Goal: Transaction & Acquisition: Purchase product/service

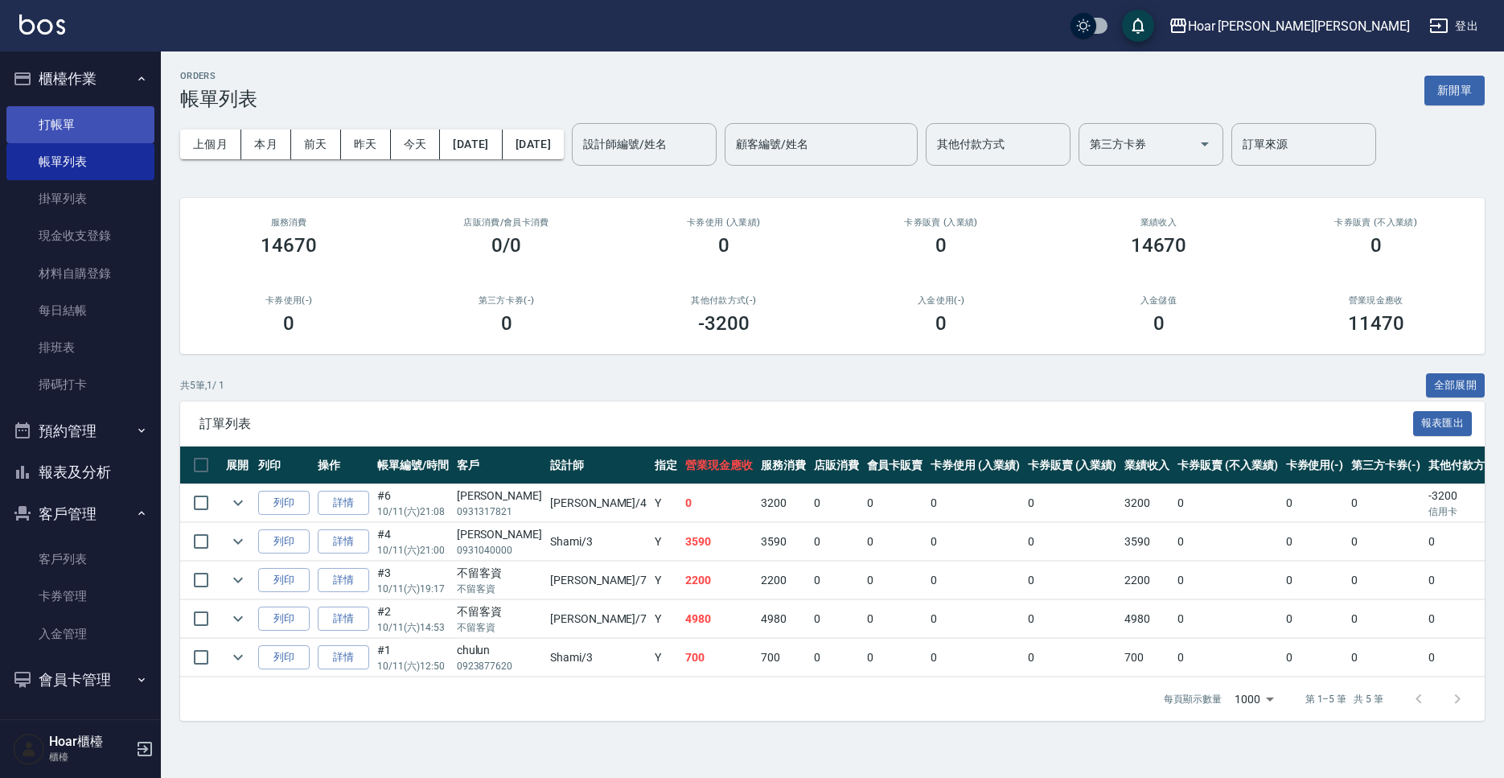
click at [120, 135] on link "打帳單" at bounding box center [80, 124] width 148 height 37
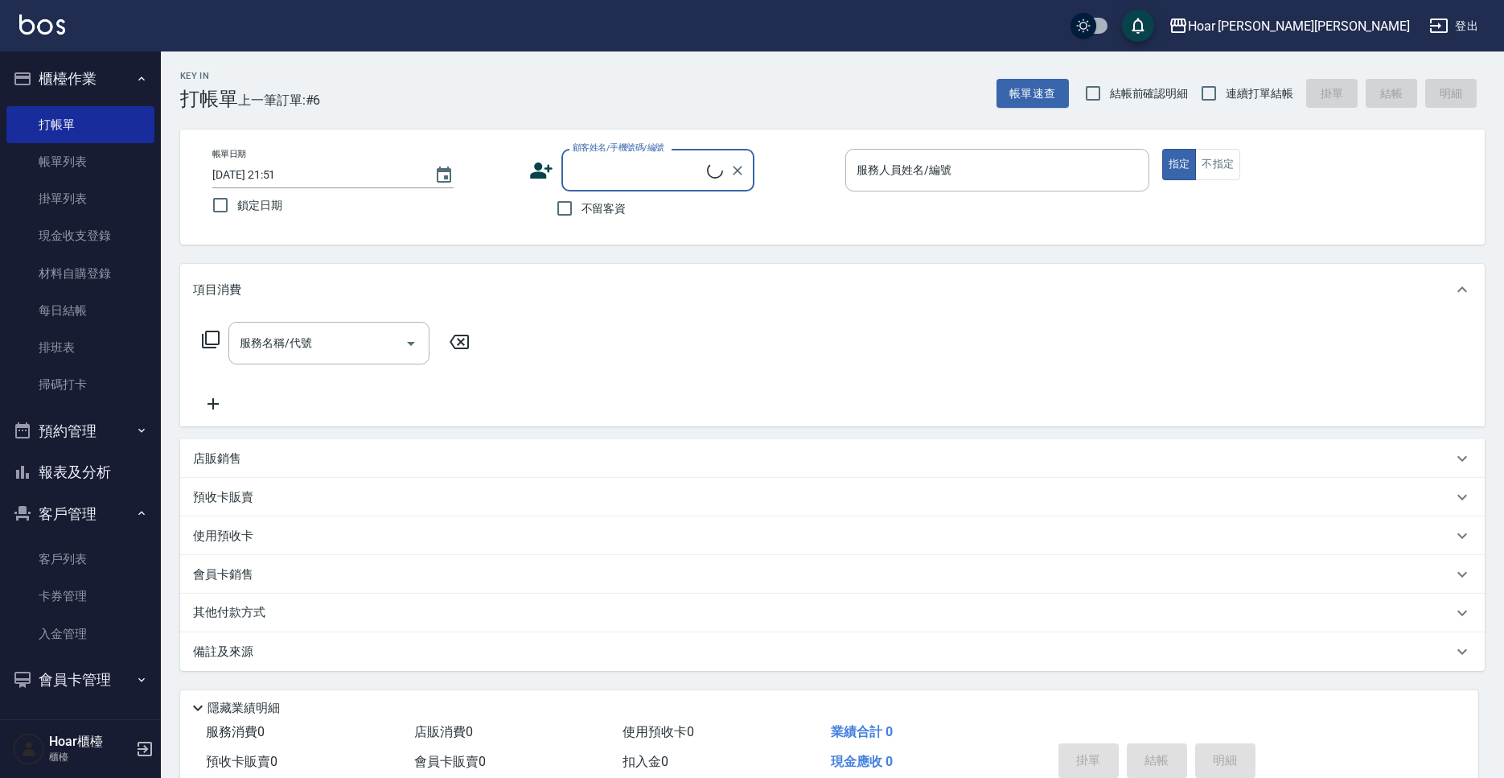
scroll to position [1, 0]
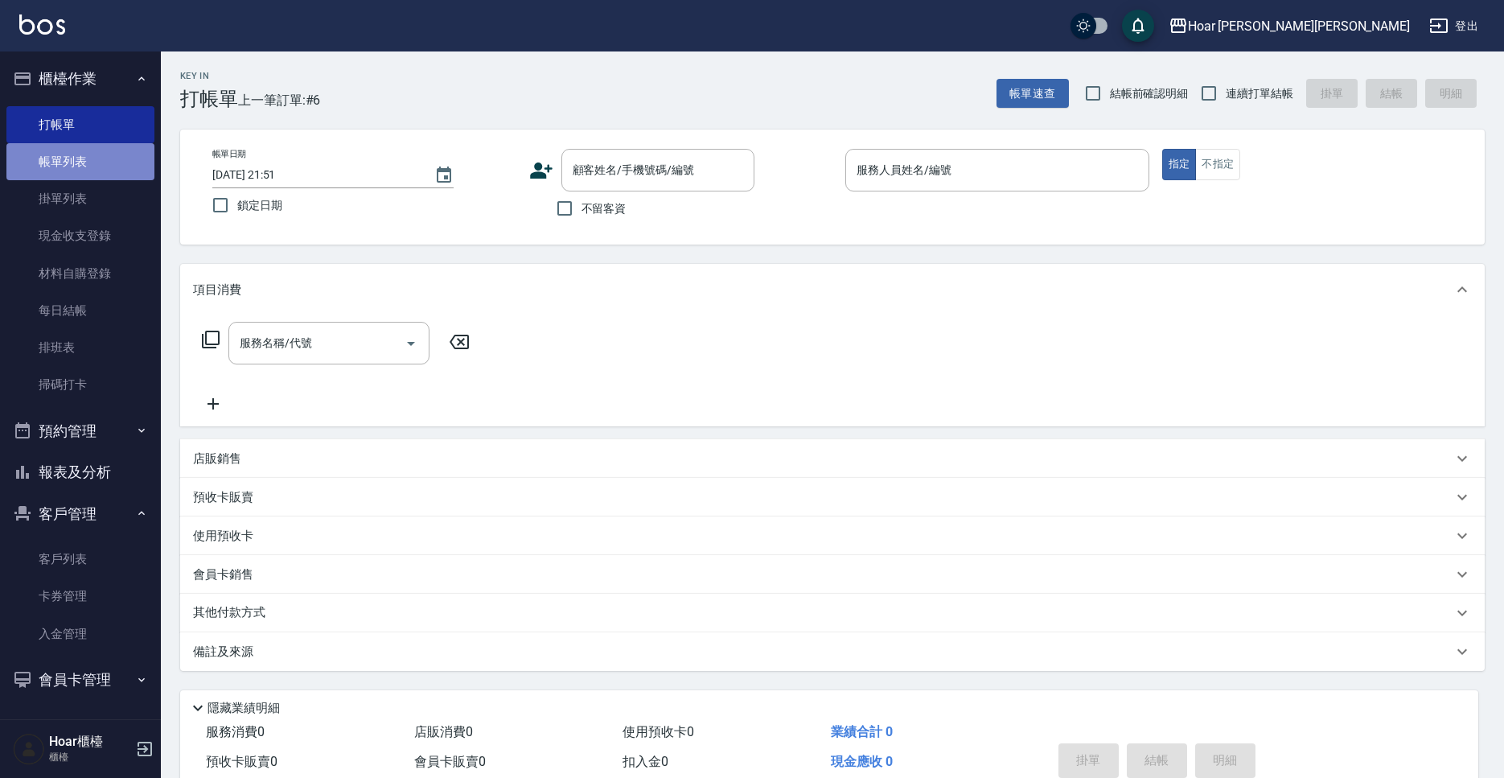
click at [109, 159] on link "帳單列表" at bounding box center [80, 161] width 148 height 37
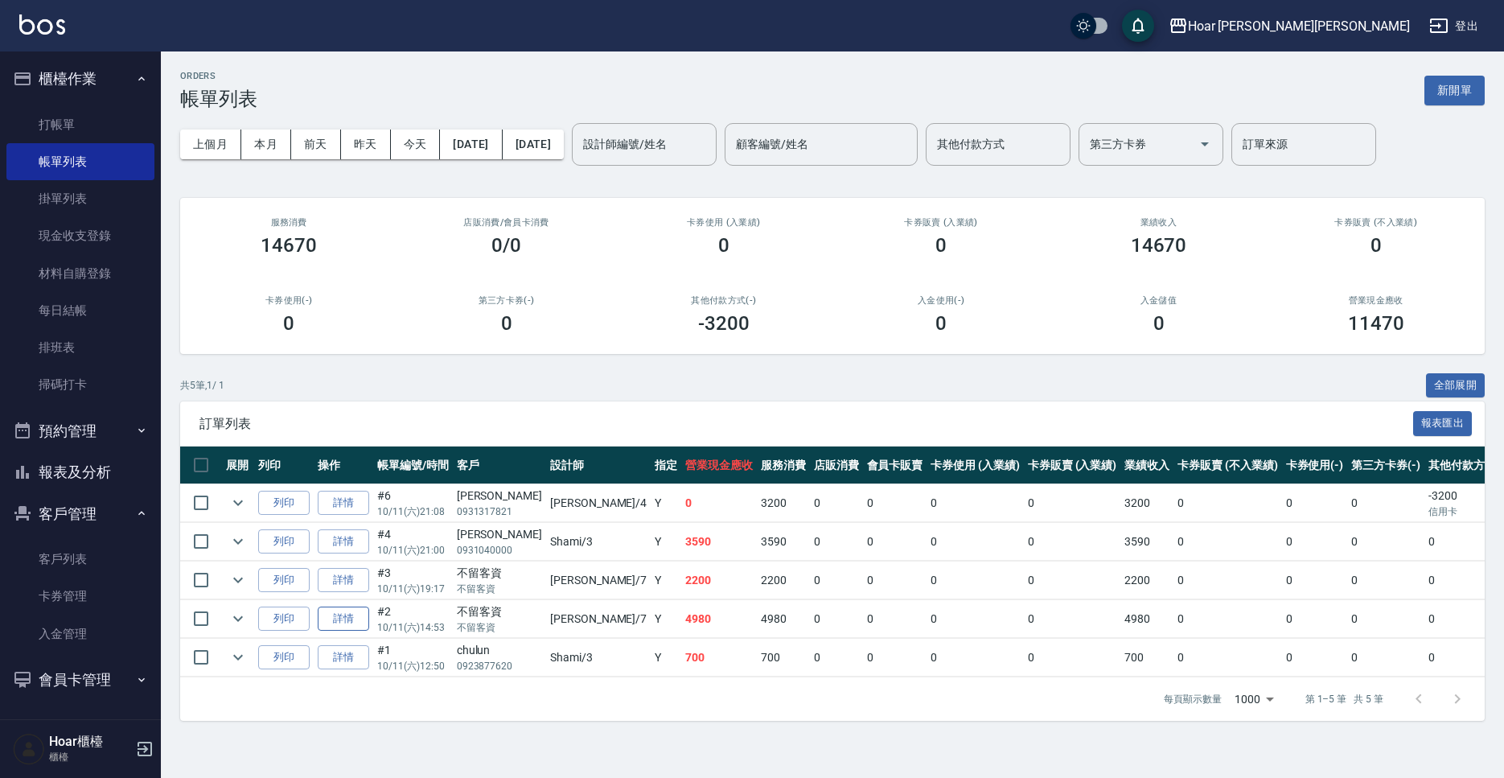
click at [335, 623] on link "詳情" at bounding box center [343, 618] width 51 height 25
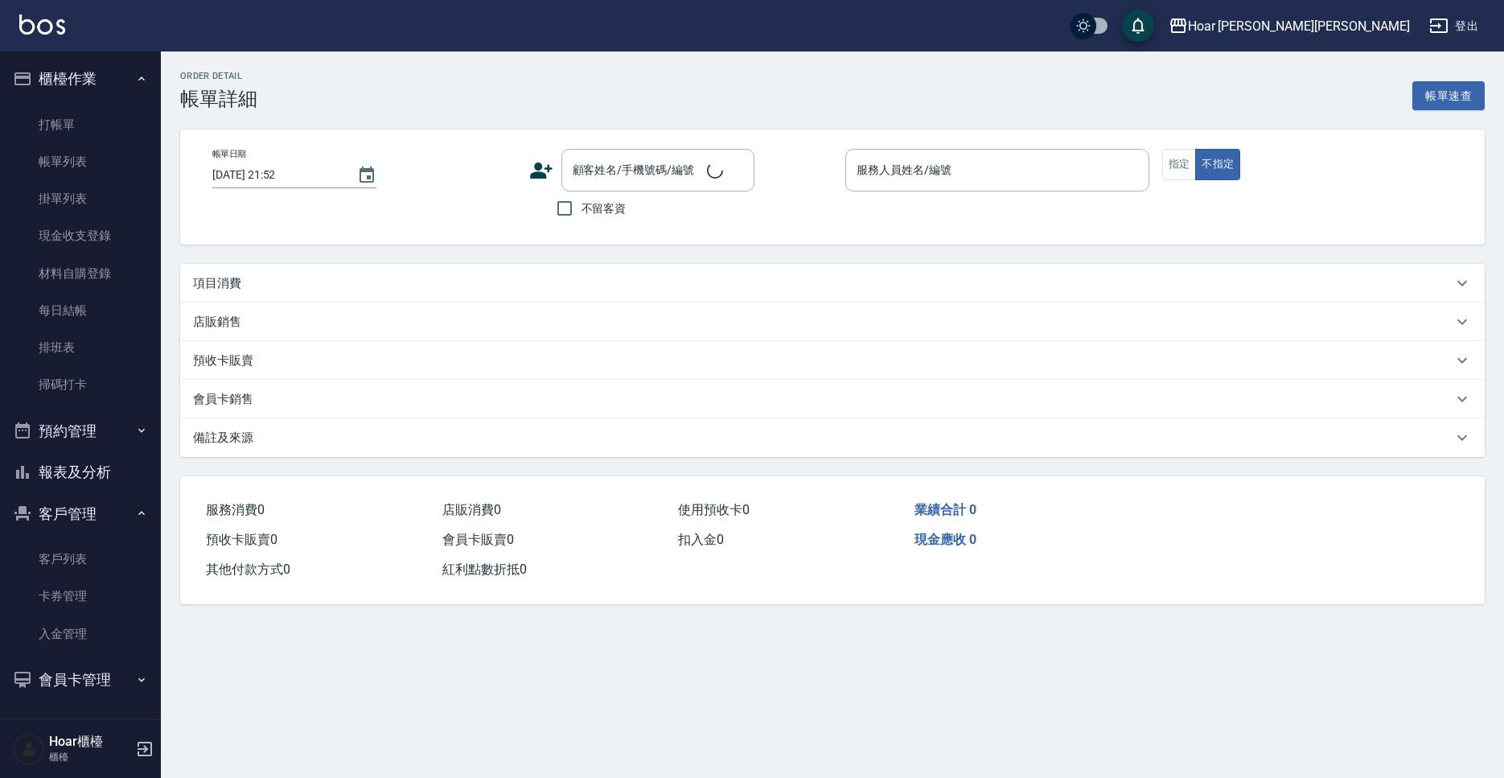
type input "[DATE] 14:53"
checkbox input "true"
type input "[PERSON_NAME]-7"
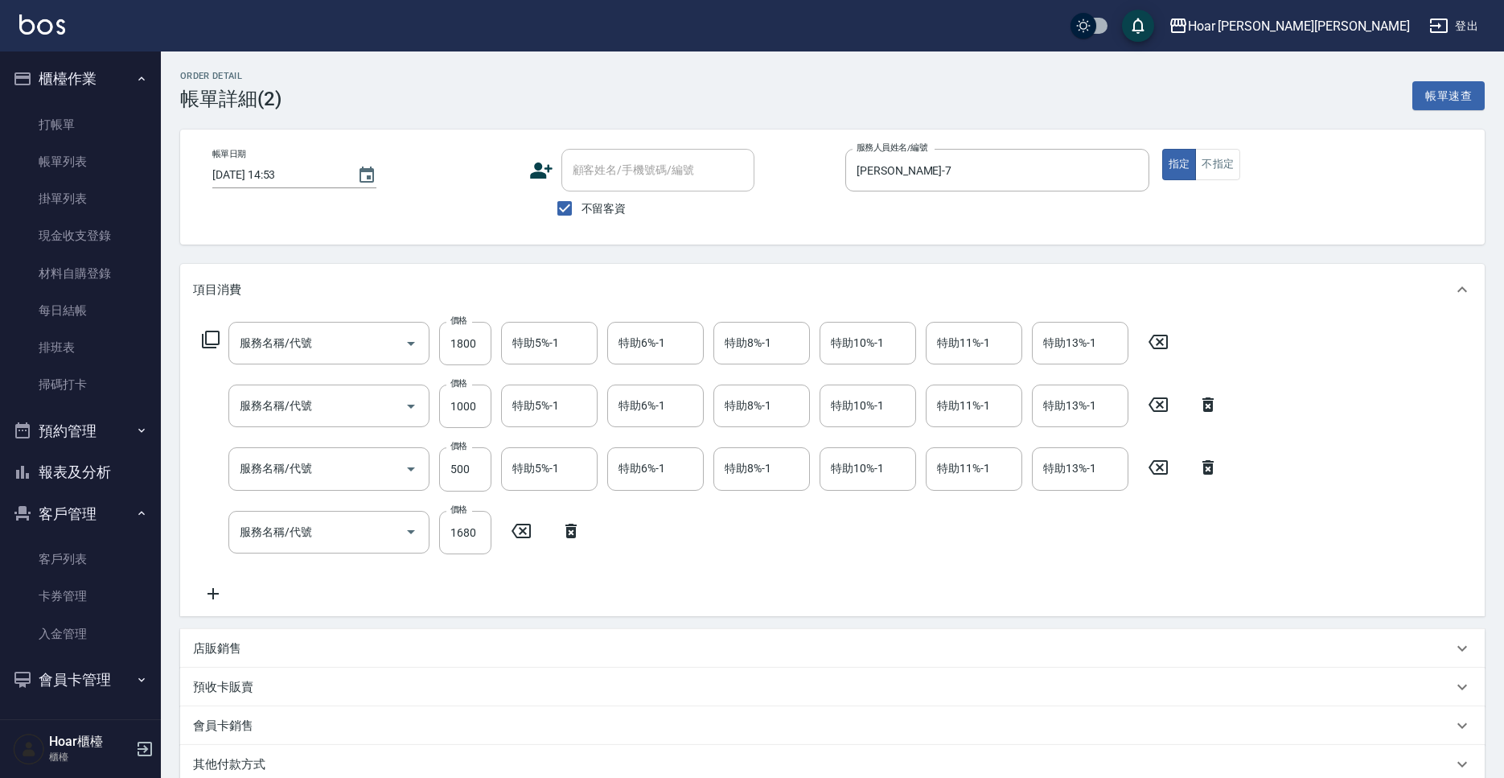
type input "黑曜光S(605)"
type input "燙髮（直）(302)"
type input "燙髮（局）(303)"
type input "燙髮（捲）(301)"
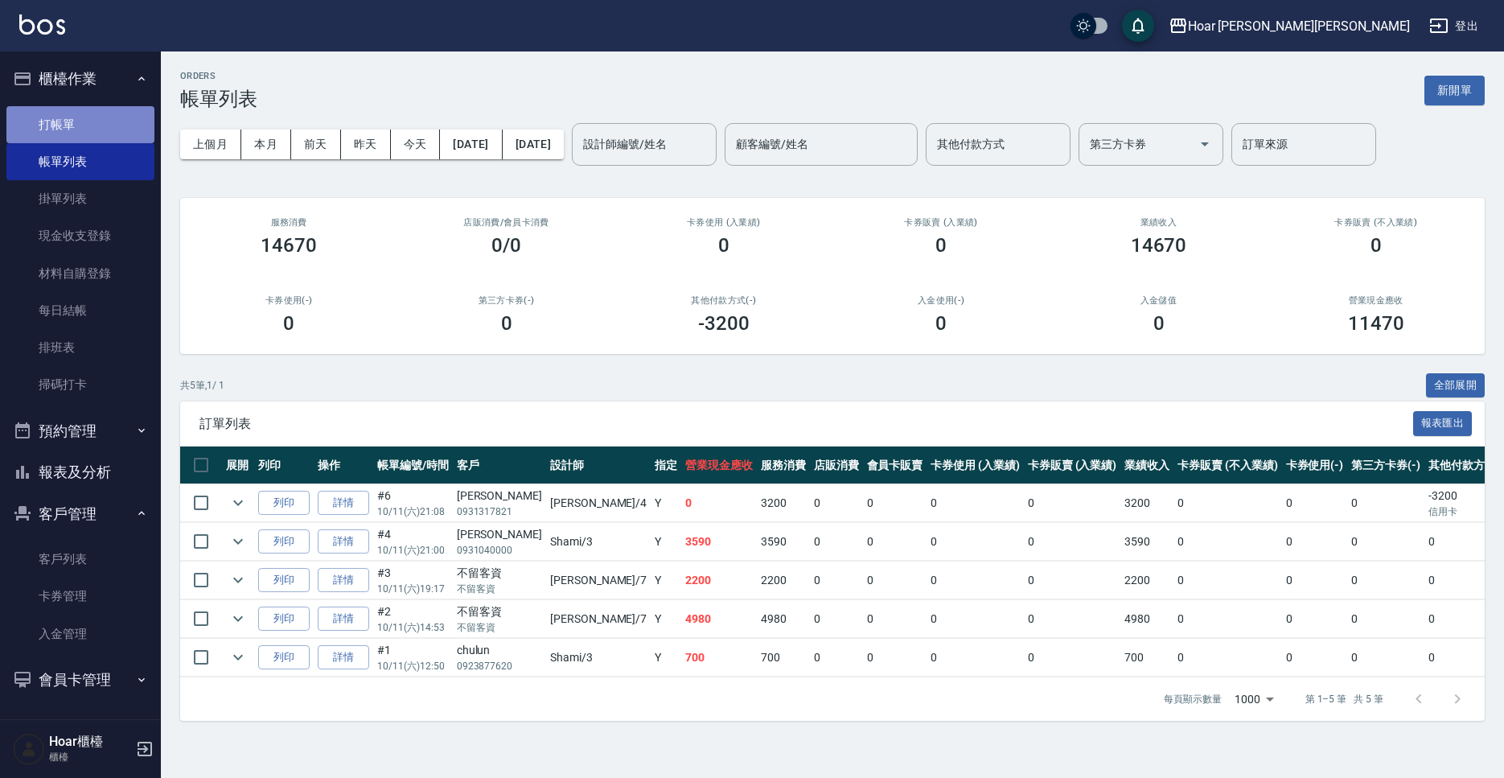
click at [124, 133] on link "打帳單" at bounding box center [80, 124] width 148 height 37
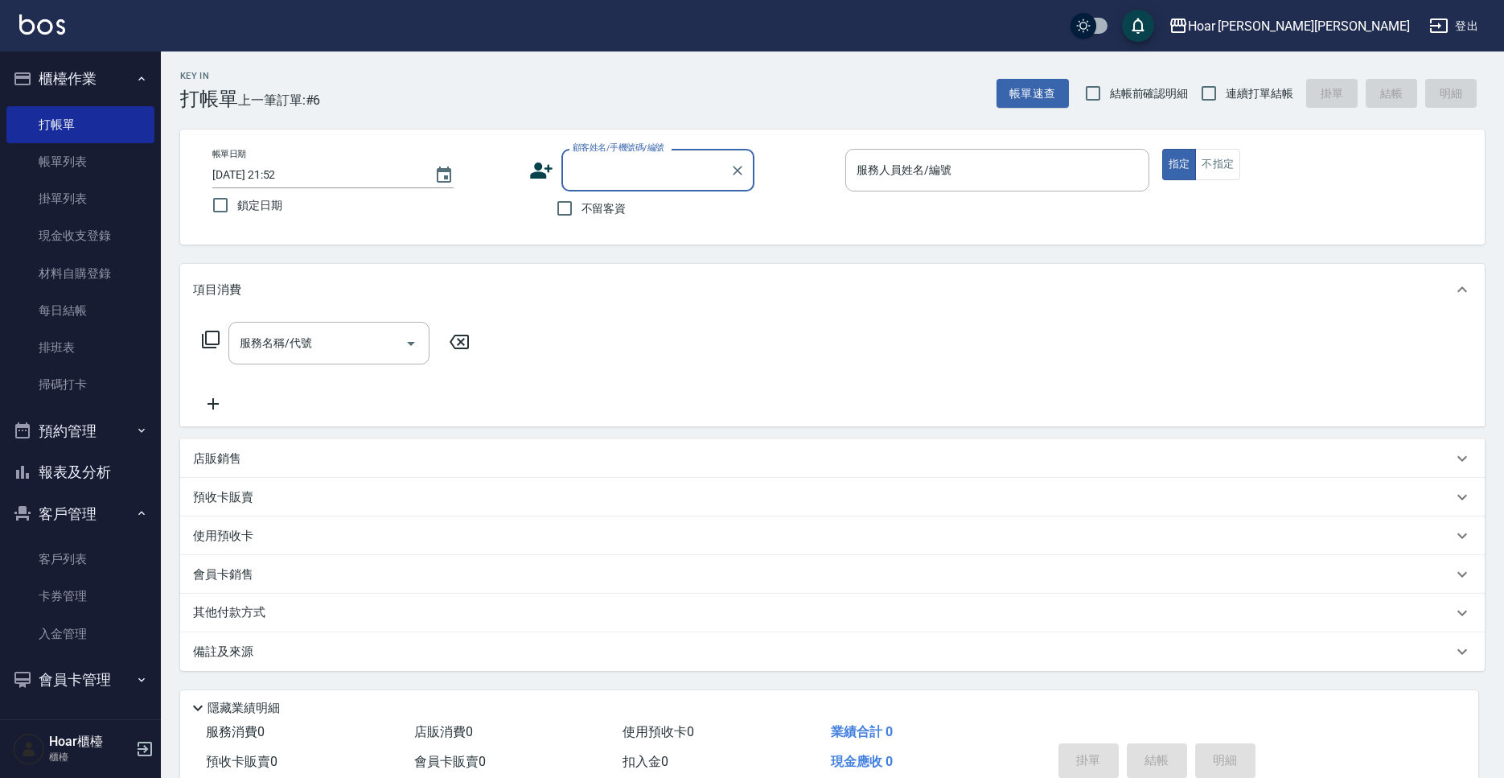
type input "j"
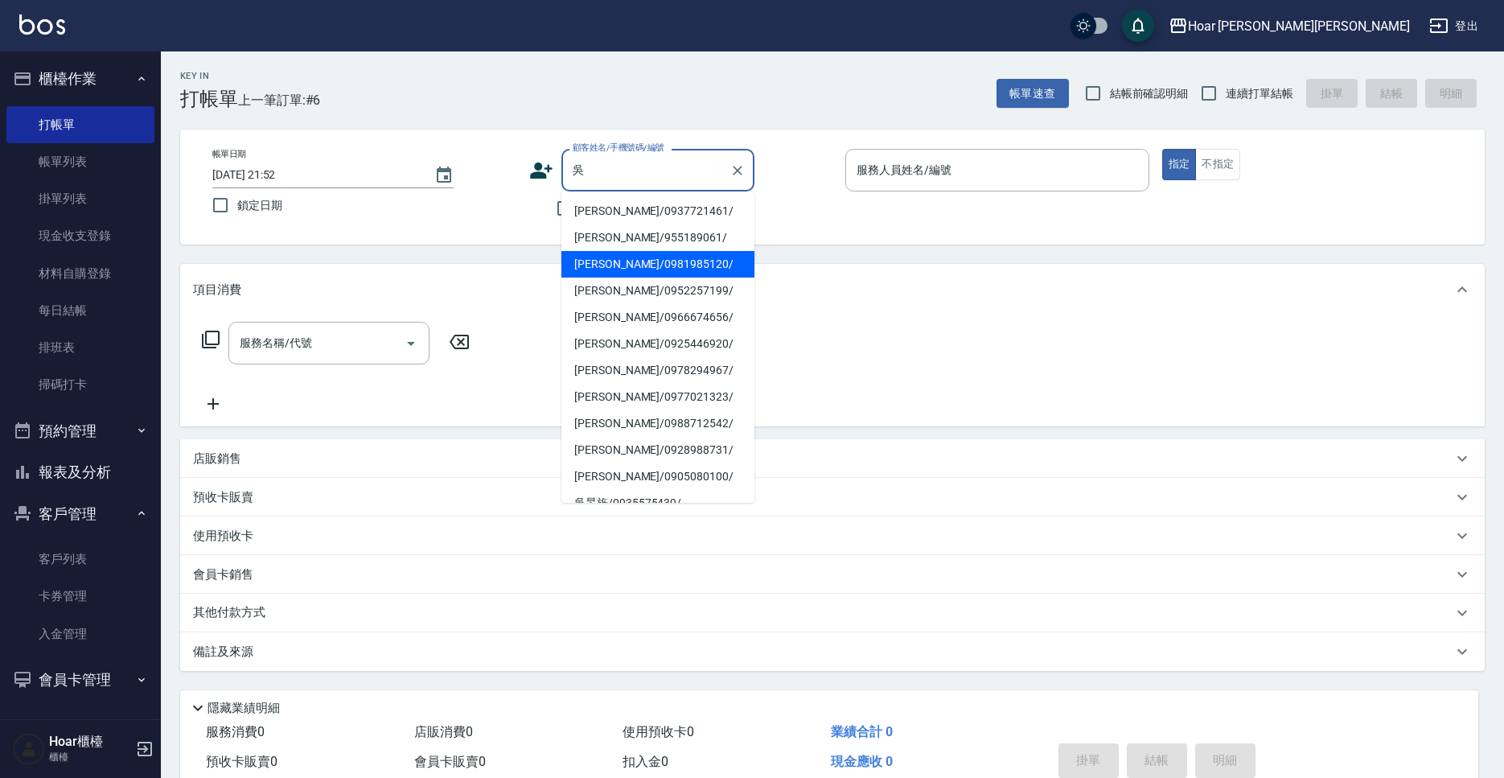
click at [590, 261] on li "[PERSON_NAME]/0981985120/" at bounding box center [657, 264] width 193 height 27
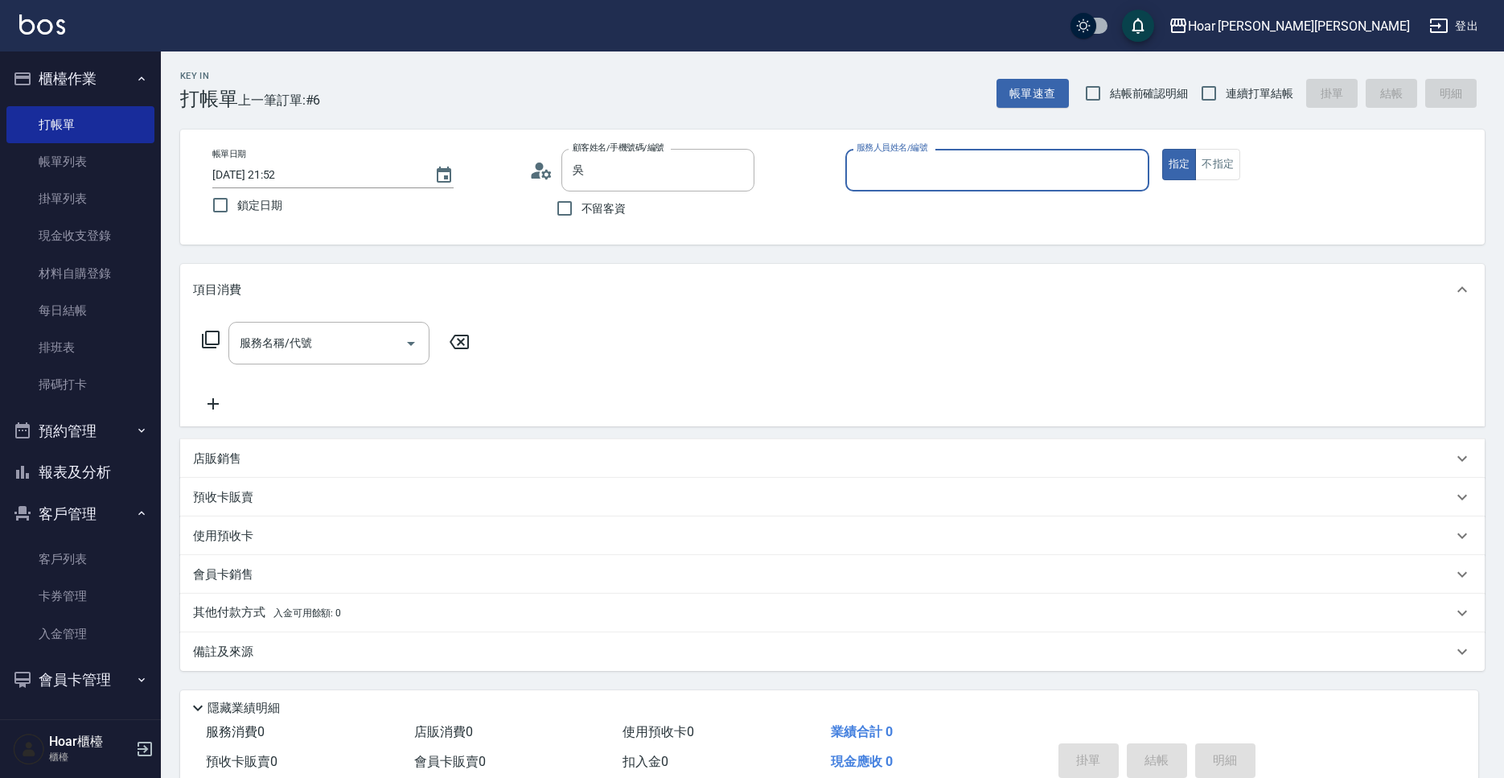
type input "[PERSON_NAME]/0981985120/"
click at [899, 161] on input "服務人員姓名/編號" at bounding box center [998, 170] width 290 height 28
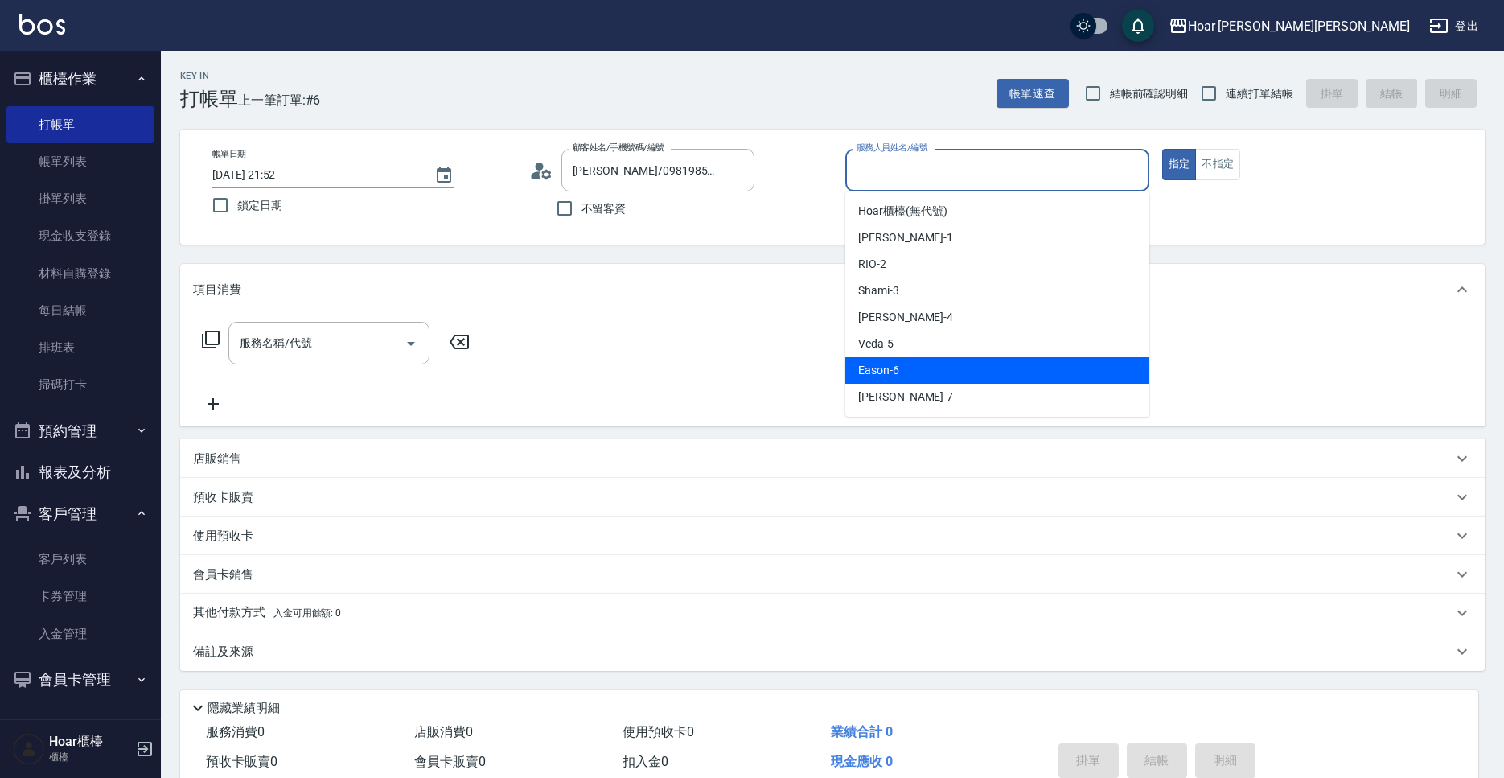
click at [955, 357] on div "Eason -6" at bounding box center [997, 370] width 304 height 27
type input "Eason-6"
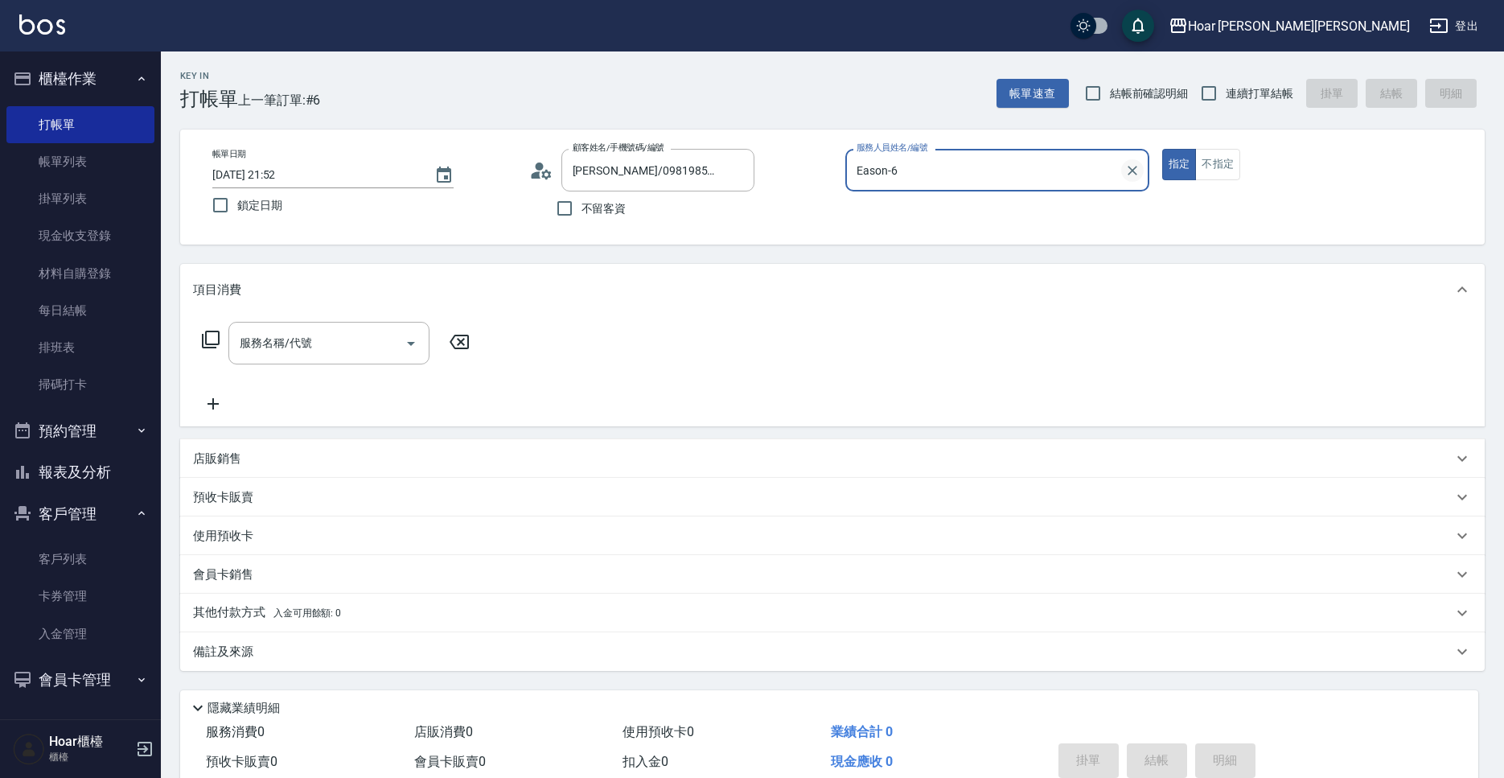
click at [1134, 168] on icon "Clear" at bounding box center [1133, 171] width 10 height 10
click at [1014, 166] on input "服務人員姓名/編號" at bounding box center [998, 170] width 290 height 28
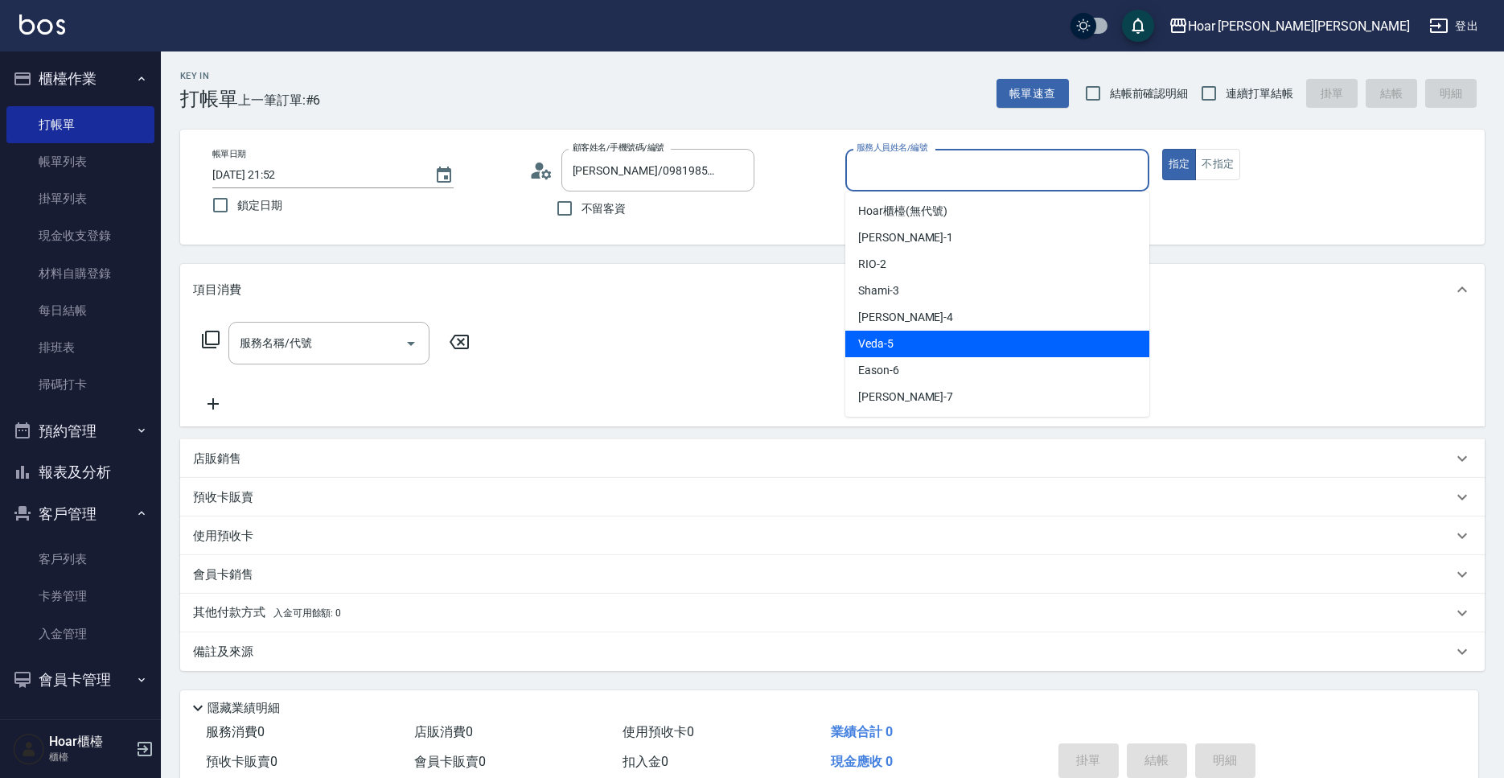
click at [902, 347] on div "Veda -5" at bounding box center [997, 344] width 304 height 27
type input "[DEMOGRAPHIC_DATA]-5"
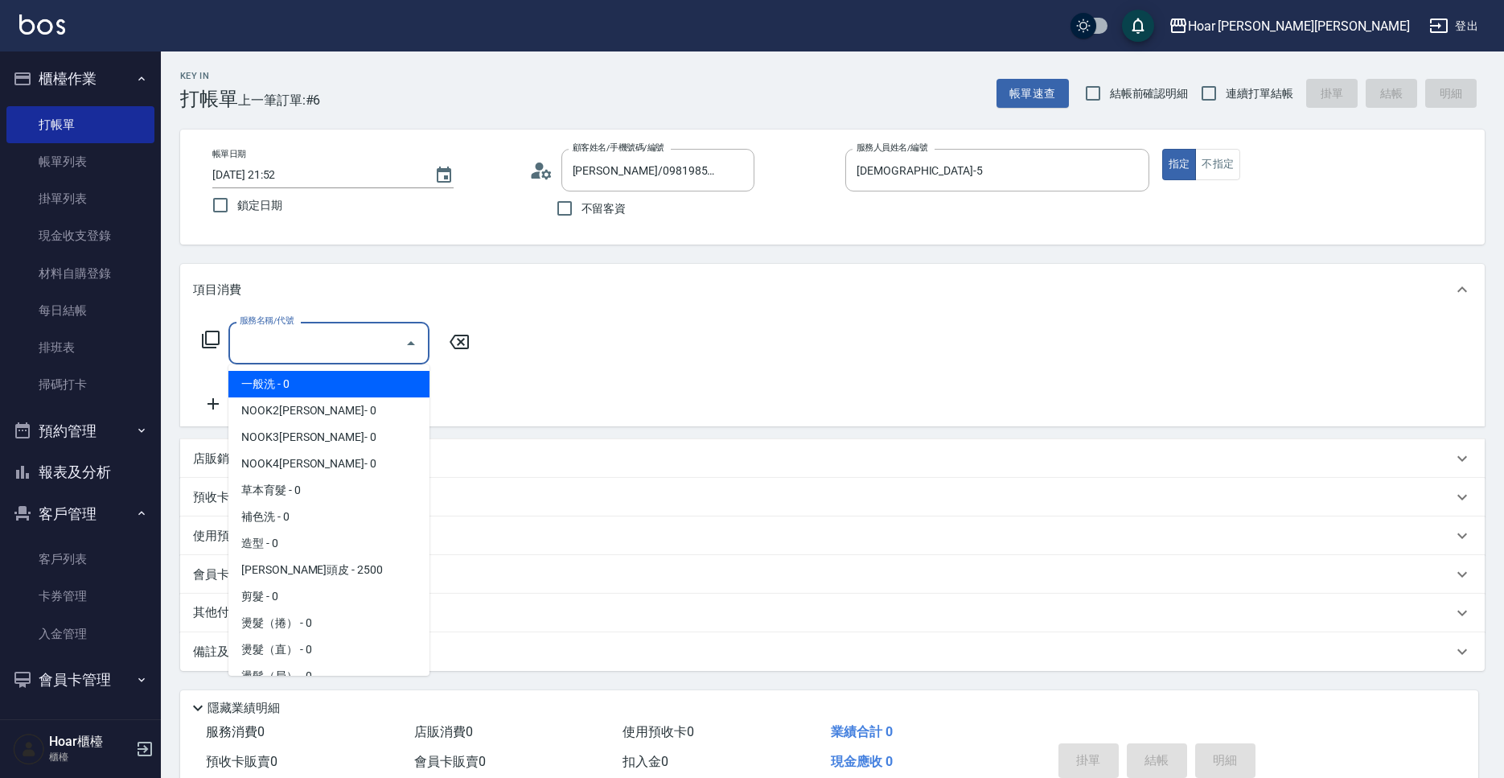
click at [277, 338] on input "服務名稱/代號" at bounding box center [317, 343] width 162 height 28
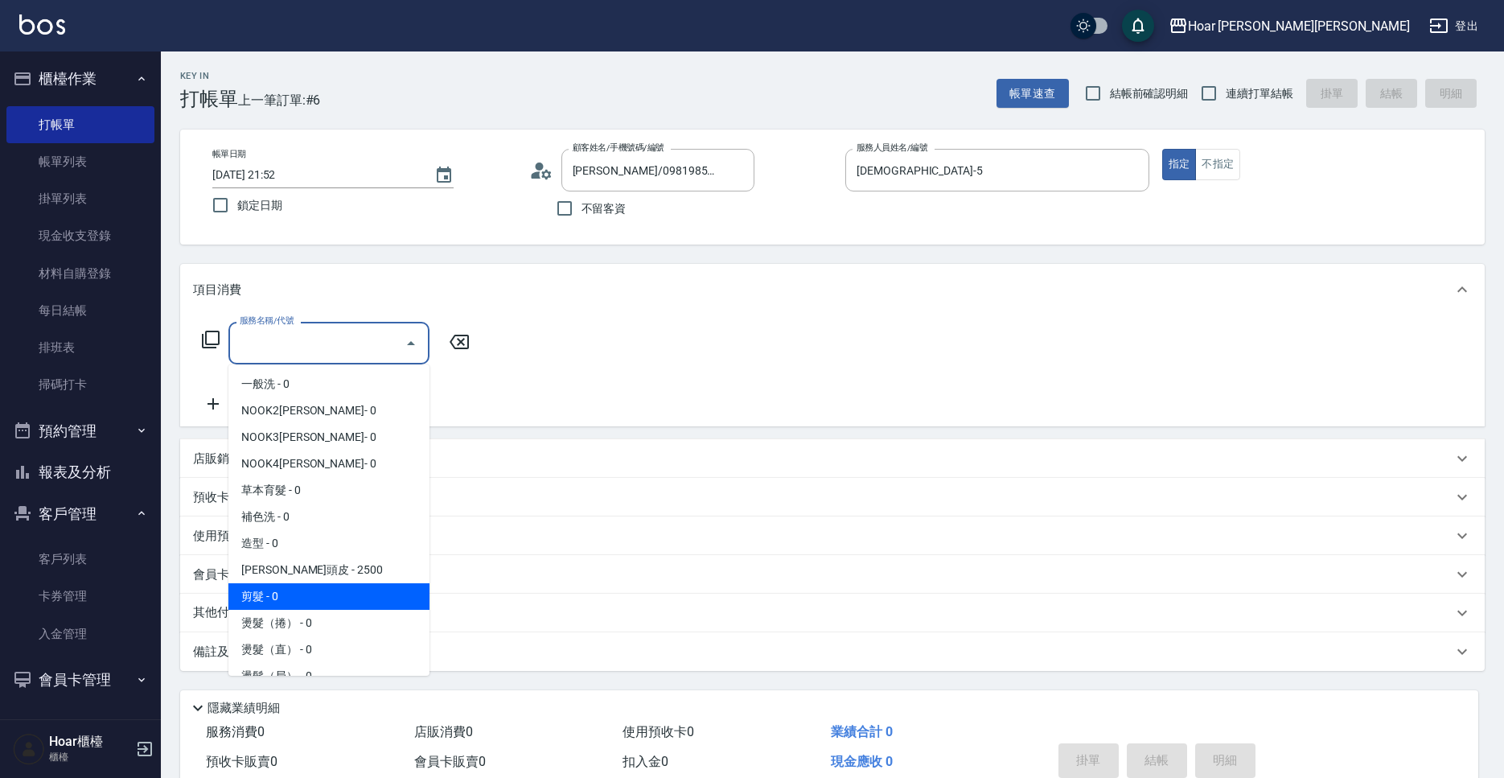
drag, startPoint x: 317, startPoint y: 599, endPoint x: 339, endPoint y: 570, distance: 36.7
click at [316, 599] on span "剪髮 - 0" at bounding box center [328, 596] width 201 height 27
type input "剪髮(201)"
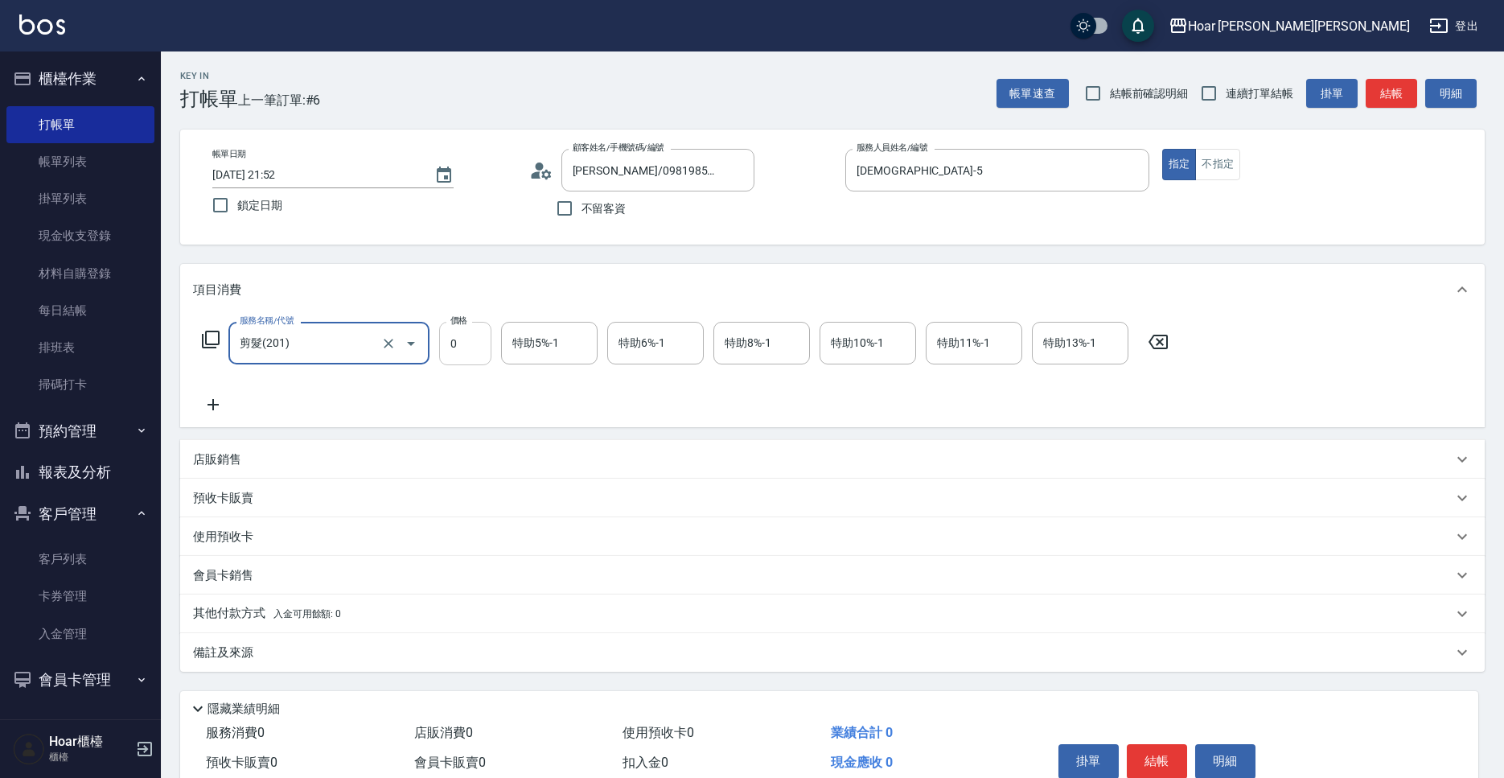
click at [451, 353] on input "0" at bounding box center [465, 343] width 52 height 43
type input "1000"
click at [470, 402] on div "服務名稱/代號 剪髮(201) 服務名稱/代號 價格 1000 價格 特助5%-1 特助5%-1 特助6%-1 特助6%-1 特助8%-1 特助8%-1 特助…" at bounding box center [685, 368] width 985 height 93
click at [1161, 772] on button "結帳" at bounding box center [1157, 761] width 60 height 34
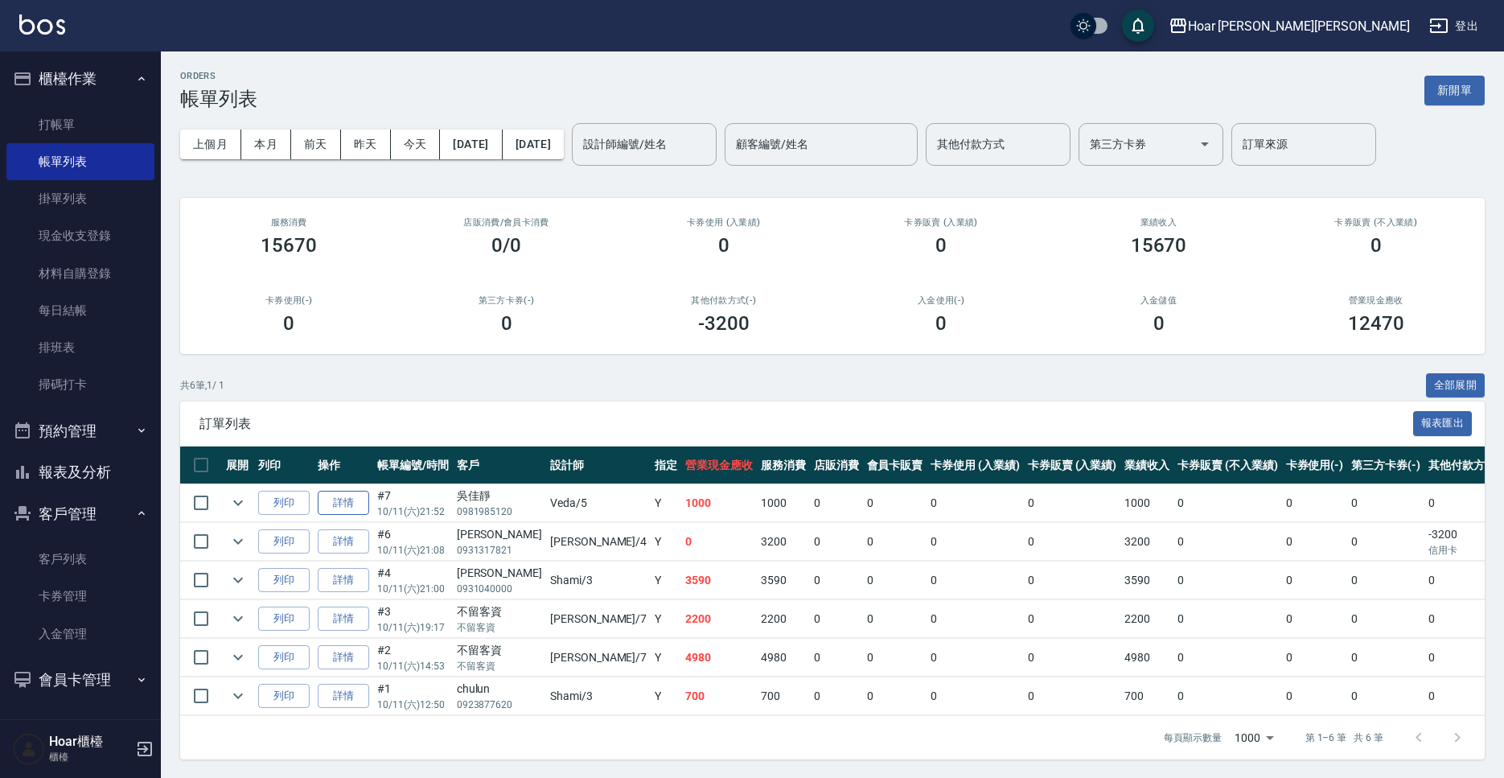
click at [331, 504] on link "詳情" at bounding box center [343, 503] width 51 height 25
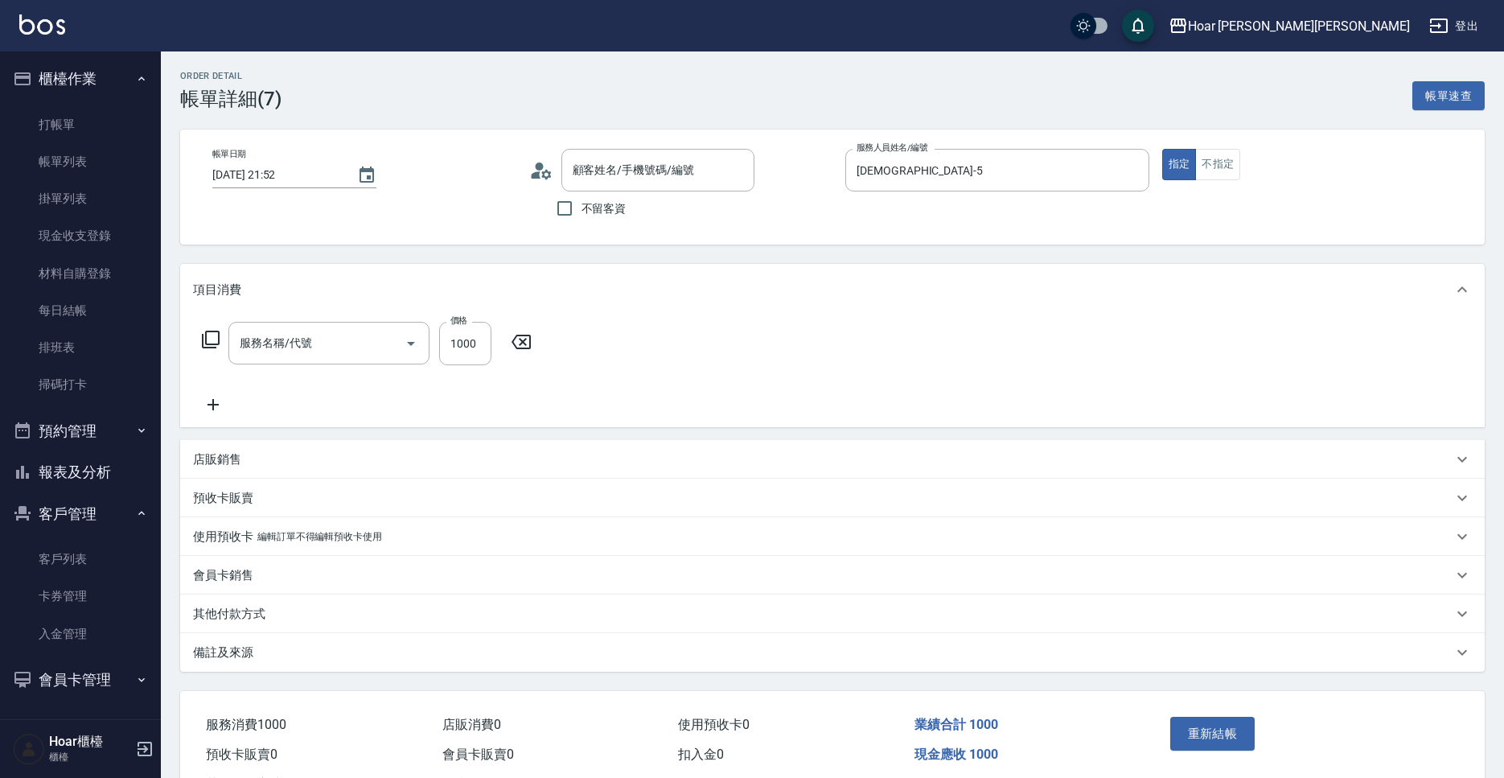
type input "[DATE] 21:52"
type input "[DEMOGRAPHIC_DATA]-5"
type input "[PERSON_NAME]/0981985120/"
type input "剪髮(201)"
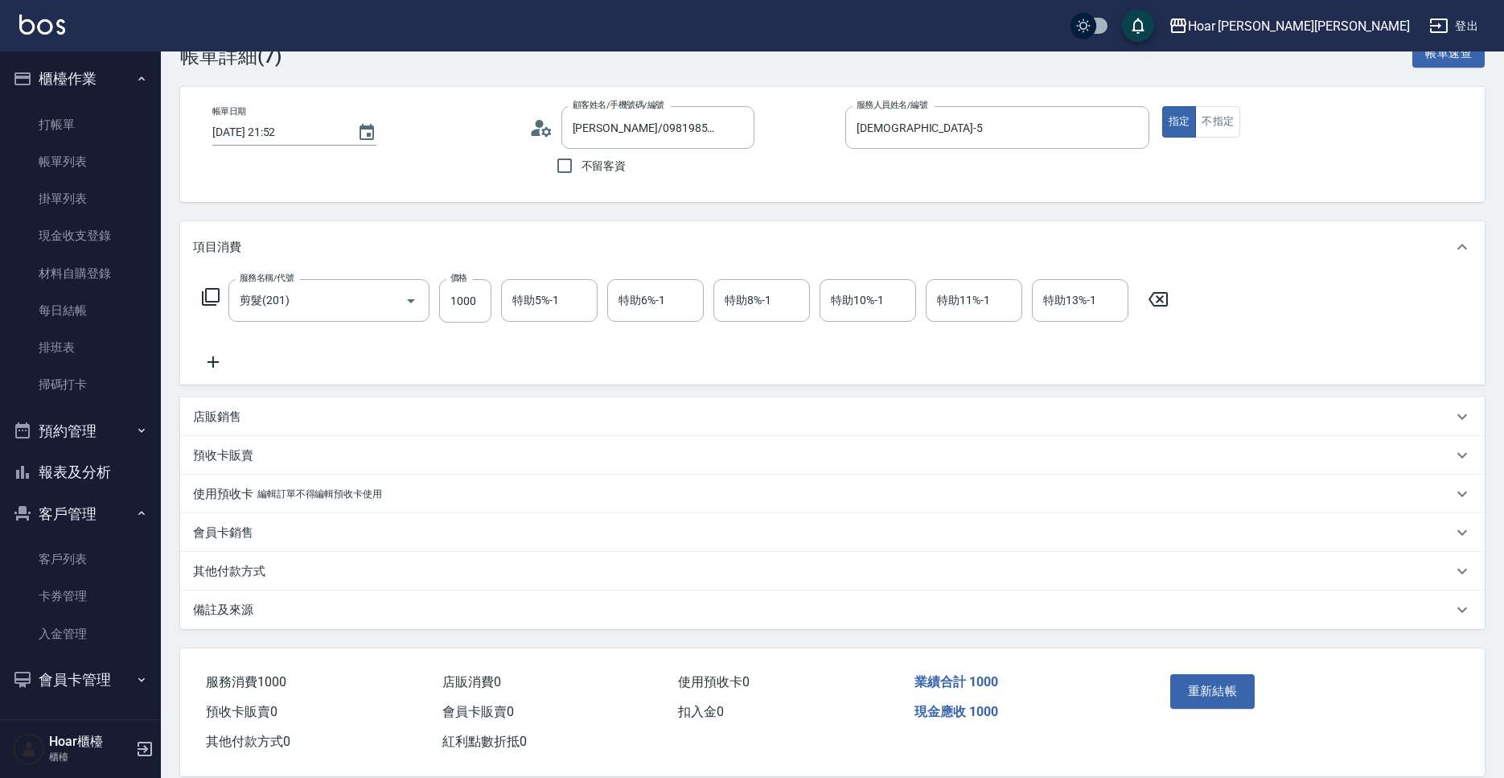
scroll to position [68, 0]
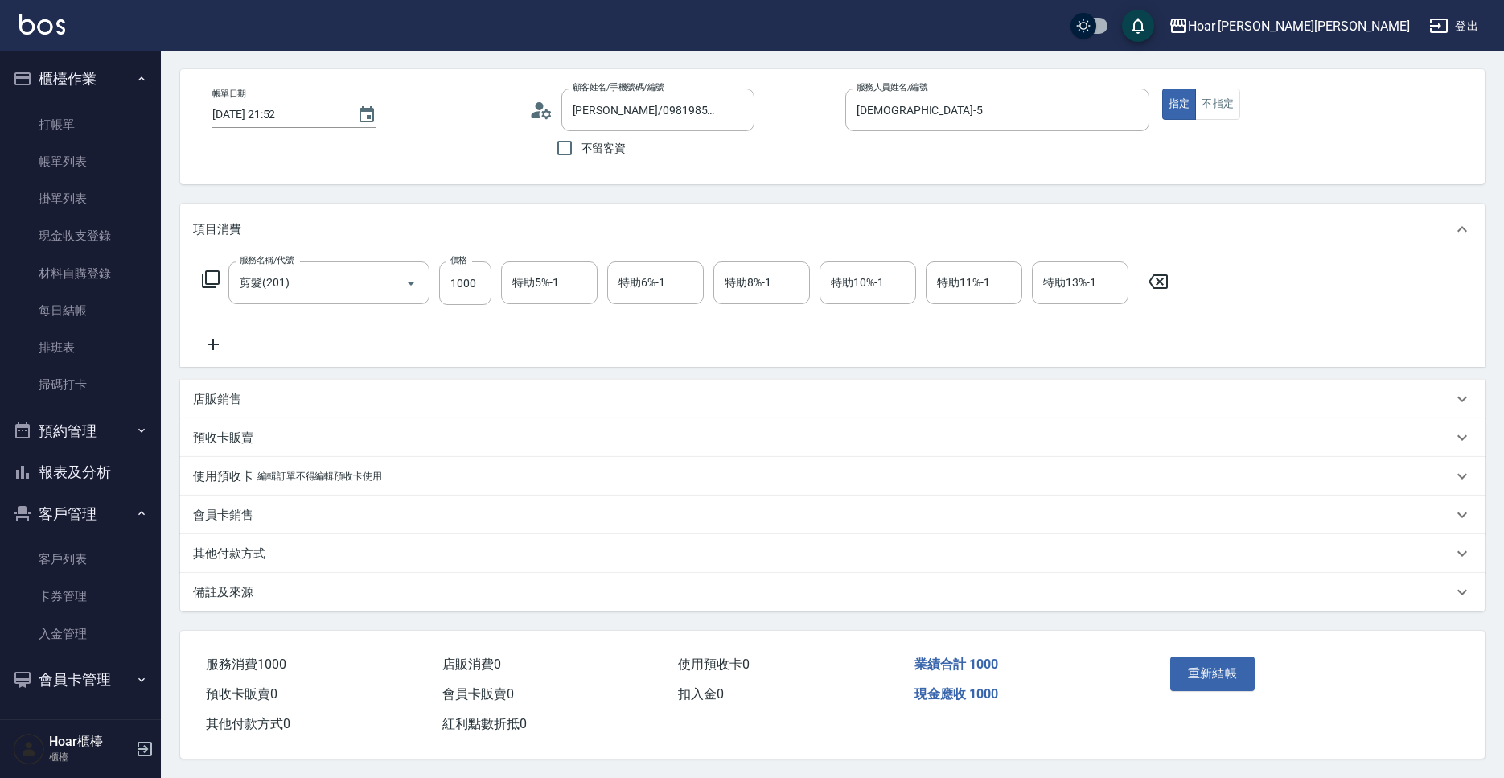
click at [220, 549] on p "其他付款方式" at bounding box center [229, 553] width 72 height 17
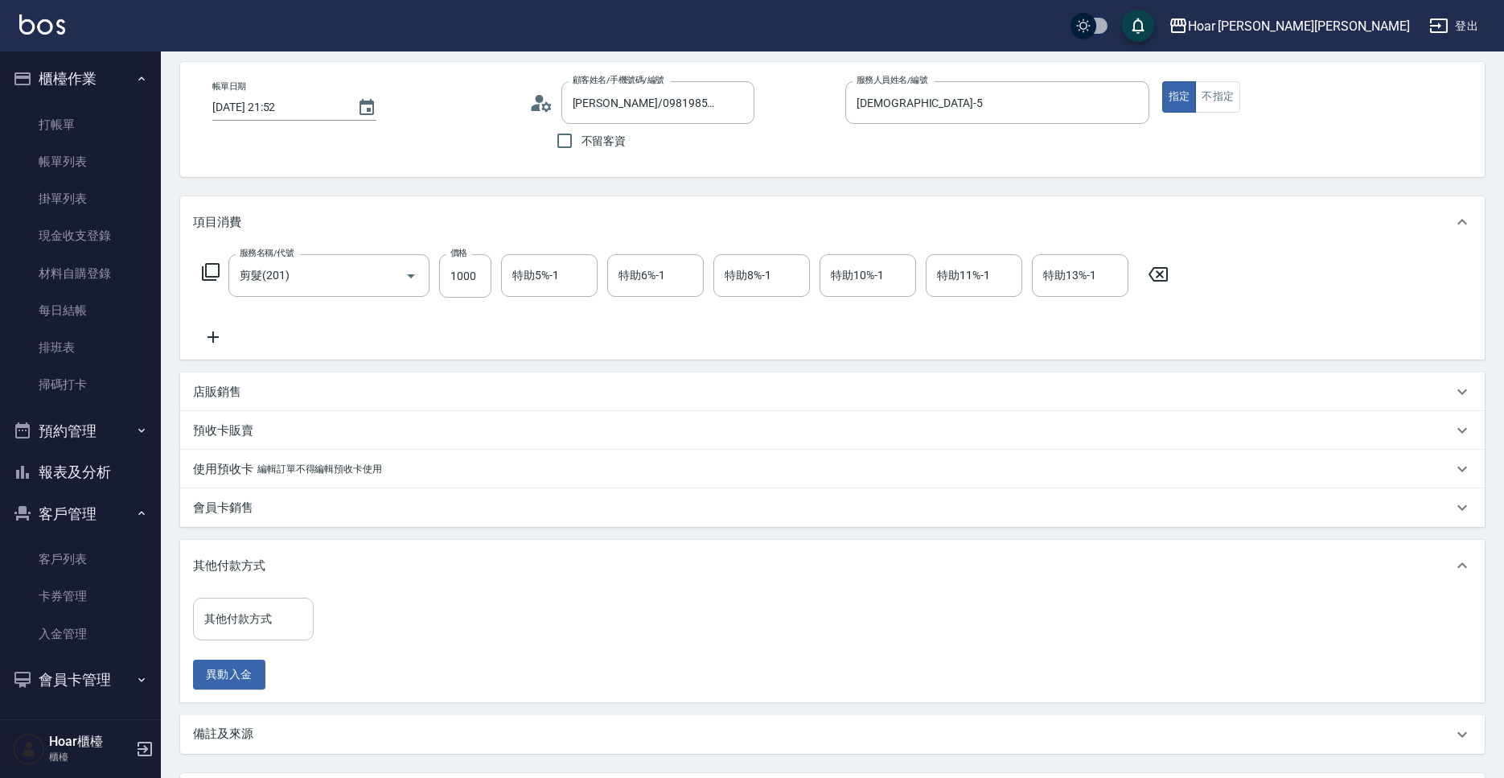
click at [294, 616] on input "其他付款方式" at bounding box center [253, 619] width 106 height 28
click at [274, 677] on span "轉帳匯款" at bounding box center [253, 686] width 121 height 27
type input "轉帳匯款"
click at [365, 626] on input "0" at bounding box center [383, 619] width 121 height 43
type input "1000"
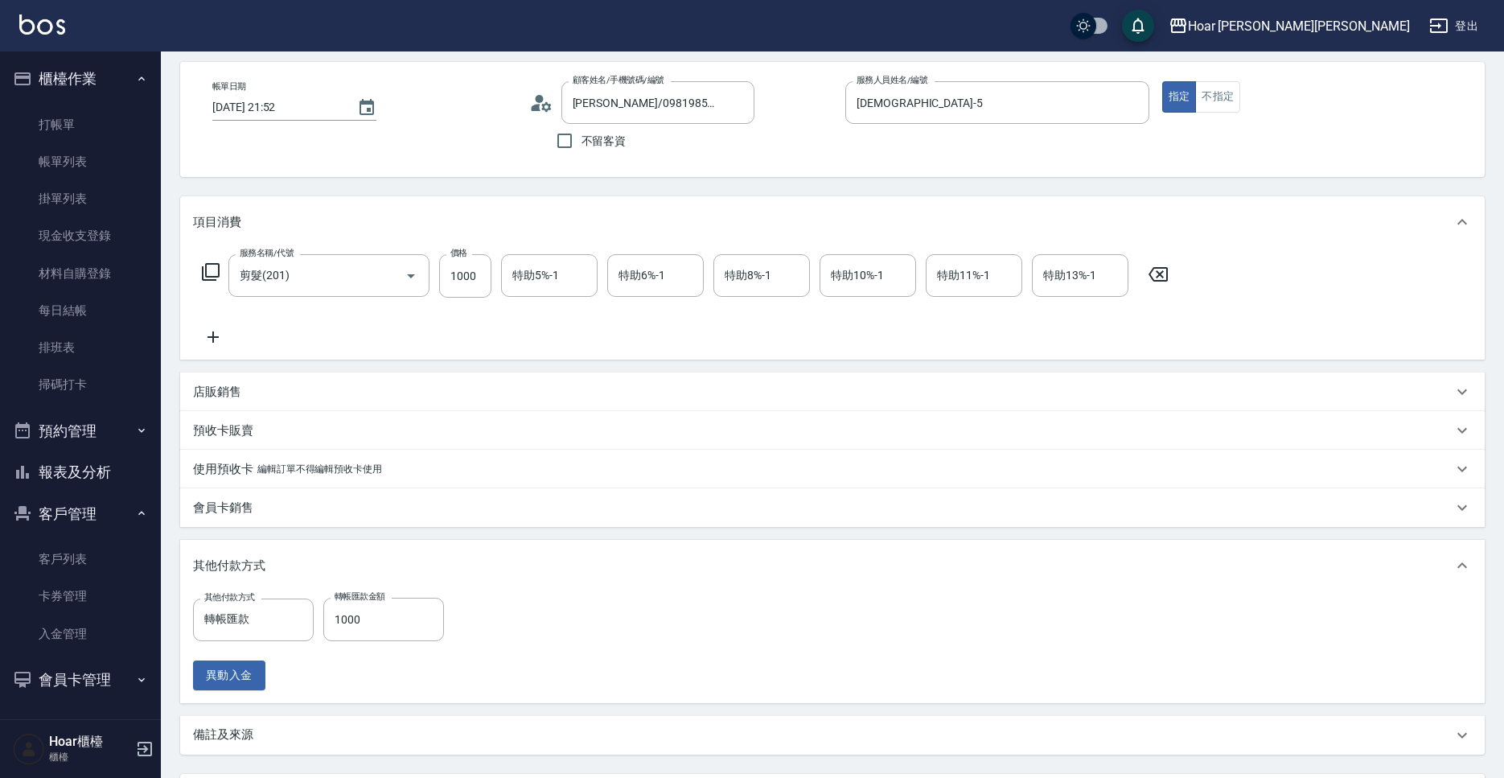
click at [521, 648] on div "其他付款方式 轉帳匯款 其他付款方式 轉帳匯款金額 1000 轉帳匯款金額 異動入金" at bounding box center [832, 644] width 1279 height 93
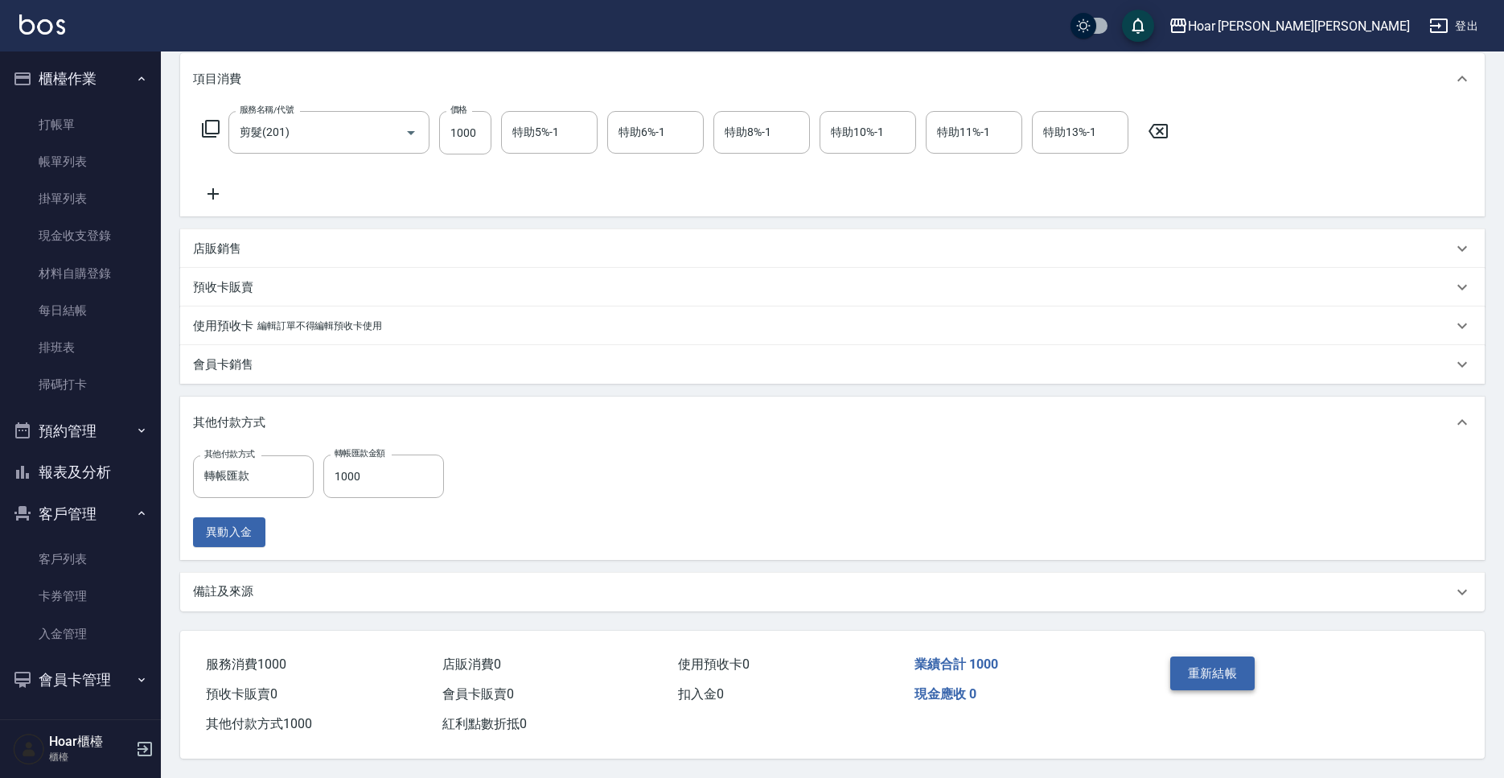
click at [1228, 678] on button "重新結帳" at bounding box center [1212, 673] width 85 height 34
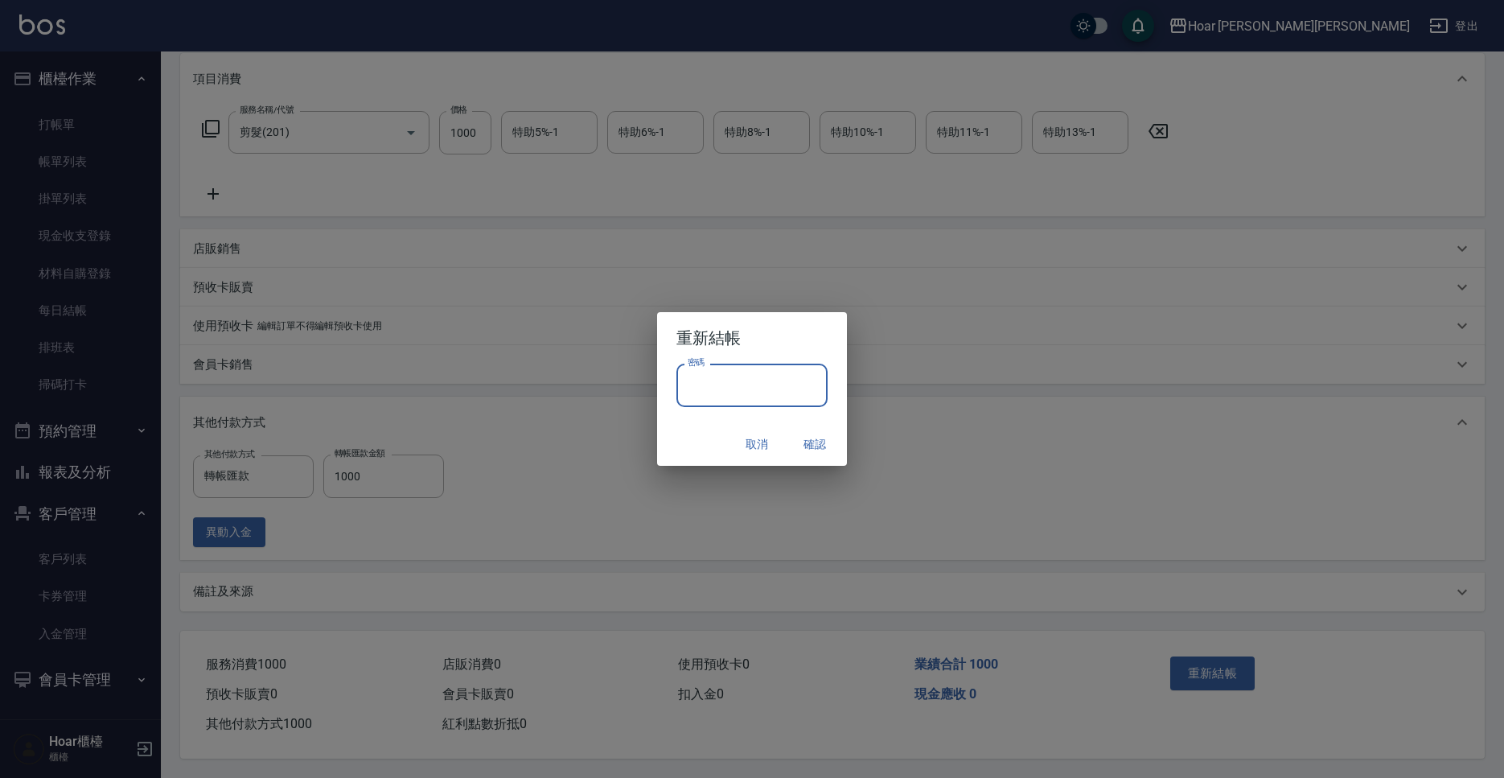
click at [736, 397] on input "密碼" at bounding box center [751, 385] width 151 height 43
type input "****"
click at [813, 438] on button "確認" at bounding box center [814, 445] width 51 height 30
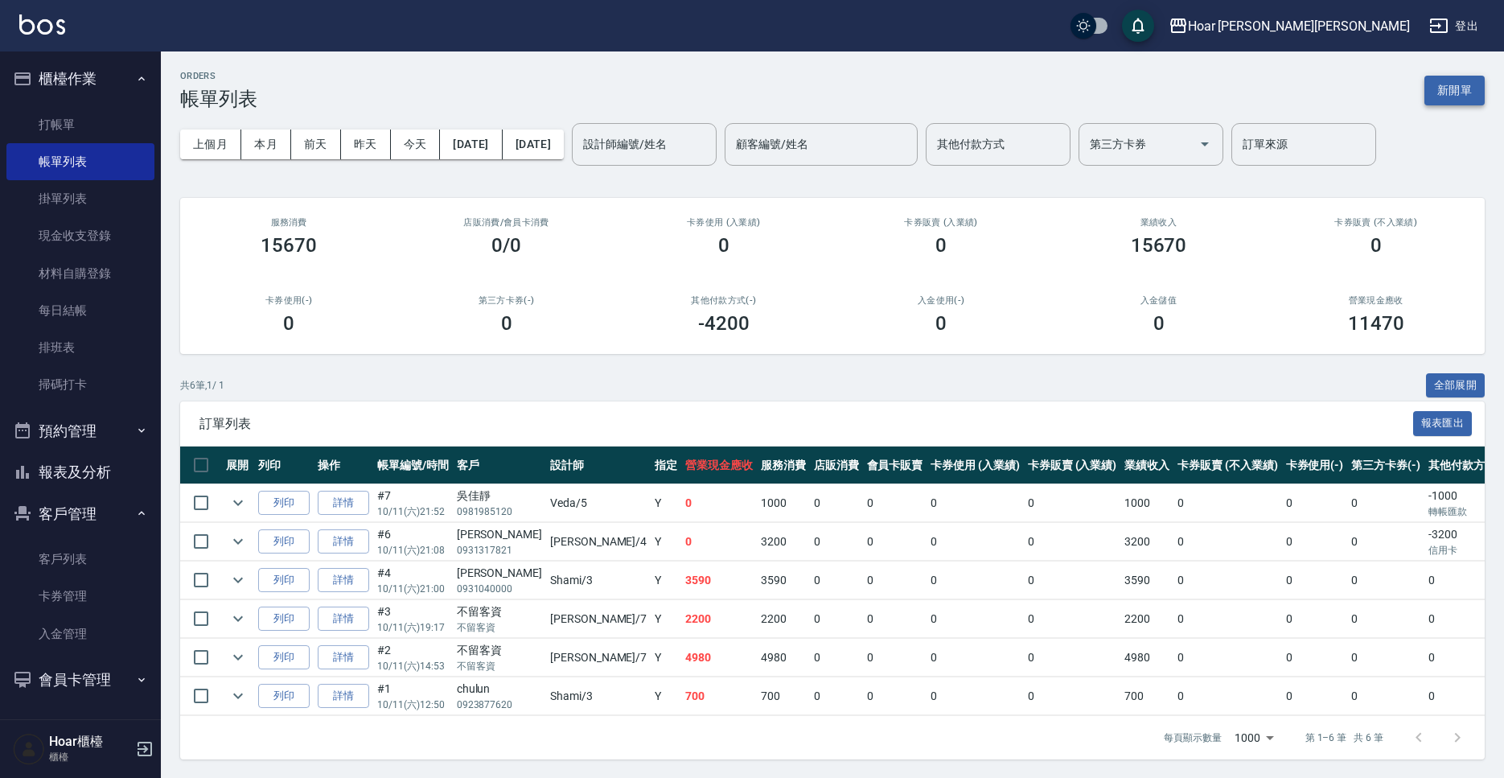
click at [1452, 93] on button "新開單" at bounding box center [1455, 91] width 60 height 30
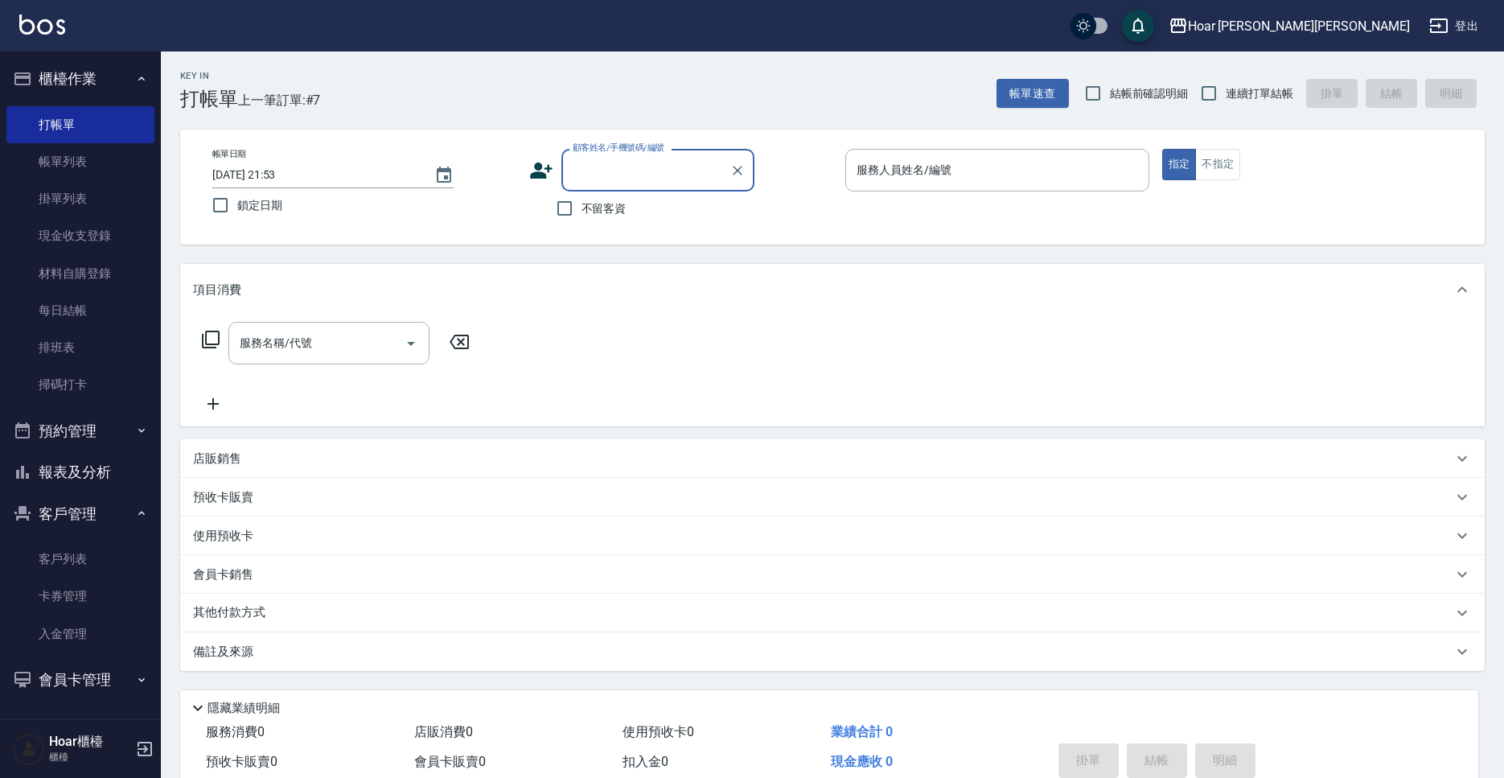
type input "m"
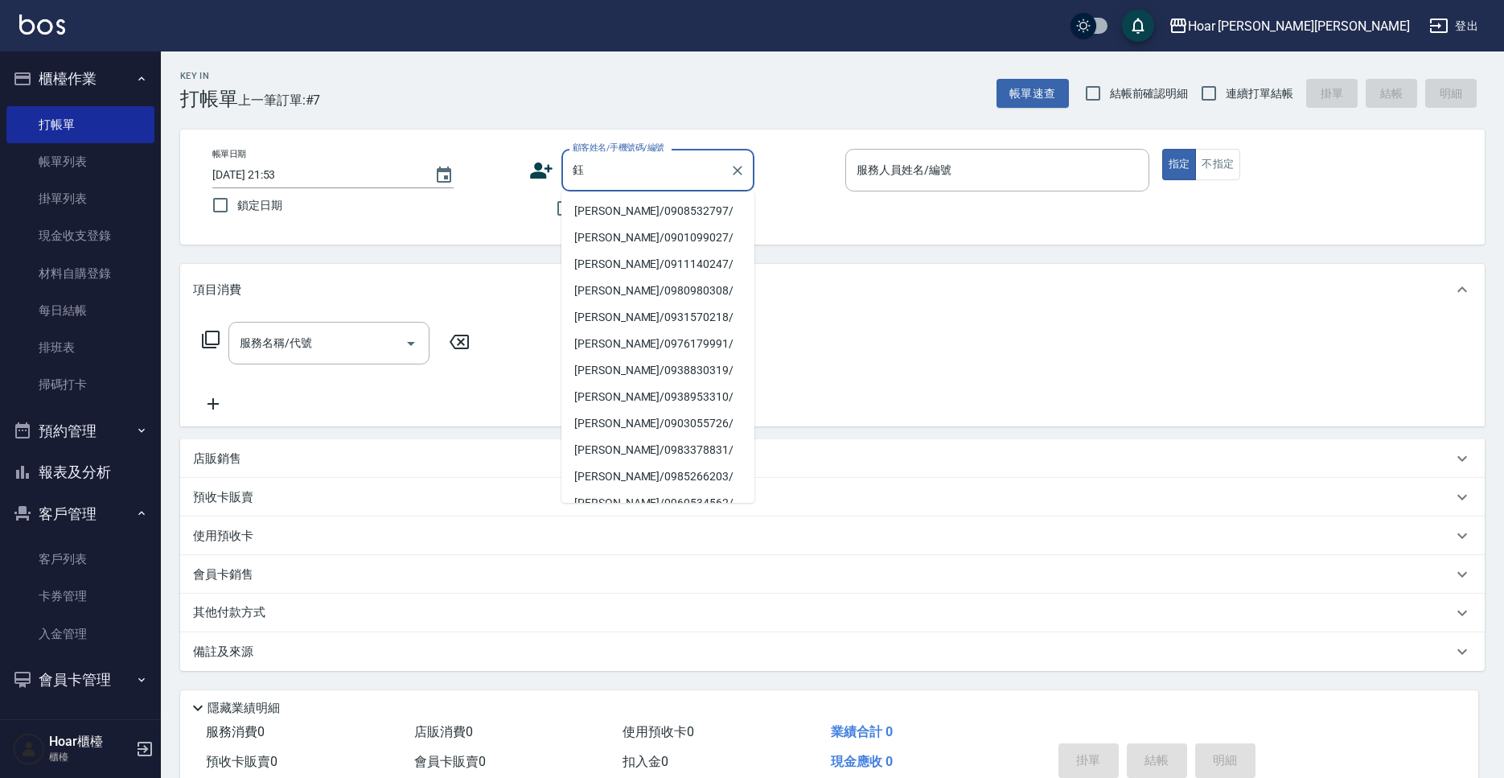
type input "鈺"
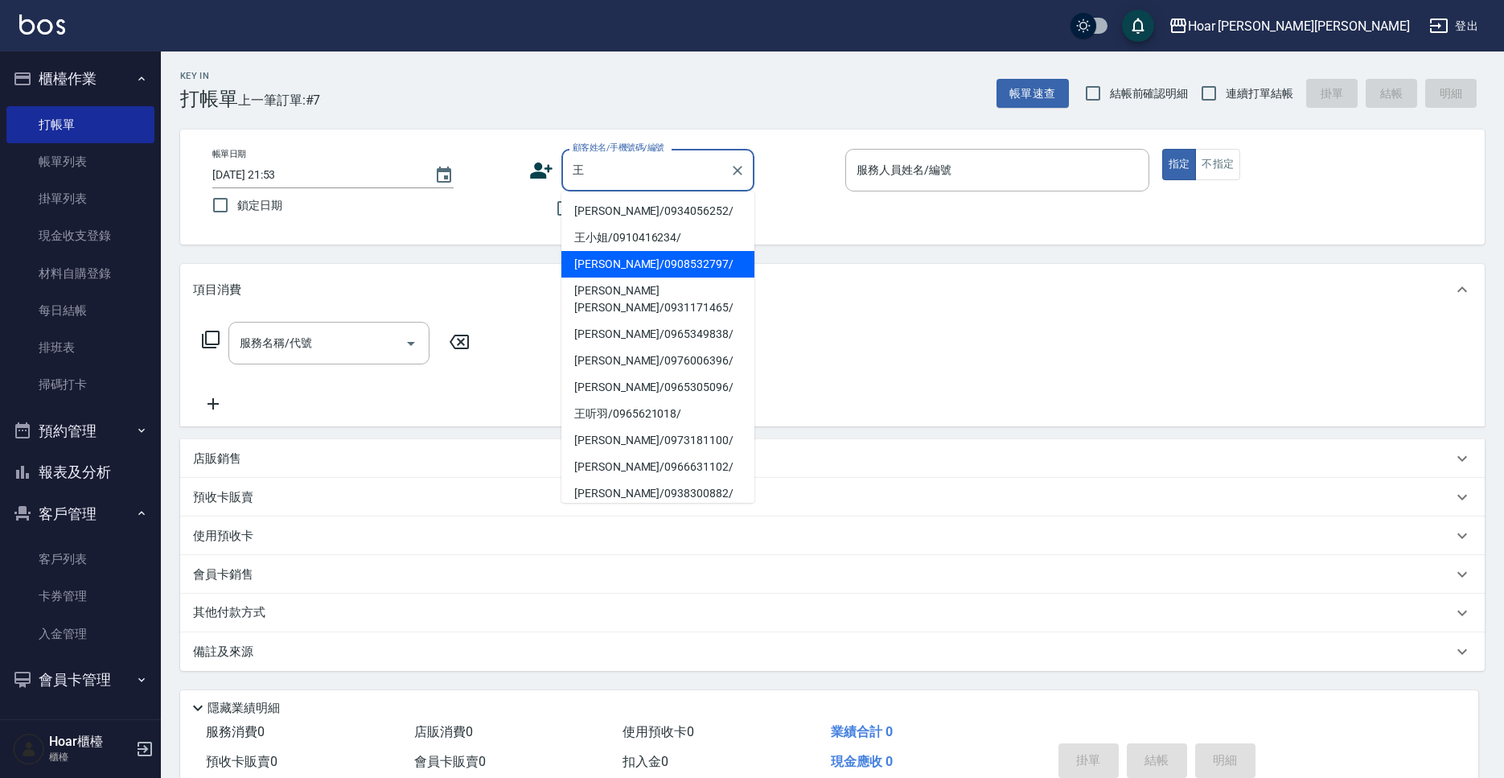
click at [644, 272] on li "[PERSON_NAME]/0908532797/" at bounding box center [657, 264] width 193 height 27
type input "[PERSON_NAME]/0908532797/"
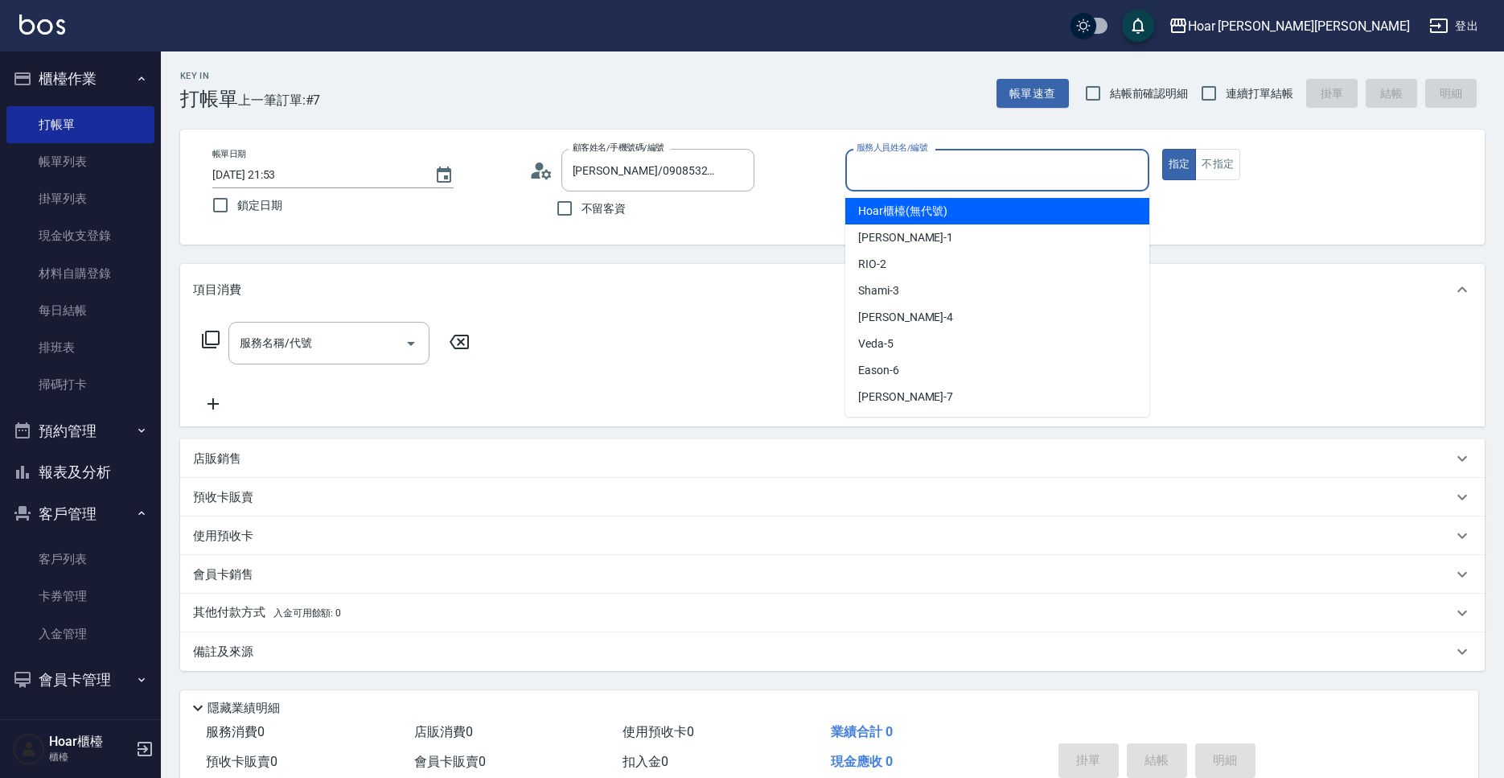
click at [878, 166] on input "服務人員姓名/編號" at bounding box center [998, 170] width 290 height 28
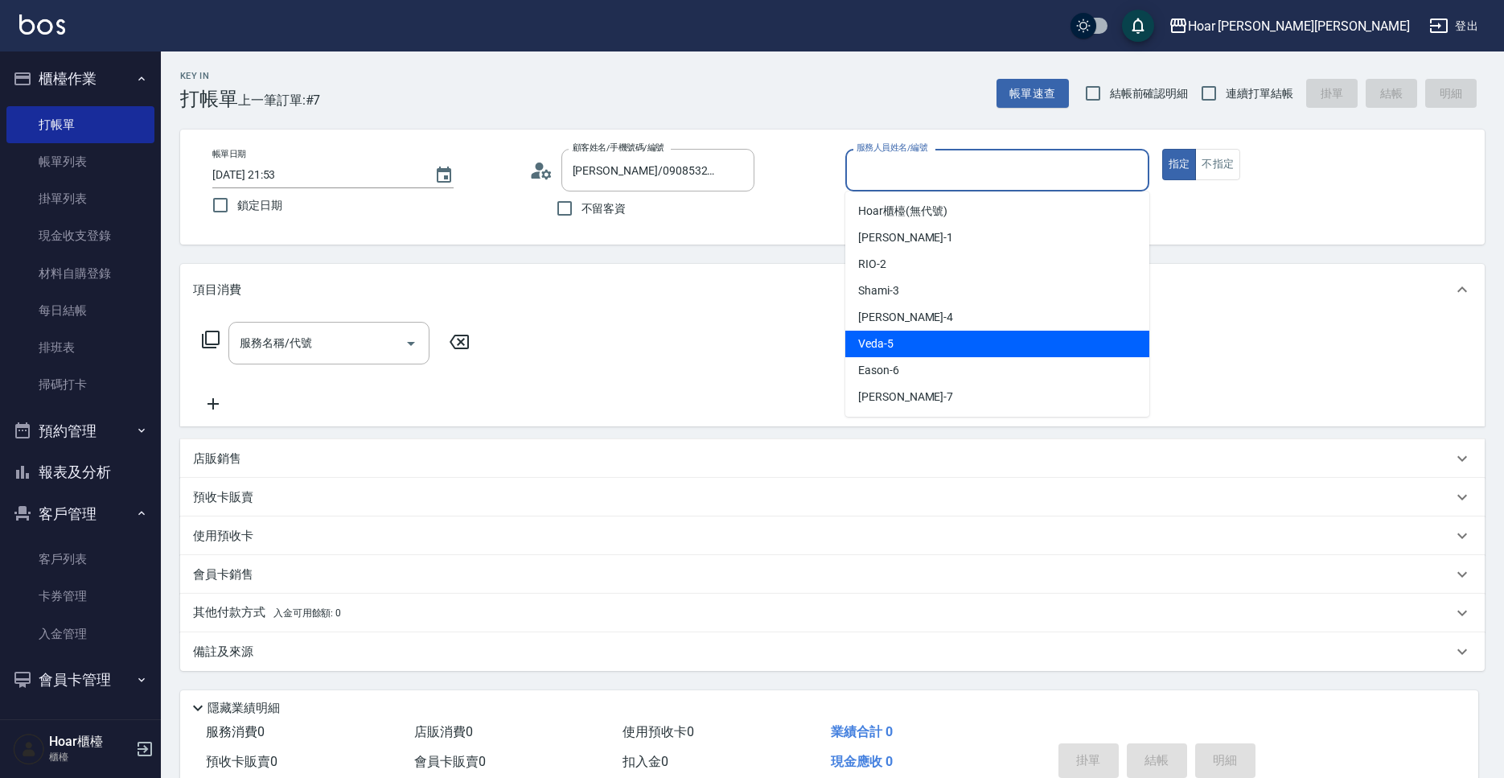
click at [894, 340] on div "Veda -5" at bounding box center [997, 344] width 304 height 27
type input "[DEMOGRAPHIC_DATA]-5"
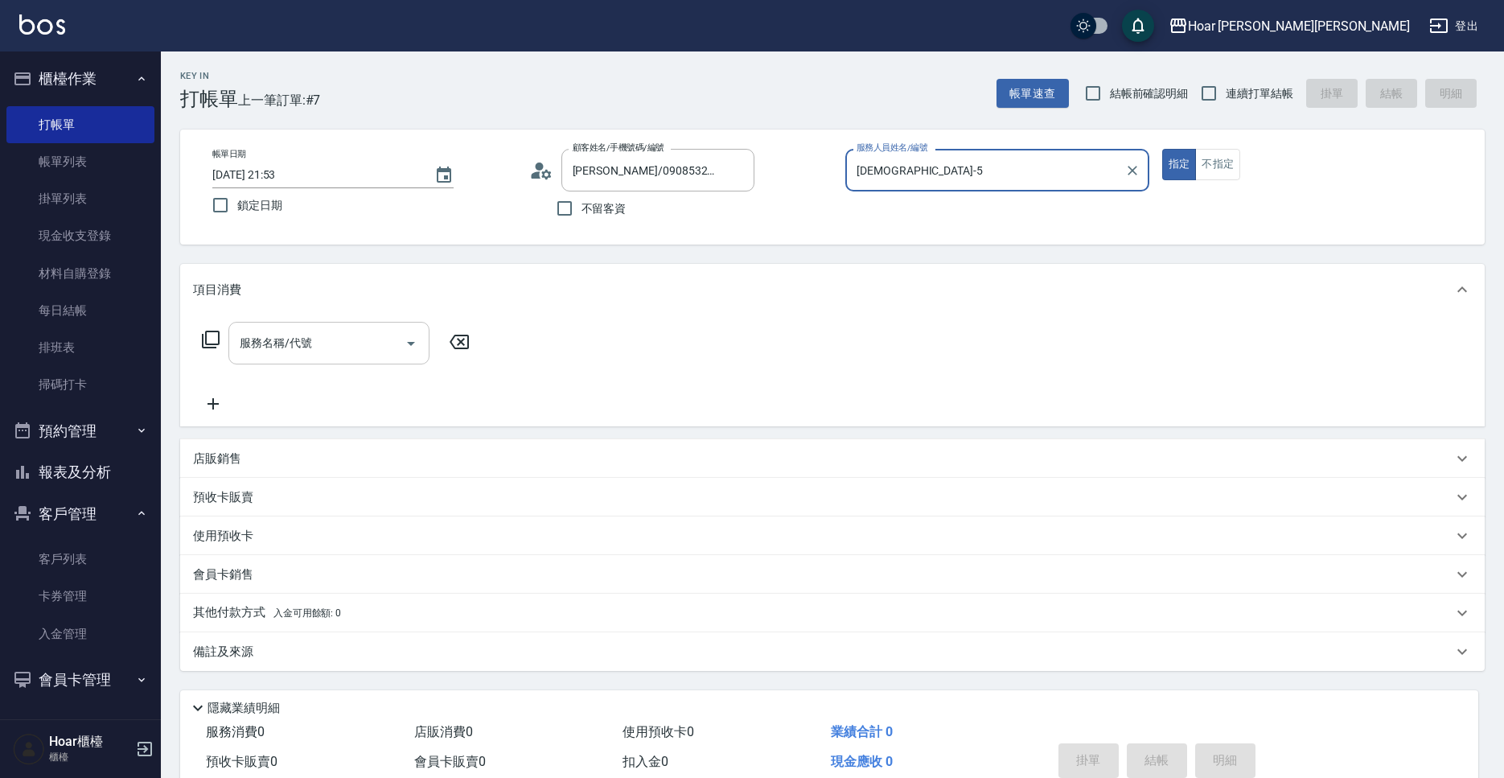
click at [282, 339] on input "服務名稱/代號" at bounding box center [317, 343] width 162 height 28
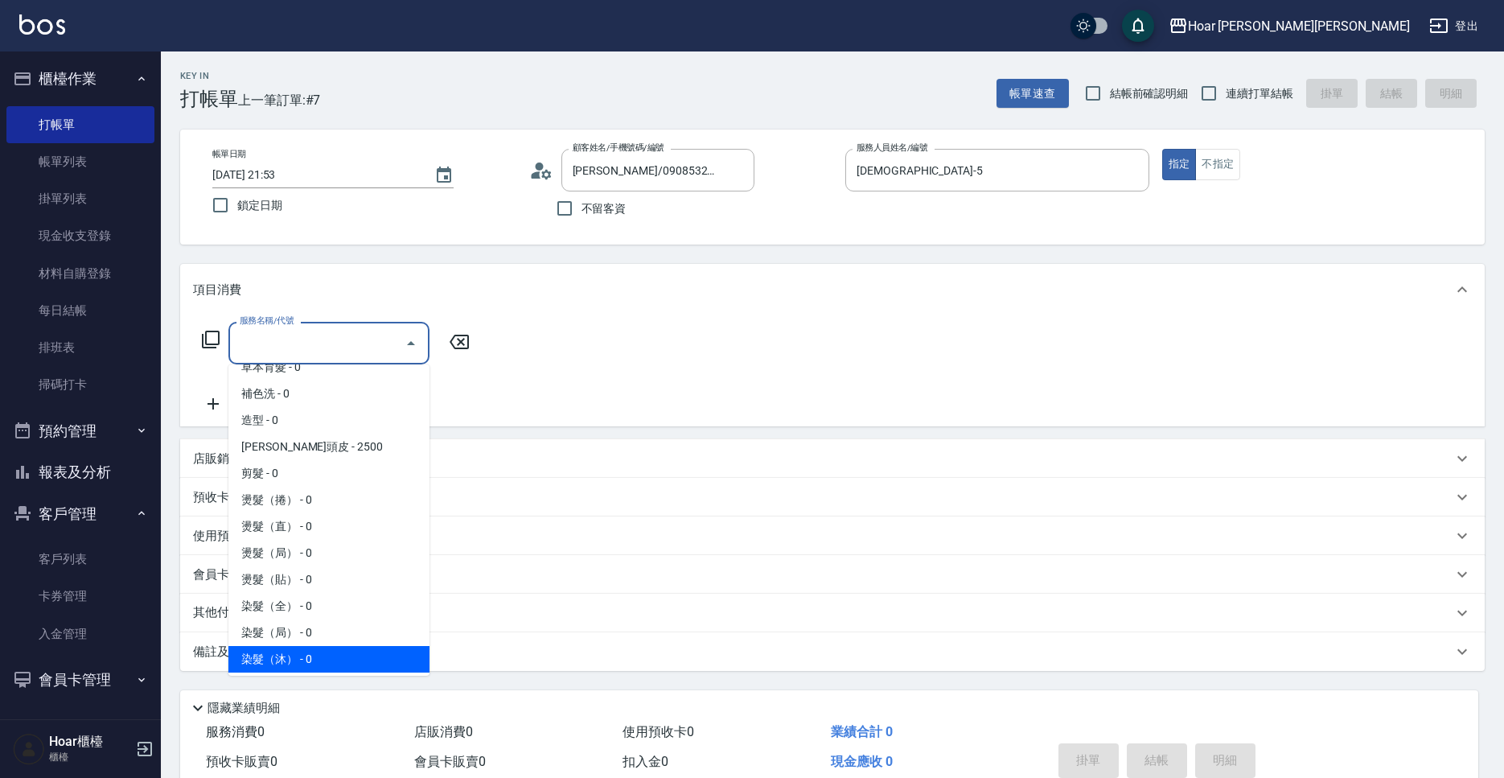
scroll to position [124, 0]
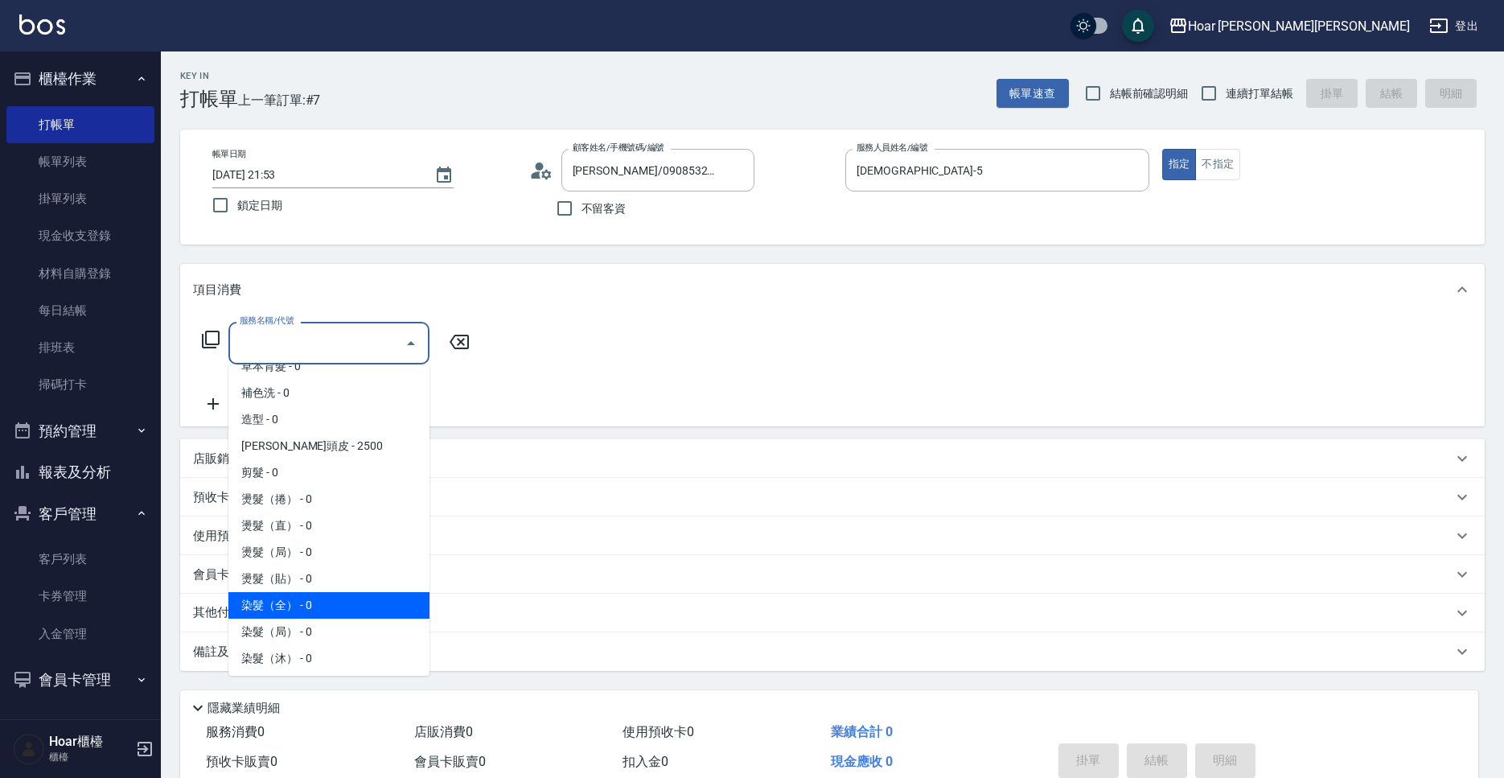
click at [293, 604] on span "染髮（全） - 0" at bounding box center [328, 605] width 201 height 27
type input "染髮（全）(401)"
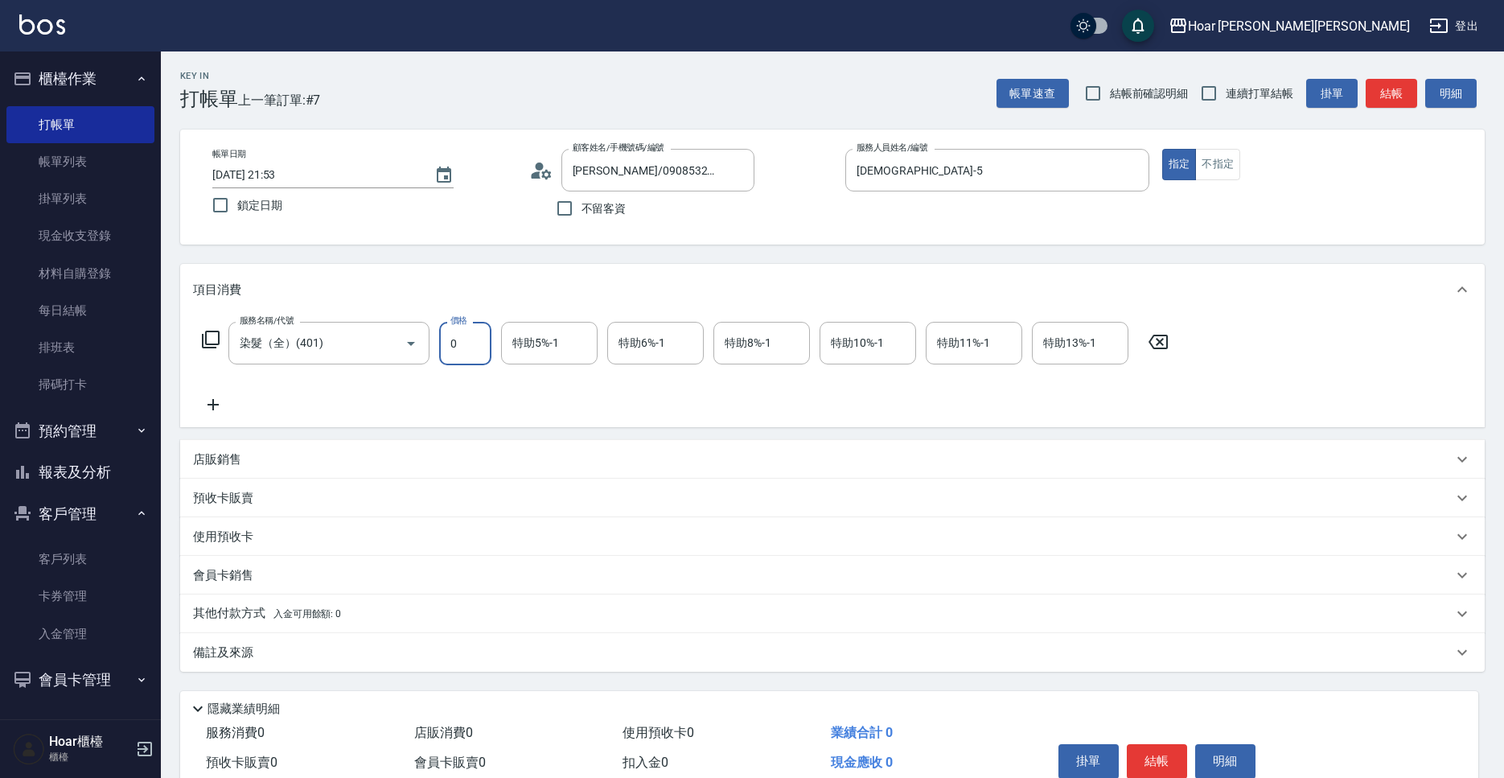
click at [460, 352] on input "0" at bounding box center [465, 343] width 52 height 43
type input "2200"
click at [301, 408] on div "服務名稱/代號 染髮（全）(401) 服務名稱/代號 價格 2200 價格 特助5%-1 特助5%-1 特助6%-1 特助6%-1 特助8%-1 特助8%-1…" at bounding box center [685, 368] width 985 height 93
click at [228, 463] on p "店販銷售" at bounding box center [217, 459] width 48 height 17
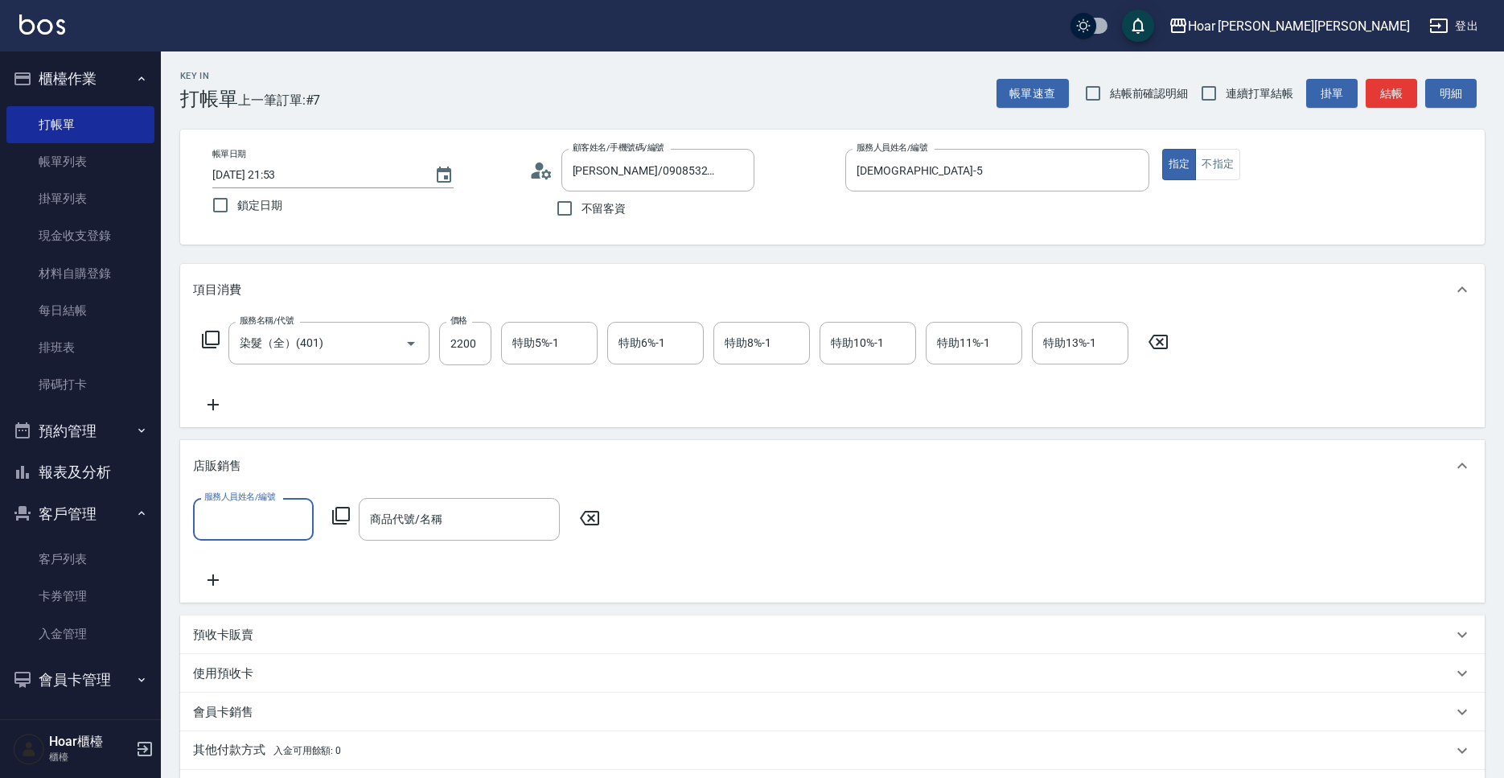
scroll to position [2, 0]
click at [269, 513] on input "服務人員姓名/編號" at bounding box center [253, 518] width 106 height 28
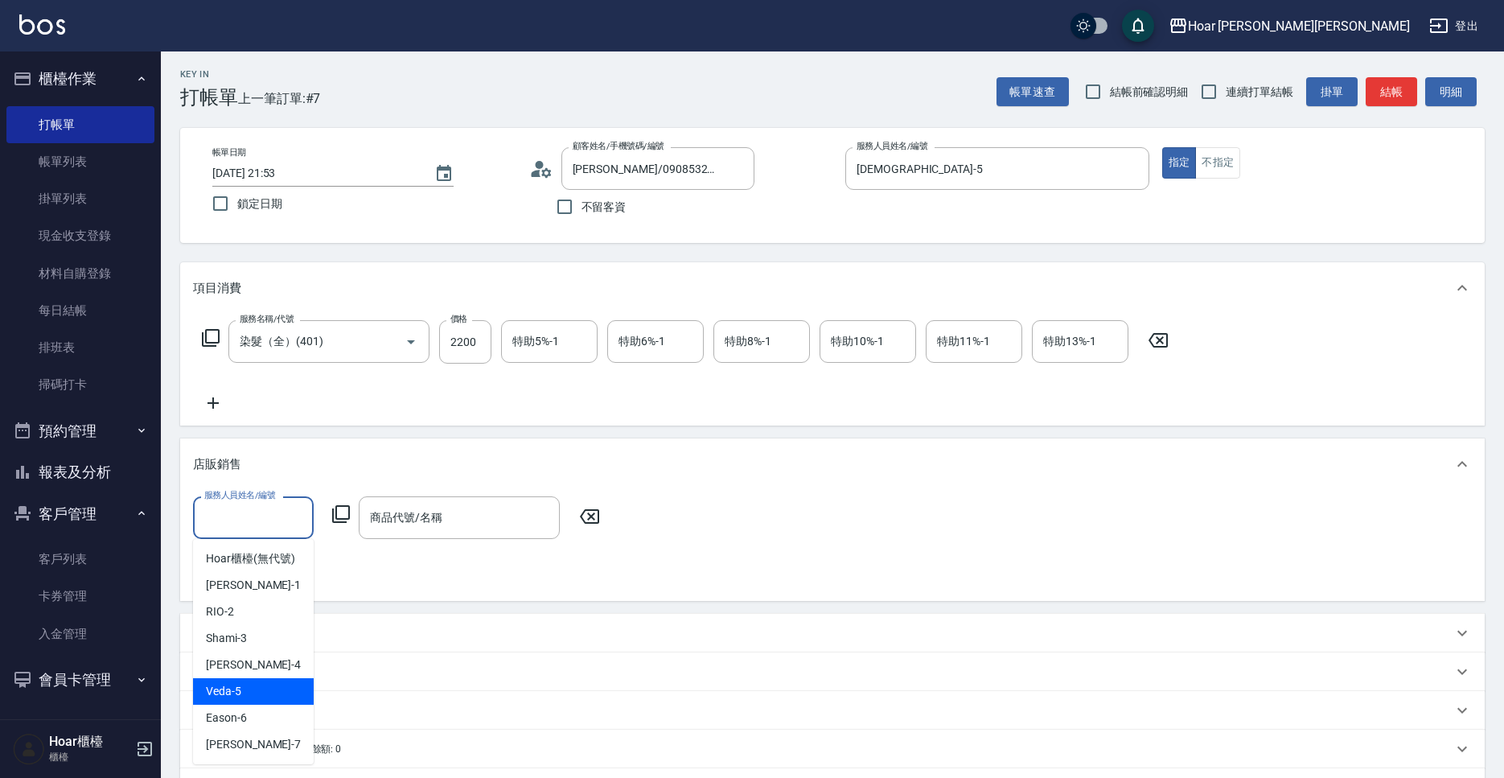
click at [253, 693] on div "Veda -5" at bounding box center [253, 691] width 121 height 27
type input "[DEMOGRAPHIC_DATA]-5"
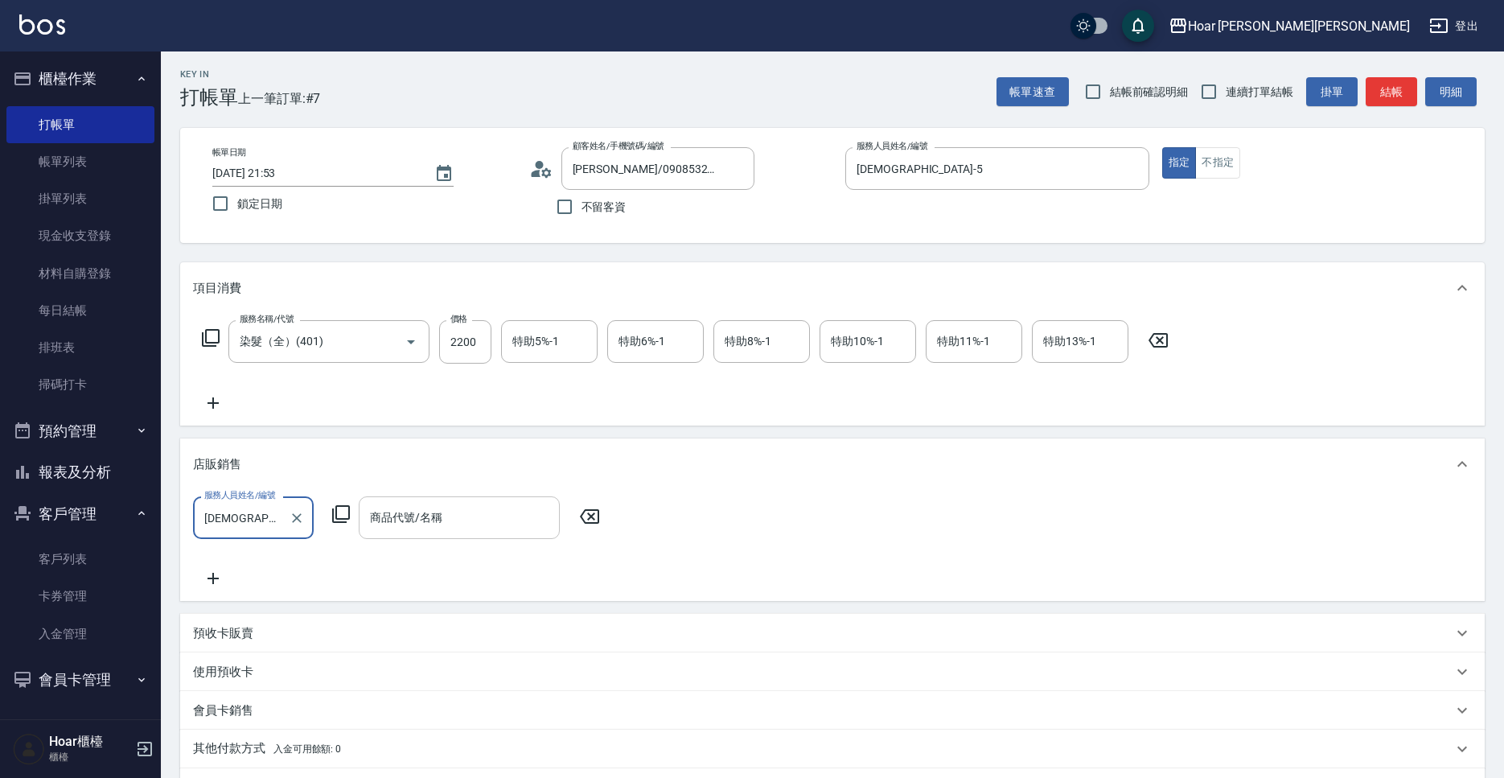
click at [416, 513] on input "商品代號/名稱" at bounding box center [459, 518] width 187 height 28
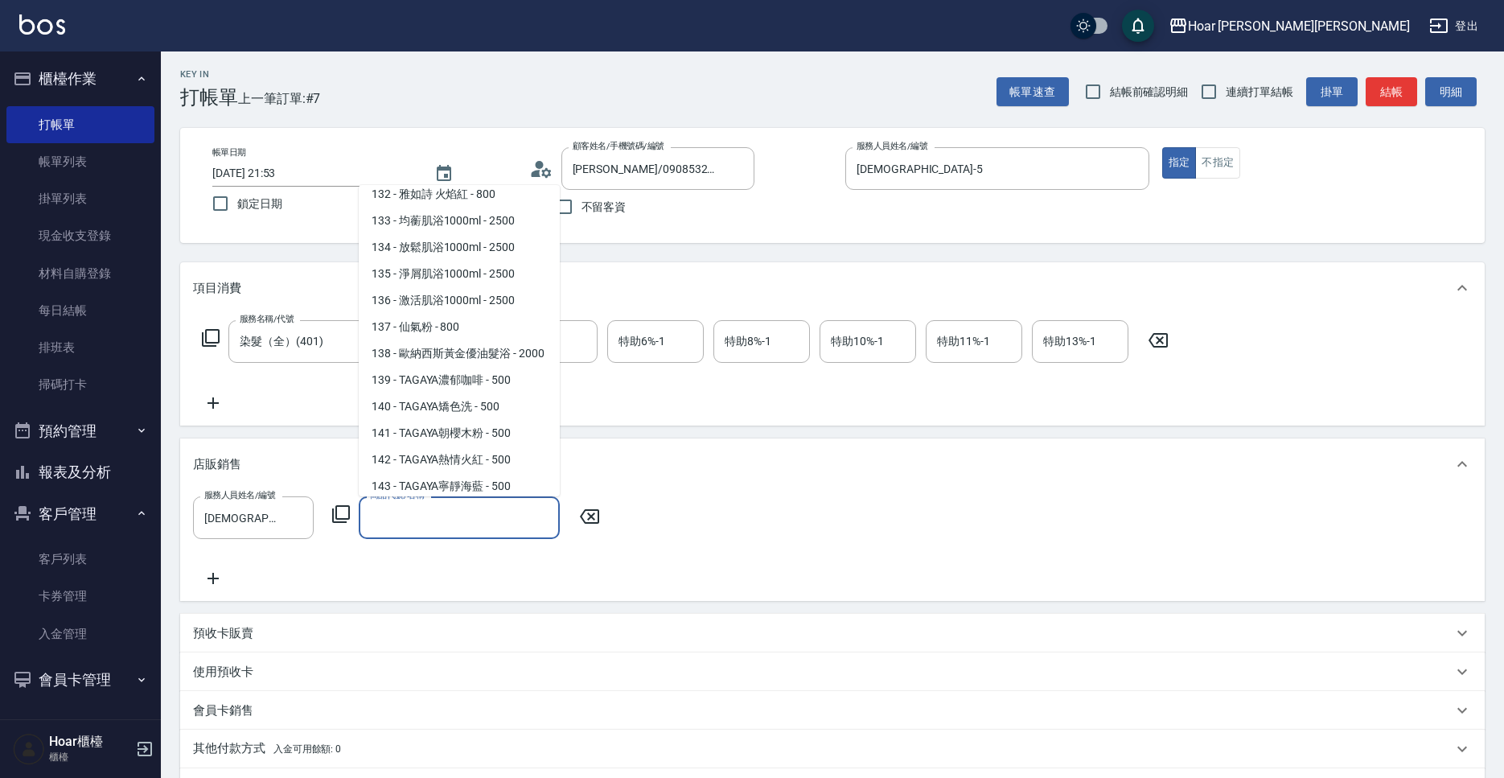
scroll to position [912, 0]
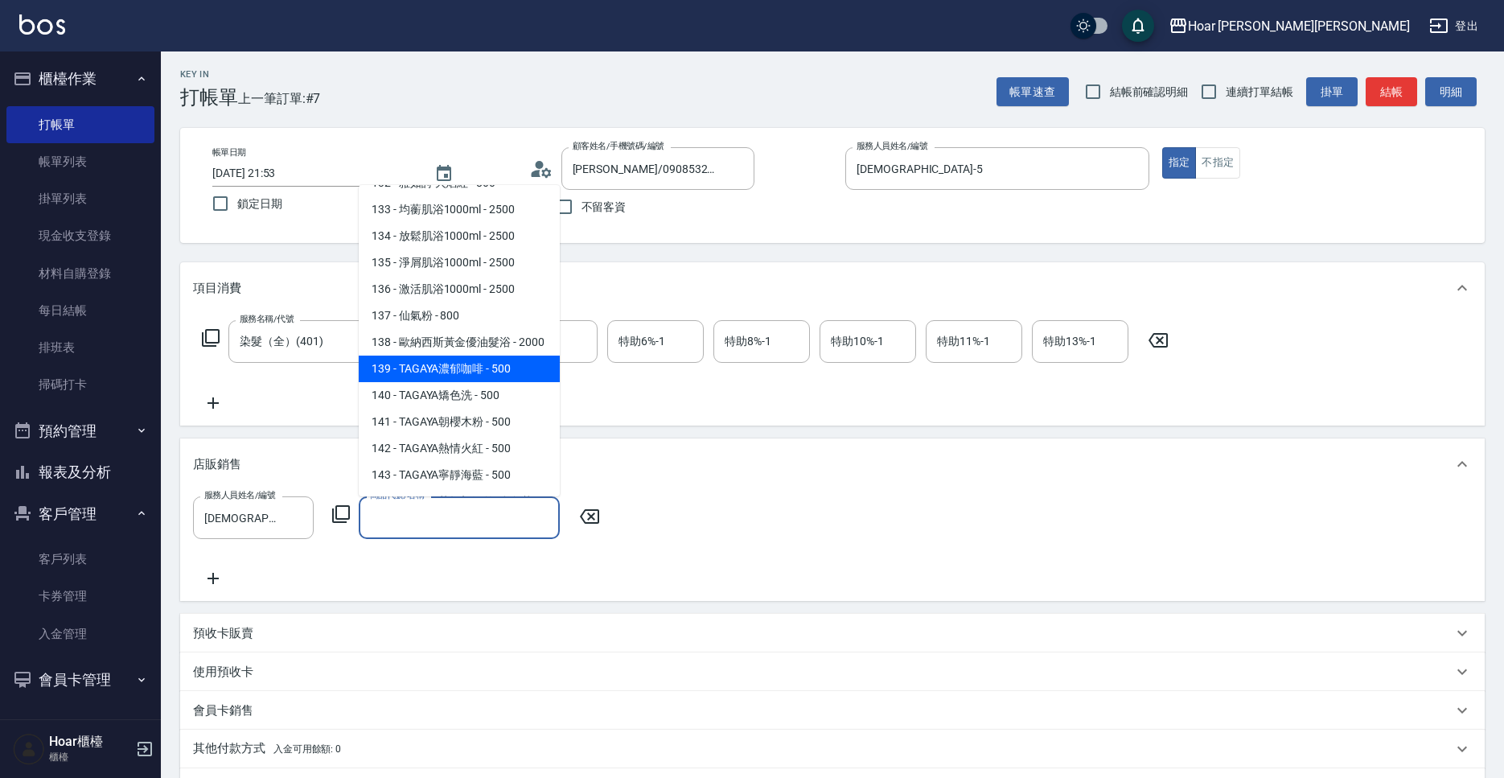
click at [445, 356] on span "139 - TAGAYA濃郁咖啡 - 500" at bounding box center [459, 369] width 201 height 27
type input "TAGAYA濃郁咖啡"
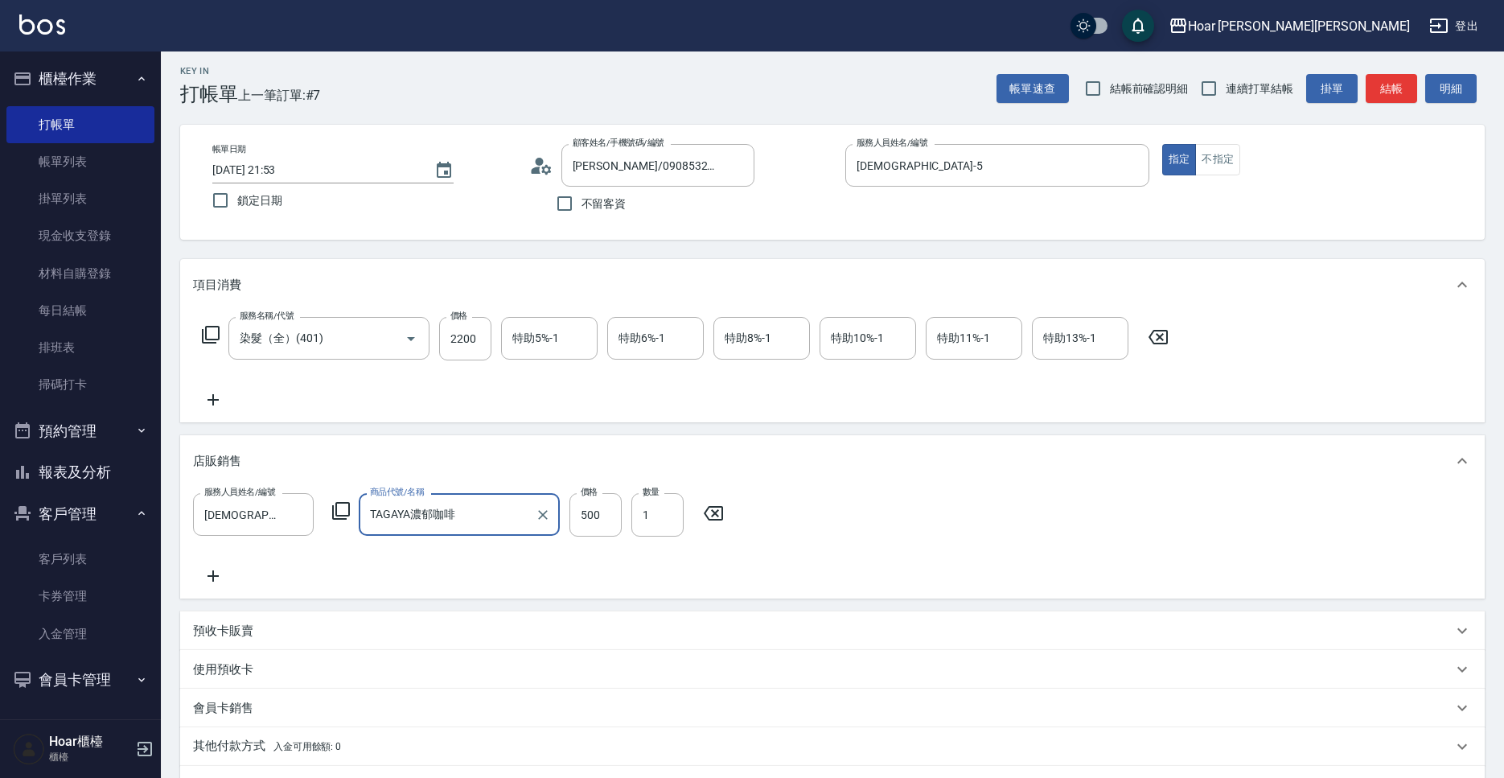
scroll to position [4, 0]
click at [598, 562] on div "服務人員姓名/編號 Veda-5 服務人員姓名/編號 商品代號/名稱 TAGAYA濃郁咖啡 商品代號/名稱 價格 500 價格 數量 1 數量" at bounding box center [832, 540] width 1279 height 93
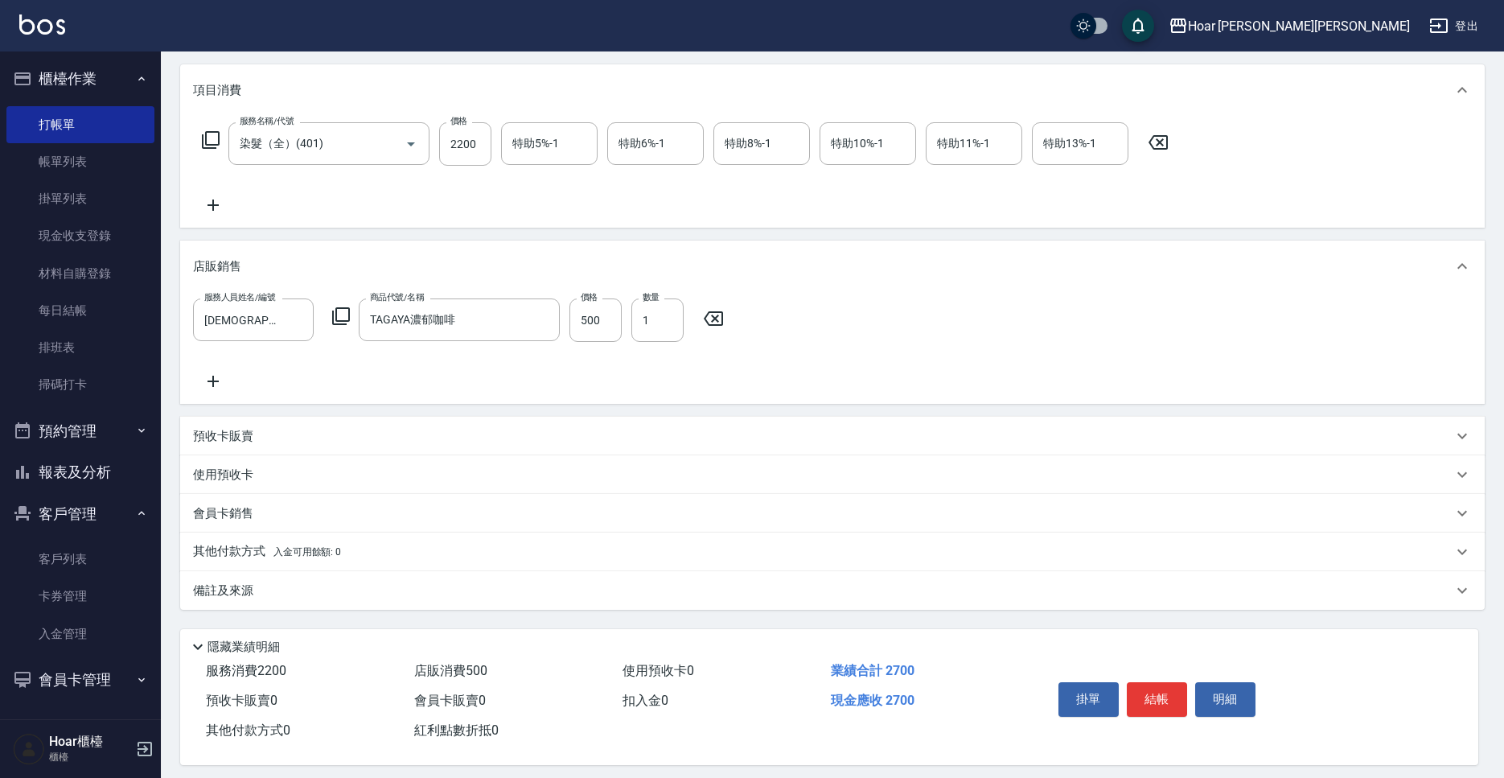
scroll to position [213, 0]
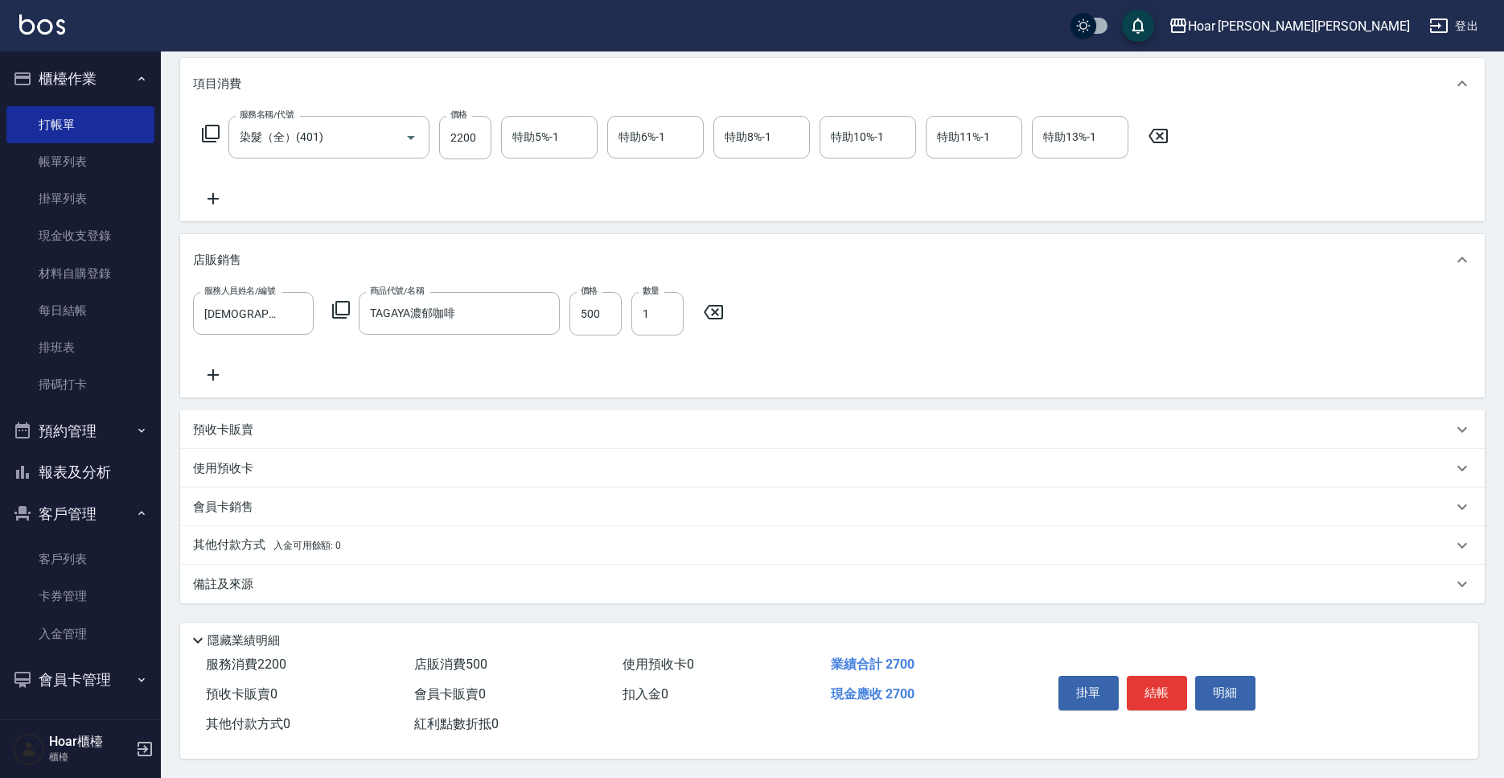
click at [269, 541] on p "其他付款方式 入金可用餘額: 0" at bounding box center [267, 546] width 148 height 18
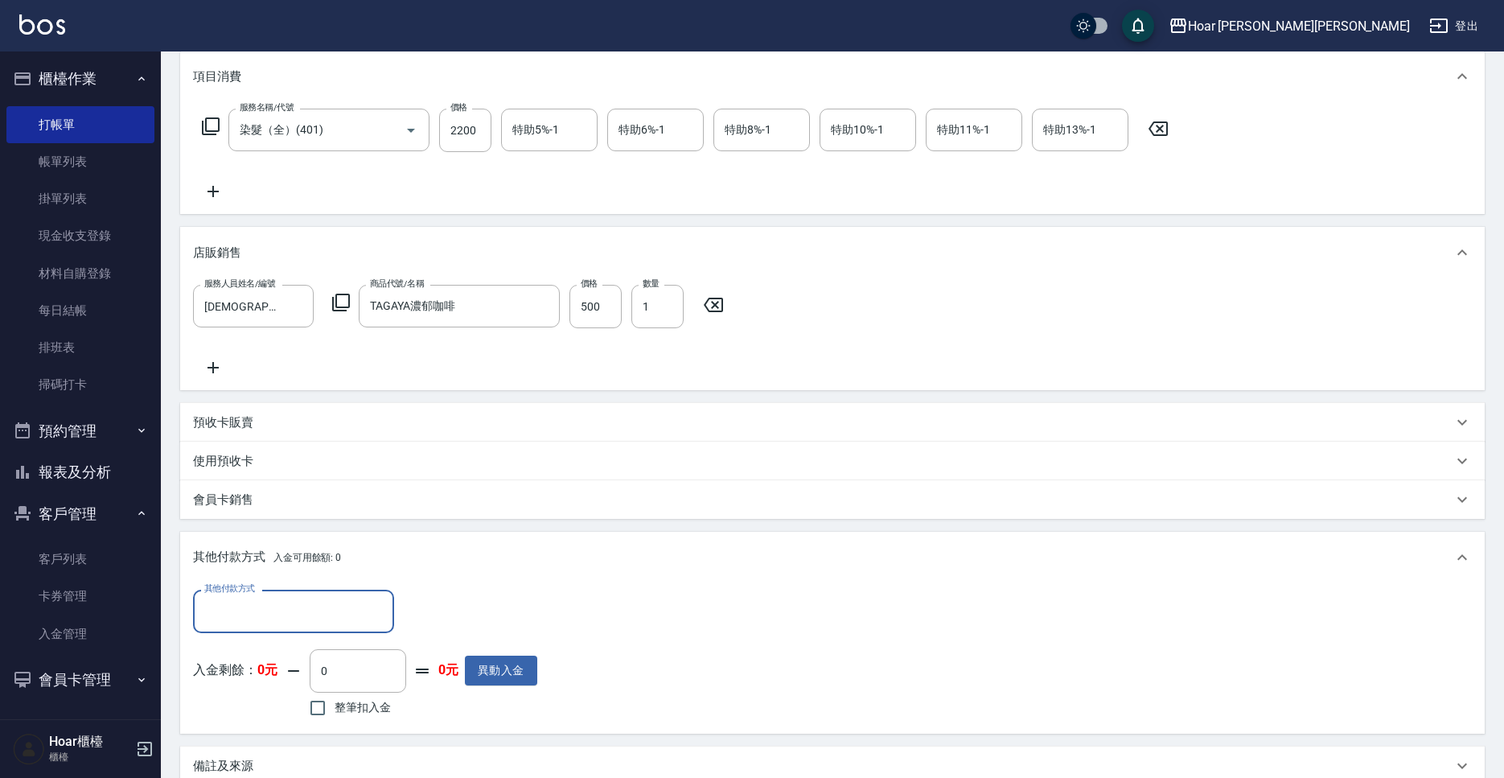
scroll to position [0, 0]
click at [303, 625] on input "其他付款方式" at bounding box center [293, 611] width 187 height 28
click at [261, 678] on span "轉帳匯款" at bounding box center [293, 679] width 201 height 27
type input "轉帳匯款"
type input "2700"
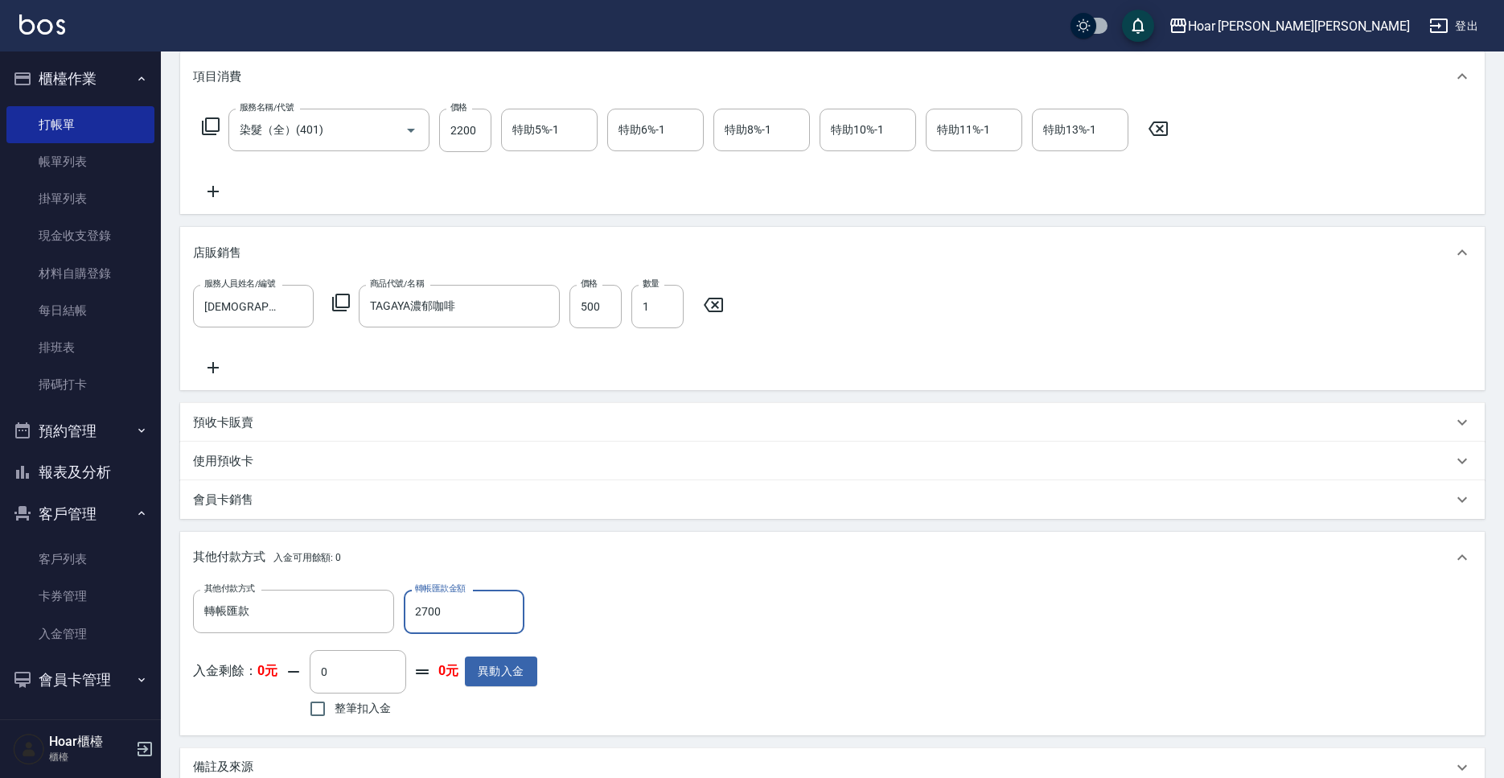
click at [787, 644] on div "其他付款方式 轉帳匯款 其他付款方式 轉帳匯款金額 2700 轉帳匯款金額 入金剩餘： 0元 0 ​ 整筆扣入金 0元 異動入金" at bounding box center [832, 656] width 1279 height 132
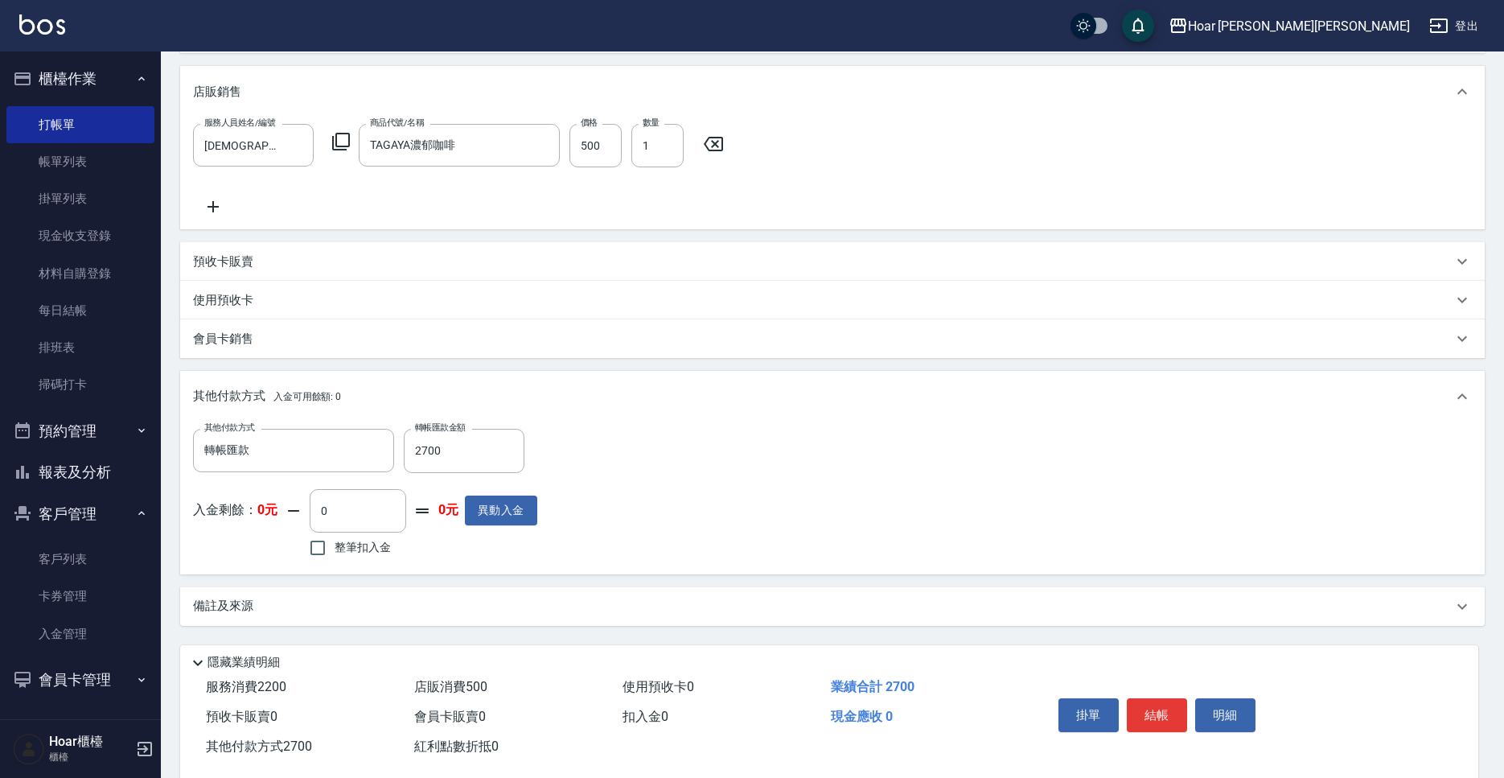
scroll to position [404, 0]
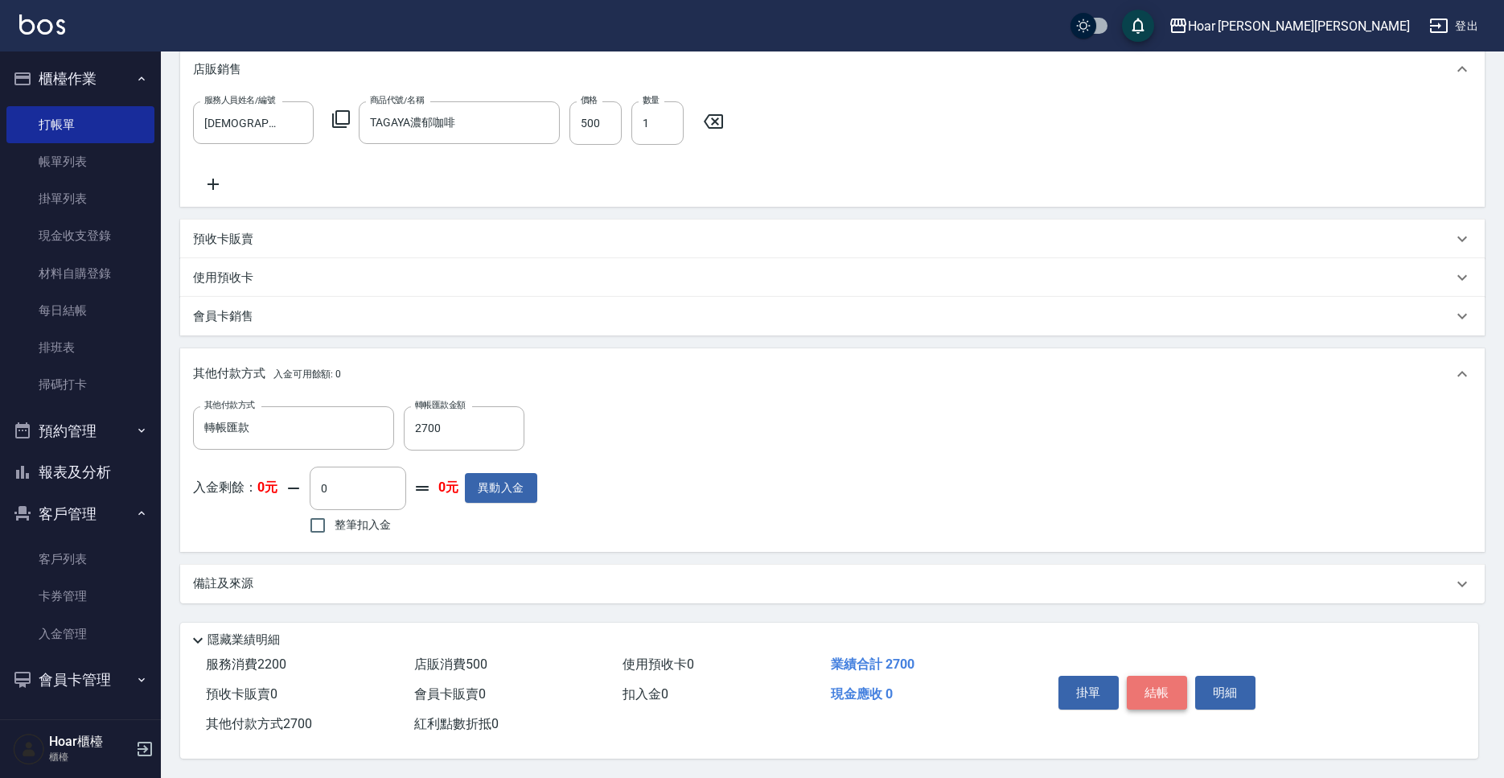
click at [1171, 683] on button "結帳" at bounding box center [1157, 693] width 60 height 34
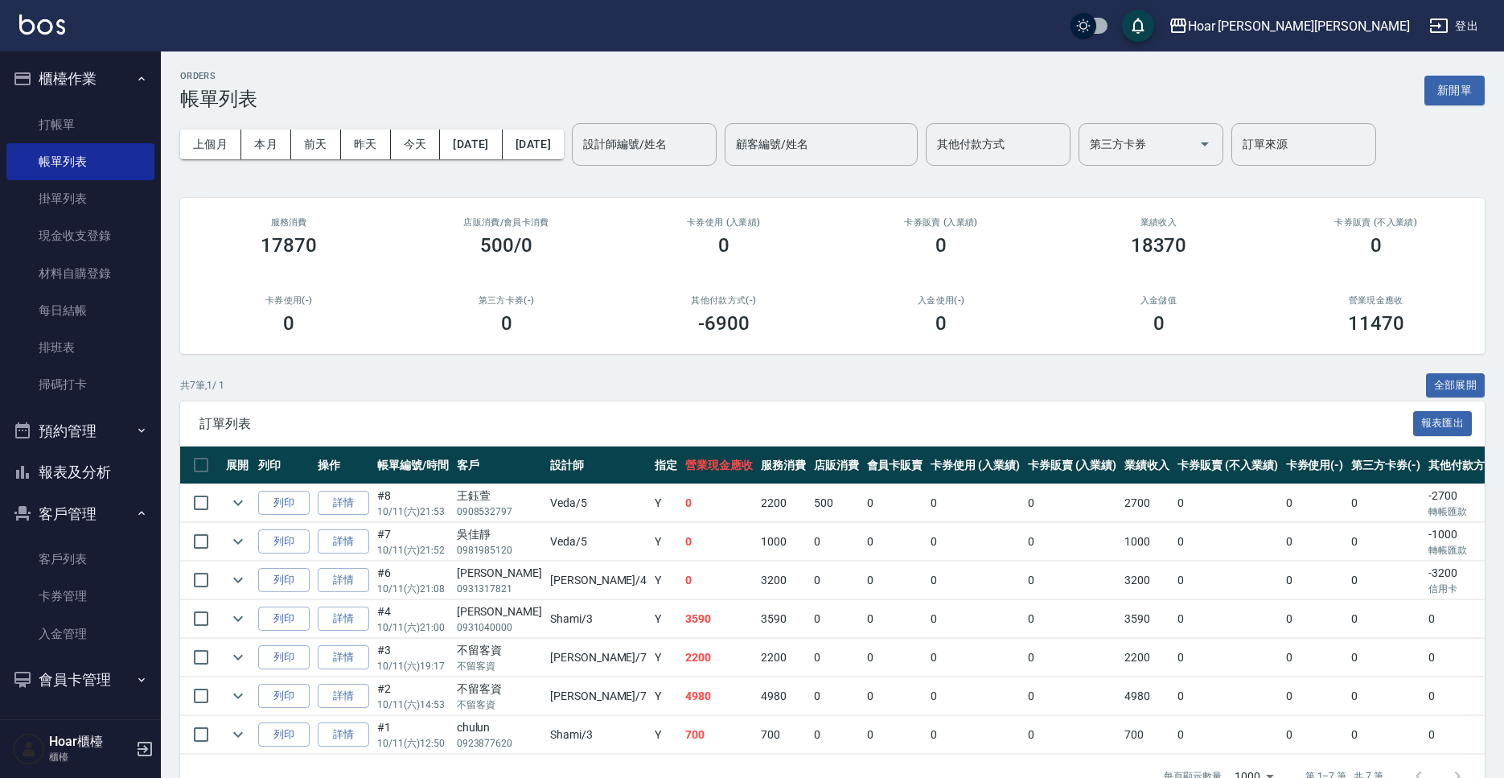
click at [756, 411] on div "訂單列表 報表匯出" at bounding box center [832, 423] width 1305 height 44
click at [409, 76] on div "ORDERS 帳單列表 新開單" at bounding box center [832, 90] width 1305 height 39
click at [66, 194] on link "掛單列表" at bounding box center [80, 198] width 148 height 37
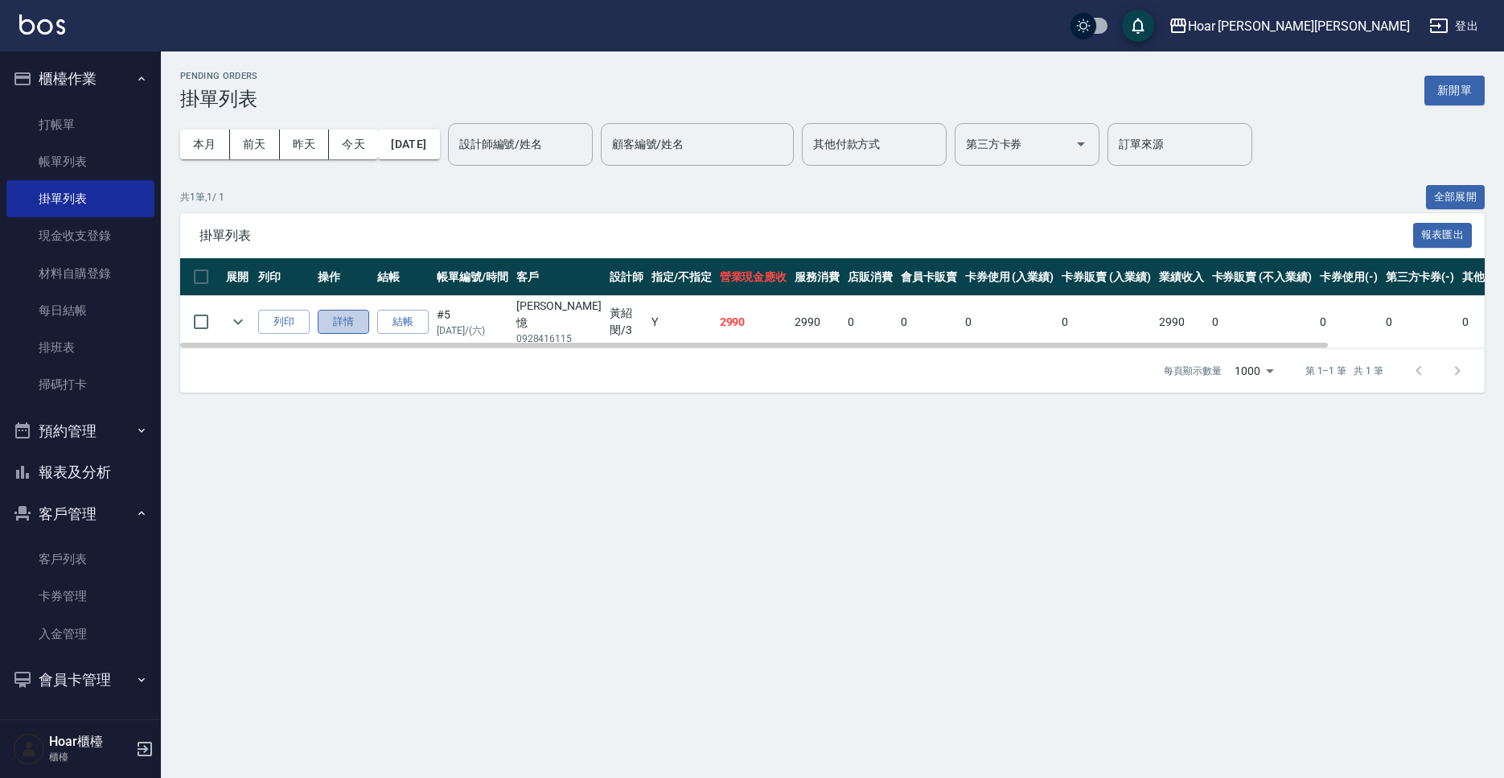
click at [343, 311] on link "詳情" at bounding box center [343, 322] width 51 height 25
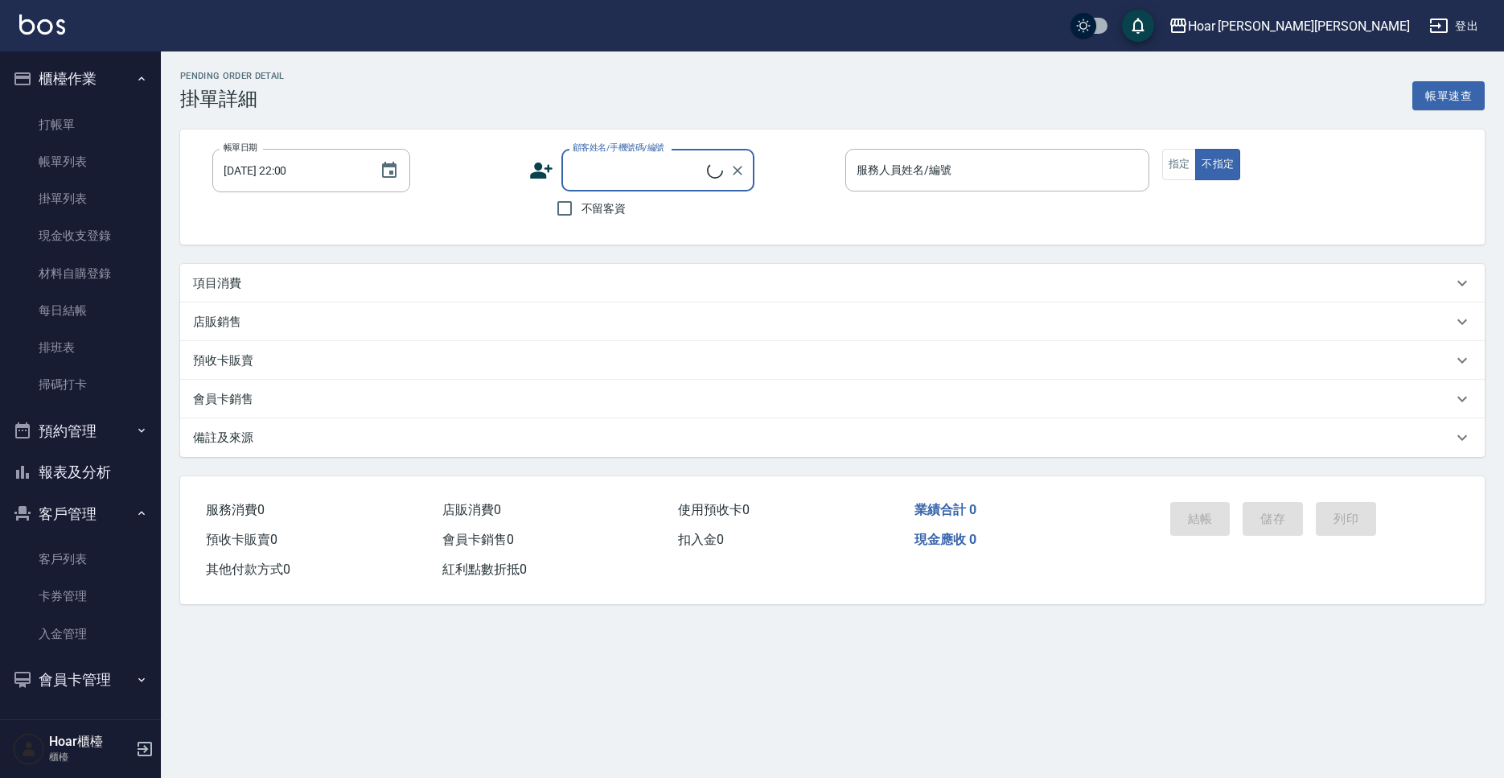
scroll to position [1, 0]
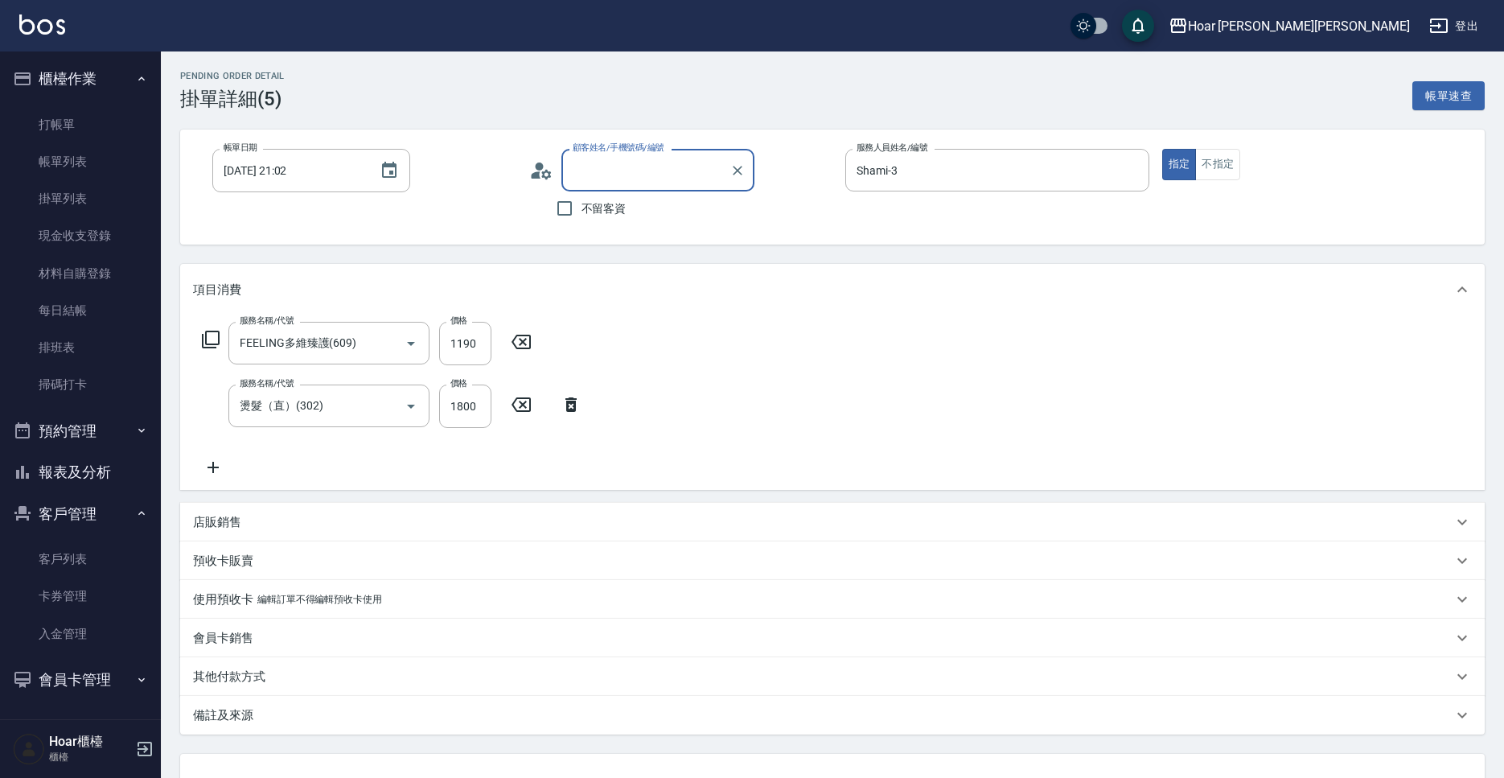
type input "[DATE] 21:02"
type input "Shami-3"
type input "[PERSON_NAME]憶/0928416115/"
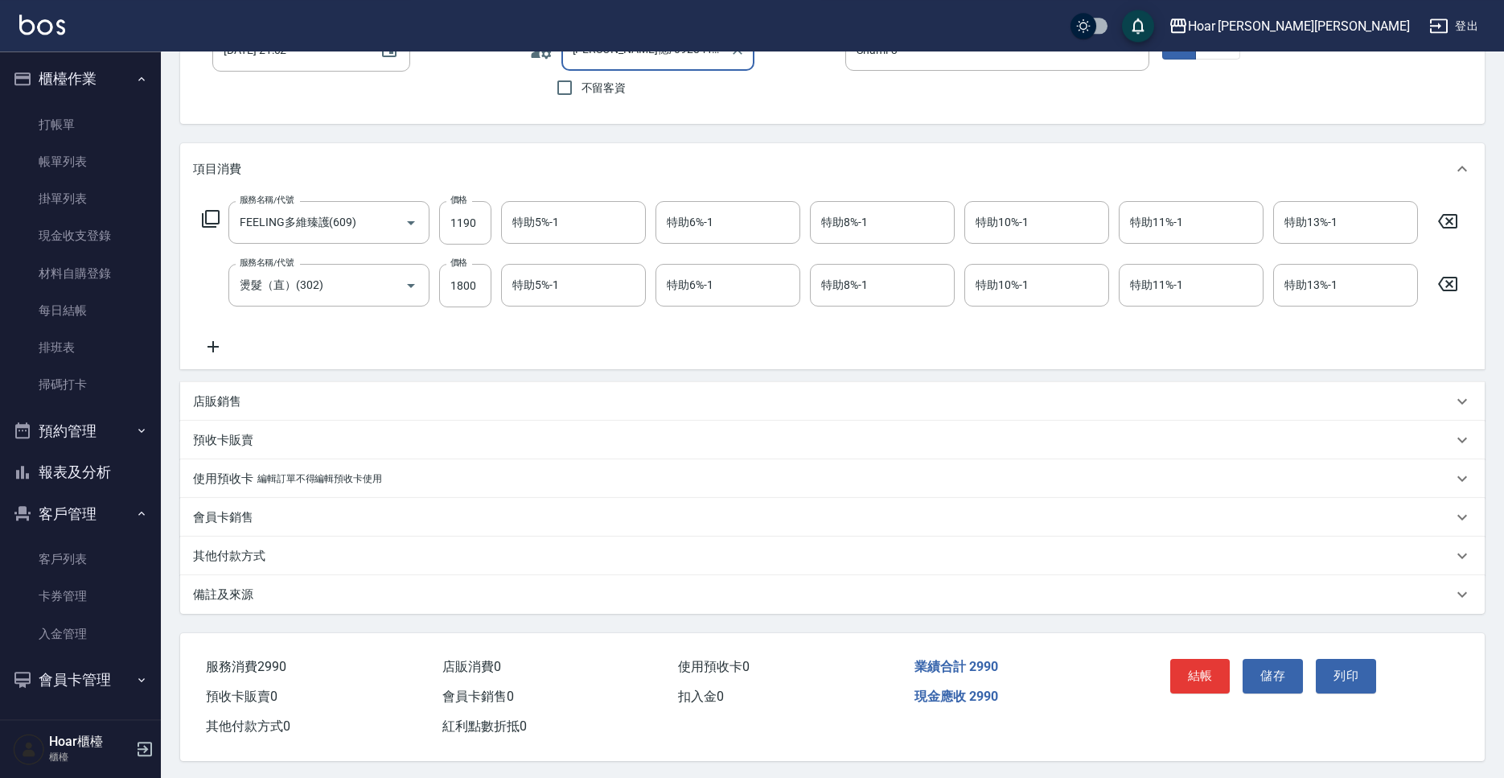
scroll to position [124, 0]
click at [221, 353] on icon at bounding box center [213, 344] width 40 height 19
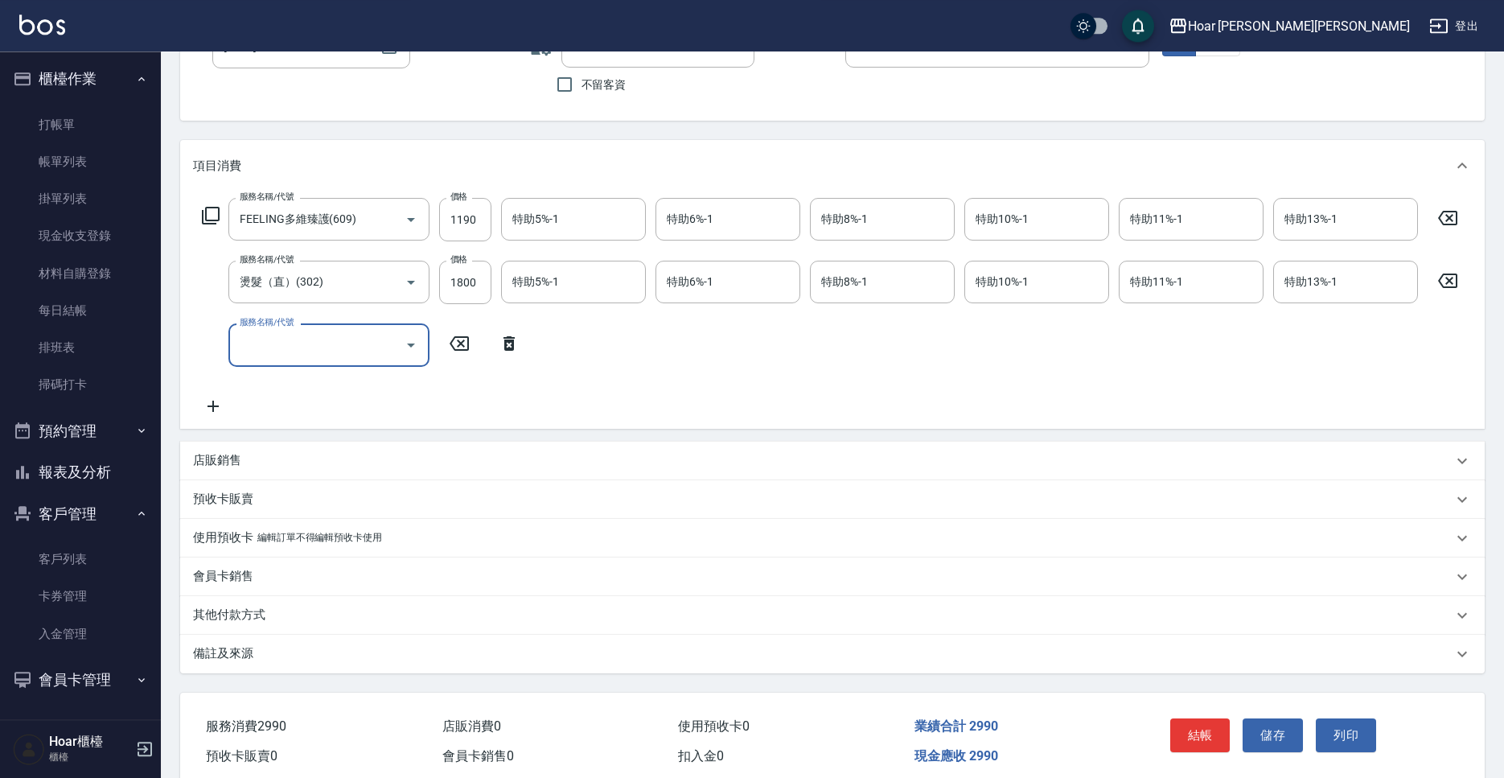
click at [366, 355] on input "服務名稱/代號" at bounding box center [317, 345] width 162 height 28
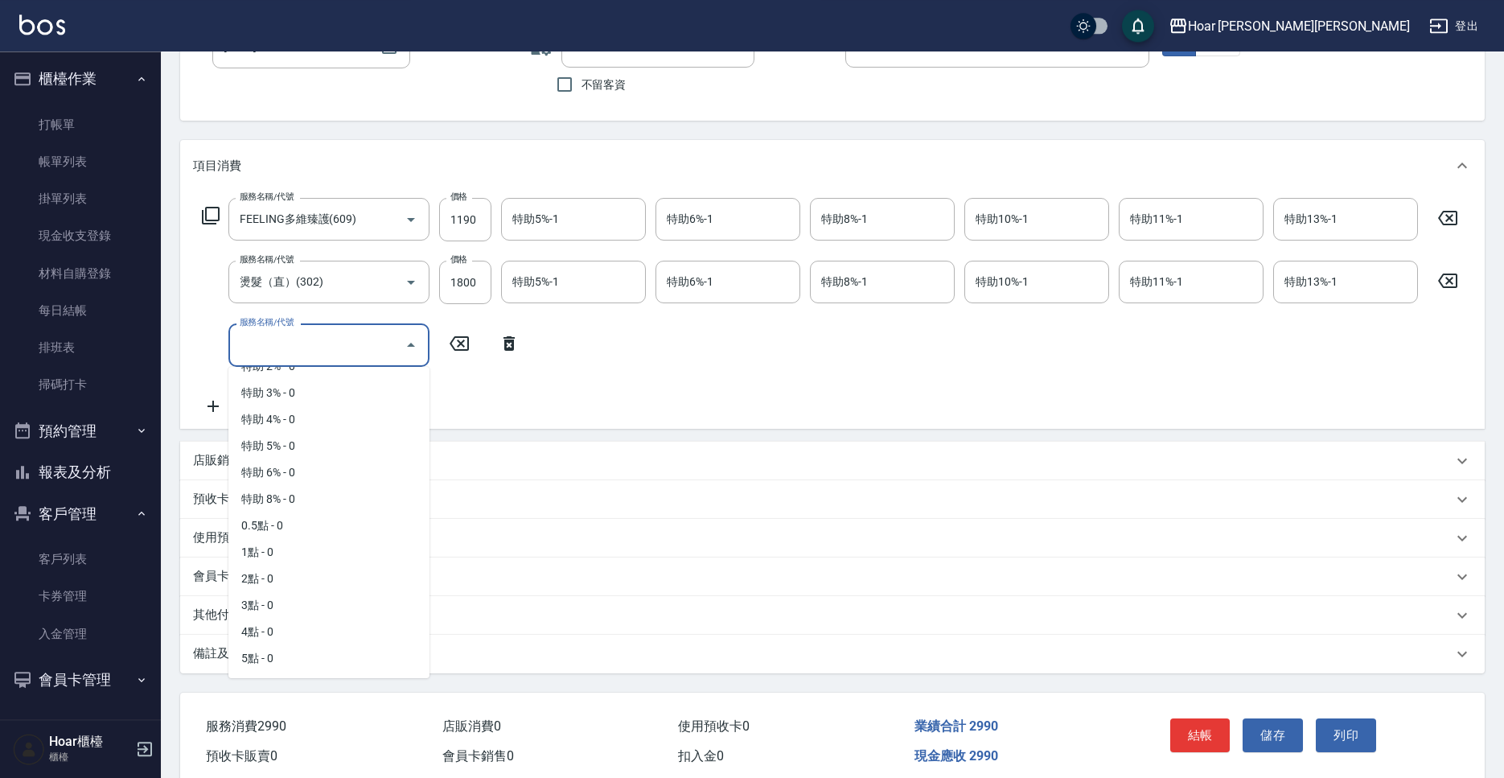
scroll to position [126, 0]
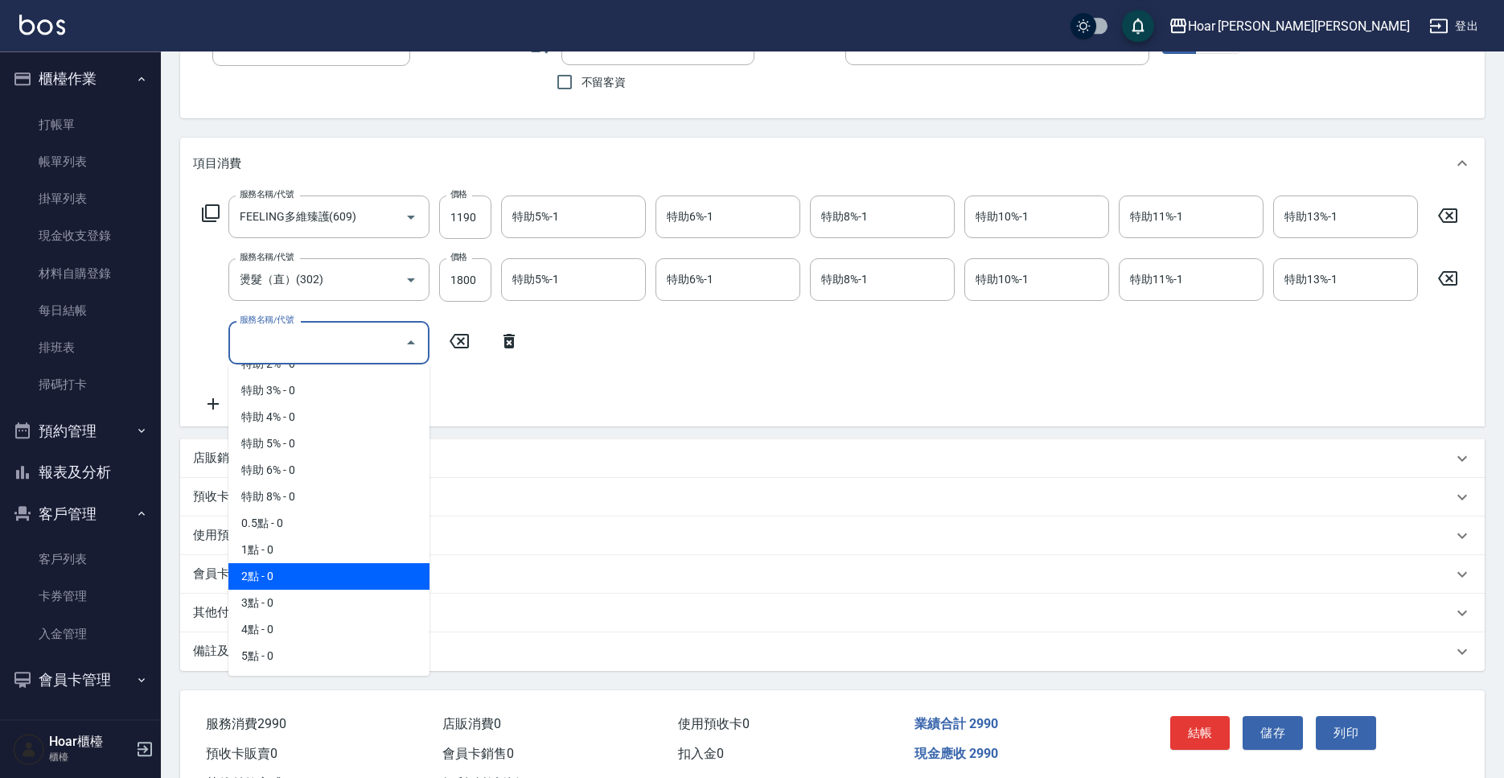
click at [279, 582] on span "2點 - 0" at bounding box center [328, 576] width 201 height 27
type input "2點(P2)"
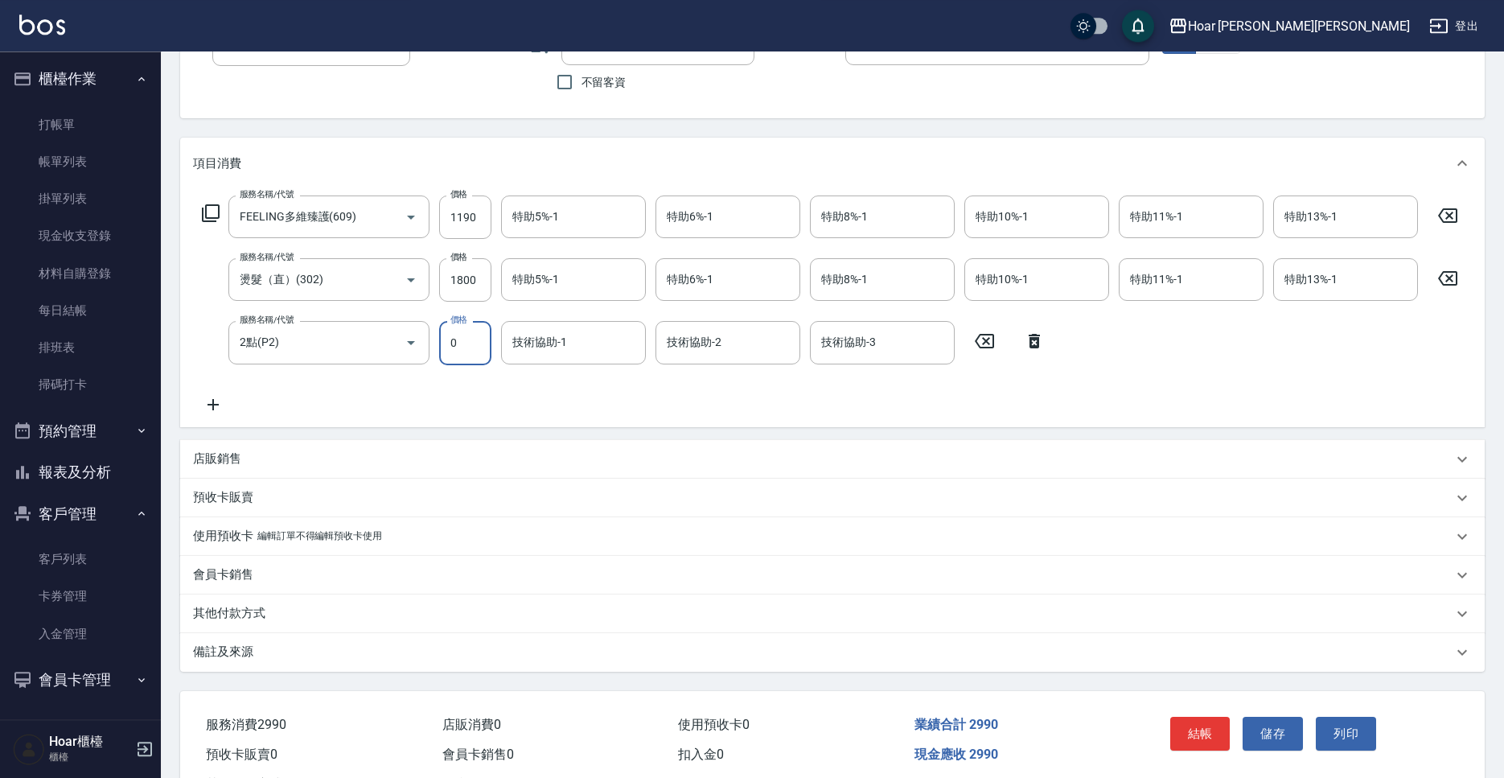
click at [479, 353] on input "0" at bounding box center [465, 342] width 52 height 43
click at [639, 338] on div "技術協助-1" at bounding box center [573, 342] width 145 height 43
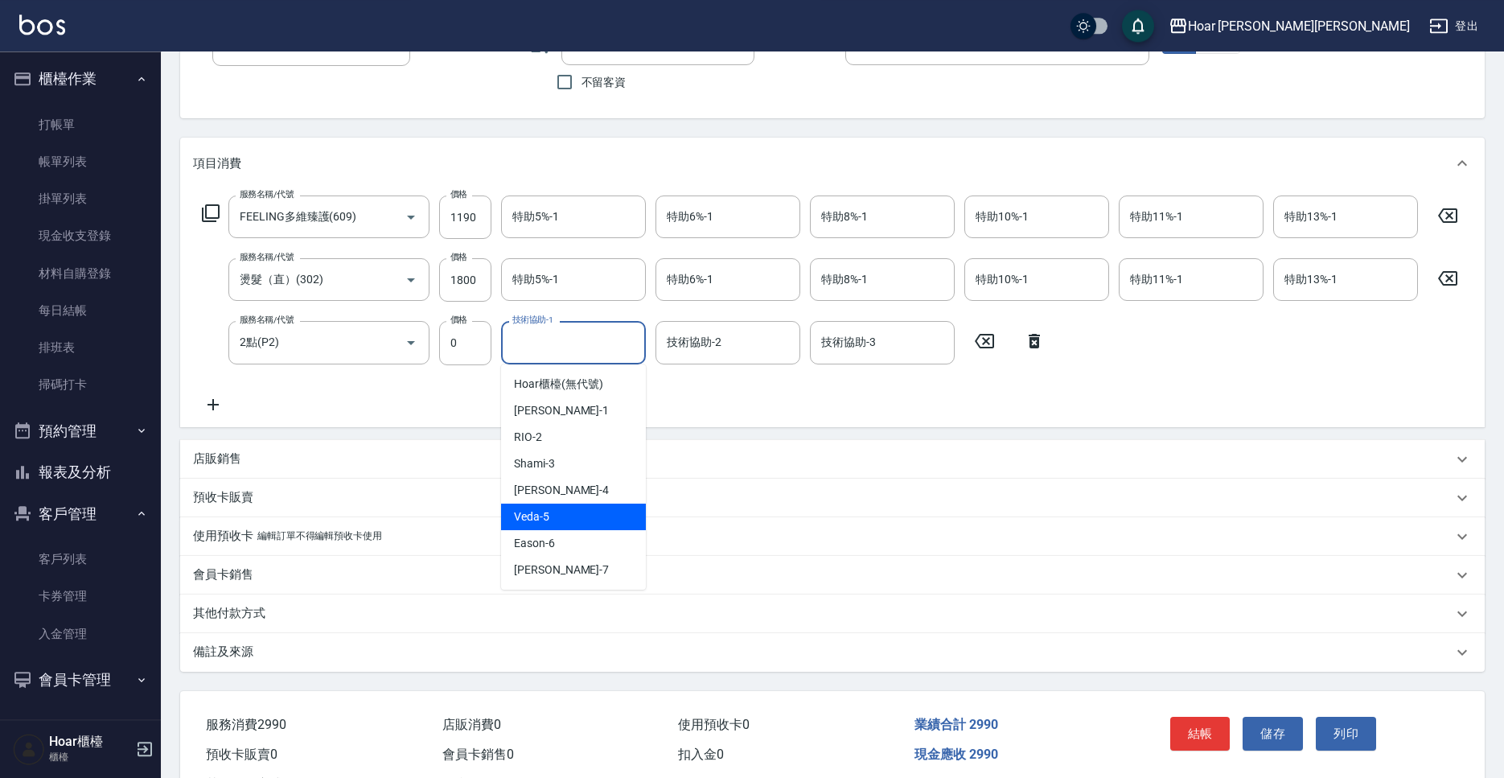
click at [561, 519] on div "Veda -5" at bounding box center [573, 517] width 145 height 27
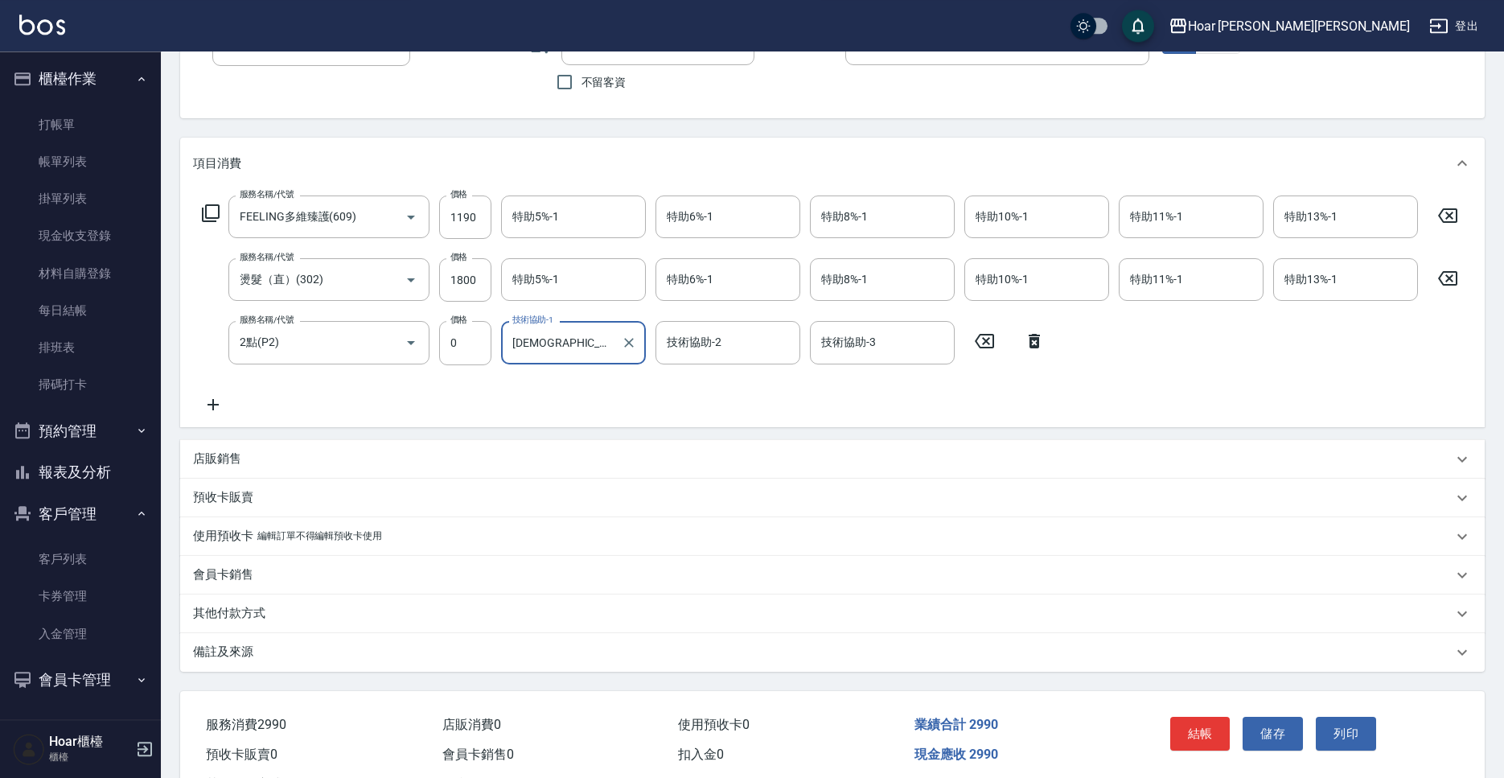
type input "[DEMOGRAPHIC_DATA]-5"
click at [635, 343] on icon "Clear" at bounding box center [629, 343] width 16 height 16
click at [570, 327] on div "技術協助-1" at bounding box center [573, 342] width 145 height 43
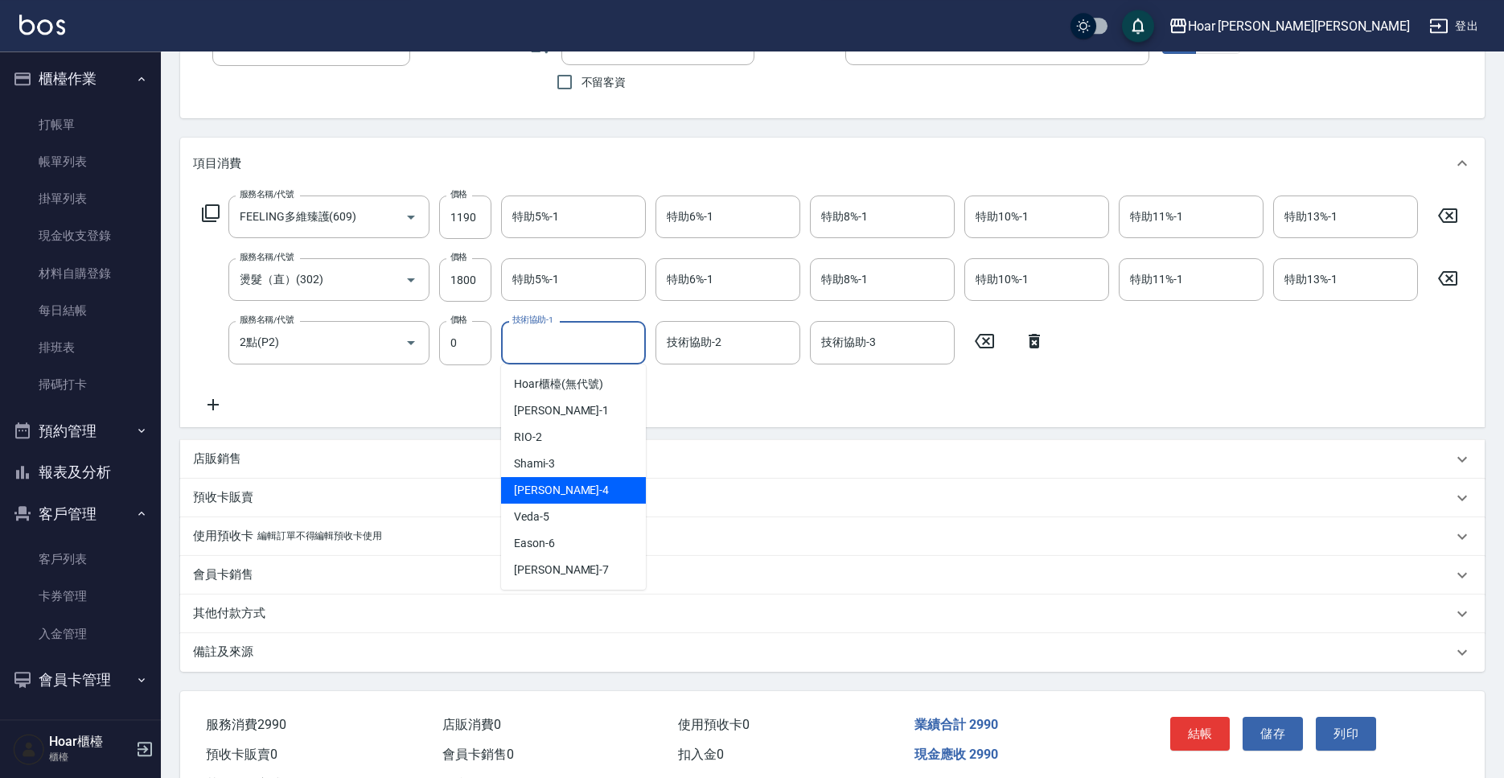
click at [549, 482] on div "Emma -4" at bounding box center [573, 490] width 145 height 27
type input "[PERSON_NAME]-4"
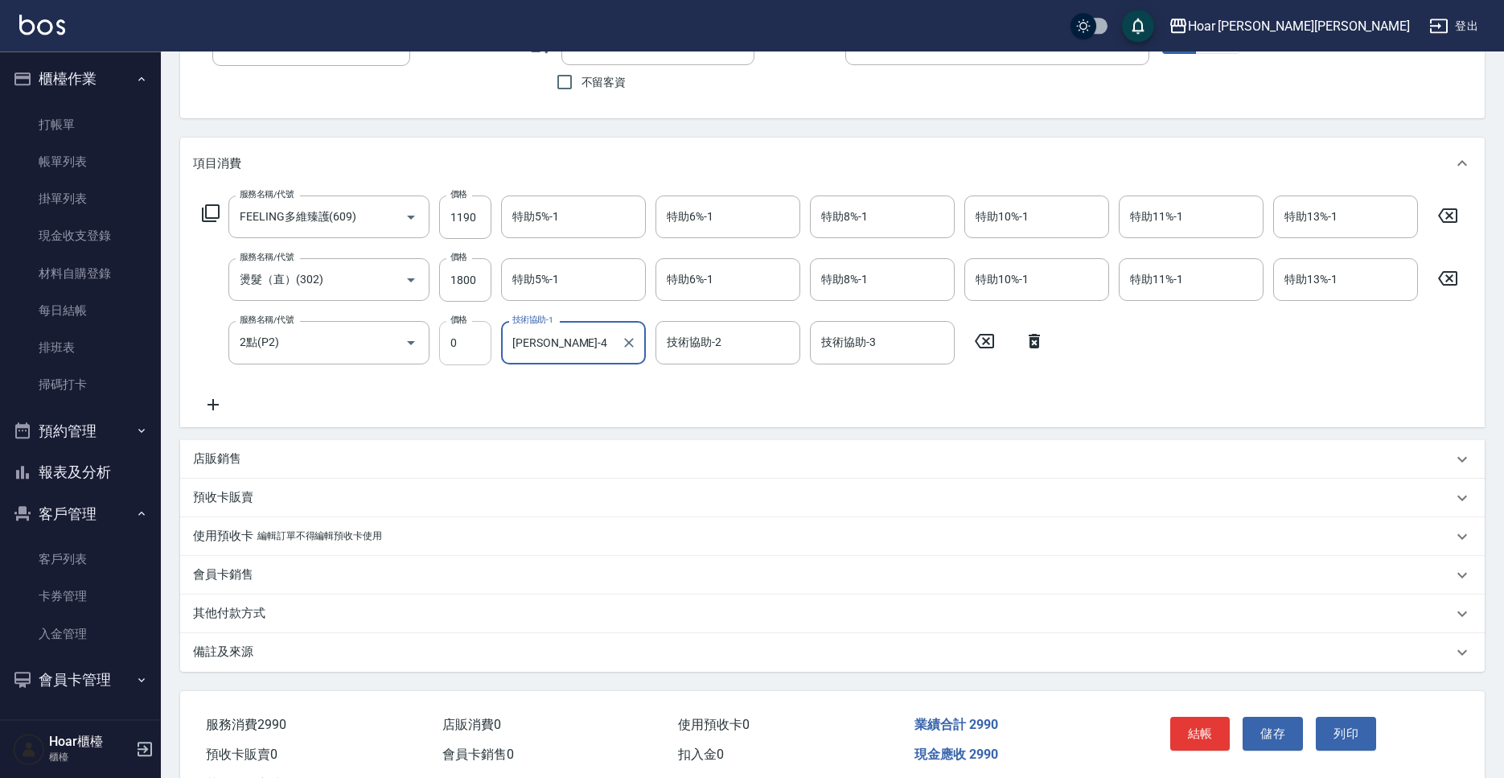
scroll to position [0, 22]
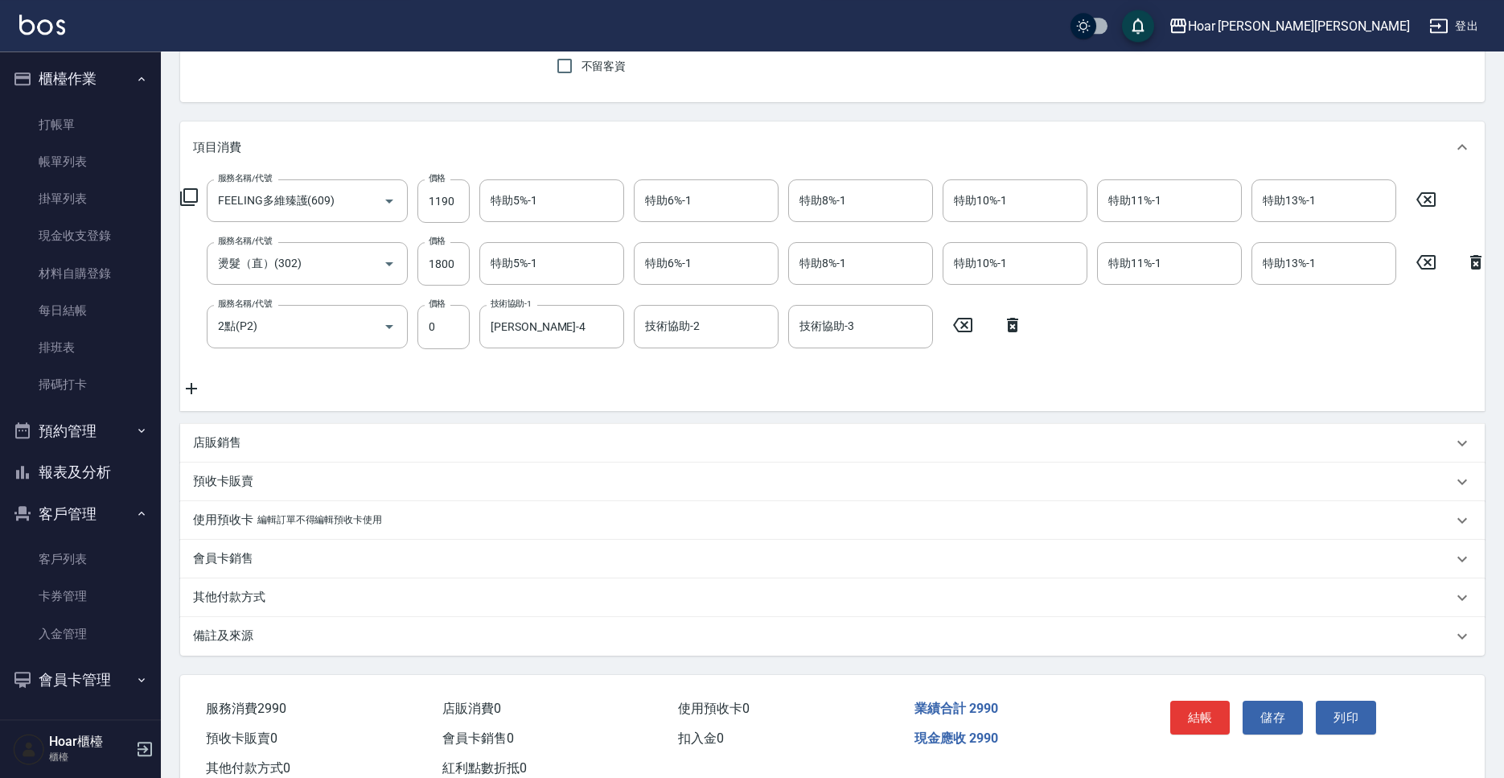
drag, startPoint x: 418, startPoint y: 426, endPoint x: 407, endPoint y: 419, distance: 13.0
click at [407, 419] on div "項目消費 服務名稱/代號 FEELING[PERSON_NAME]護(609) 服務名稱/代號 價格 1190 價格 特助5%-1 特助5%-1 特助6%-1…" at bounding box center [832, 387] width 1305 height 533
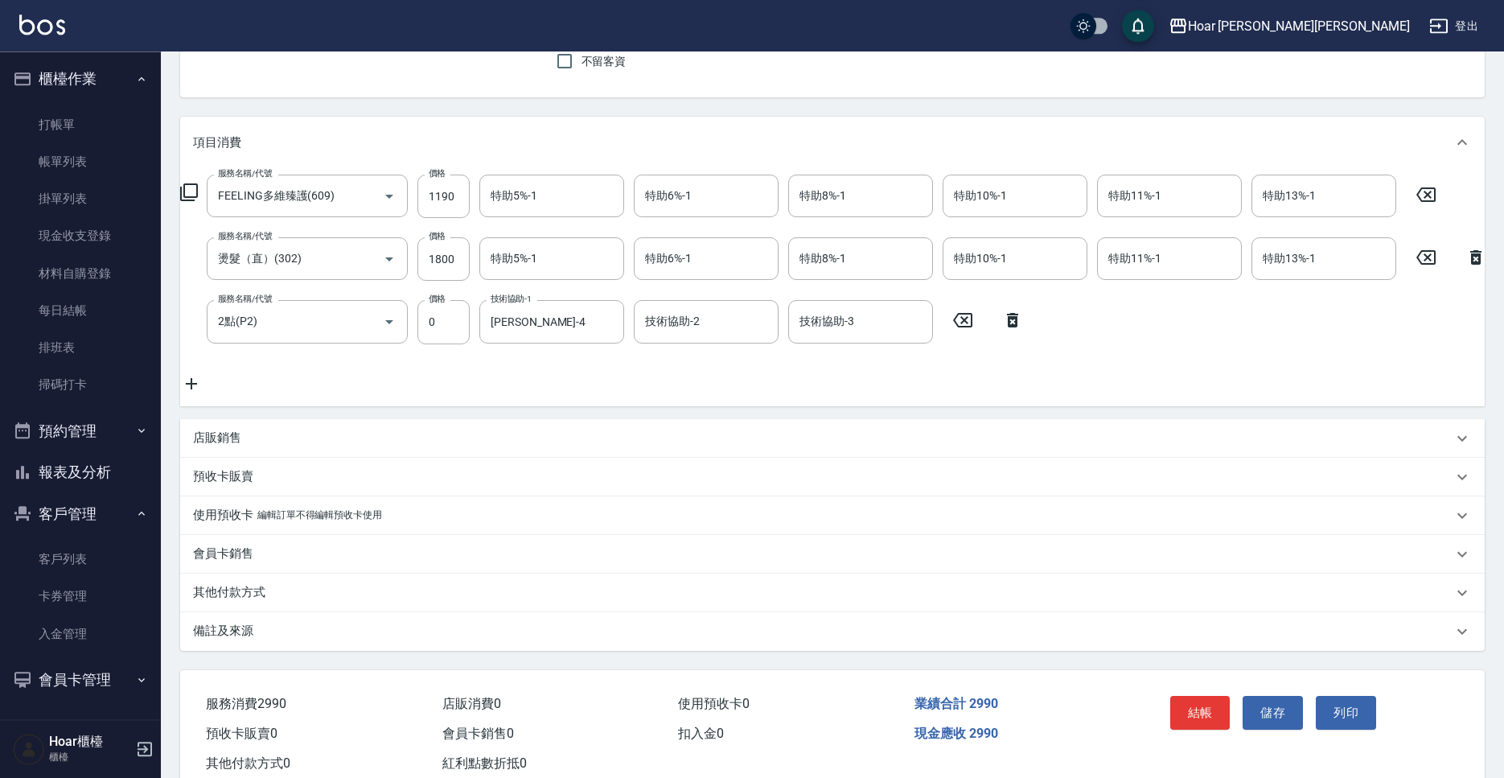
scroll to position [146, 0]
click at [1207, 718] on button "結帳" at bounding box center [1200, 714] width 60 height 34
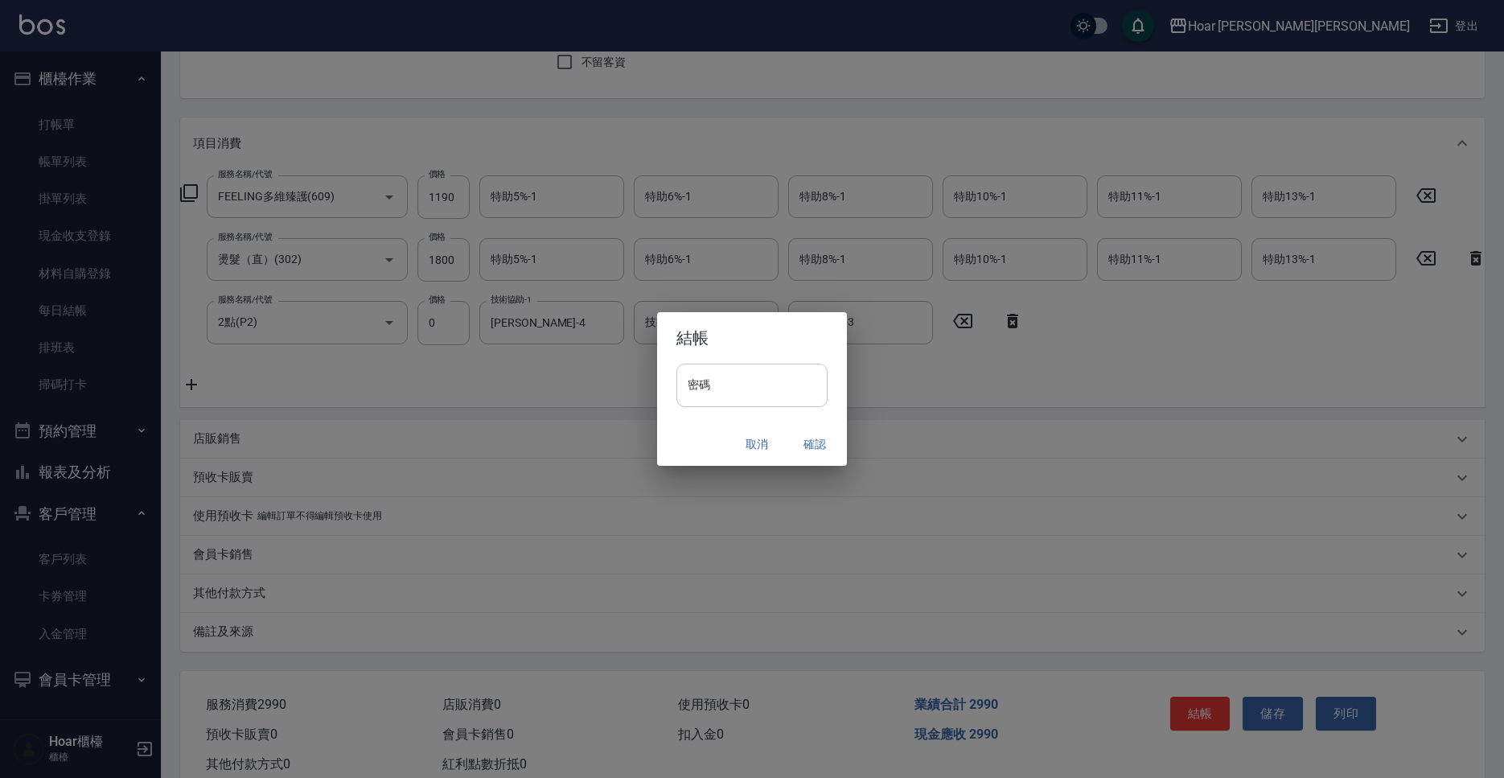
click at [785, 380] on input "密碼" at bounding box center [751, 385] width 151 height 43
type input "****"
click at [829, 444] on button "確認" at bounding box center [814, 445] width 51 height 30
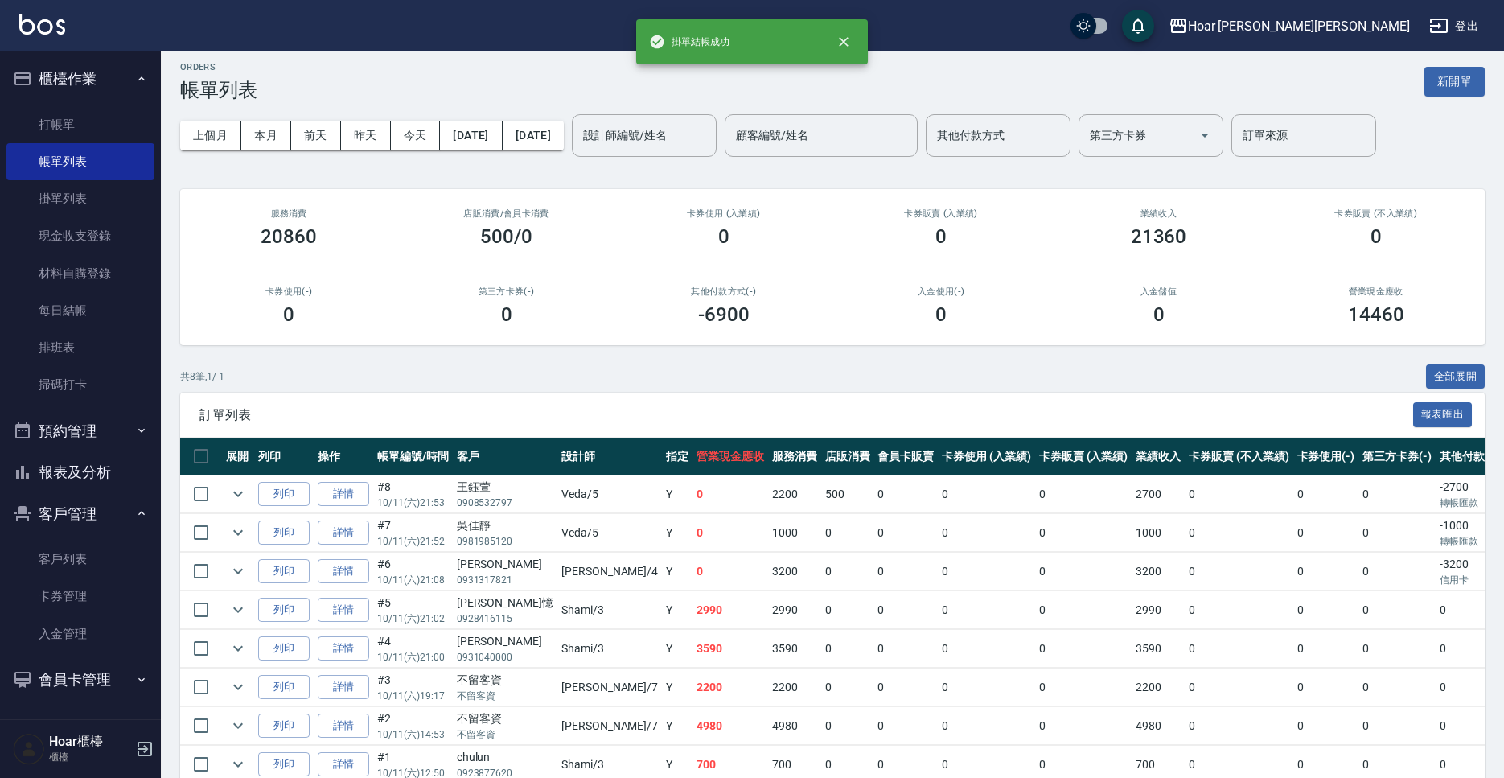
click at [827, 392] on div "共 8 筆, 1 / 1 全部展開 訂單列表 報表匯出 展開 列印 操作 帳單編號/時間 客戶 設計師 指定 營業現金應收 服務消費 店販消費 會員卡販賣 卡…" at bounding box center [832, 596] width 1305 height 464
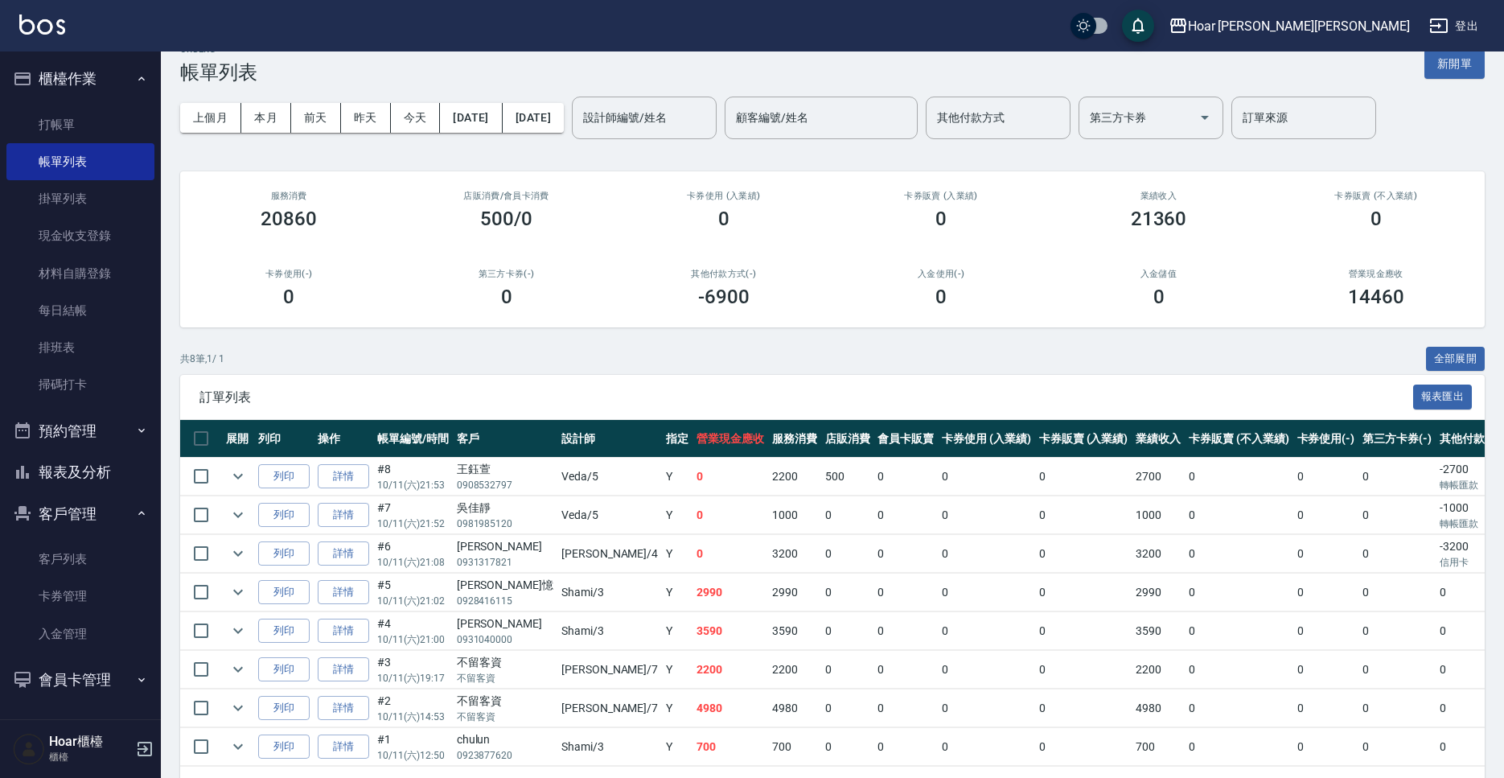
scroll to position [29, 0]
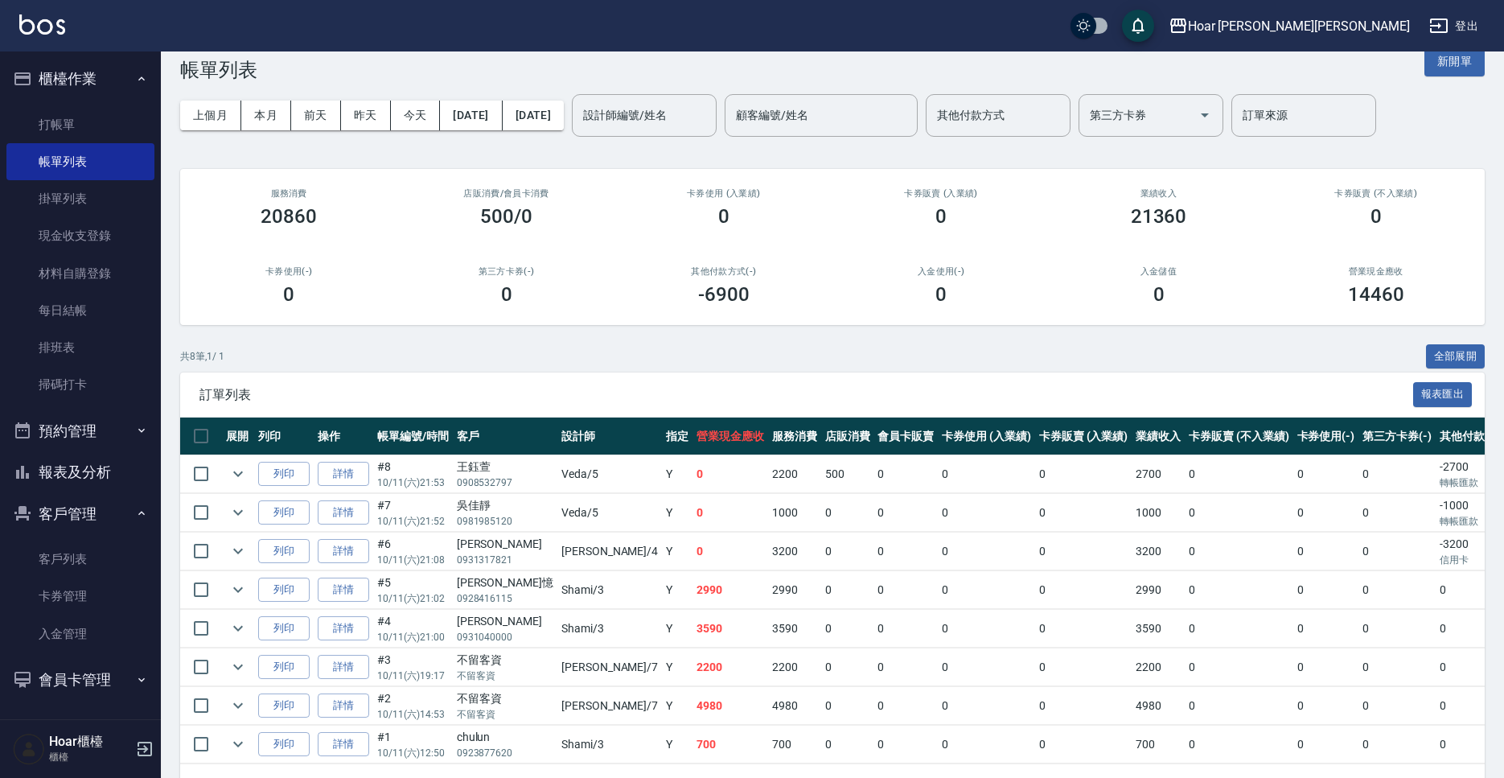
click at [918, 353] on div "共 8 筆, 1 / 1 全部展開" at bounding box center [832, 356] width 1305 height 25
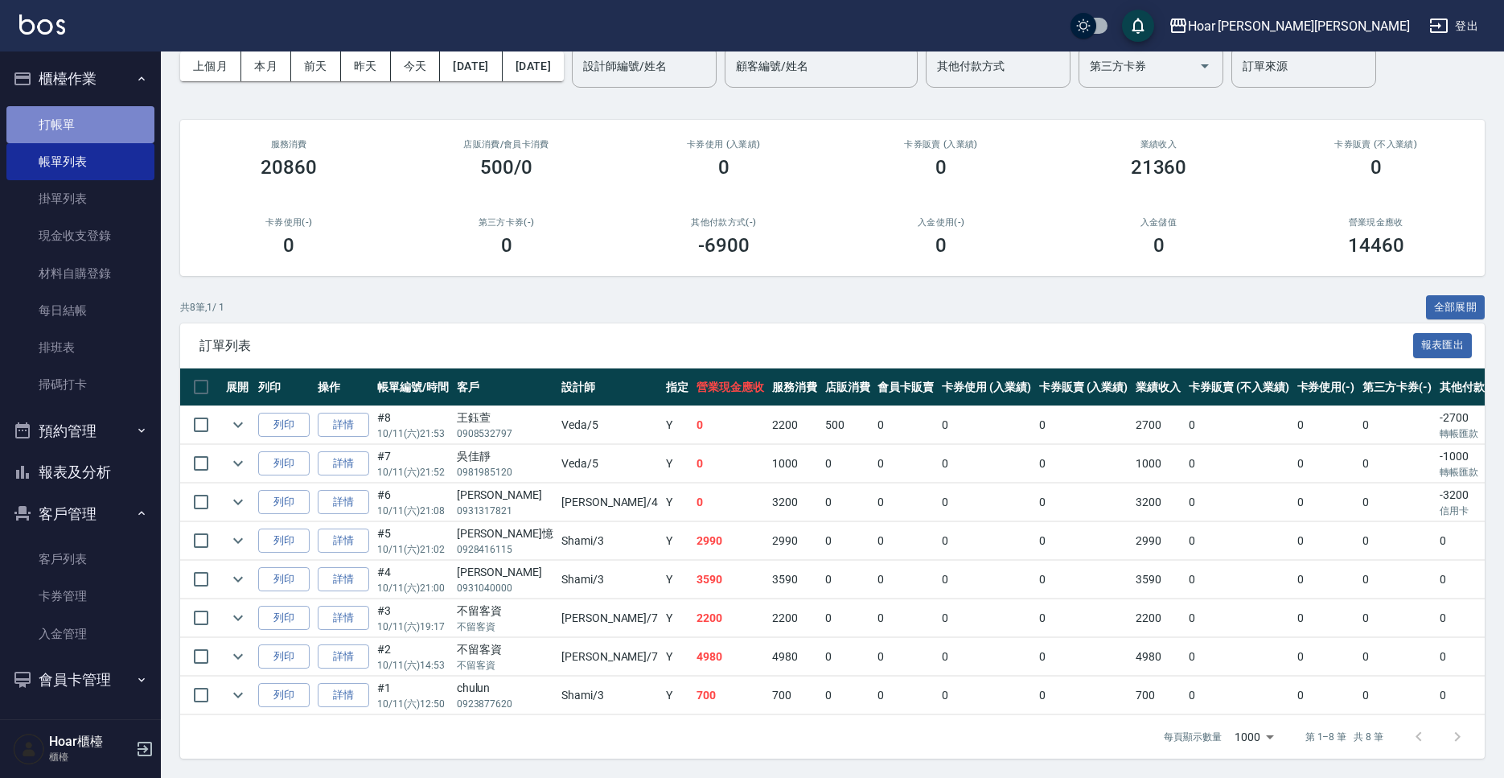
click at [80, 124] on link "打帳單" at bounding box center [80, 124] width 148 height 37
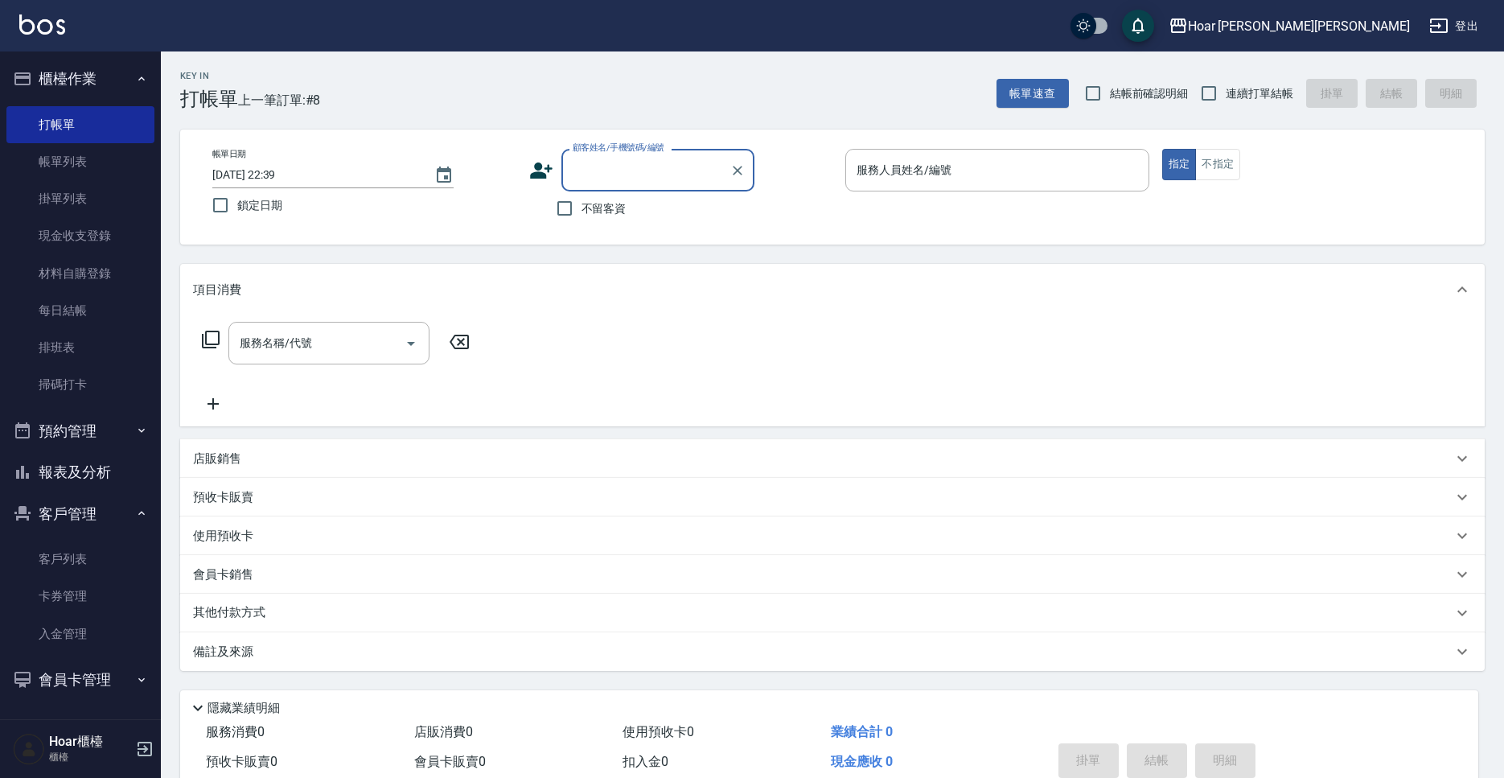
click at [696, 168] on input "顧客姓名/手機號碼/編號" at bounding box center [646, 170] width 154 height 28
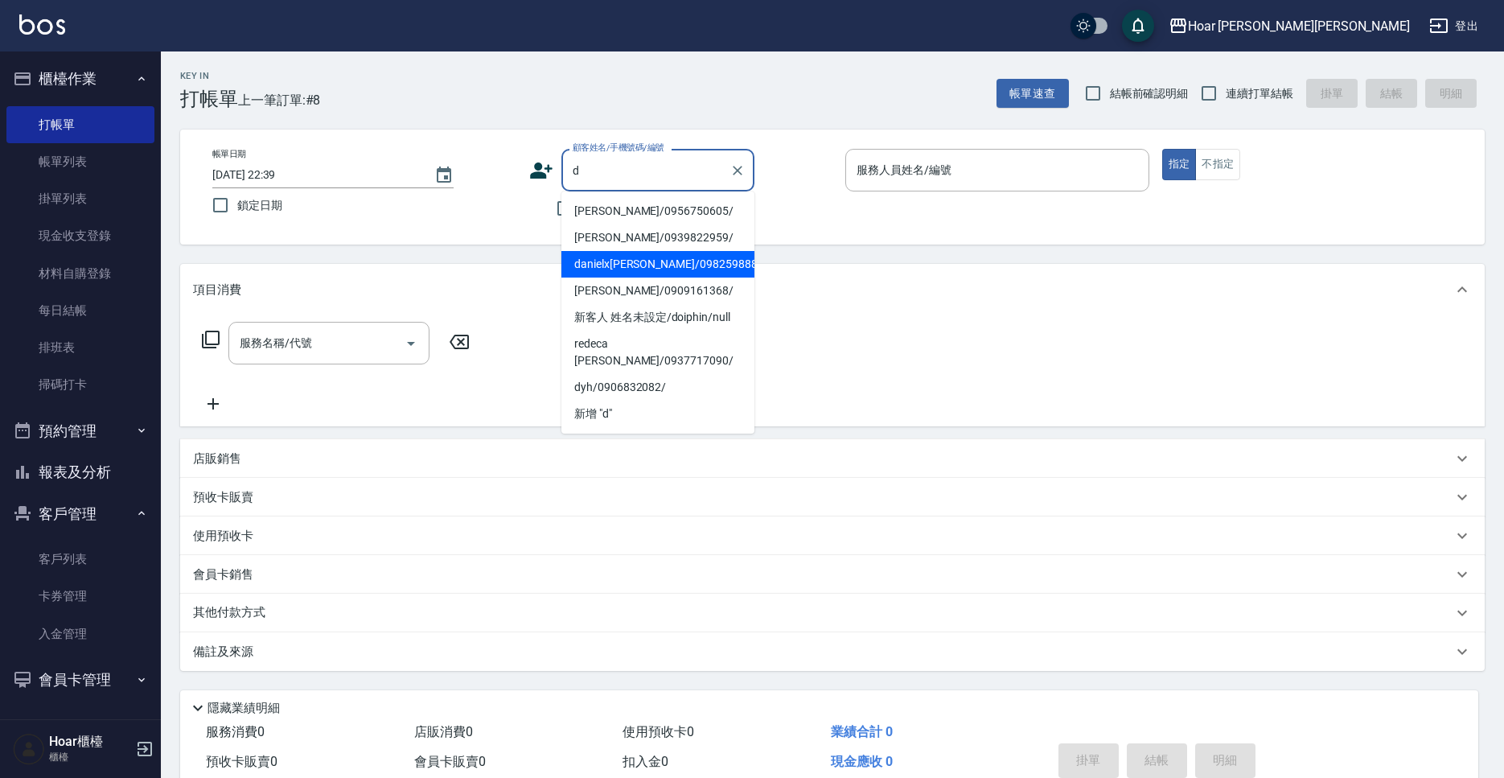
click at [685, 266] on li "danielx[PERSON_NAME]/0982598884/" at bounding box center [657, 264] width 193 height 27
type input "danielx[PERSON_NAME]/0982598884/"
type input "RIO-2"
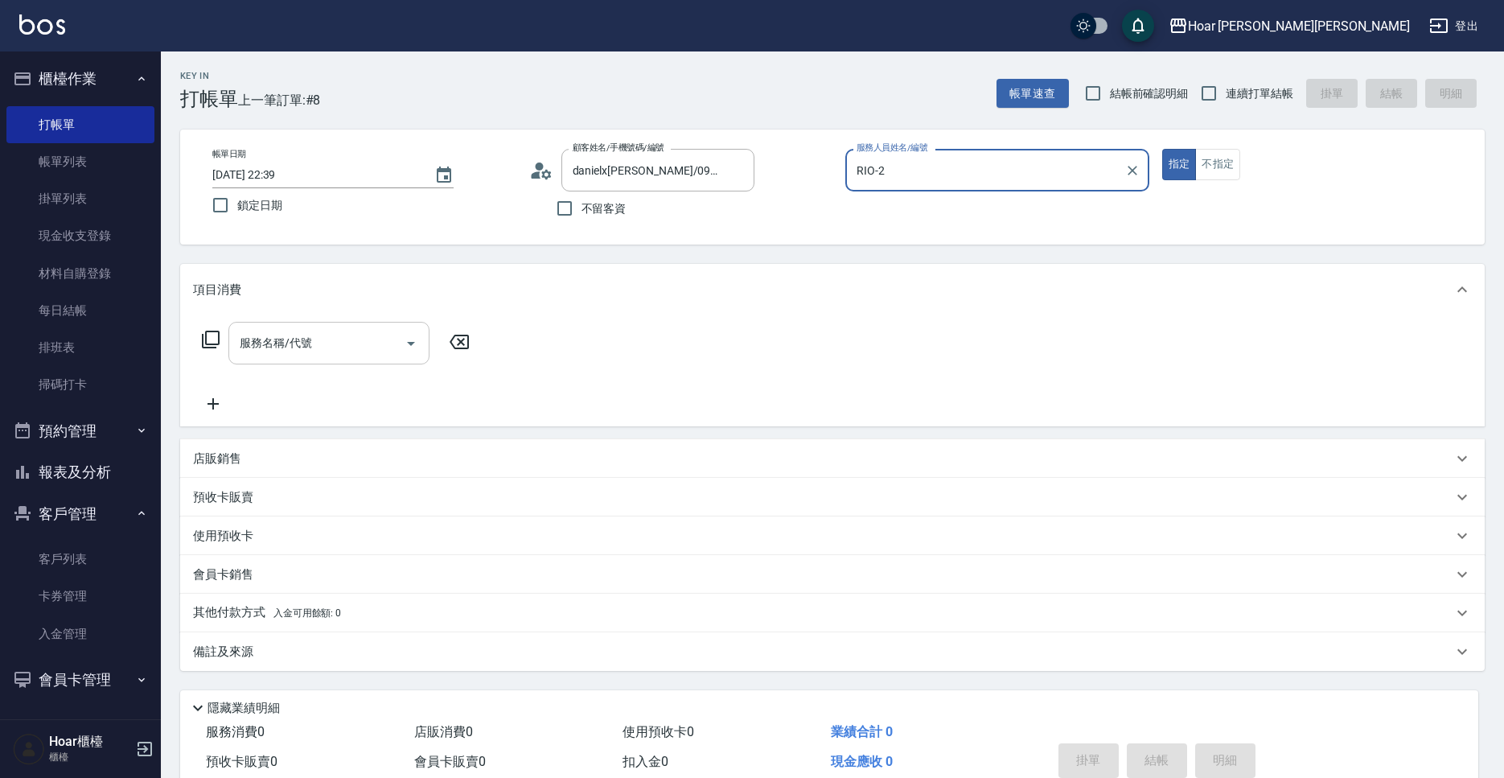
scroll to position [1, 0]
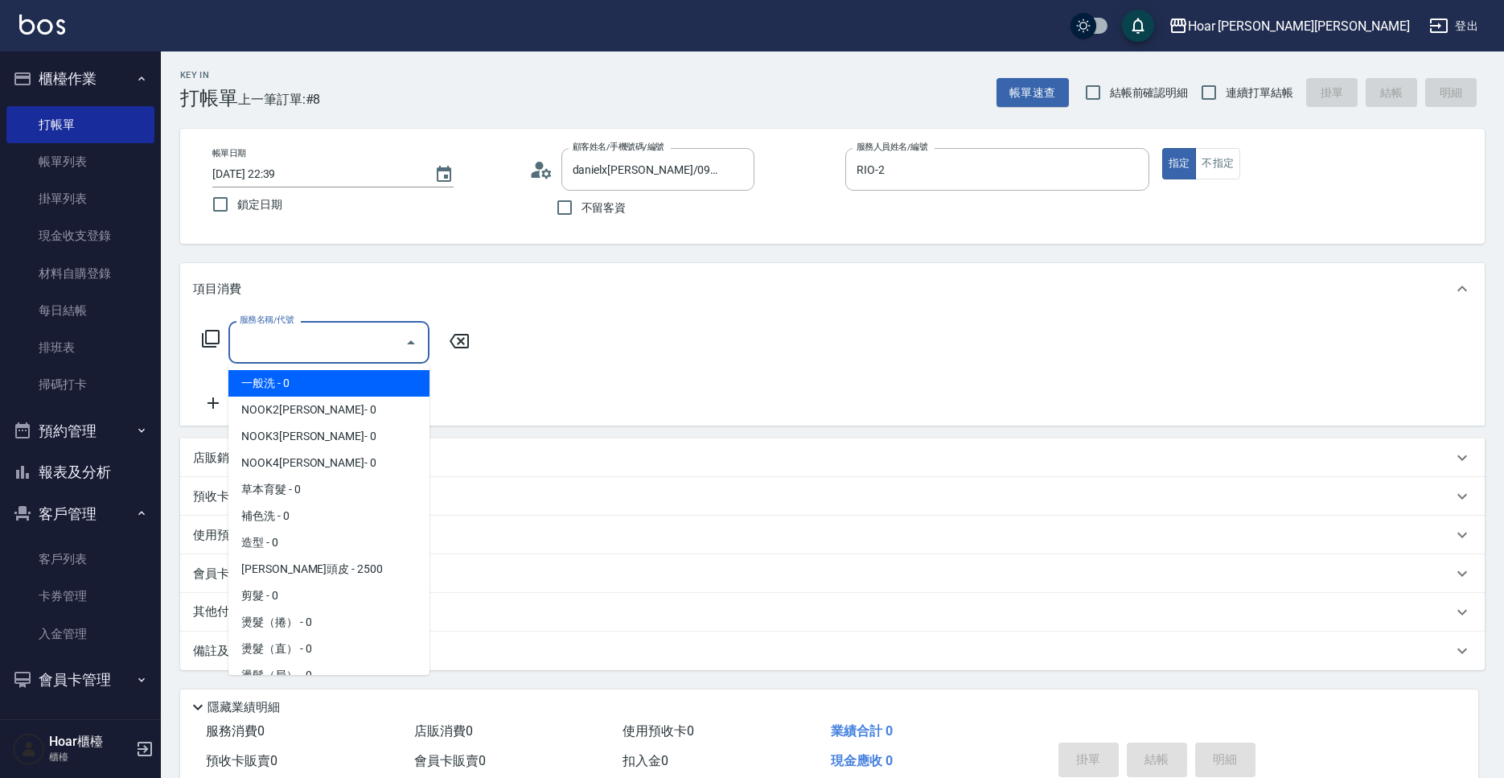
click at [396, 341] on input "服務名稱/代號" at bounding box center [317, 342] width 162 height 28
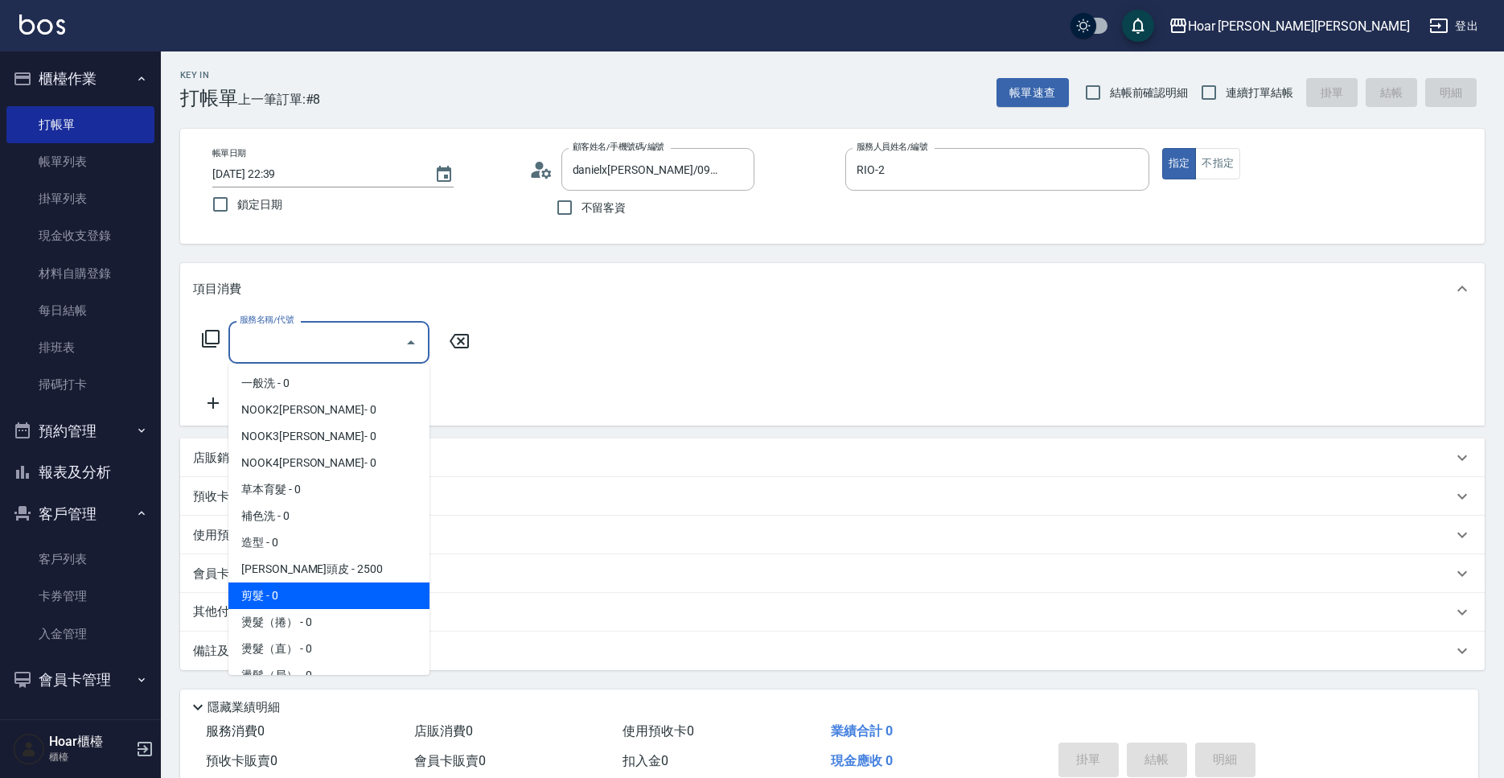
drag, startPoint x: 273, startPoint y: 600, endPoint x: 364, endPoint y: 495, distance: 138.6
click at [274, 600] on span "剪髮 - 0" at bounding box center [328, 595] width 201 height 27
type input "剪髮(201)"
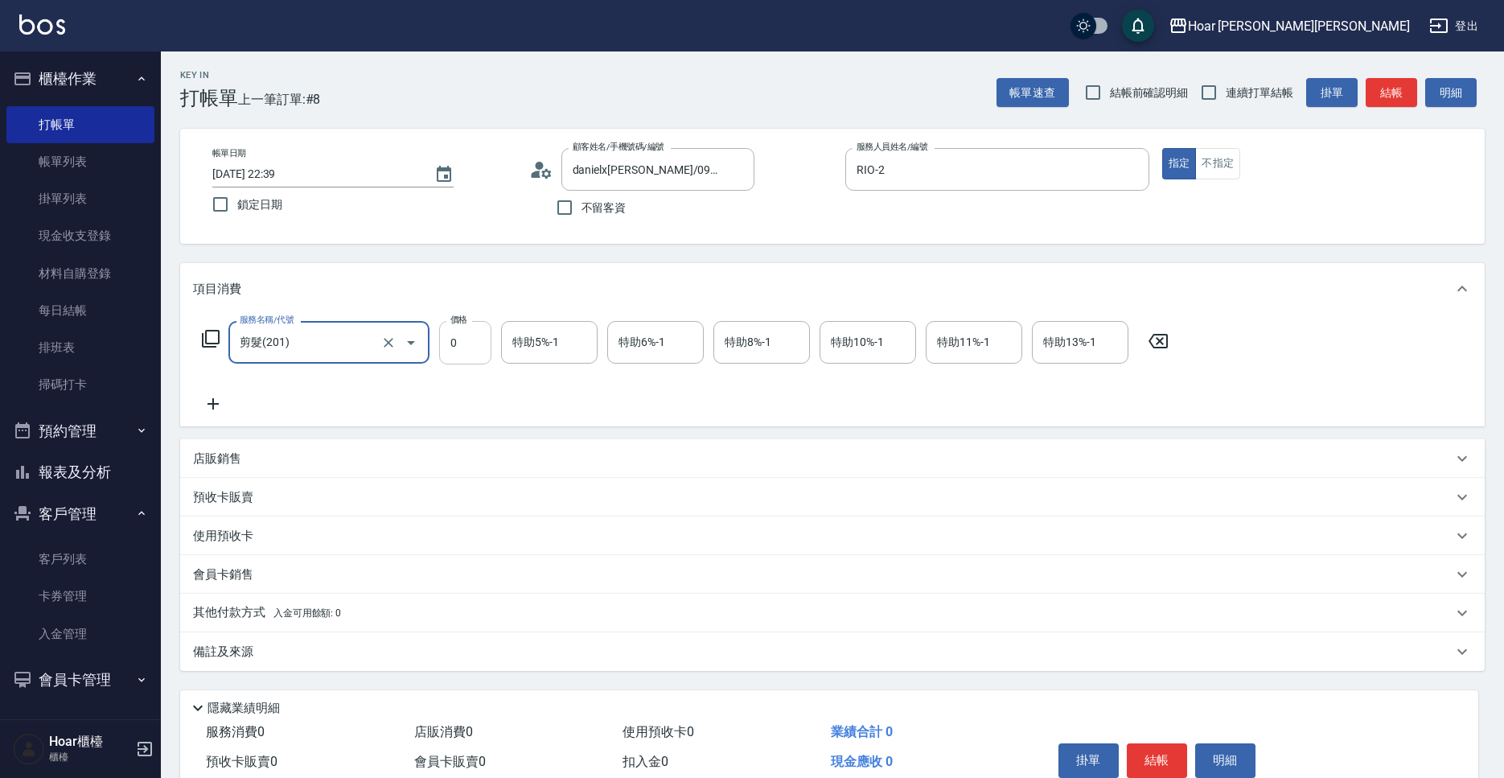
click at [475, 333] on input "0" at bounding box center [465, 342] width 52 height 43
type input "800"
click at [212, 407] on icon at bounding box center [213, 404] width 40 height 19
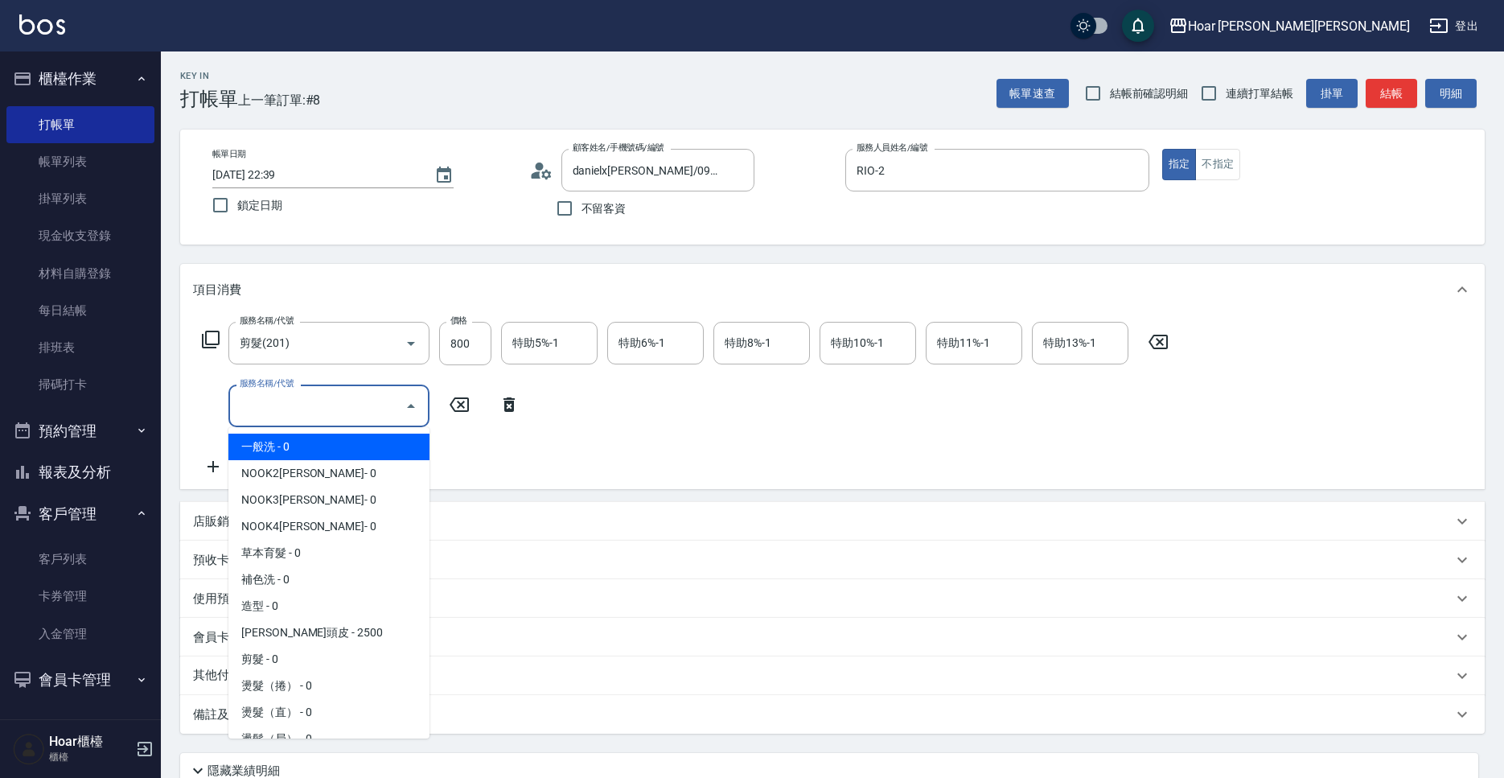
click at [265, 412] on input "服務名稱/代號" at bounding box center [317, 406] width 162 height 28
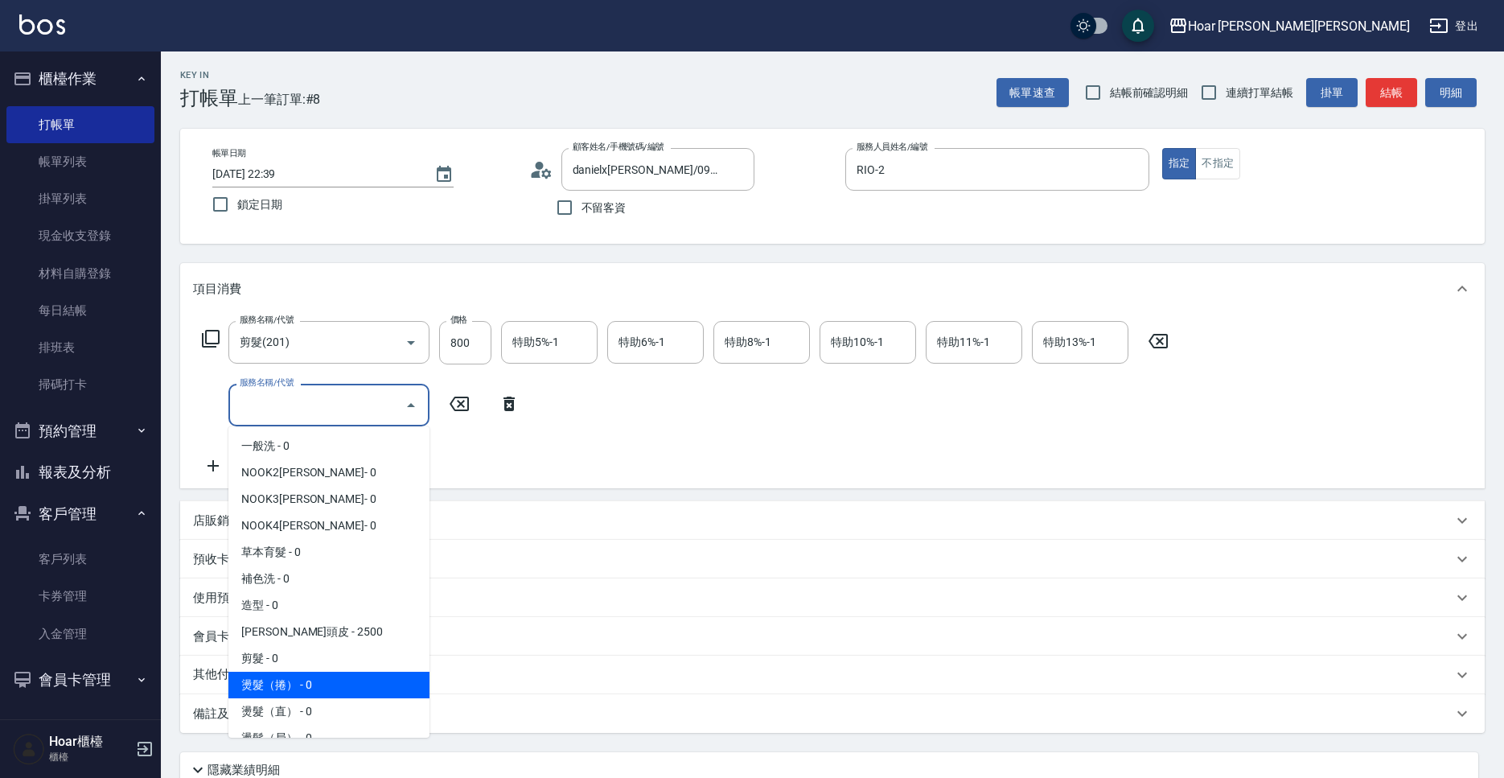
drag, startPoint x: 320, startPoint y: 689, endPoint x: 320, endPoint y: 666, distance: 22.5
click at [320, 689] on span "燙髮（捲） - 0" at bounding box center [328, 685] width 201 height 27
type input "燙髮（捲）(301)"
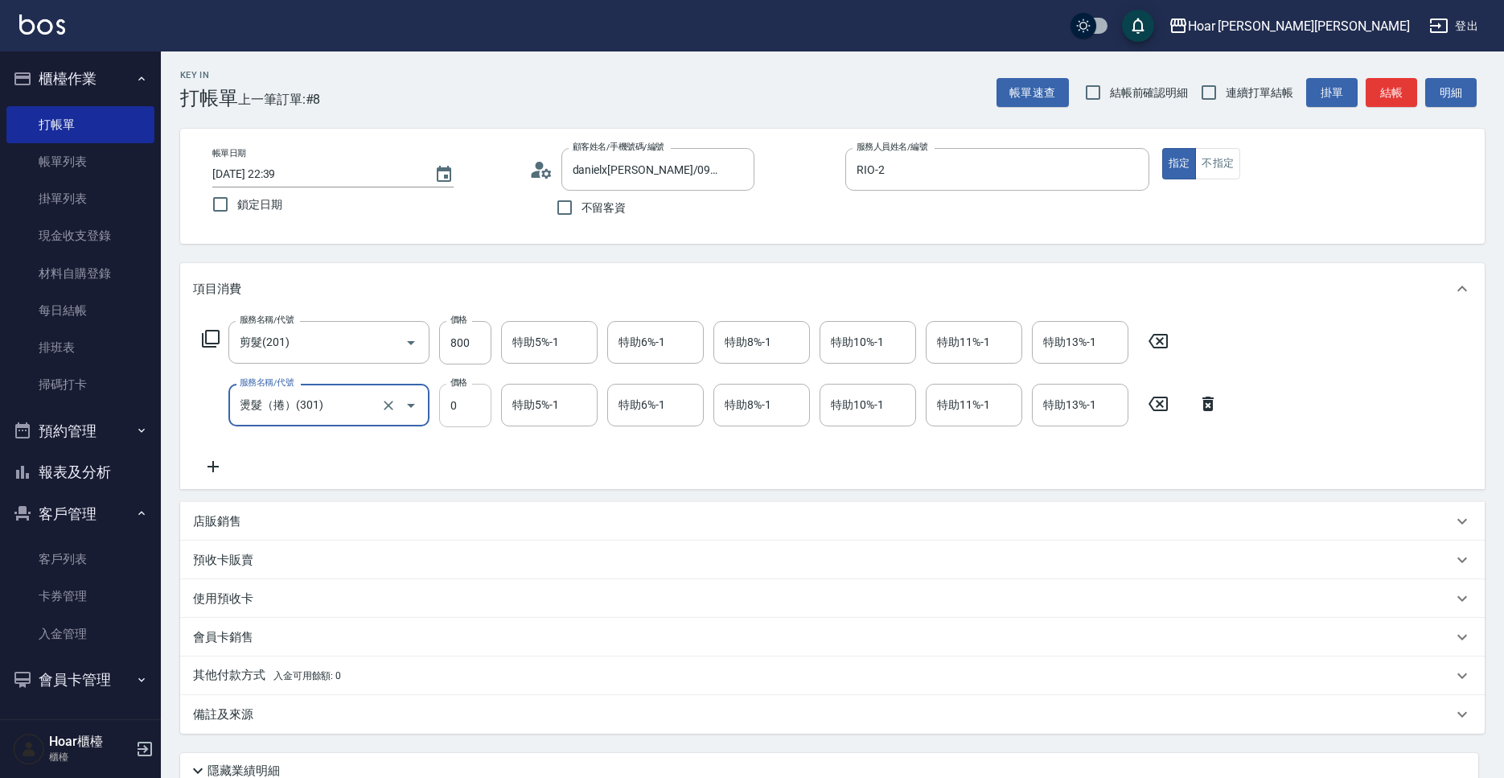
click at [462, 406] on input "0" at bounding box center [465, 405] width 52 height 43
type input "3000"
click at [457, 442] on div "服務名稱/代號 剪髮(201) 服務名稱/代號 價格 800 價格 特助5%-1 特助5%-1 特助6%-1 特助6%-1 特助8%-1 特助8%-1 特助1…" at bounding box center [710, 398] width 1035 height 155
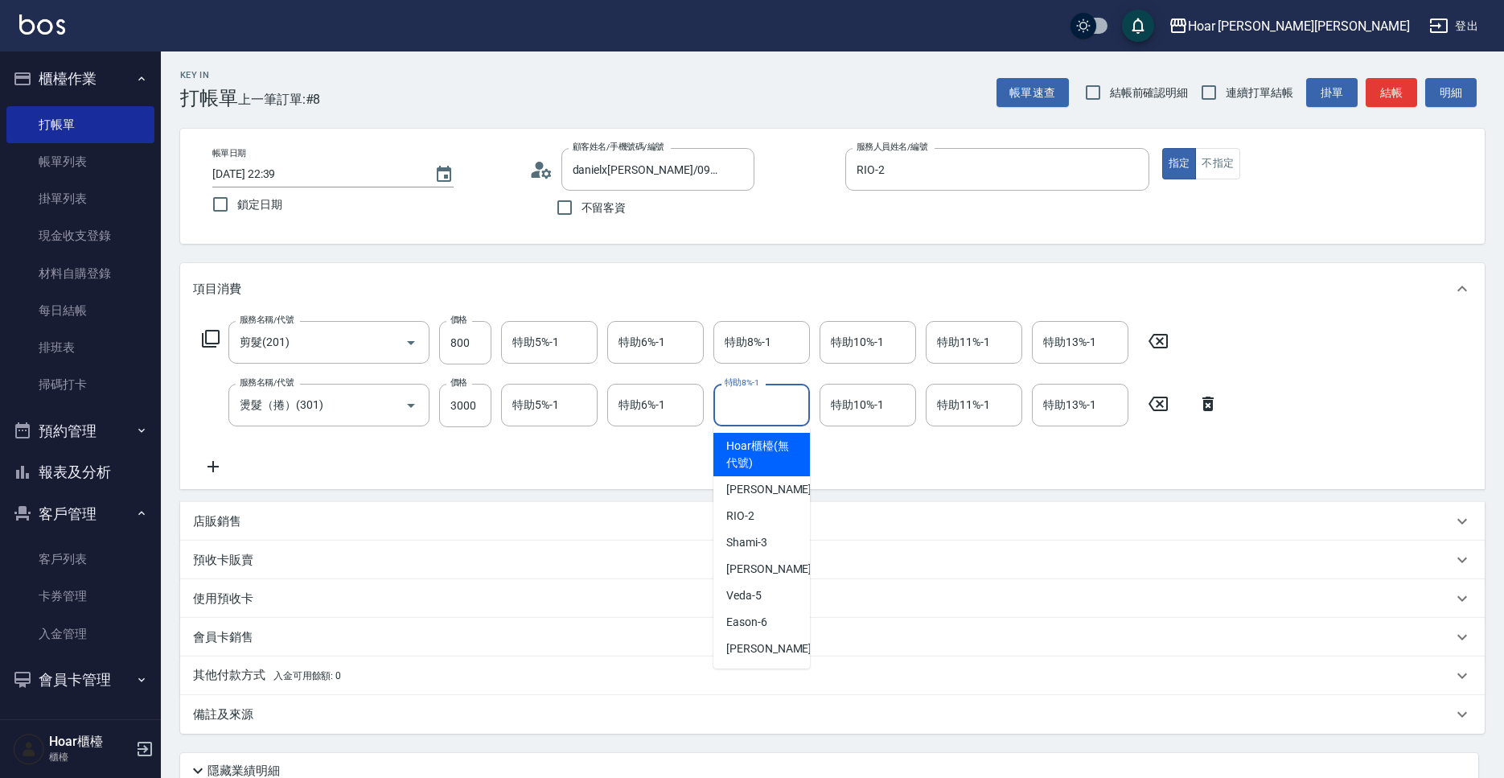
click at [731, 399] on input "特助8%-1" at bounding box center [762, 405] width 82 height 28
drag, startPoint x: 754, startPoint y: 575, endPoint x: 750, endPoint y: 561, distance: 15.3
click at [754, 575] on span "Emma -4" at bounding box center [773, 569] width 95 height 17
type input "[PERSON_NAME]-4"
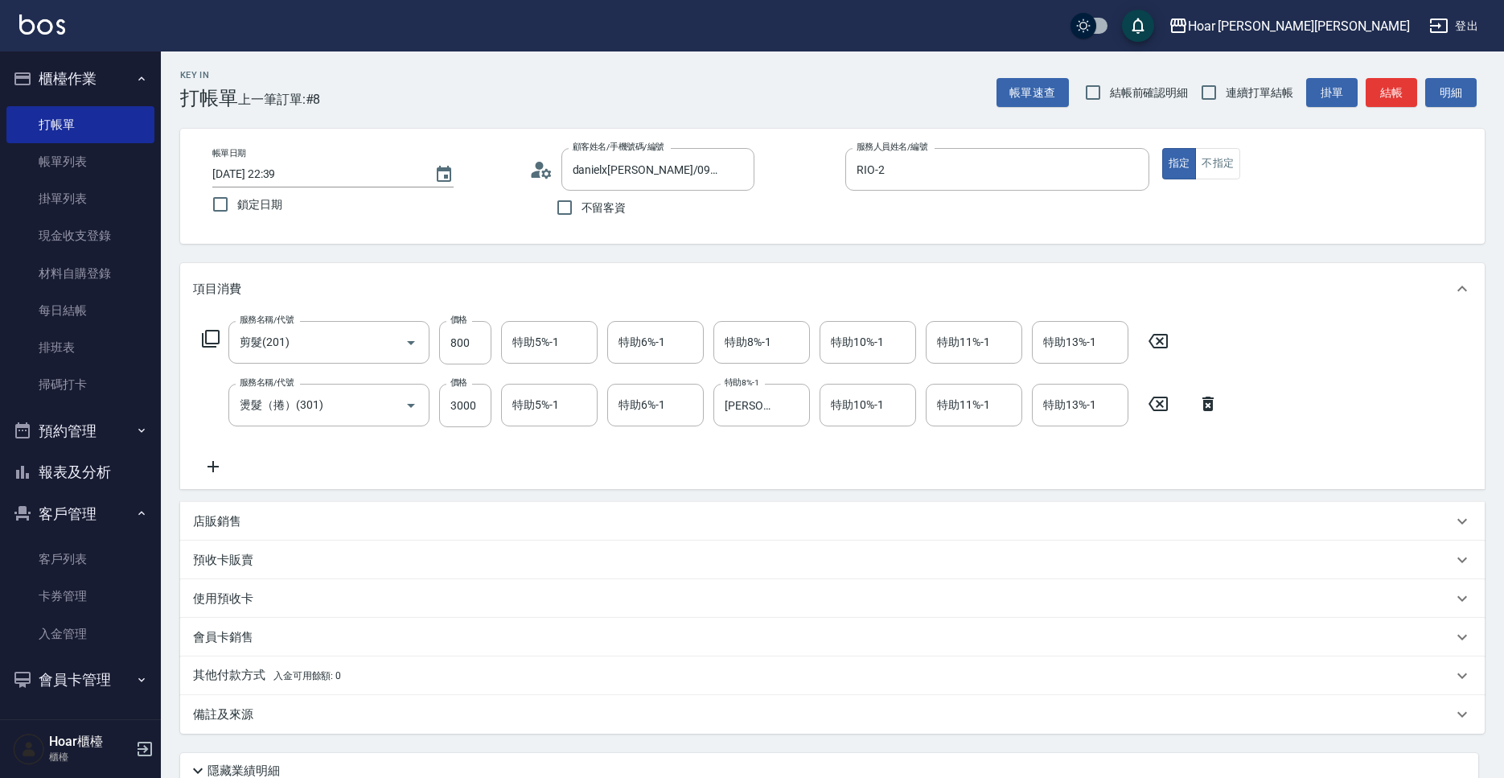
click at [680, 475] on div "服務名稱/代號 剪髮(201) 服務名稱/代號 價格 800 價格 特助5%-1 特助5%-1 特助6%-1 特助6%-1 特助8%-1 特助8%-1 特助1…" at bounding box center [710, 398] width 1035 height 155
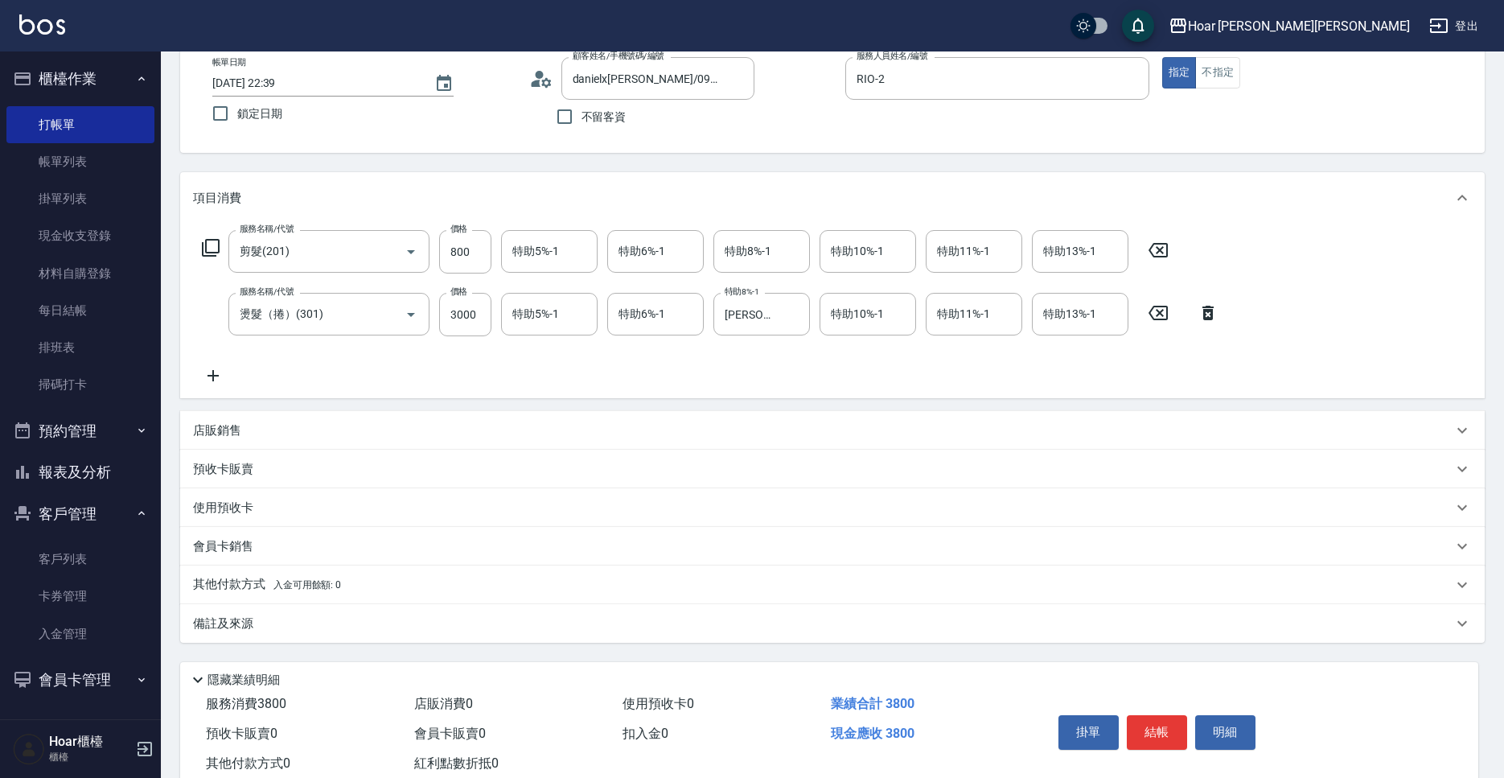
scroll to position [138, 0]
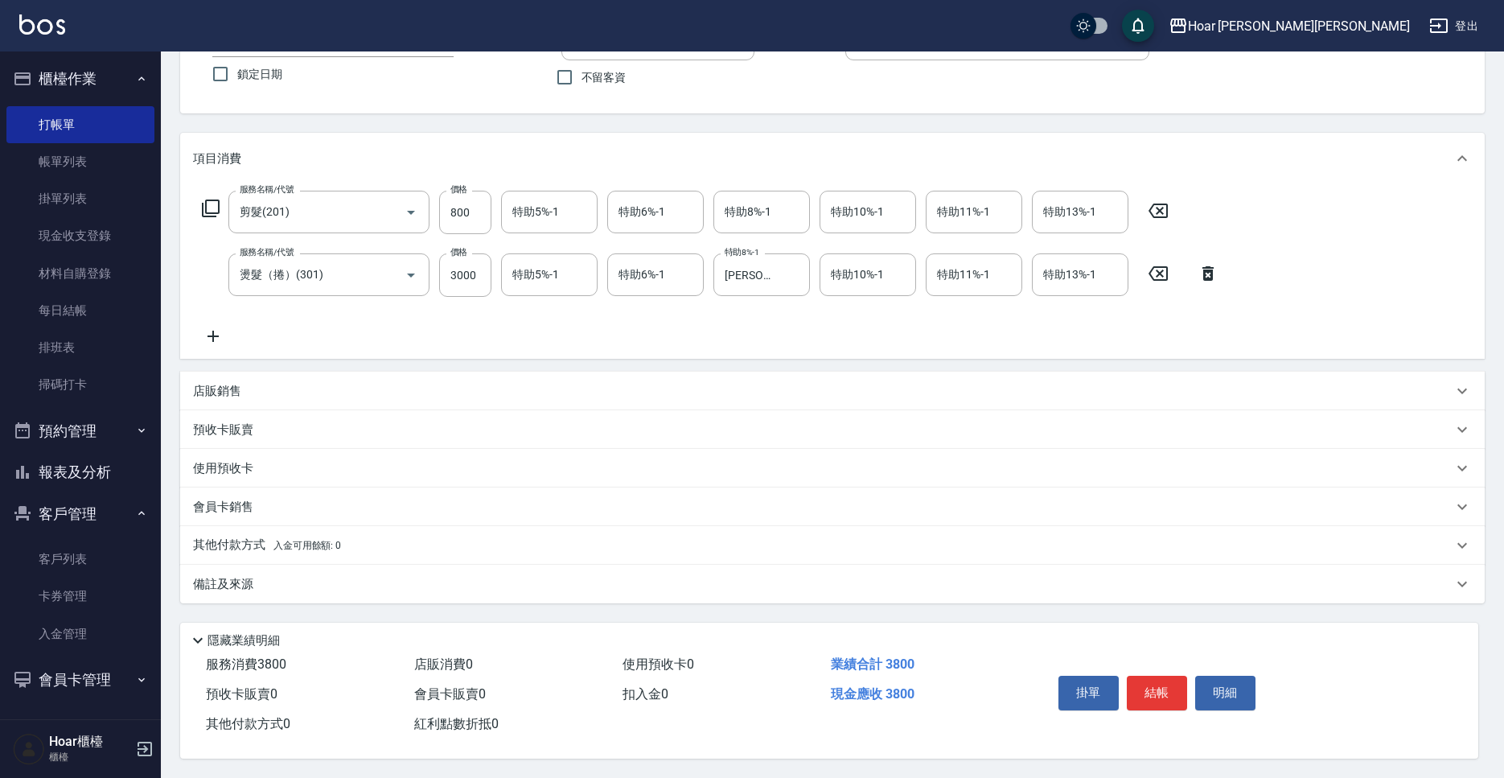
click at [230, 528] on div "其他付款方式 入金可用餘額: 0" at bounding box center [832, 545] width 1305 height 39
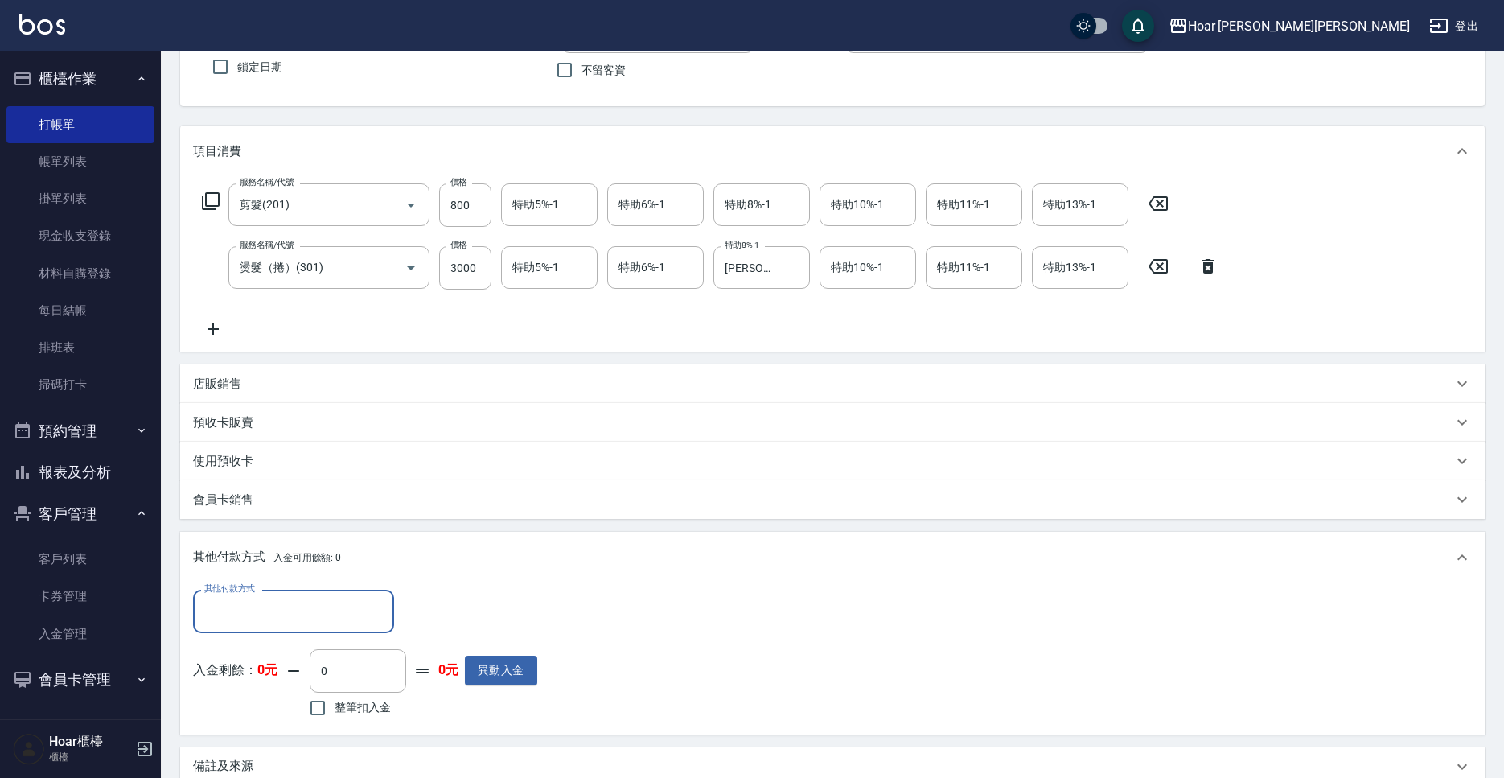
scroll to position [328, 0]
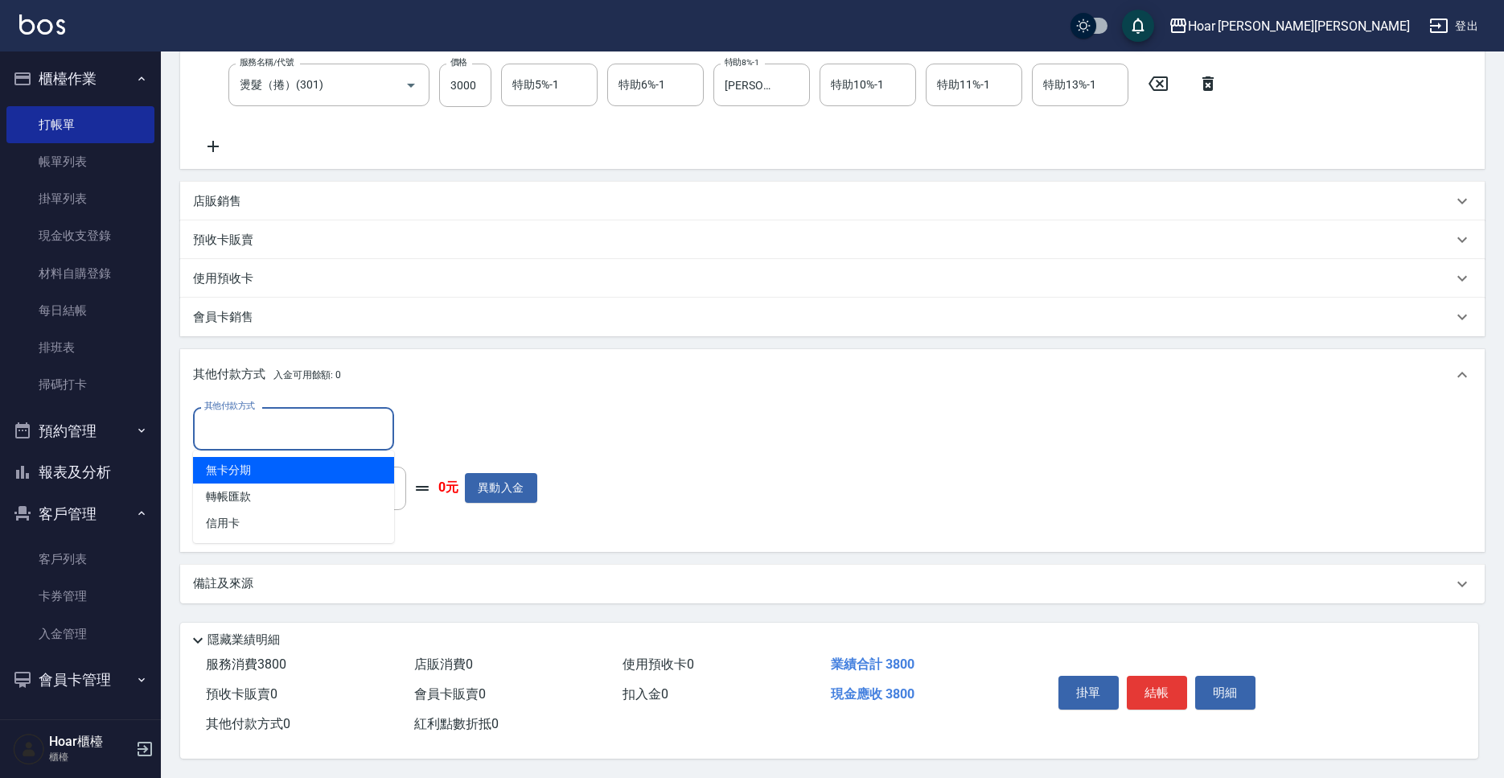
click at [288, 432] on input "其他付款方式" at bounding box center [293, 428] width 187 height 28
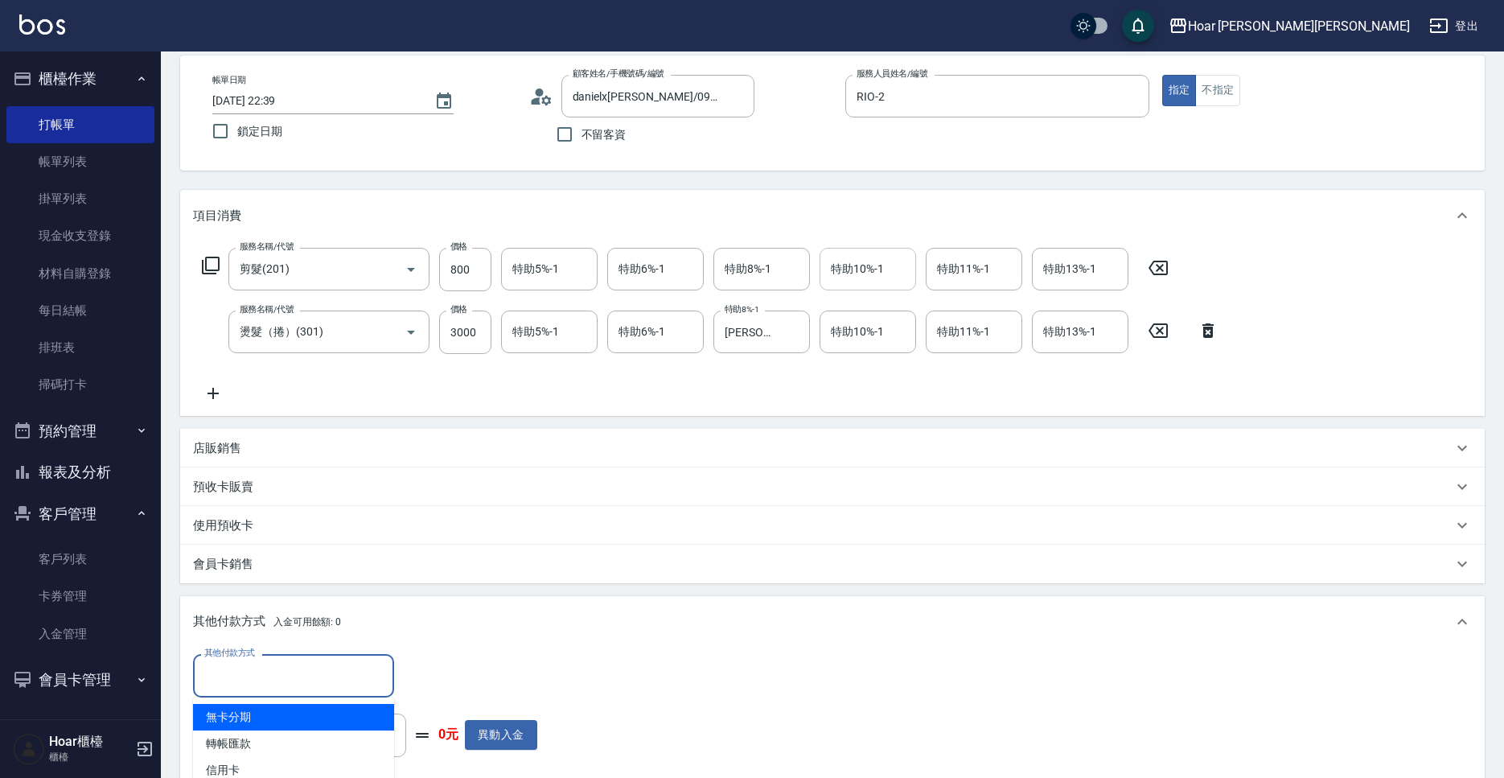
scroll to position [60, 0]
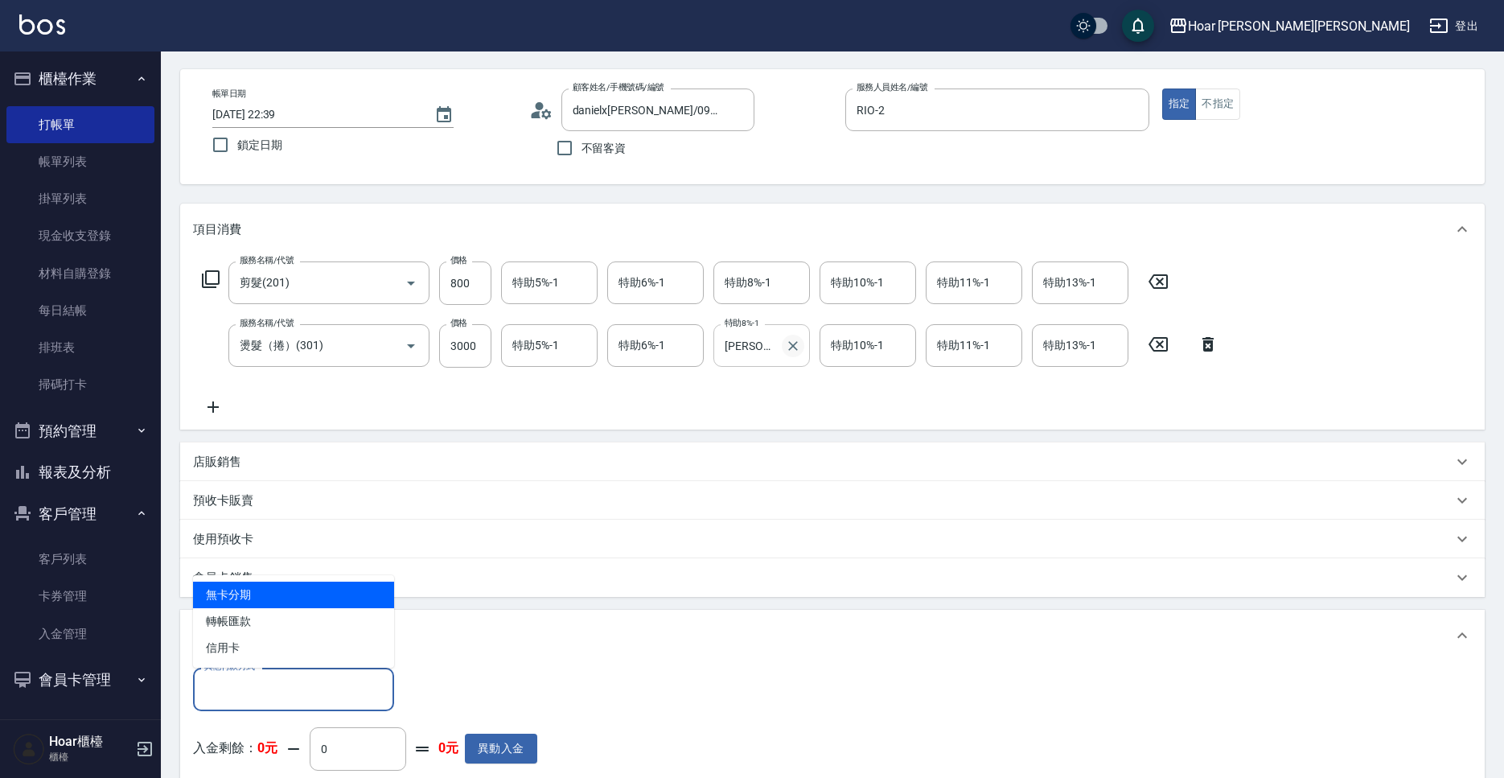
click at [797, 340] on icon "Clear" at bounding box center [793, 346] width 16 height 16
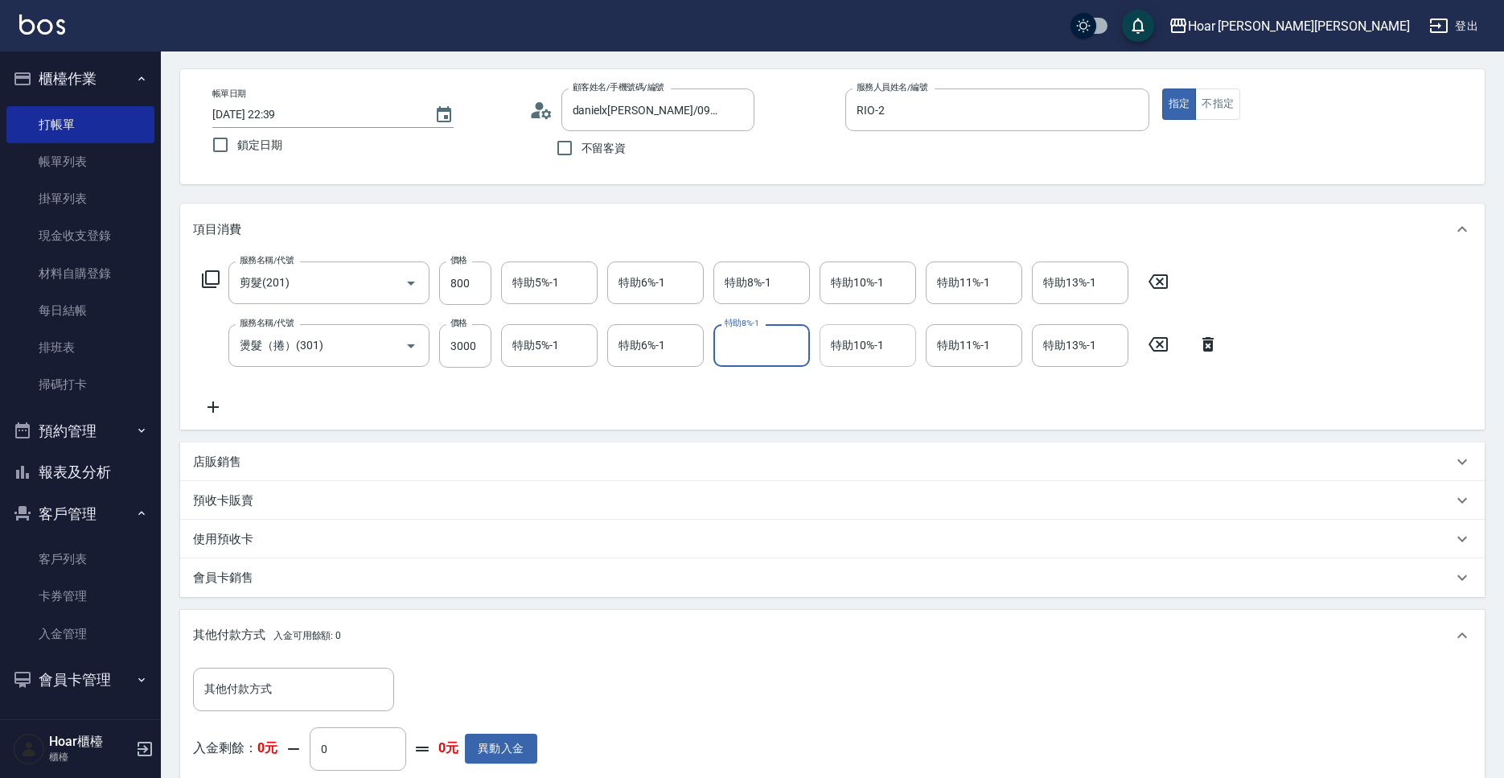
click at [864, 346] on input "特助10%-1" at bounding box center [868, 345] width 82 height 28
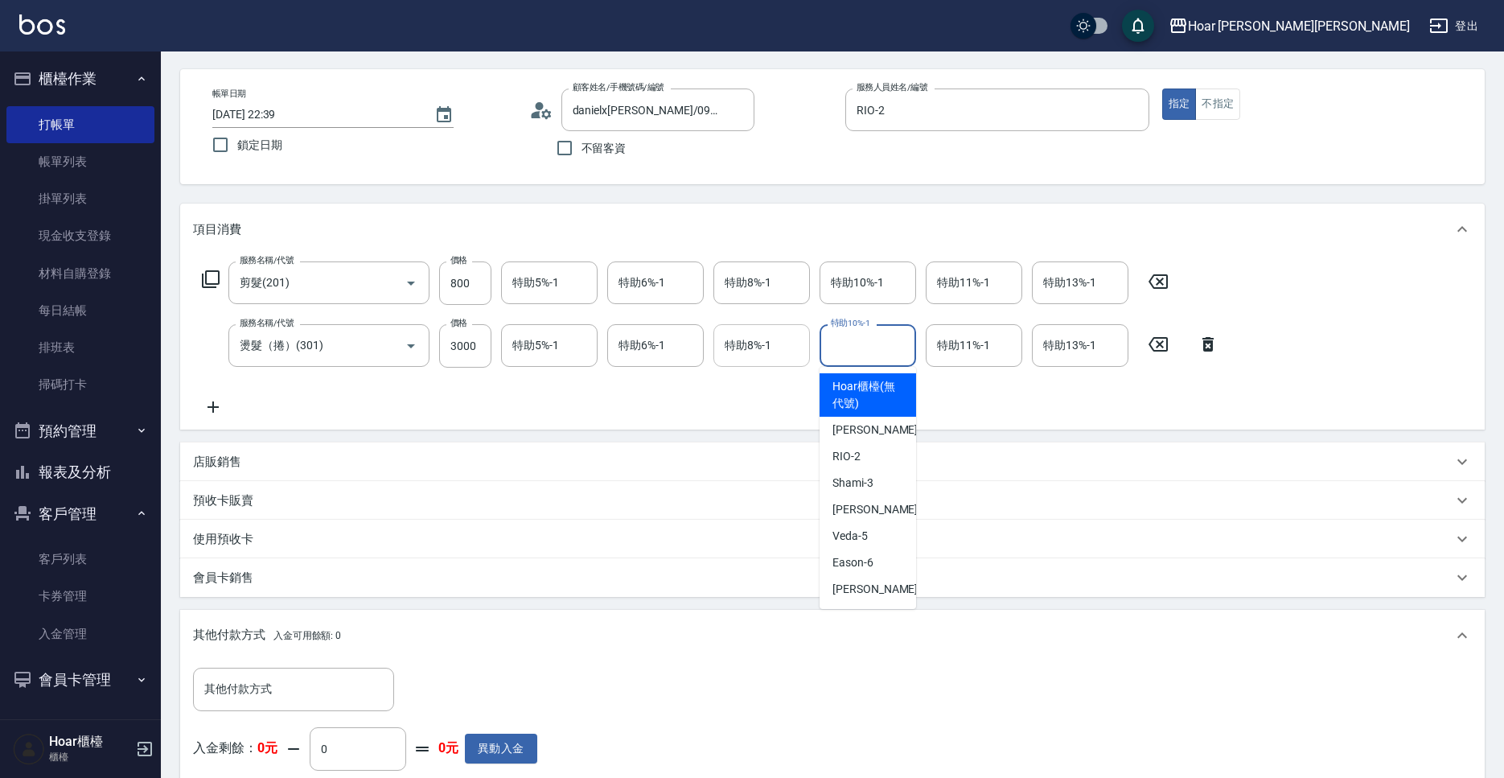
click at [780, 335] on input "特助8%-1" at bounding box center [762, 345] width 82 height 28
click at [886, 347] on input "特助10%-1" at bounding box center [868, 345] width 82 height 28
click at [858, 508] on span "Emma -4" at bounding box center [880, 509] width 95 height 17
type input "[PERSON_NAME]-4"
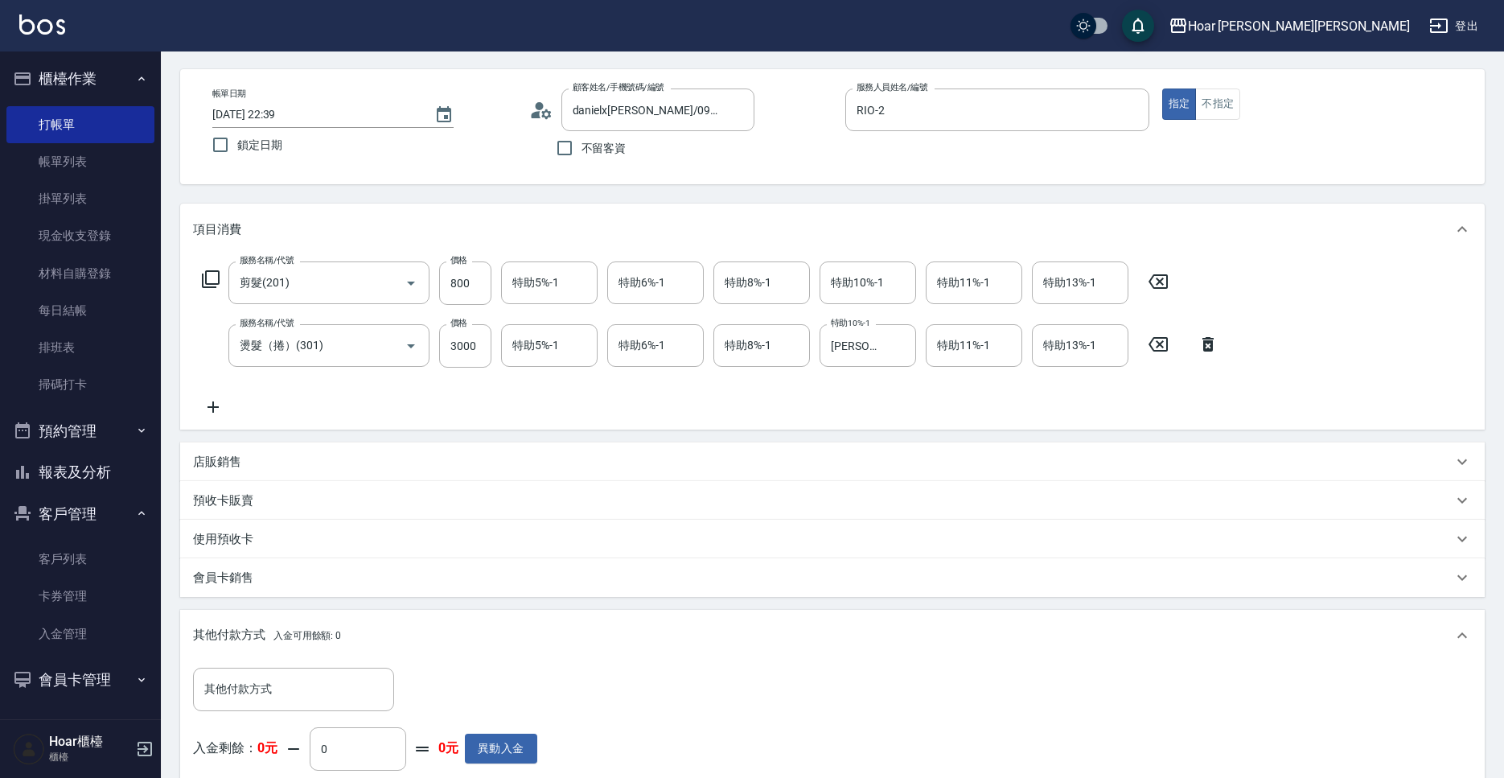
drag, startPoint x: 798, startPoint y: 402, endPoint x: 767, endPoint y: 412, distance: 32.8
click at [798, 402] on div "服務名稱/代號 剪髮(201) 服務名稱/代號 價格 800 價格 特助5%-1 特助5%-1 特助6%-1 特助6%-1 特助8%-1 特助8%-1 特助1…" at bounding box center [710, 338] width 1035 height 155
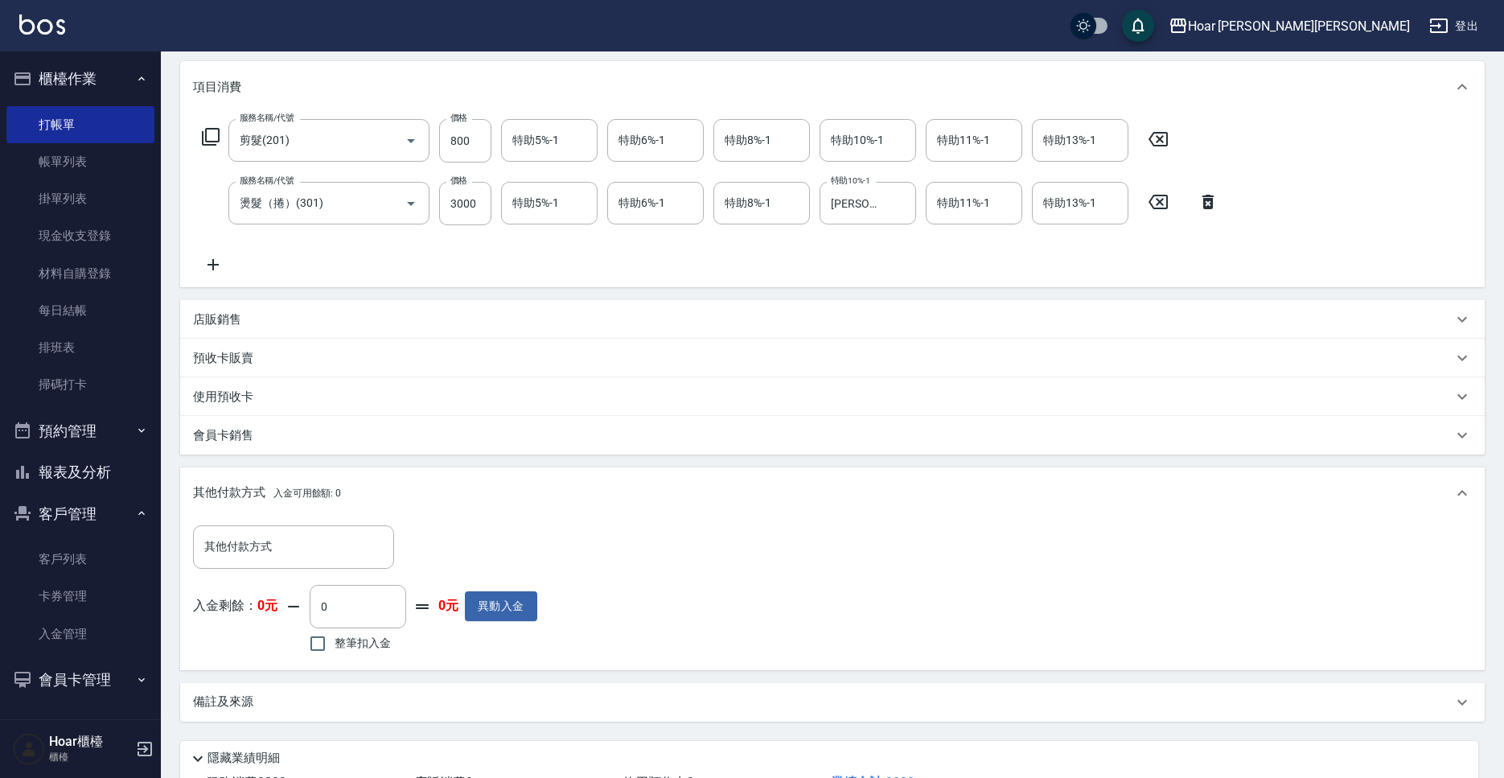
scroll to position [328, 0]
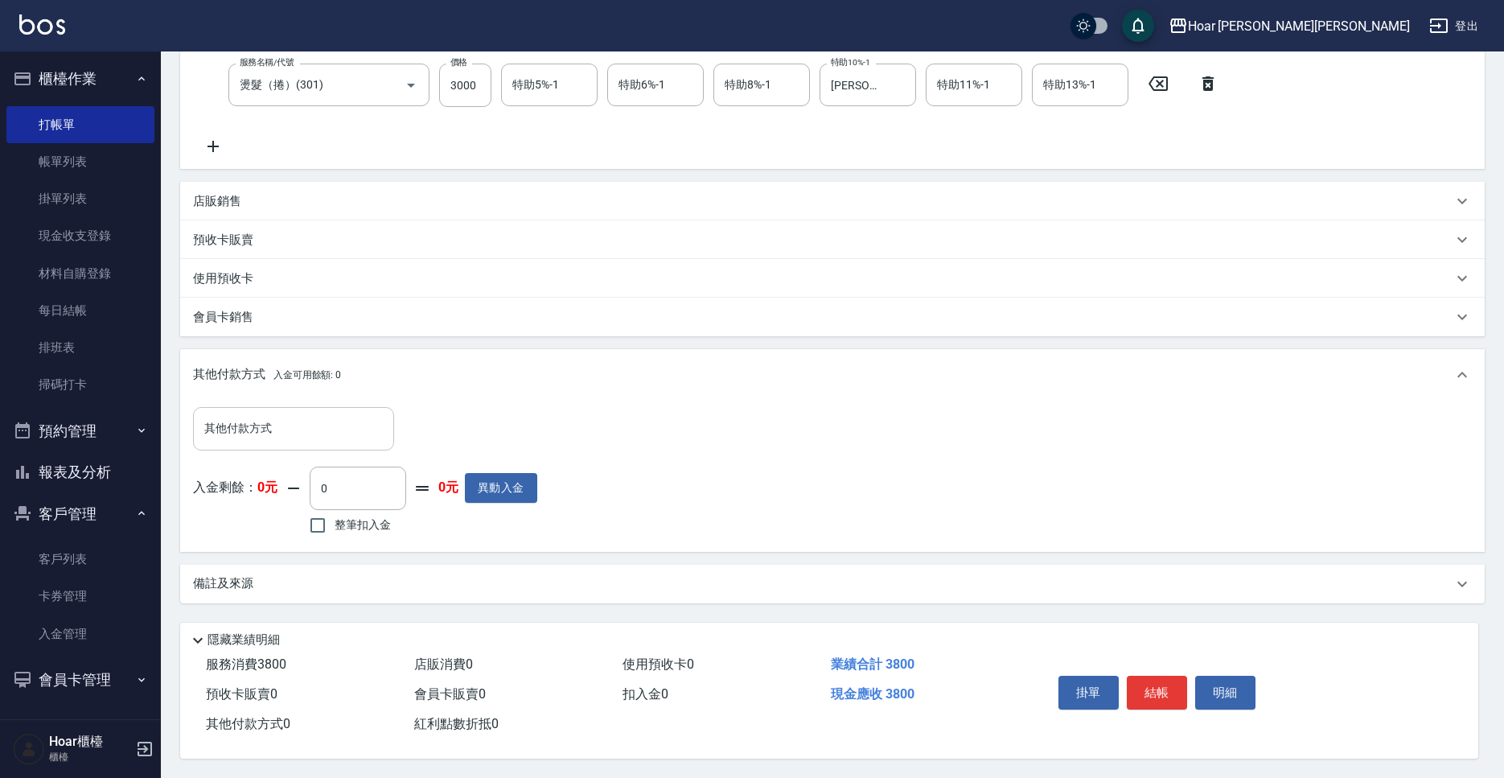
click at [337, 421] on input "其他付款方式" at bounding box center [293, 428] width 187 height 28
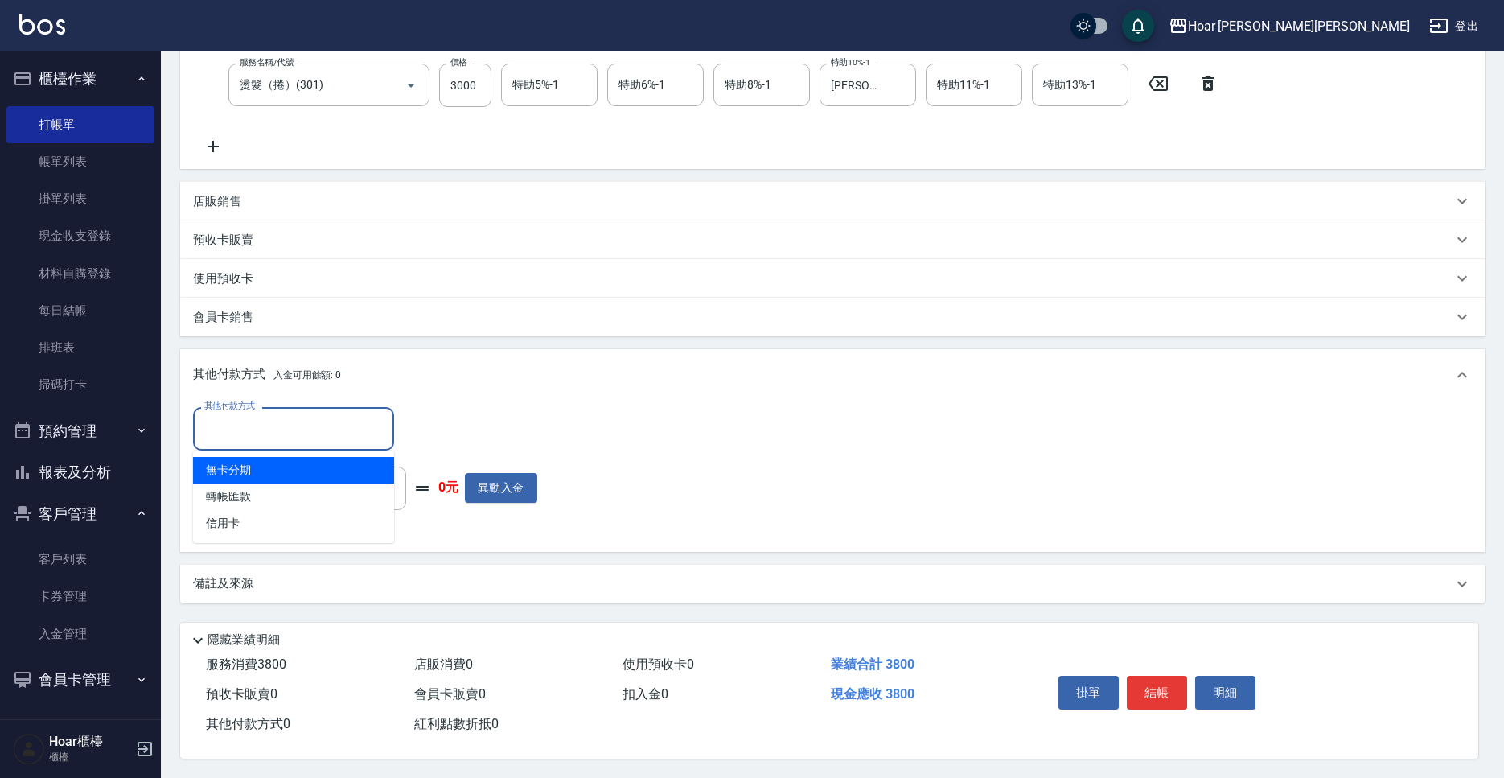
click at [557, 409] on div "其他付款方式 其他付款方式 入金剩餘： 0元 0 ​ 整筆扣入金 0元 異動入金" at bounding box center [832, 472] width 1279 height 131
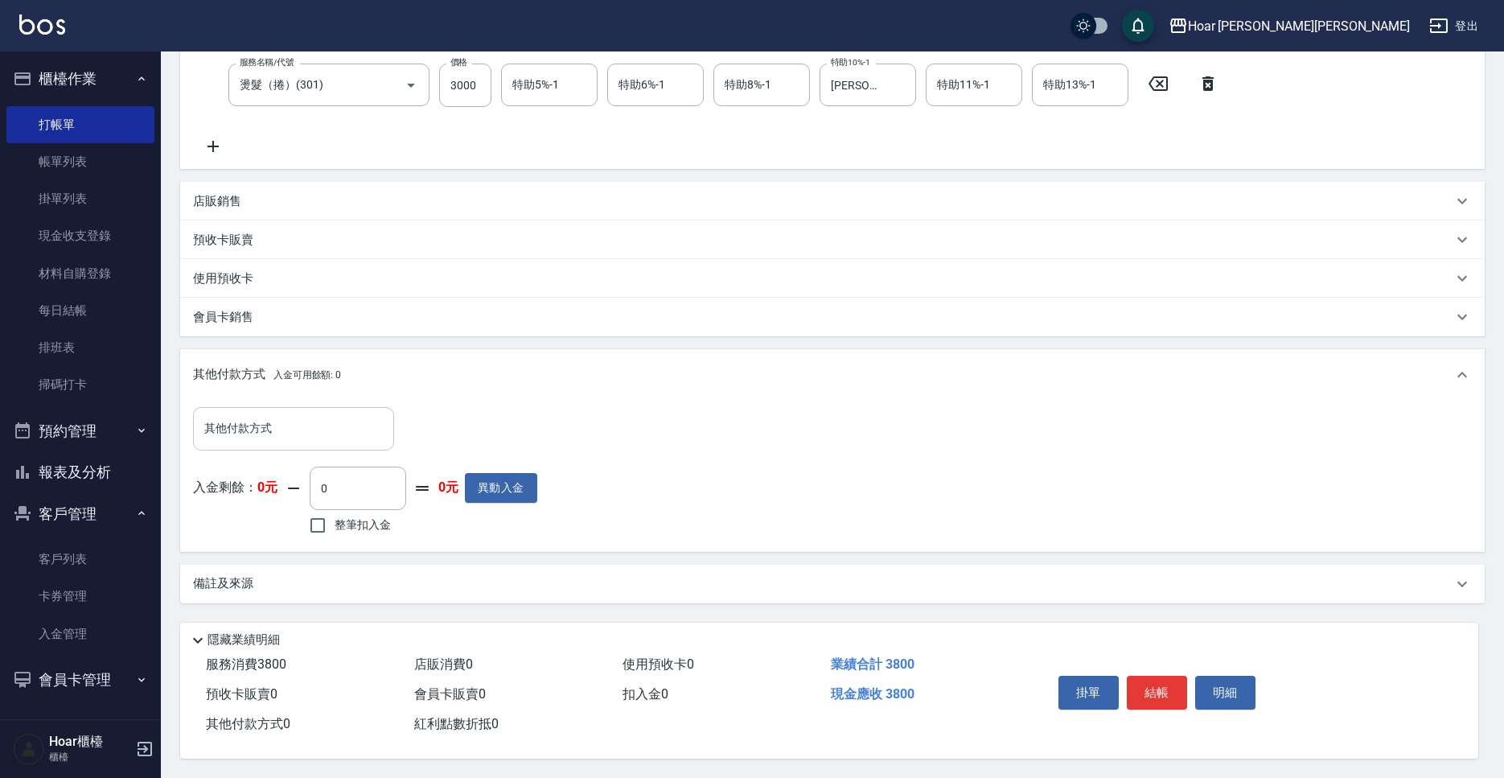
drag, startPoint x: 331, startPoint y: 432, endPoint x: 329, endPoint y: 442, distance: 10.6
click at [331, 432] on input "其他付款方式" at bounding box center [293, 428] width 187 height 28
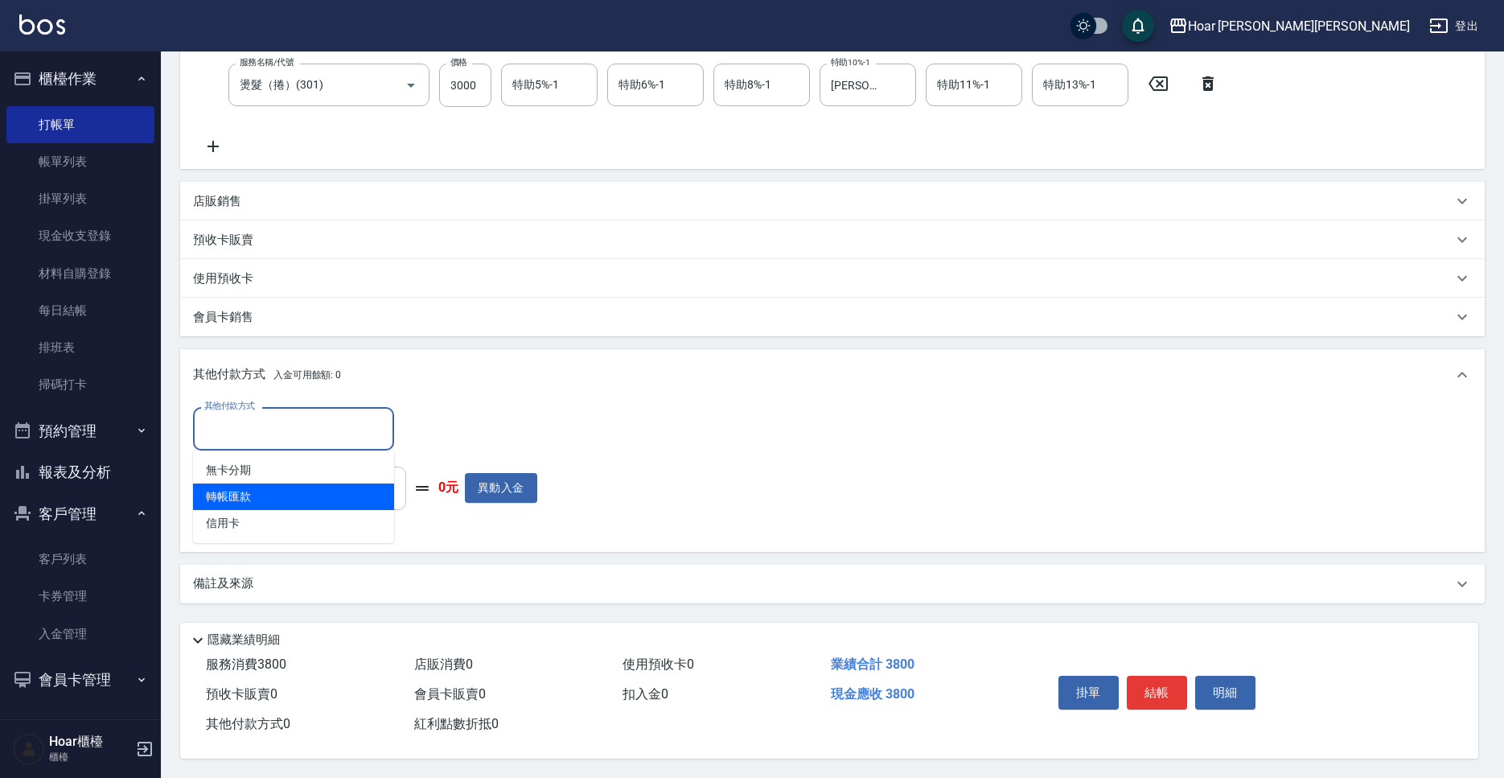
drag, startPoint x: 319, startPoint y: 480, endPoint x: 319, endPoint y: 467, distance: 12.9
click at [319, 483] on span "轉帳匯款" at bounding box center [293, 496] width 201 height 27
type input "轉帳匯款"
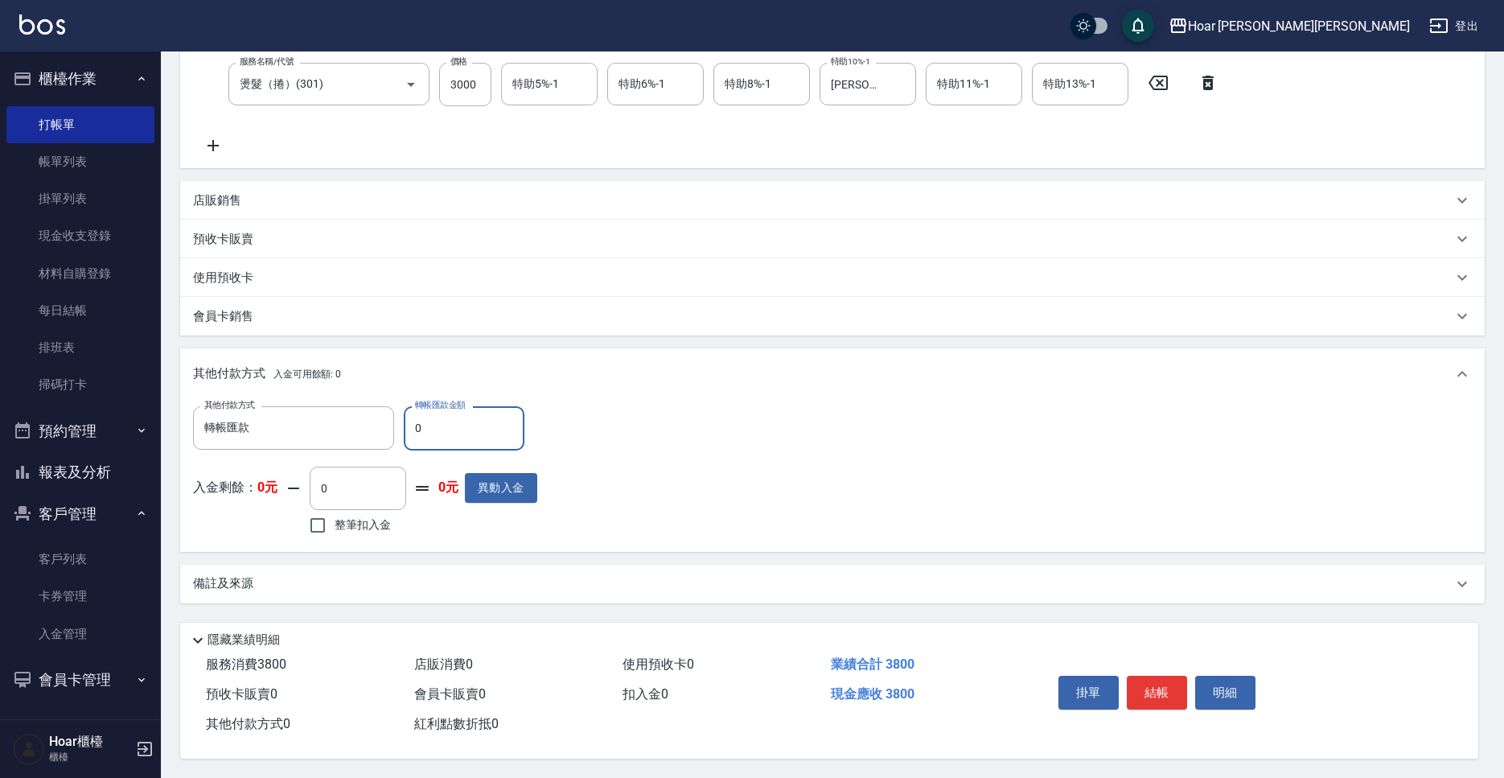
click at [248, 204] on div "店販銷售" at bounding box center [832, 200] width 1305 height 39
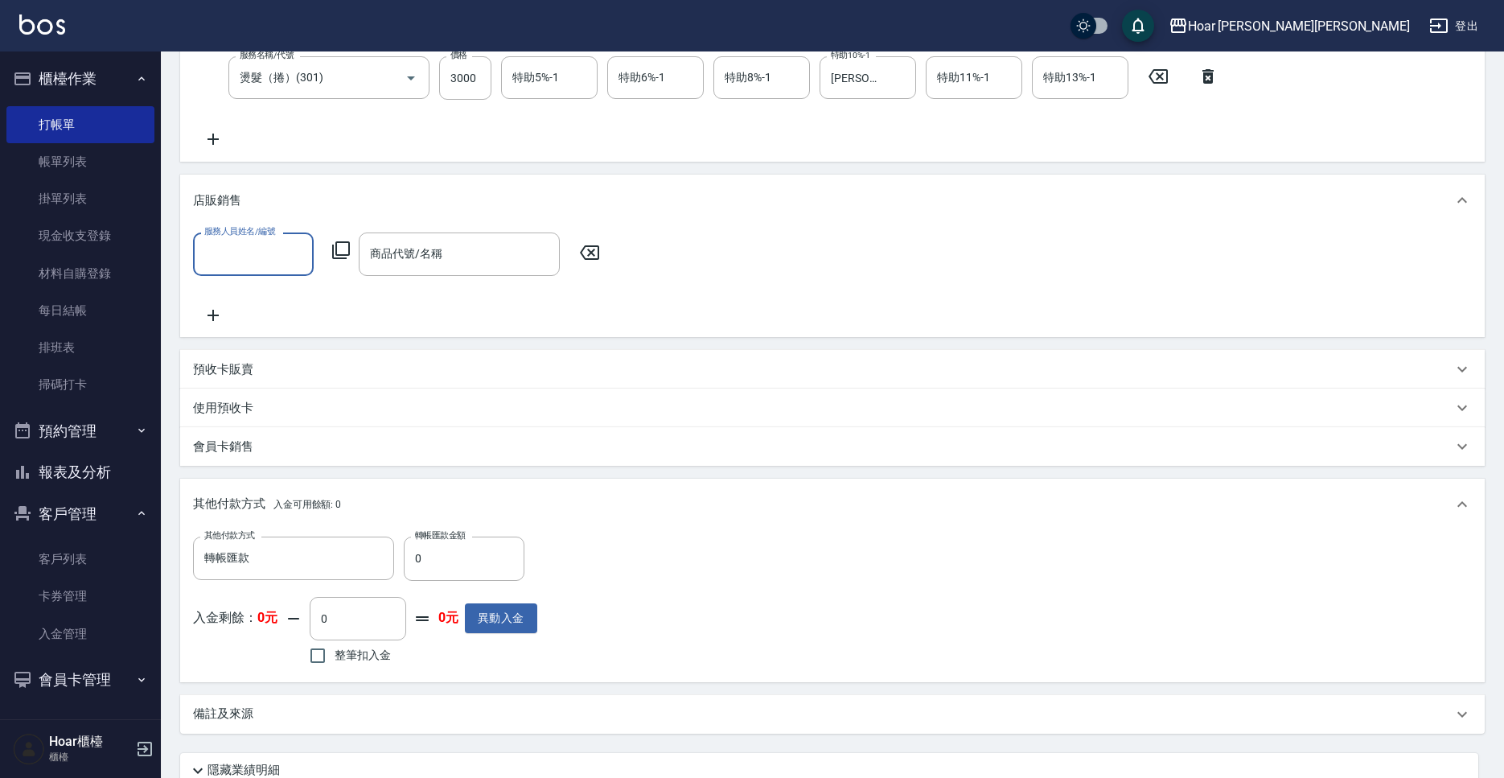
scroll to position [0, 0]
click at [270, 252] on input "服務人員姓名/編號" at bounding box center [253, 254] width 106 height 28
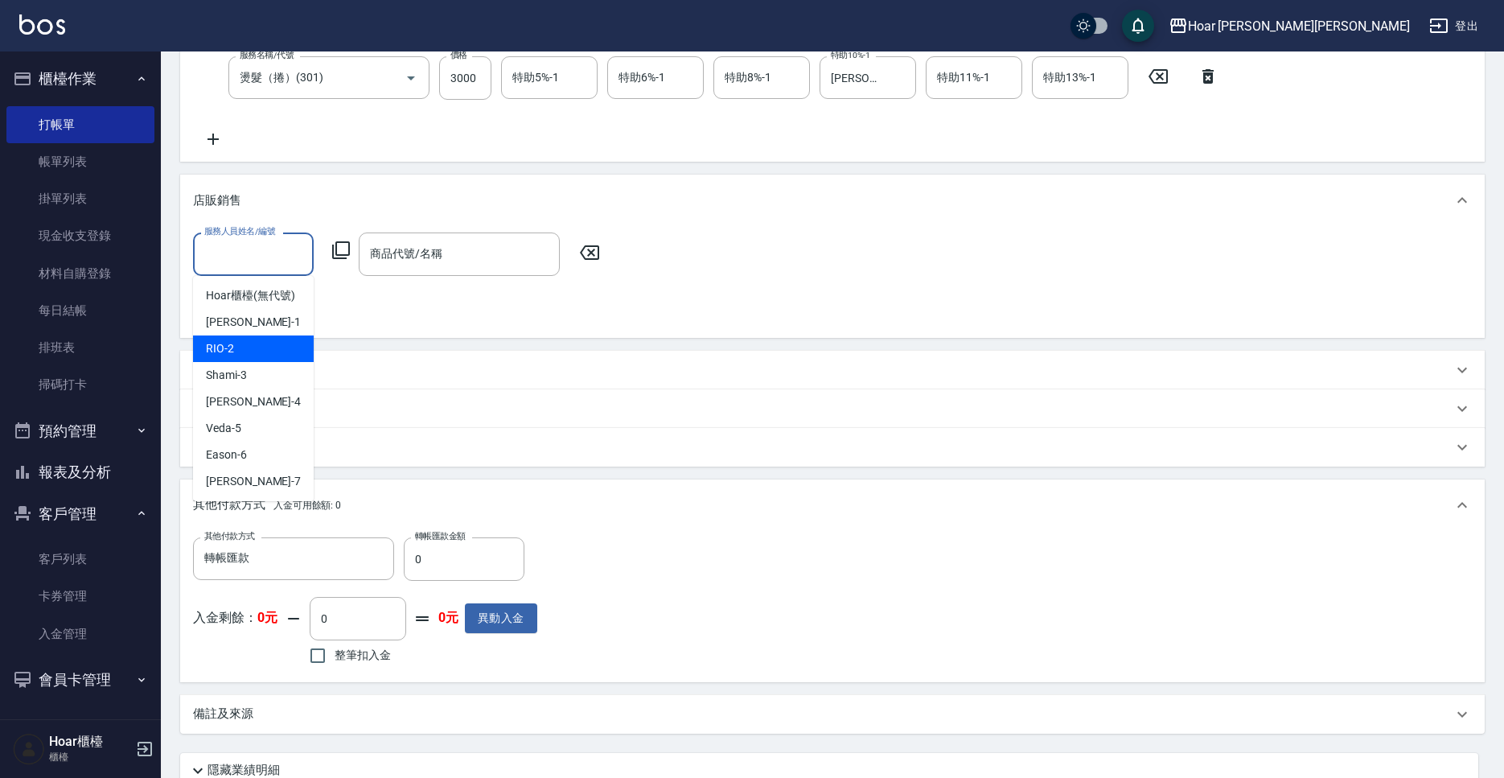
drag, startPoint x: 262, startPoint y: 337, endPoint x: 365, endPoint y: 278, distance: 118.5
click at [262, 337] on div "RIO -2" at bounding box center [253, 348] width 121 height 27
type input "RIO-2"
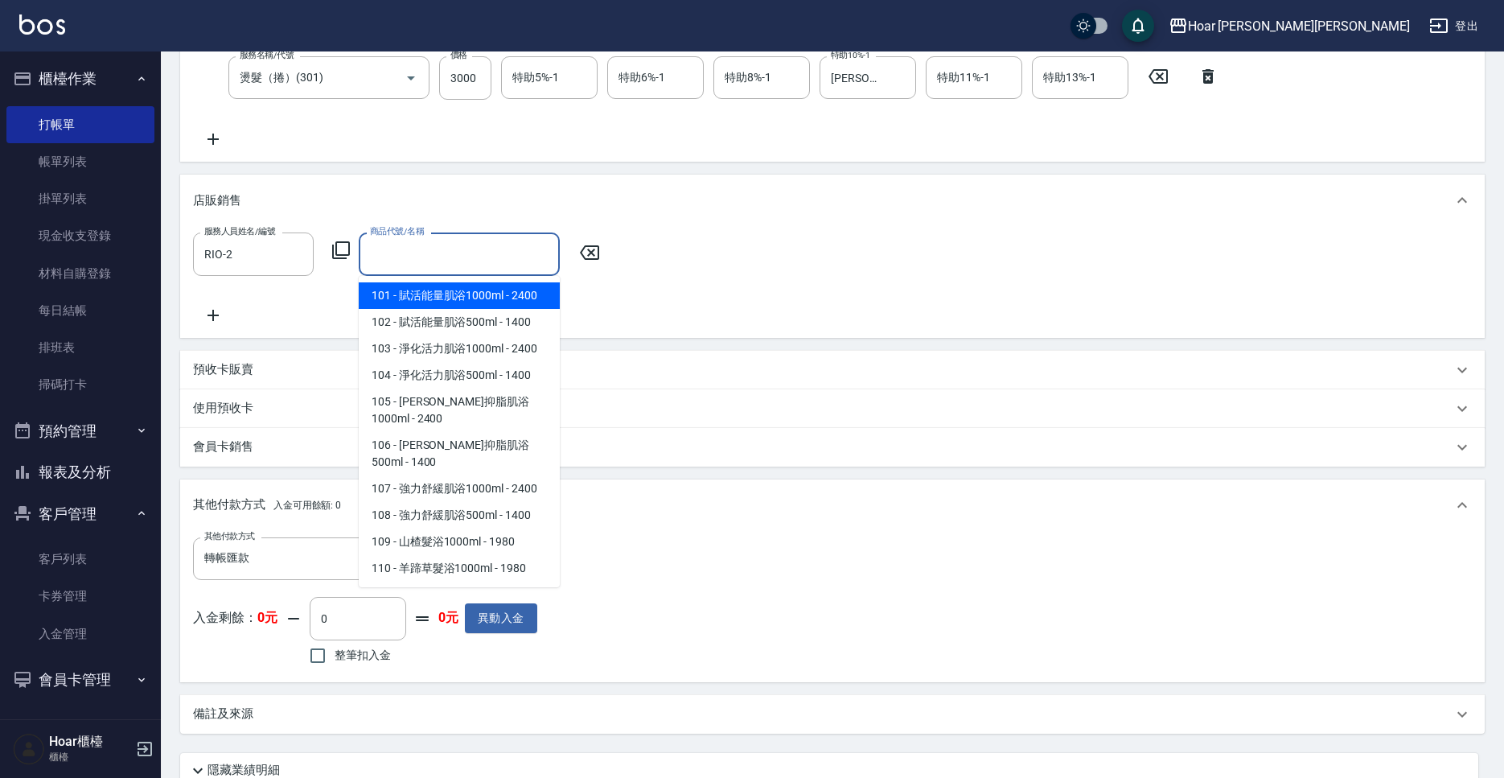
click at [465, 244] on input "商品代號/名稱" at bounding box center [459, 254] width 187 height 28
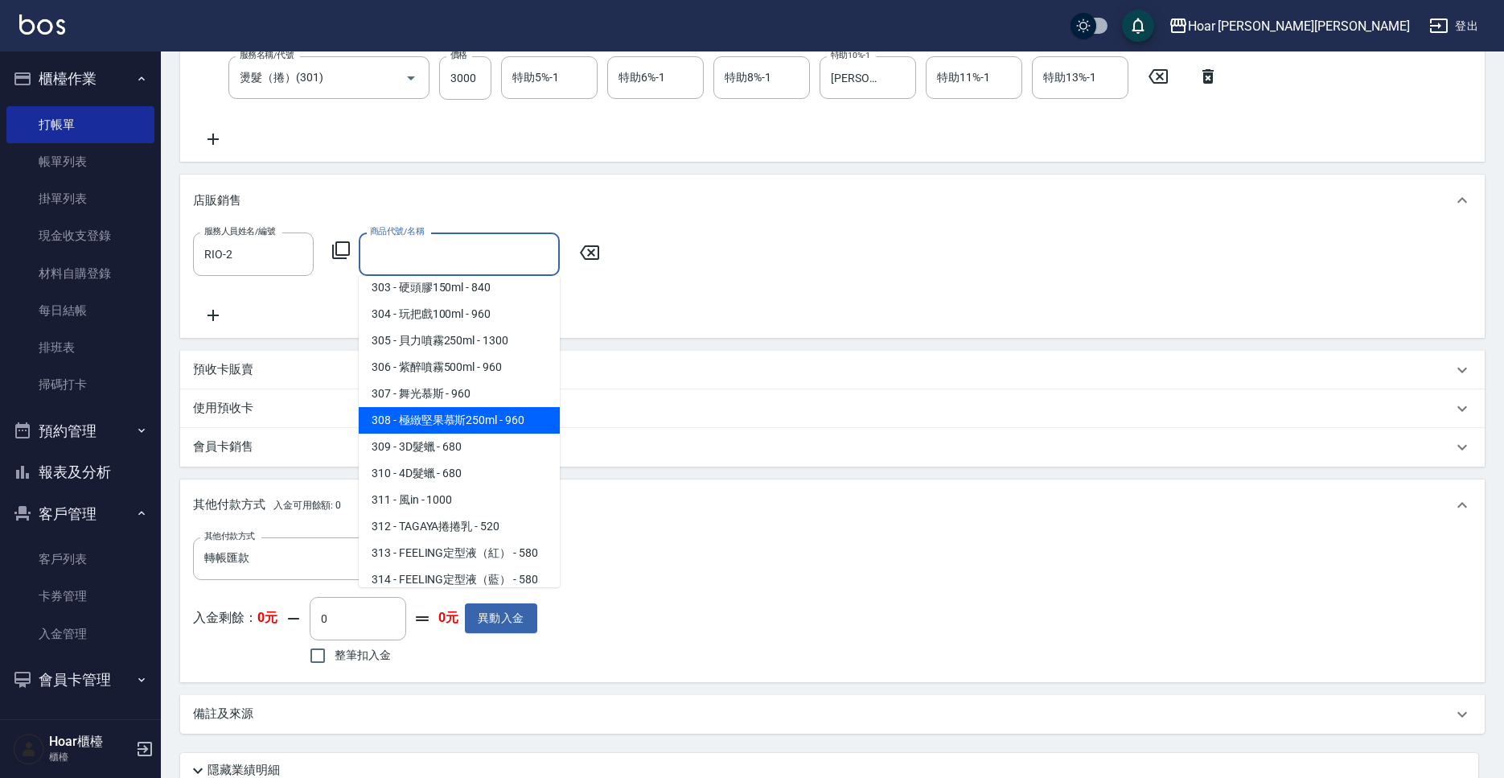
scroll to position [1565, 0]
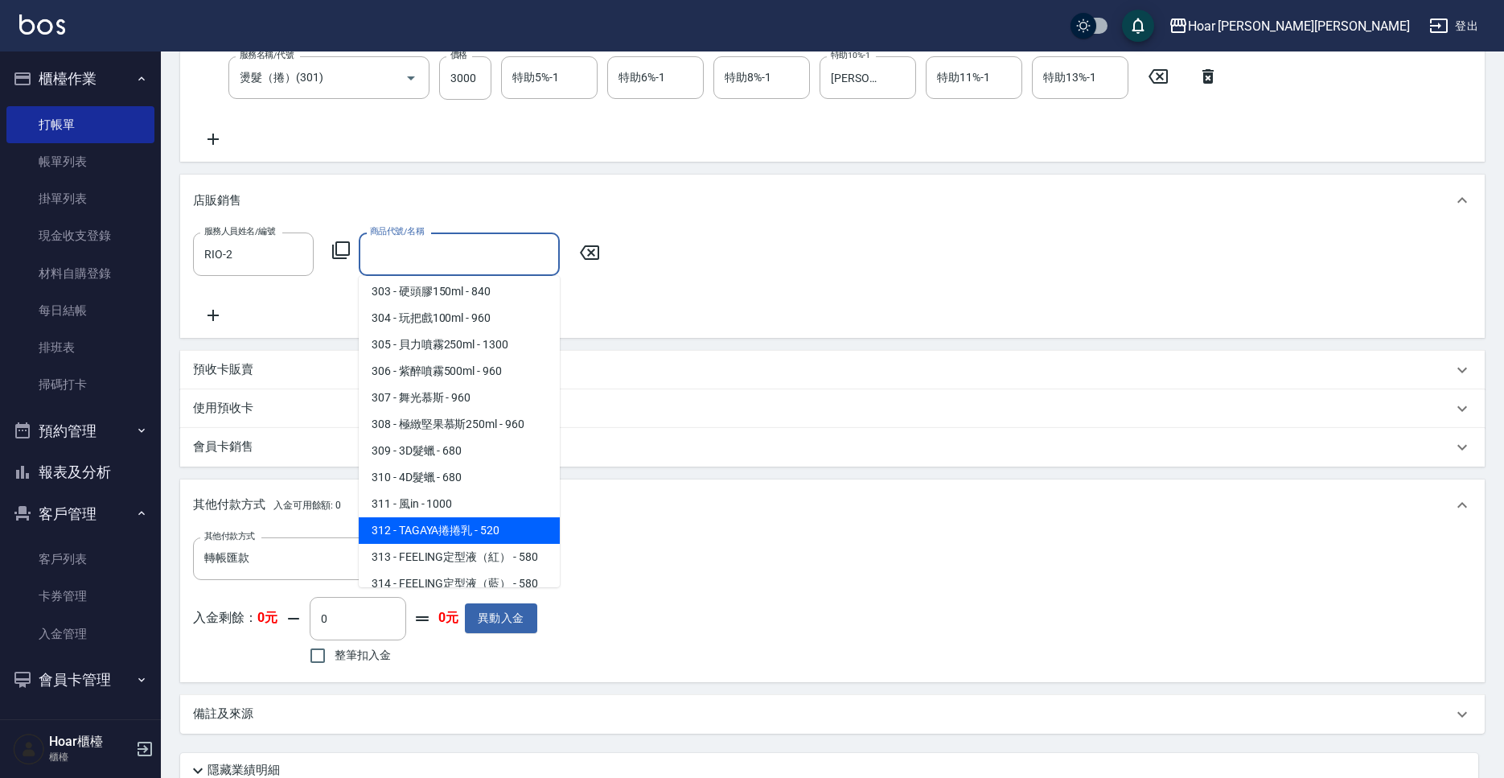
click at [450, 517] on span "312 - TAGAYA捲捲乳 - 520" at bounding box center [459, 530] width 201 height 27
type input "TAGAYA捲捲乳"
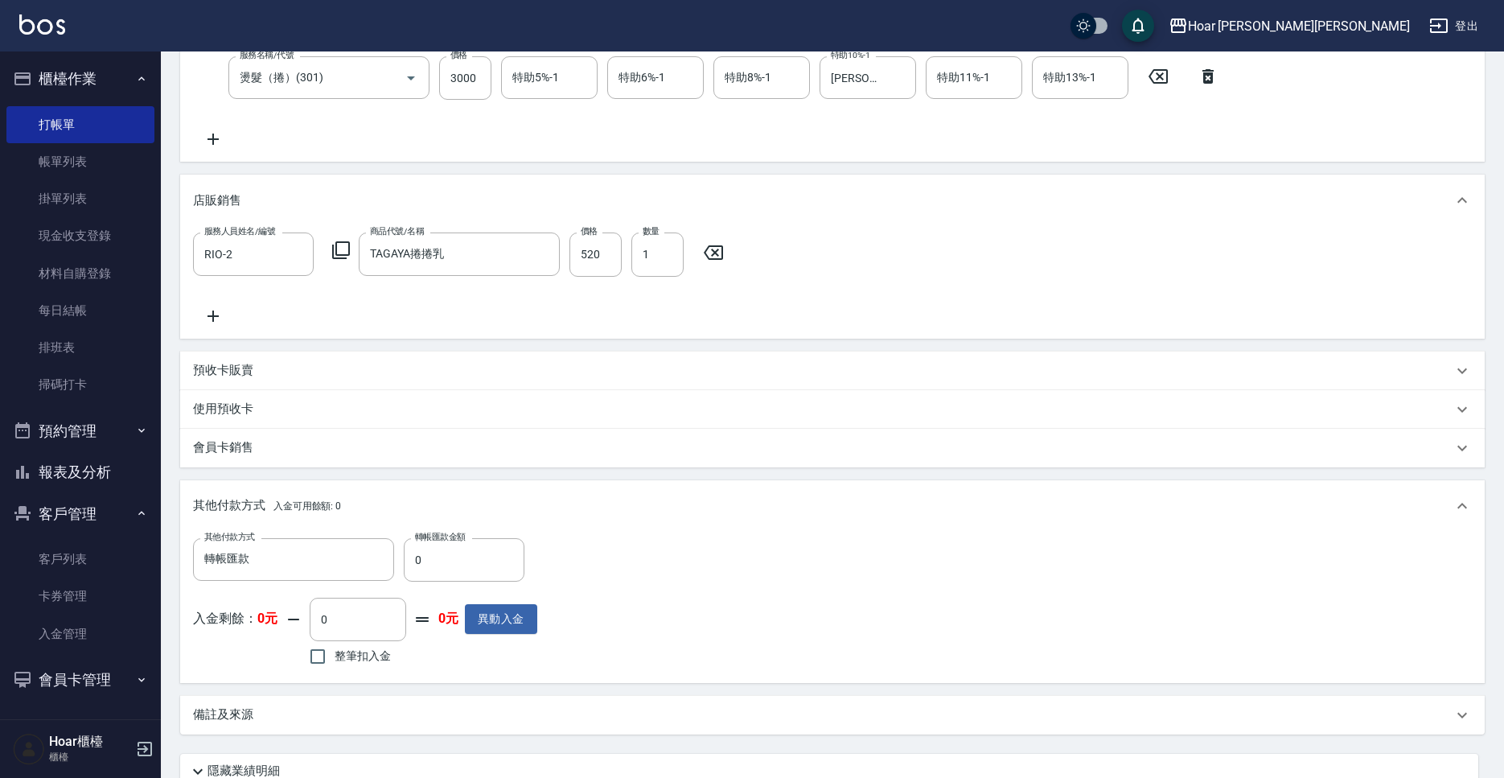
click at [584, 298] on div "服務人員姓名/編號 RIO-2 服務人員姓名/編號 商品代號/名稱 TAGAYA捲捲乳 商品代號/名稱 價格 520 價格 數量 1 數量" at bounding box center [832, 278] width 1279 height 93
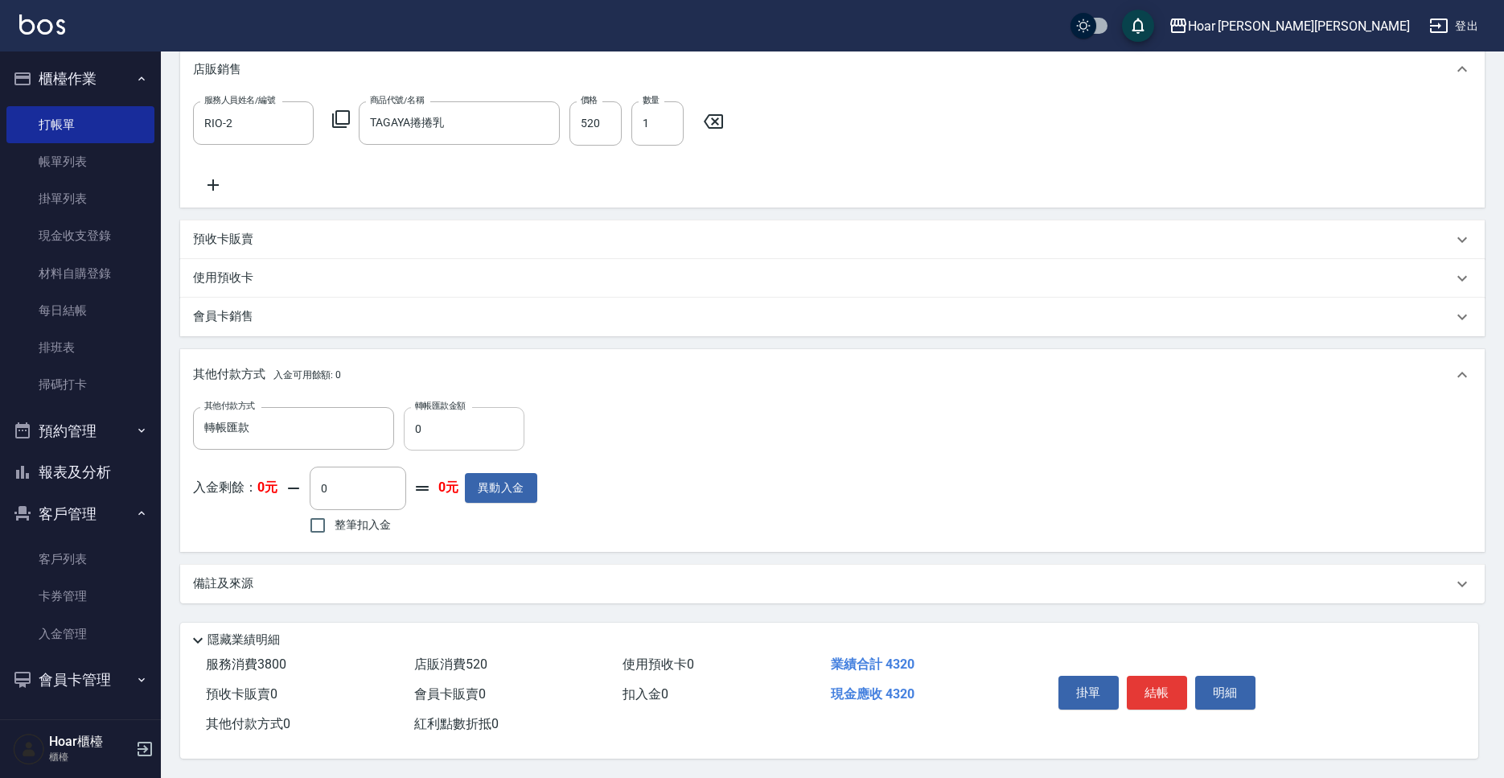
click at [491, 412] on input "0" at bounding box center [464, 428] width 121 height 43
type input "4320"
click at [693, 407] on div "其他付款方式 轉帳匯款 其他付款方式 轉帳匯款金額 4320 轉帳匯款金額 入金剩餘： 0元 0 ​ 整筆扣入金 0元 異動入金" at bounding box center [832, 473] width 1279 height 132
click at [1161, 693] on button "結帳" at bounding box center [1157, 693] width 60 height 34
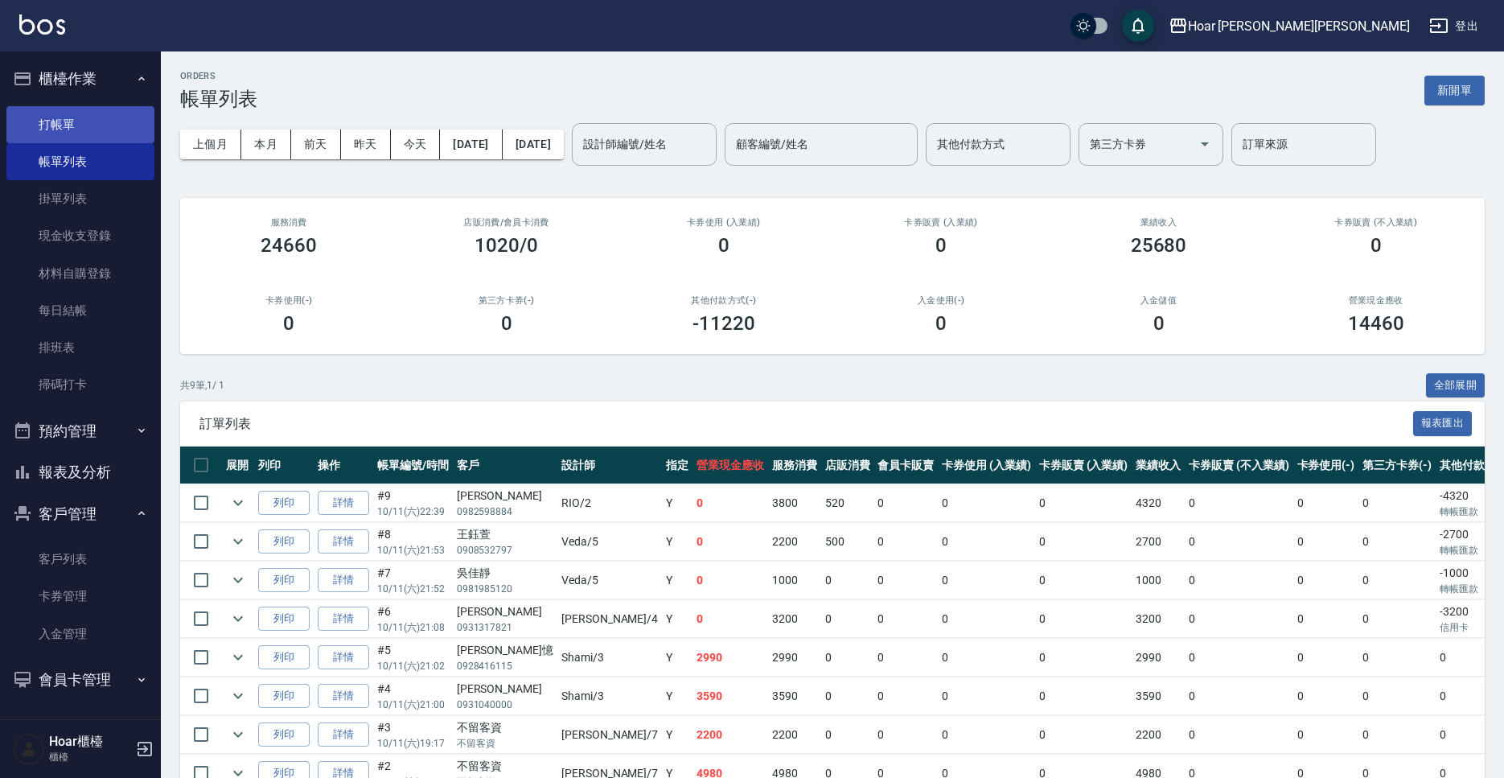
click at [59, 128] on link "打帳單" at bounding box center [80, 124] width 148 height 37
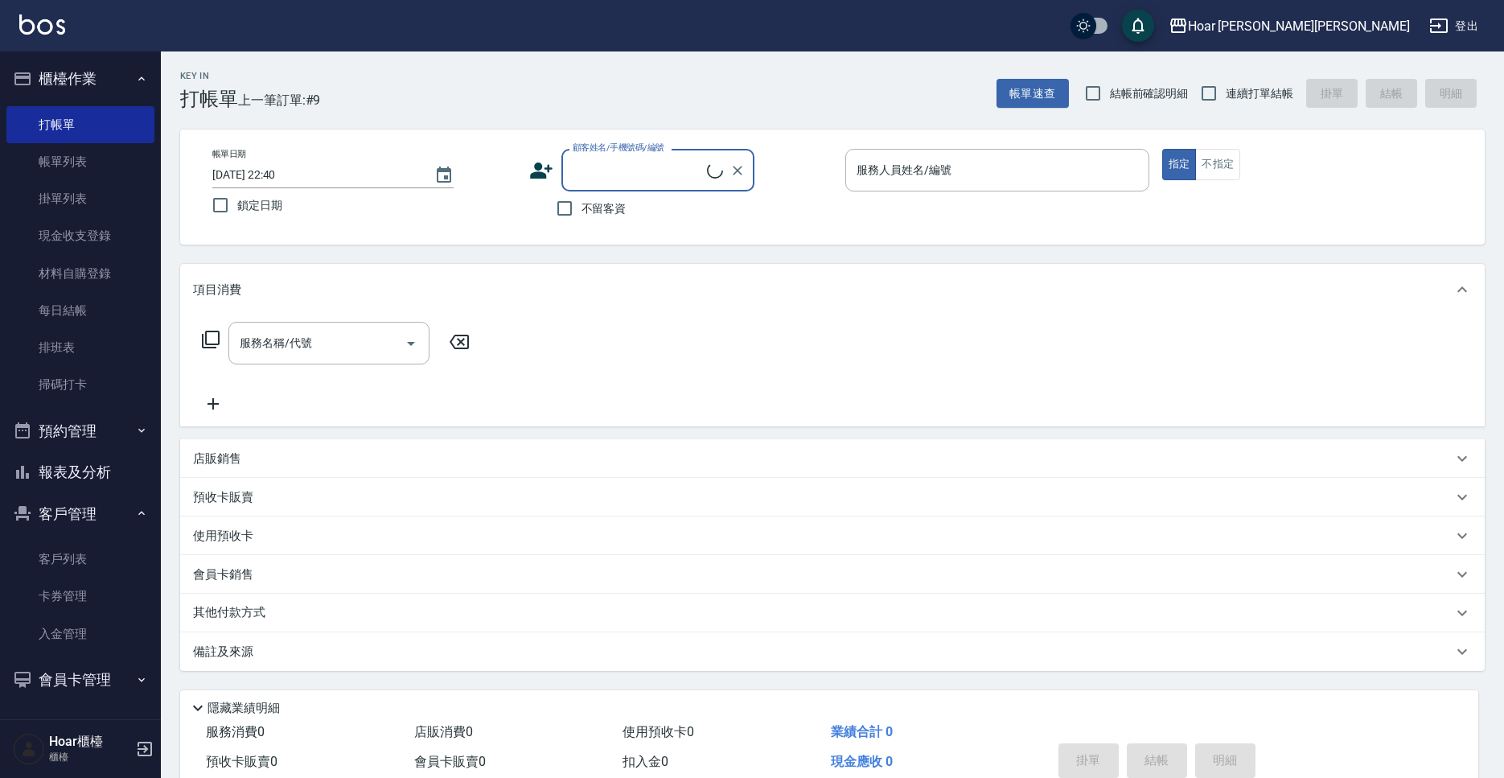
scroll to position [1, 0]
click at [593, 169] on input "顧客姓名/手機號碼/編號" at bounding box center [646, 170] width 154 height 28
type input "u"
click at [590, 206] on li "[PERSON_NAME]/0908913911/" at bounding box center [657, 211] width 193 height 27
type input "[PERSON_NAME]/0908913911/"
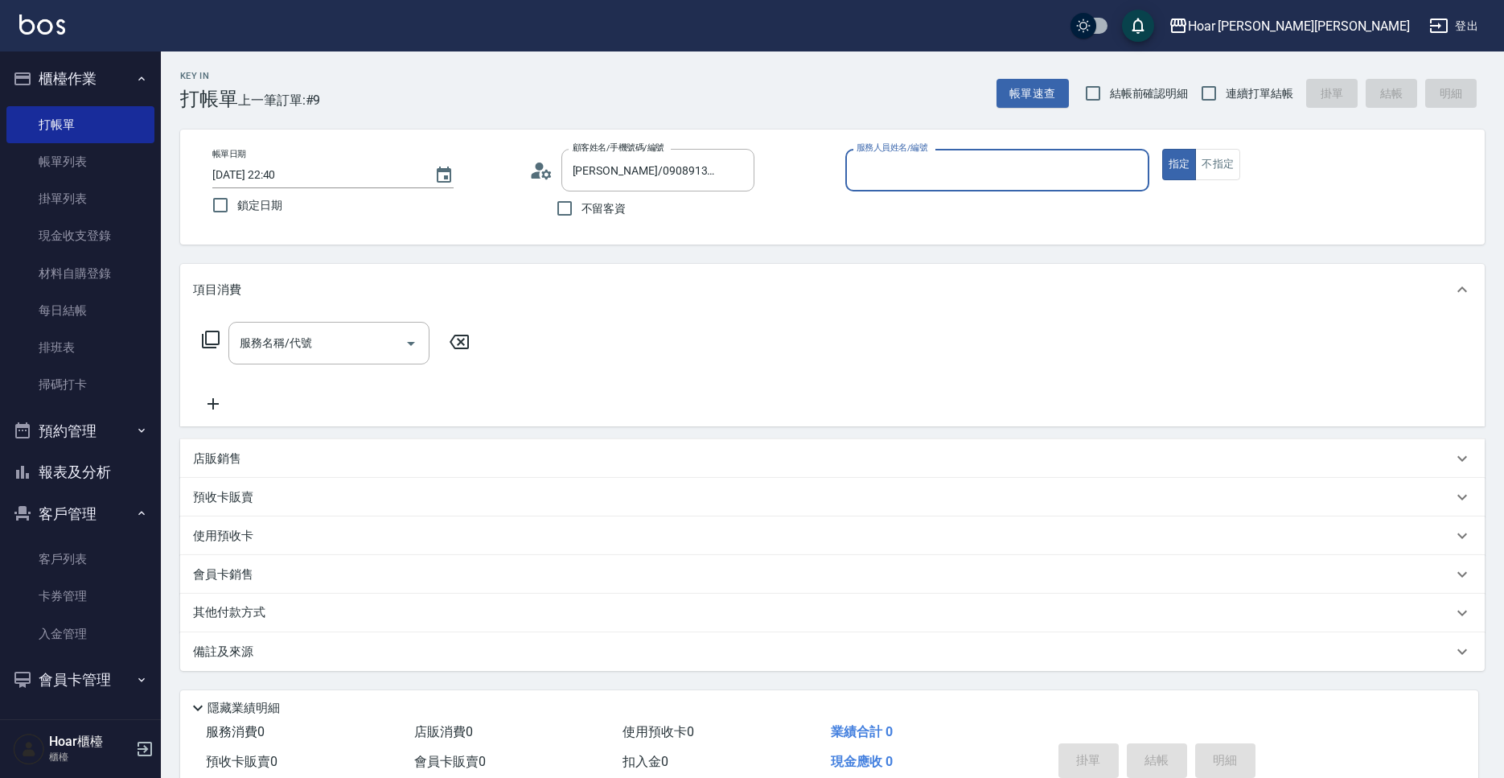
type input "RIO-2"
click at [368, 336] on input "服務名稱/代號" at bounding box center [317, 343] width 162 height 28
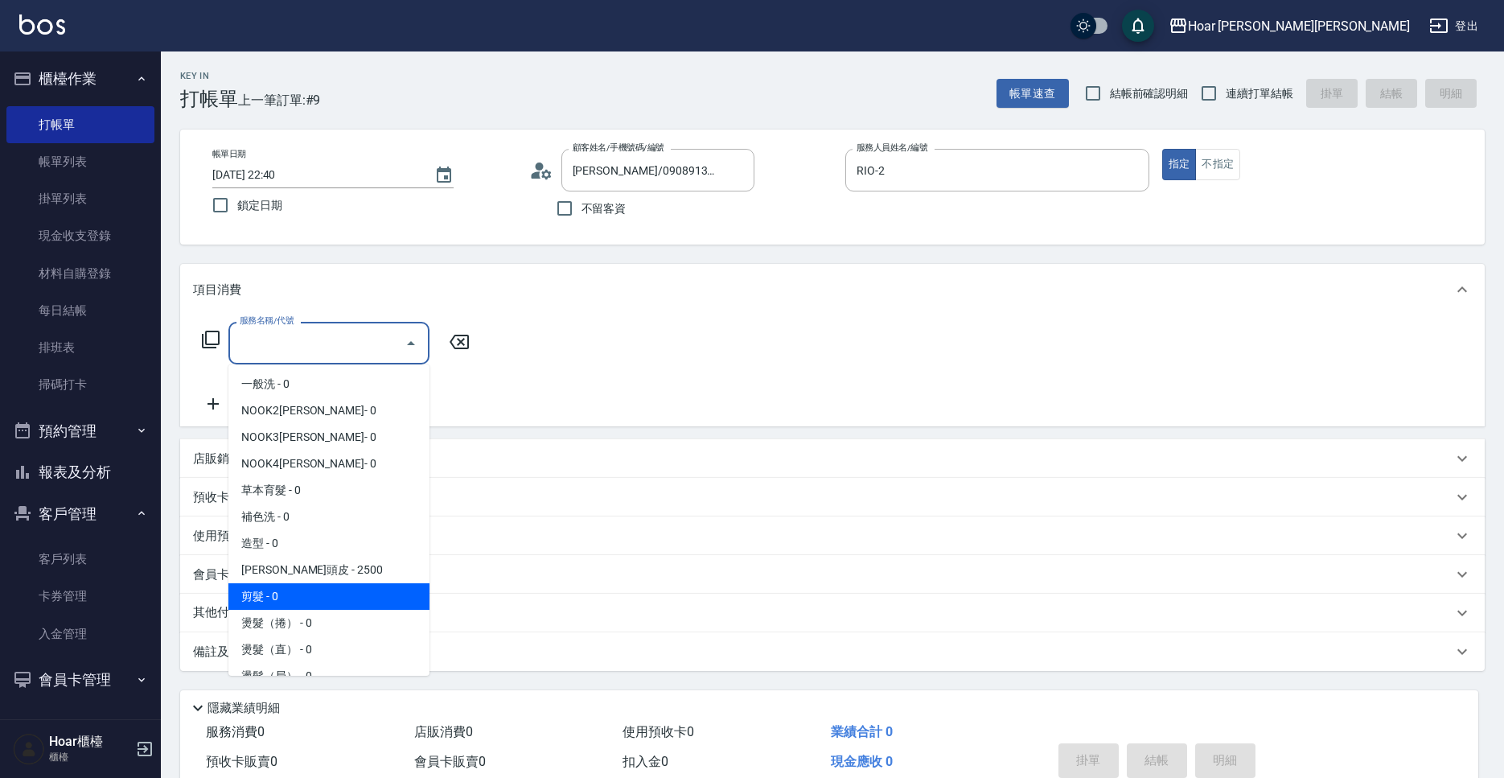
click at [292, 605] on span "剪髮 - 0" at bounding box center [328, 596] width 201 height 27
type input "剪髮(201)"
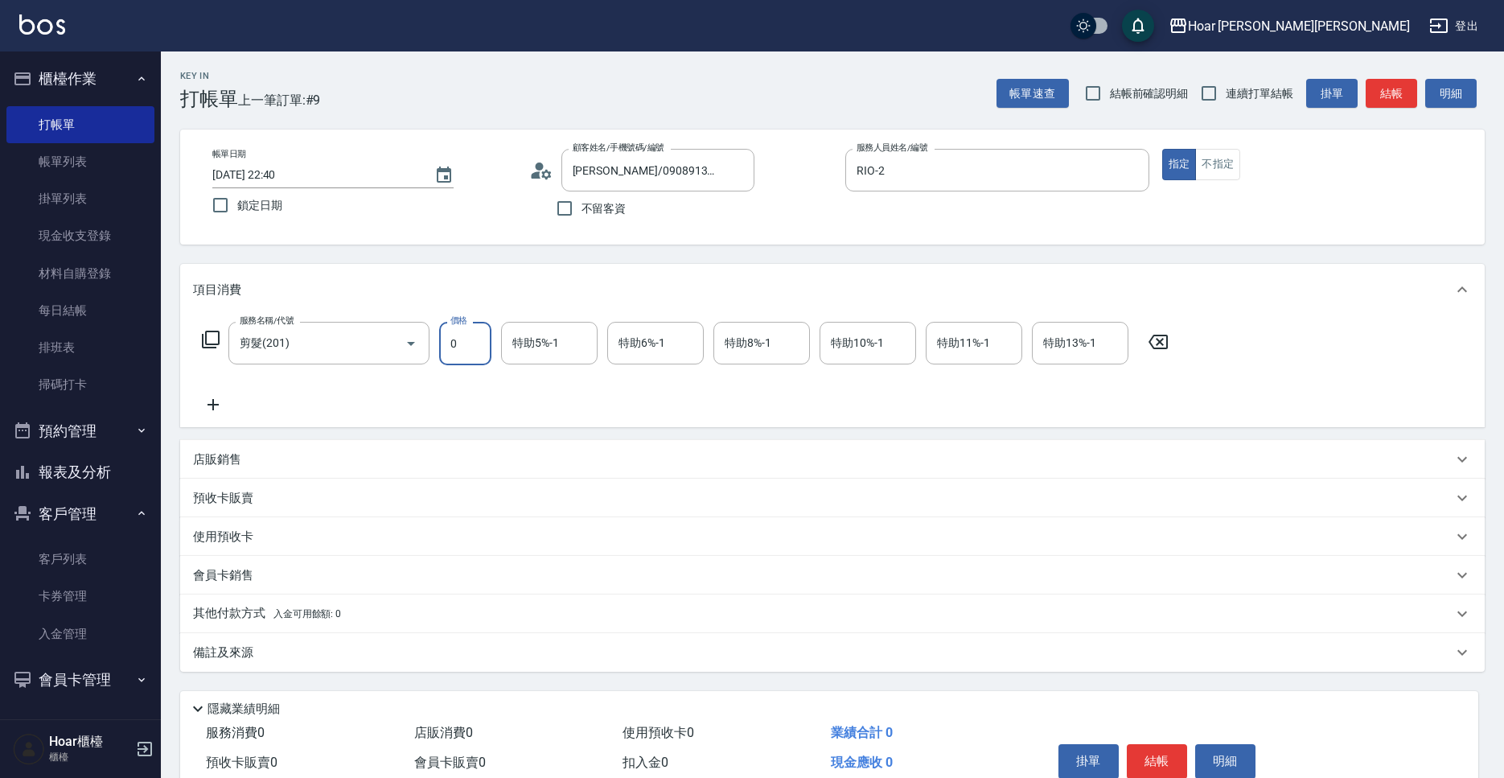
click at [467, 352] on input "0" at bounding box center [465, 343] width 52 height 43
type input "800"
click at [220, 401] on icon at bounding box center [213, 404] width 40 height 19
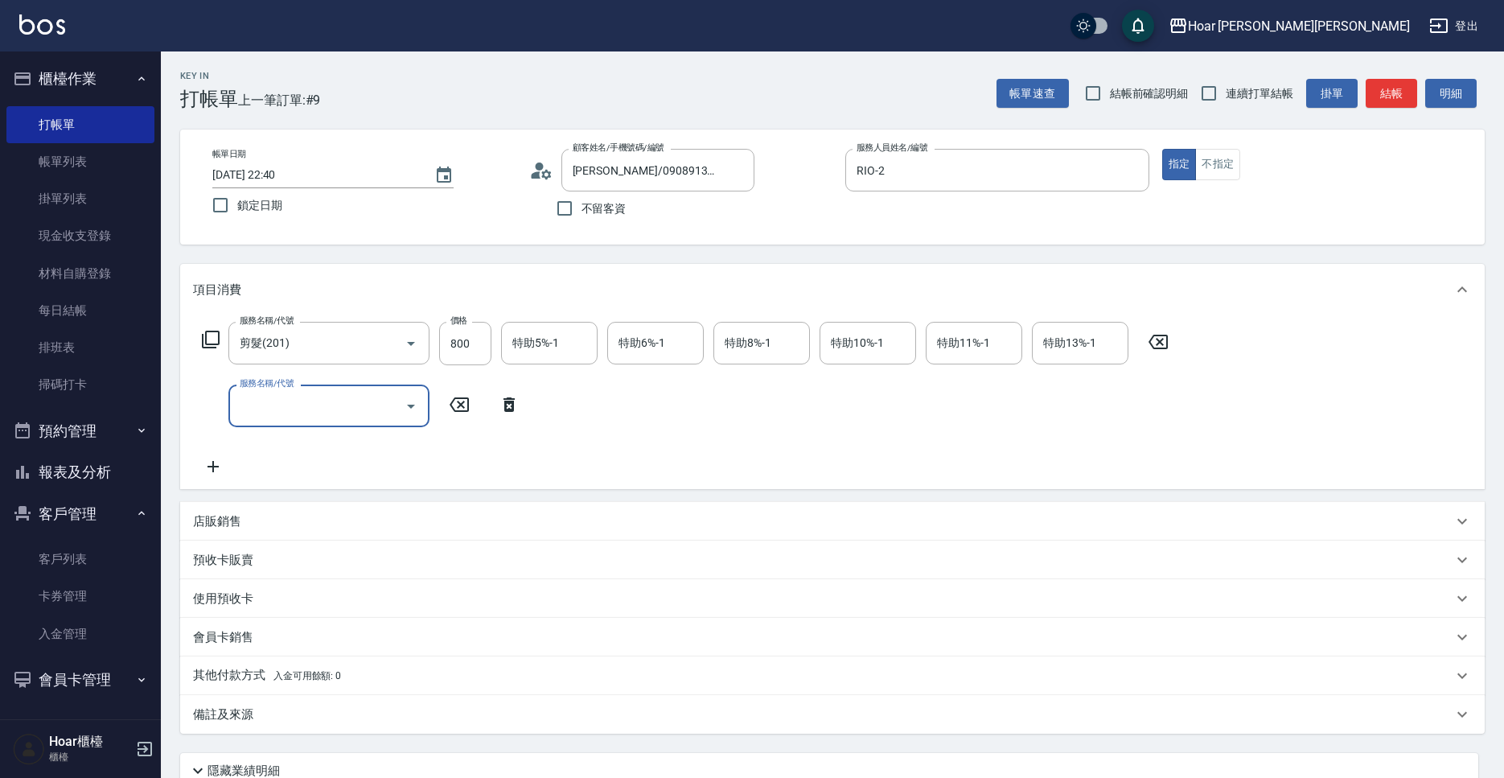
click at [295, 404] on input "服務名稱/代號" at bounding box center [317, 406] width 162 height 28
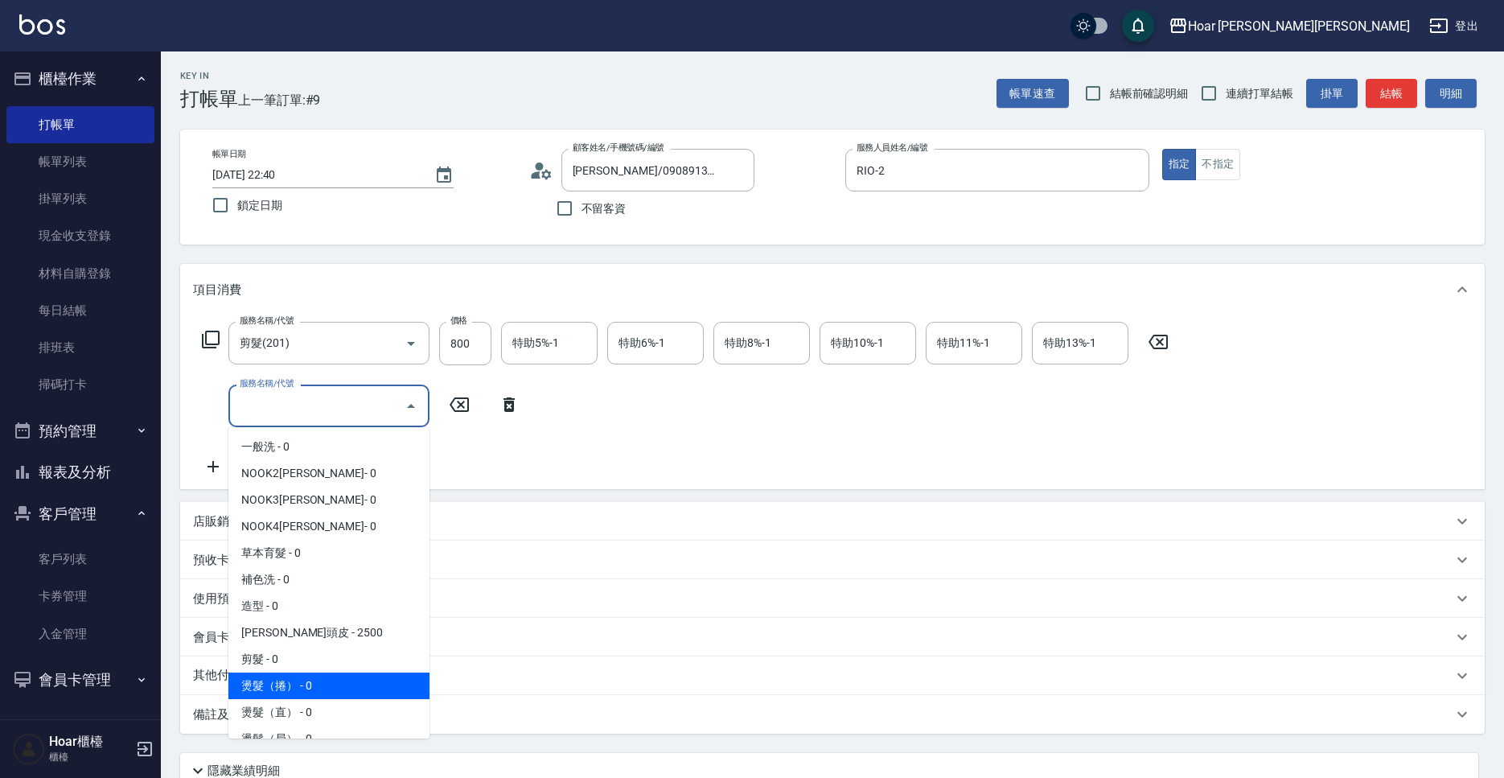
drag, startPoint x: 328, startPoint y: 685, endPoint x: 406, endPoint y: 487, distance: 212.7
click at [329, 684] on span "燙髮（捲） - 0" at bounding box center [328, 685] width 201 height 27
type input "燙髮（捲）(301)"
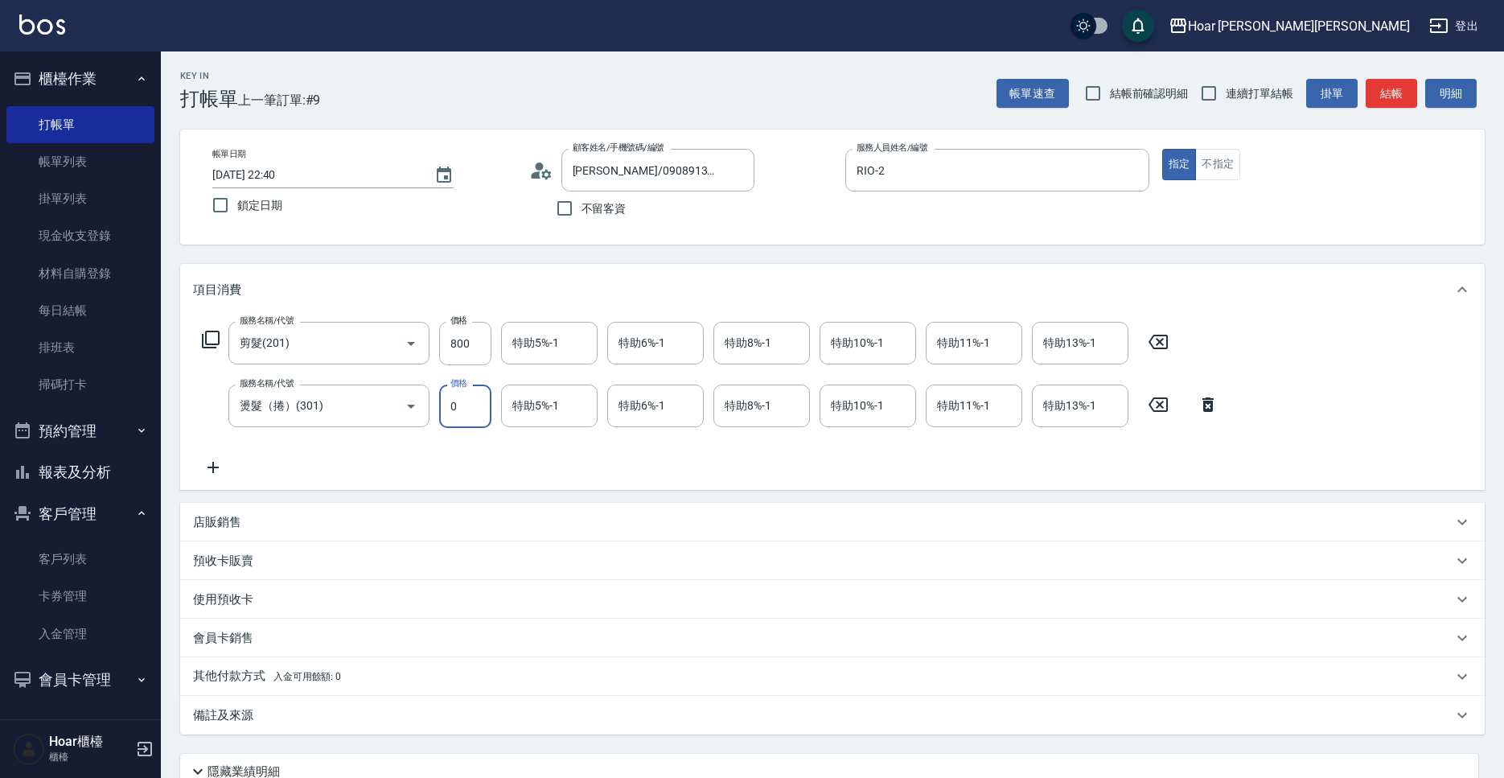
click at [458, 415] on input "0" at bounding box center [465, 405] width 52 height 43
type input "3000"
click at [460, 451] on div "服務名稱/代號 剪髮(201) 服務名稱/代號 價格 800 價格 特助5%-1 特助5%-1 特助6%-1 特助6%-1 特助8%-1 特助8%-1 特助1…" at bounding box center [710, 399] width 1035 height 155
click at [781, 412] on input "特助8%-1" at bounding box center [762, 406] width 82 height 28
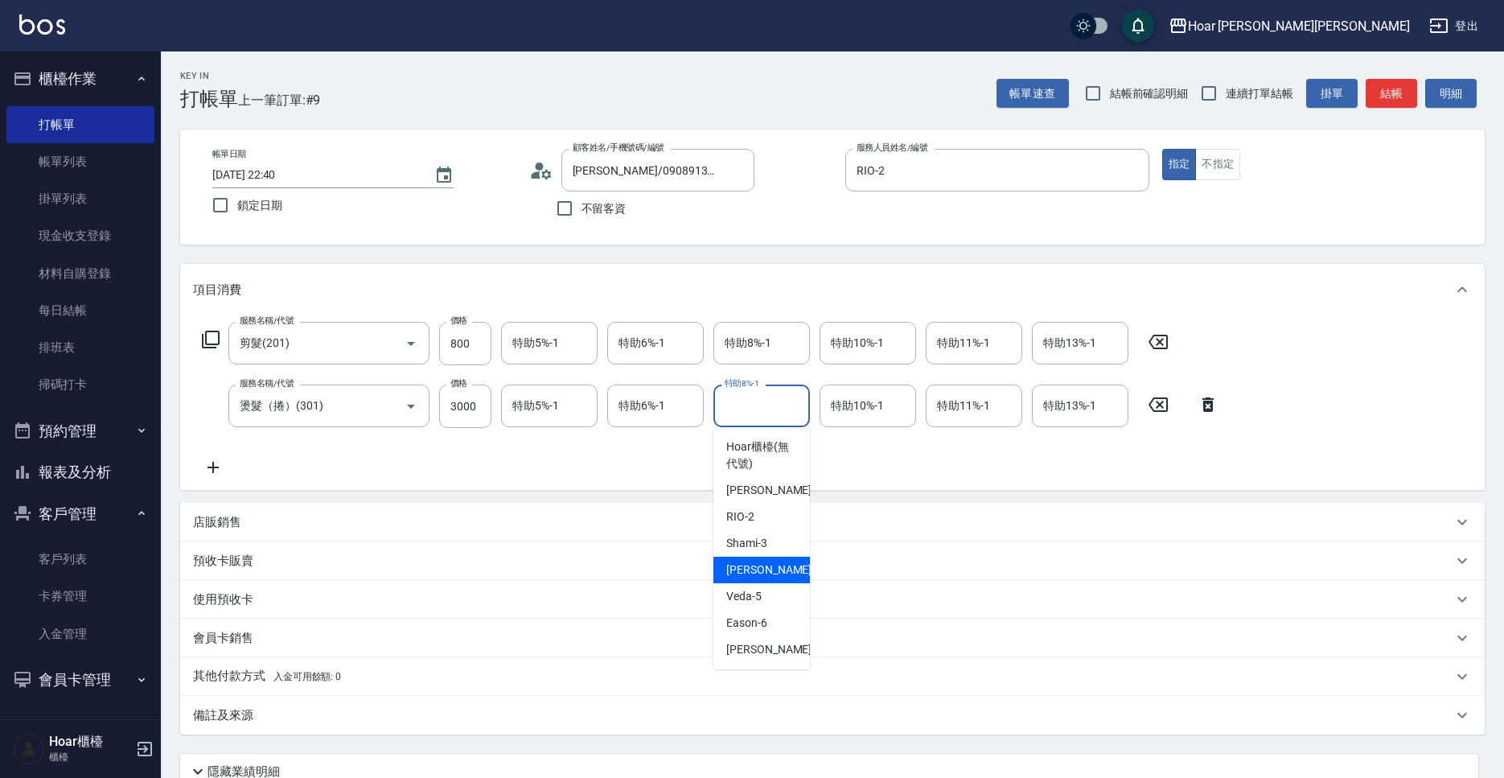
click at [774, 565] on div "Emma -4" at bounding box center [761, 570] width 97 height 27
type input "[PERSON_NAME]-4"
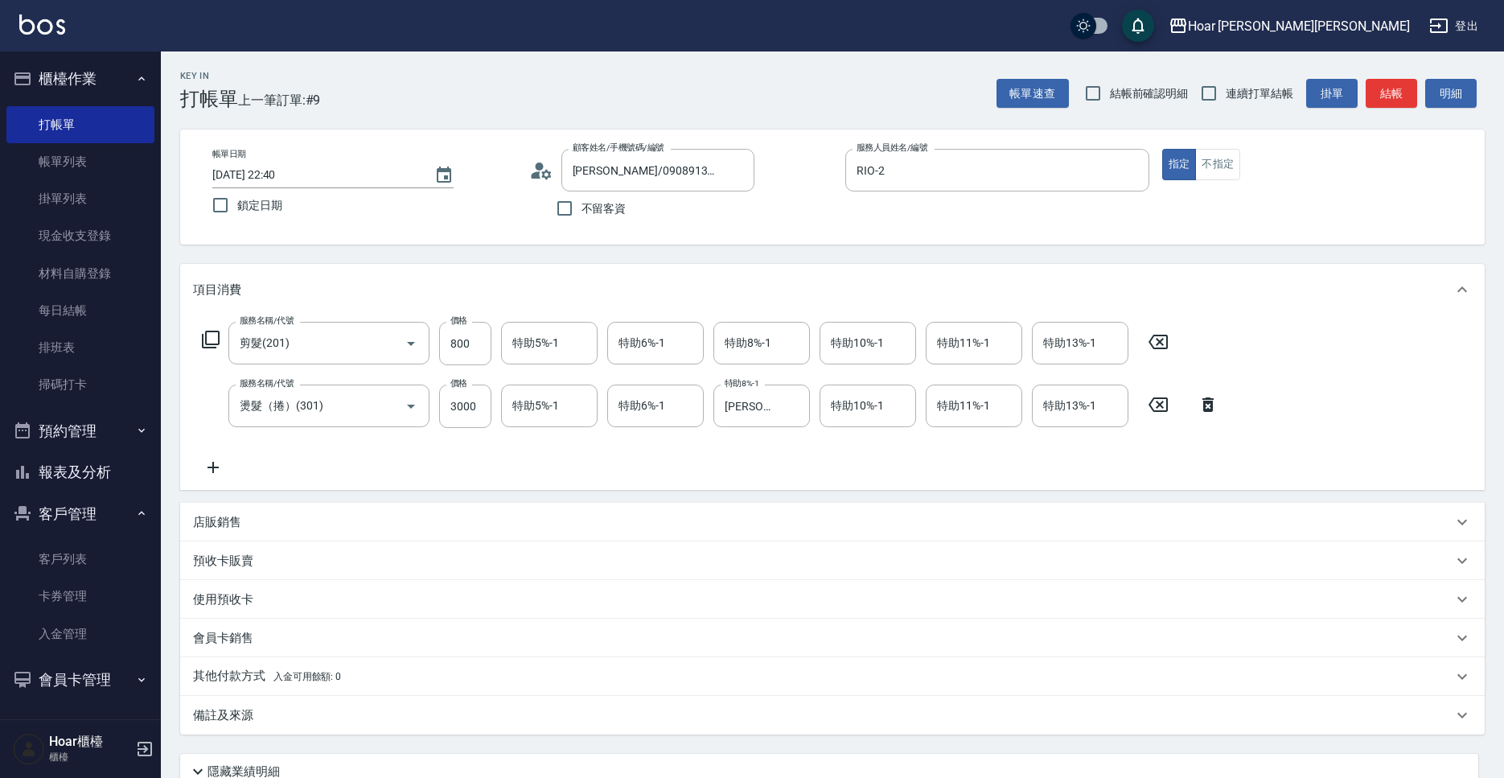
click at [761, 444] on div "服務名稱/代號 剪髮(201) 服務名稱/代號 價格 800 價格 特助5%-1 特助5%-1 特助6%-1 特助6%-1 特助8%-1 特助8%-1 特助1…" at bounding box center [710, 399] width 1035 height 155
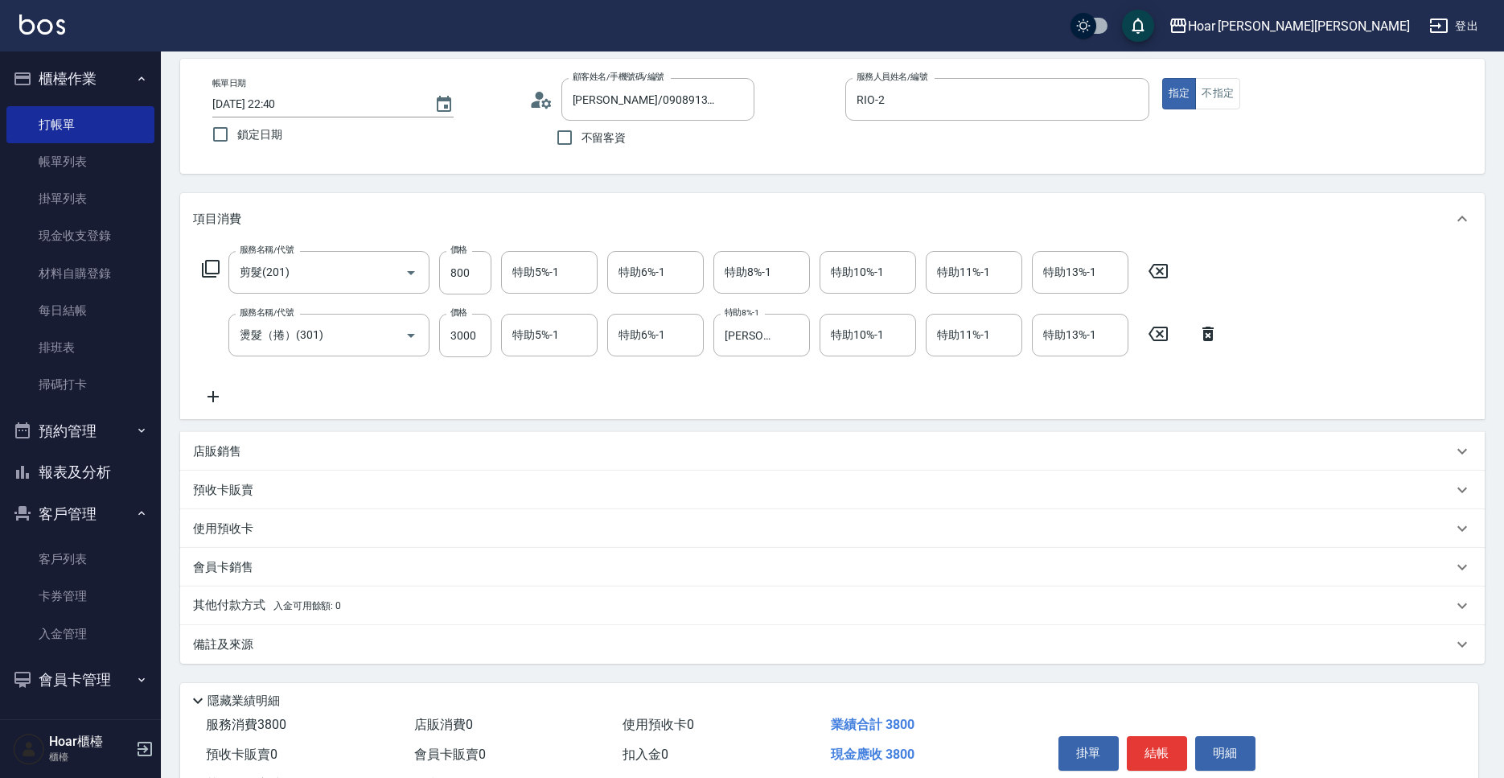
scroll to position [138, 0]
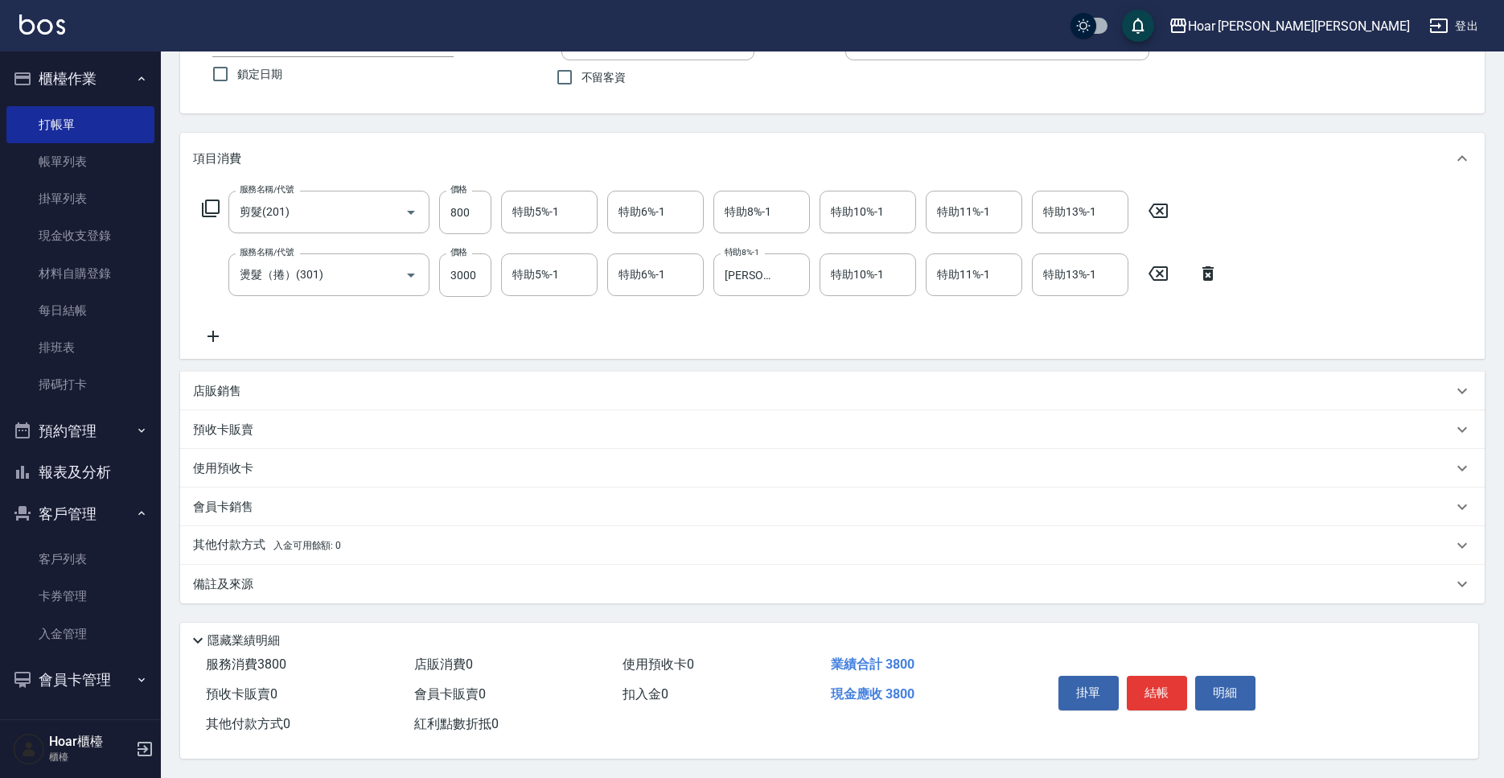
click at [226, 542] on p "其他付款方式 入金可用餘額: 0" at bounding box center [267, 546] width 148 height 18
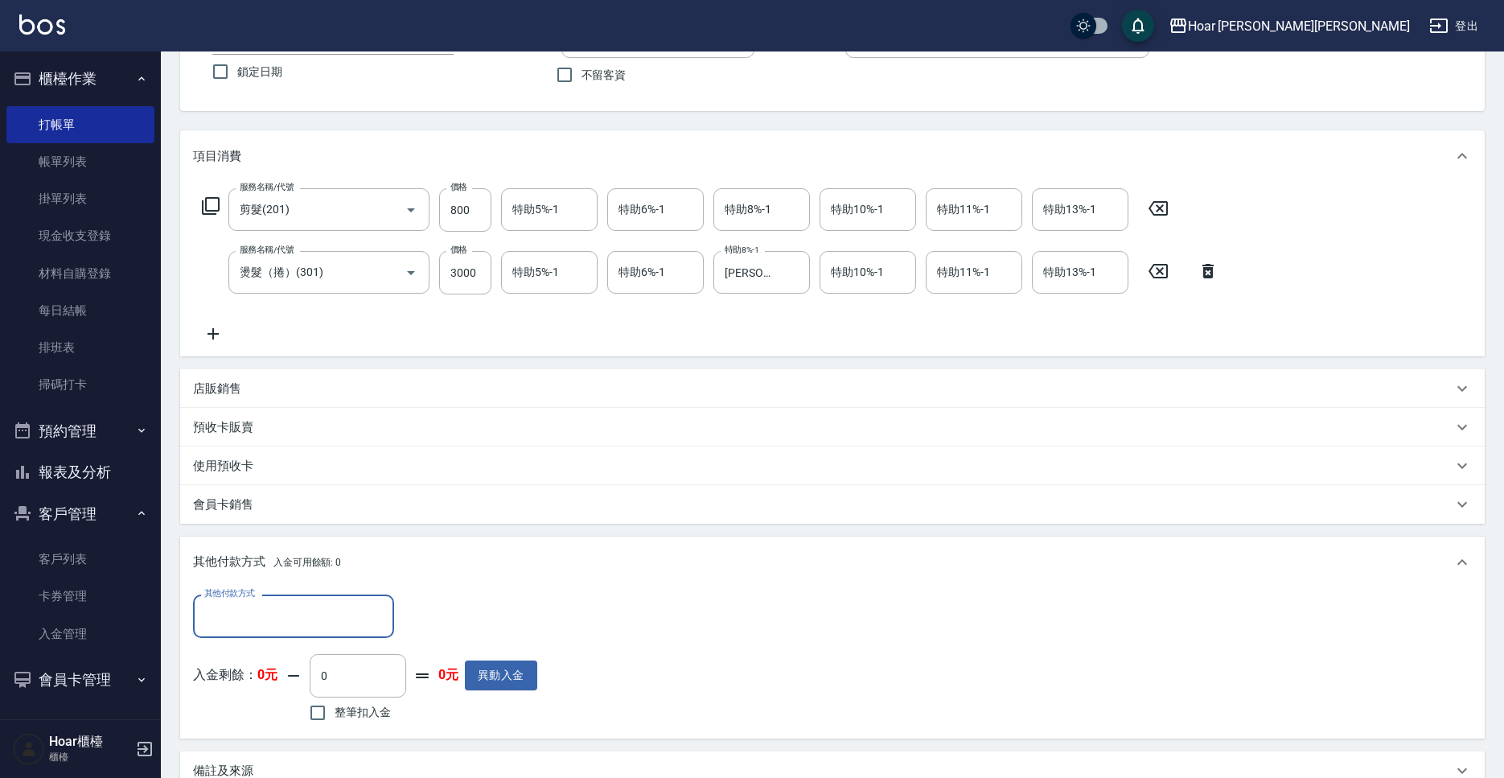
scroll to position [1, 0]
click at [244, 612] on input "其他付款方式" at bounding box center [293, 616] width 187 height 28
click at [238, 681] on span "轉帳匯款" at bounding box center [293, 684] width 201 height 27
type input "轉帳匯款"
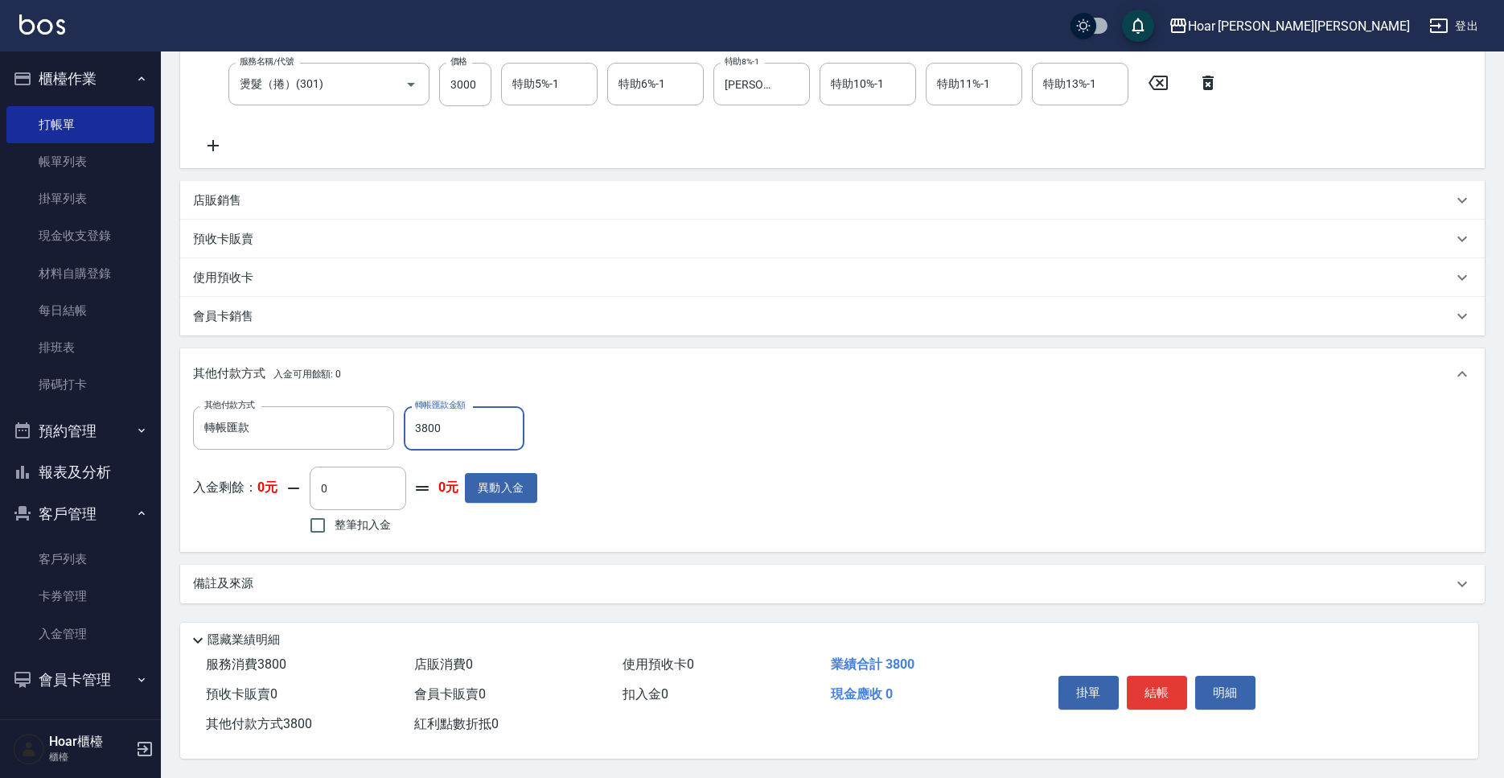
type input "3800"
click at [734, 409] on div "其他付款方式 轉帳匯款 其他付款方式 轉帳匯款金額 3800 轉帳匯款金額 入金剩餘： 0元 0 ​ 整筆扣入金 0元 異動入金" at bounding box center [832, 472] width 1279 height 132
click at [1150, 682] on button "結帳" at bounding box center [1157, 693] width 60 height 34
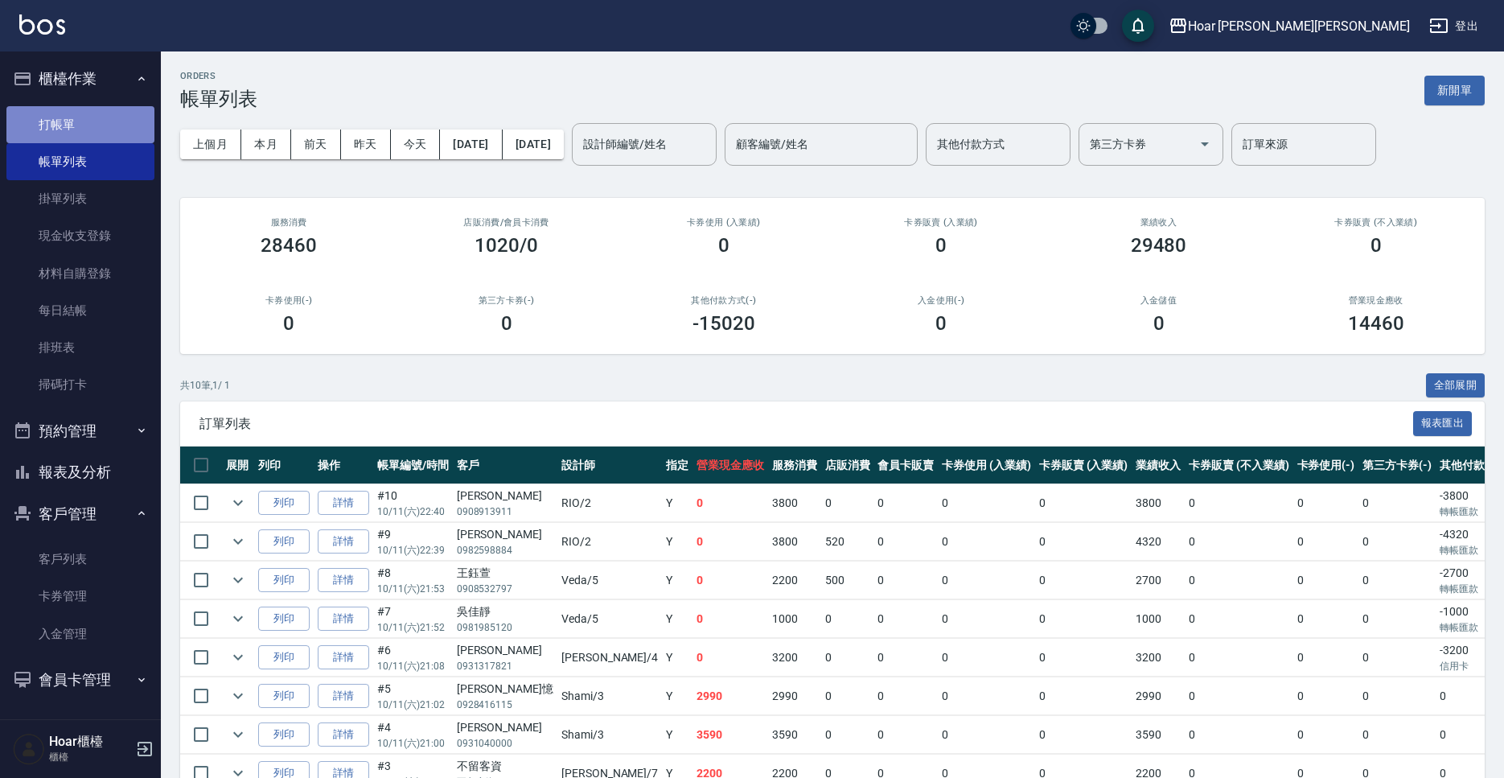
click at [101, 122] on link "打帳單" at bounding box center [80, 124] width 148 height 37
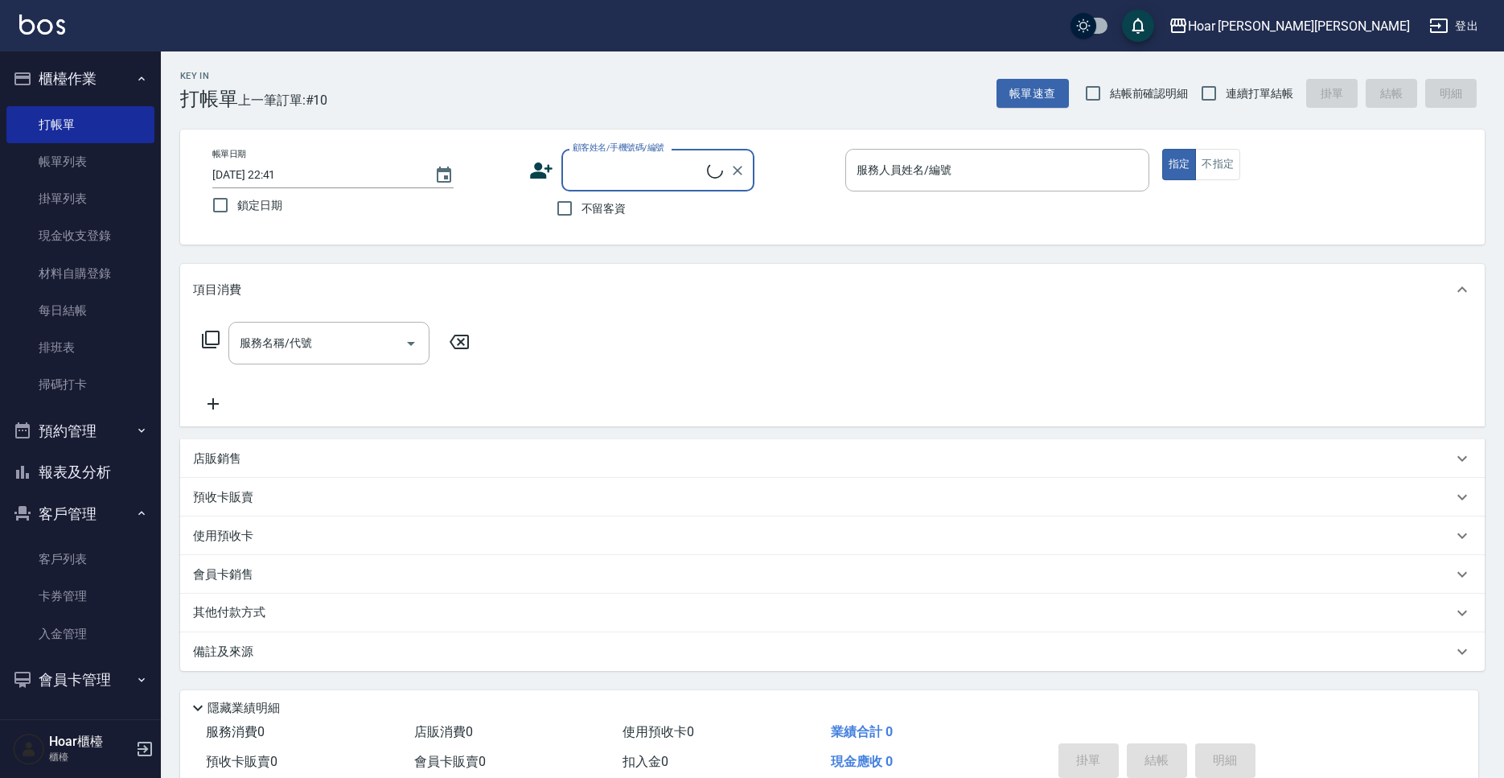
scroll to position [1, 0]
click at [619, 185] on div "顧客姓名/手機號碼/編號" at bounding box center [657, 170] width 193 height 43
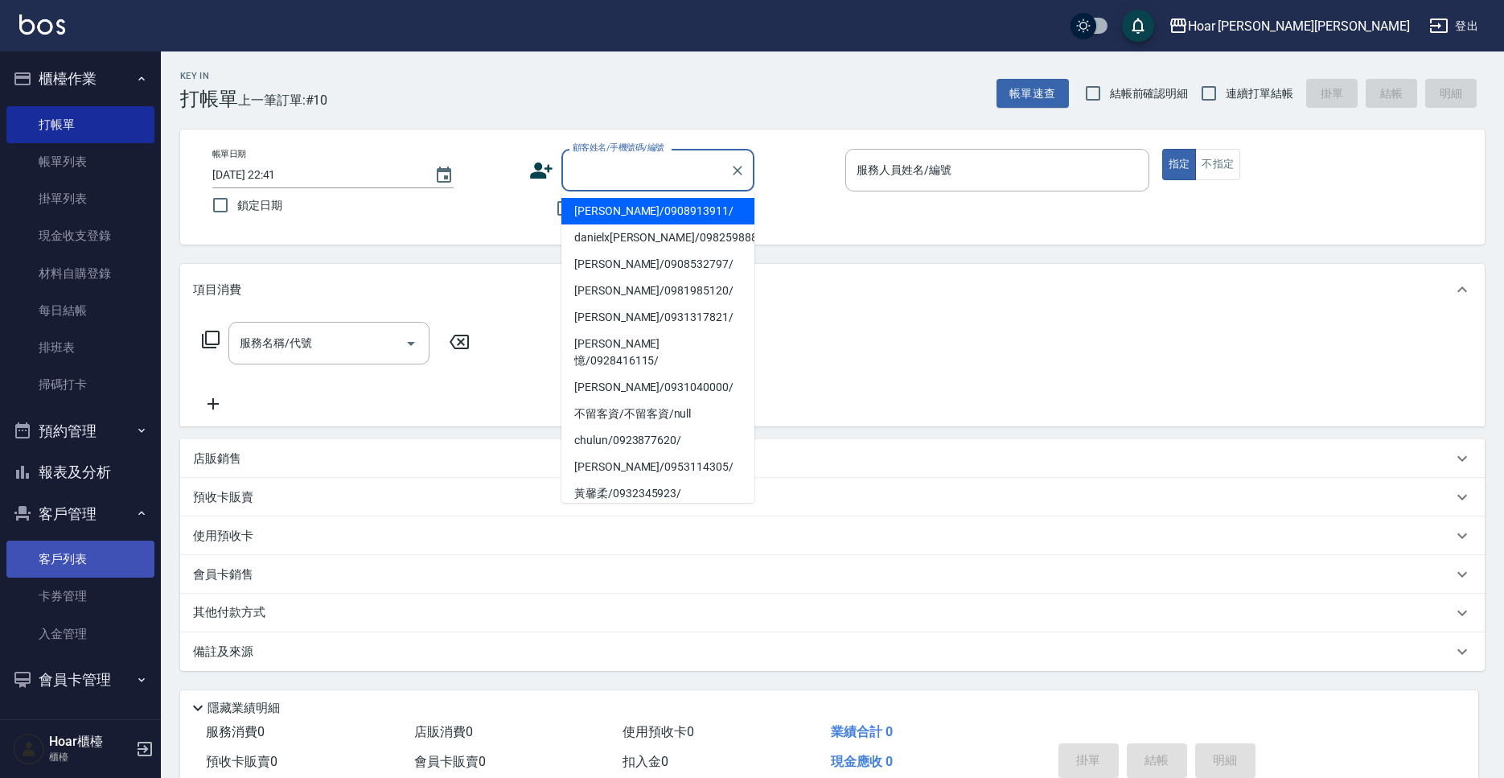
click at [90, 549] on link "客戶列表" at bounding box center [80, 559] width 148 height 37
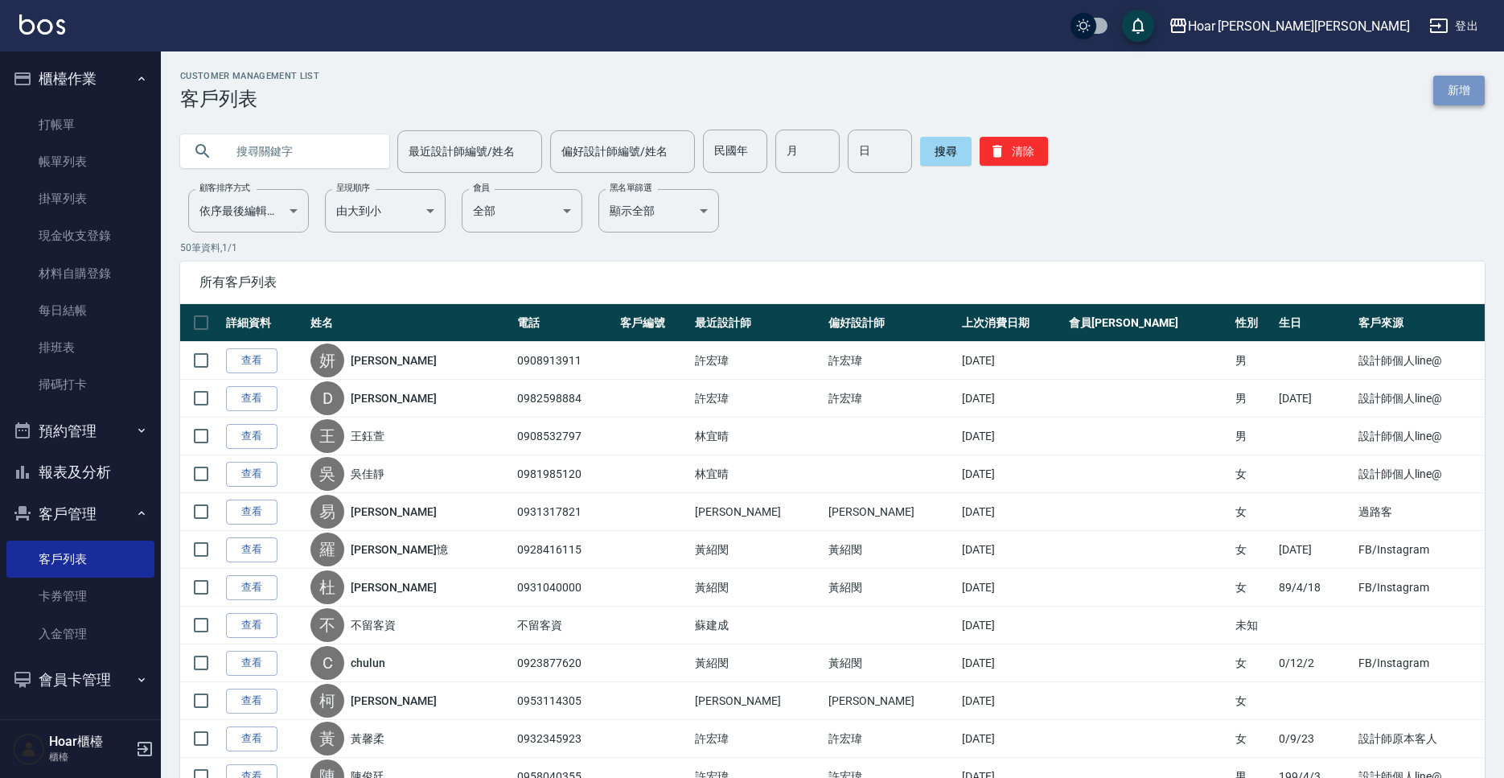
click at [1476, 98] on link "新增" at bounding box center [1458, 91] width 51 height 30
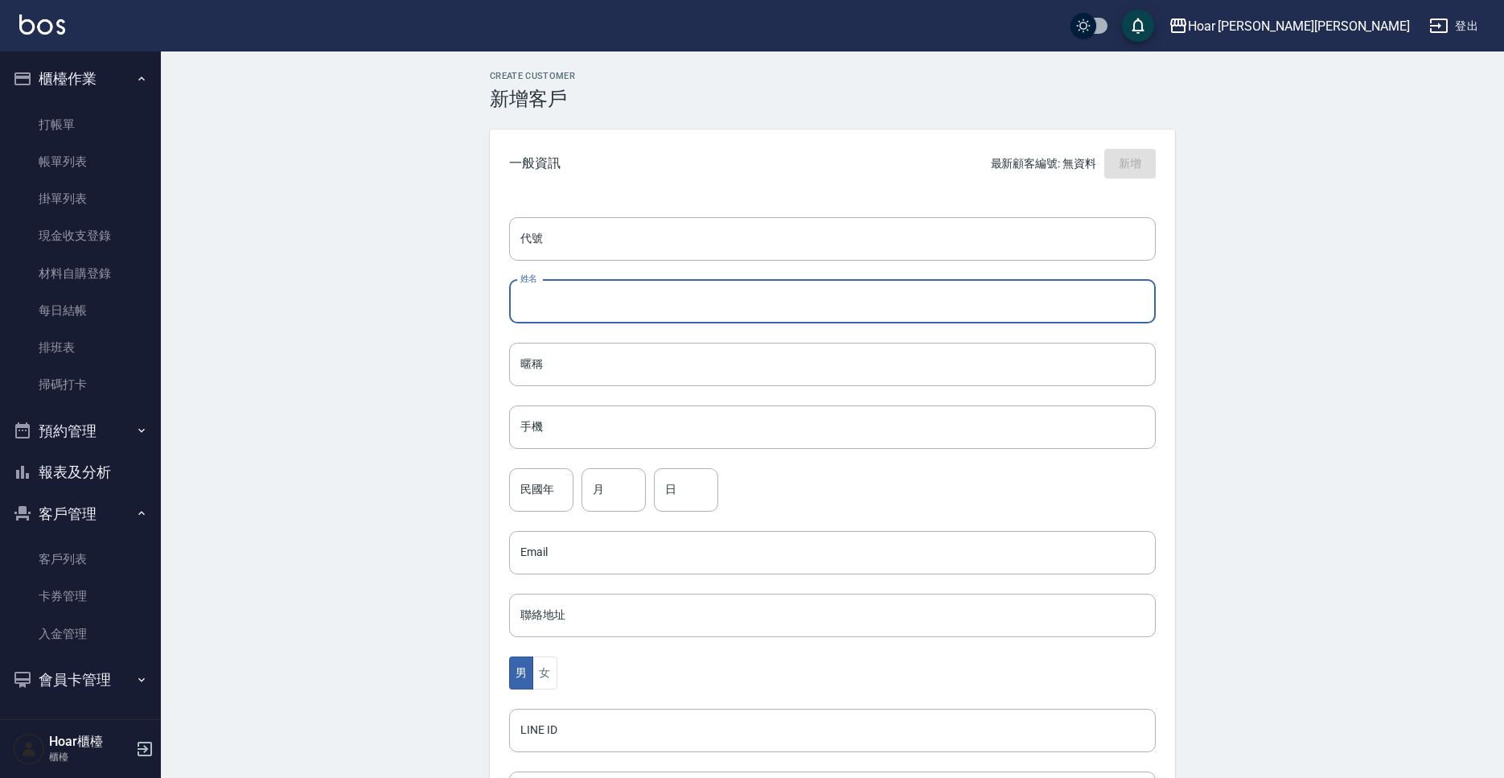
click at [616, 306] on input "姓名" at bounding box center [832, 301] width 647 height 43
type input "j"
type input "[PERSON_NAME]"
click at [592, 449] on input "手機" at bounding box center [832, 426] width 647 height 43
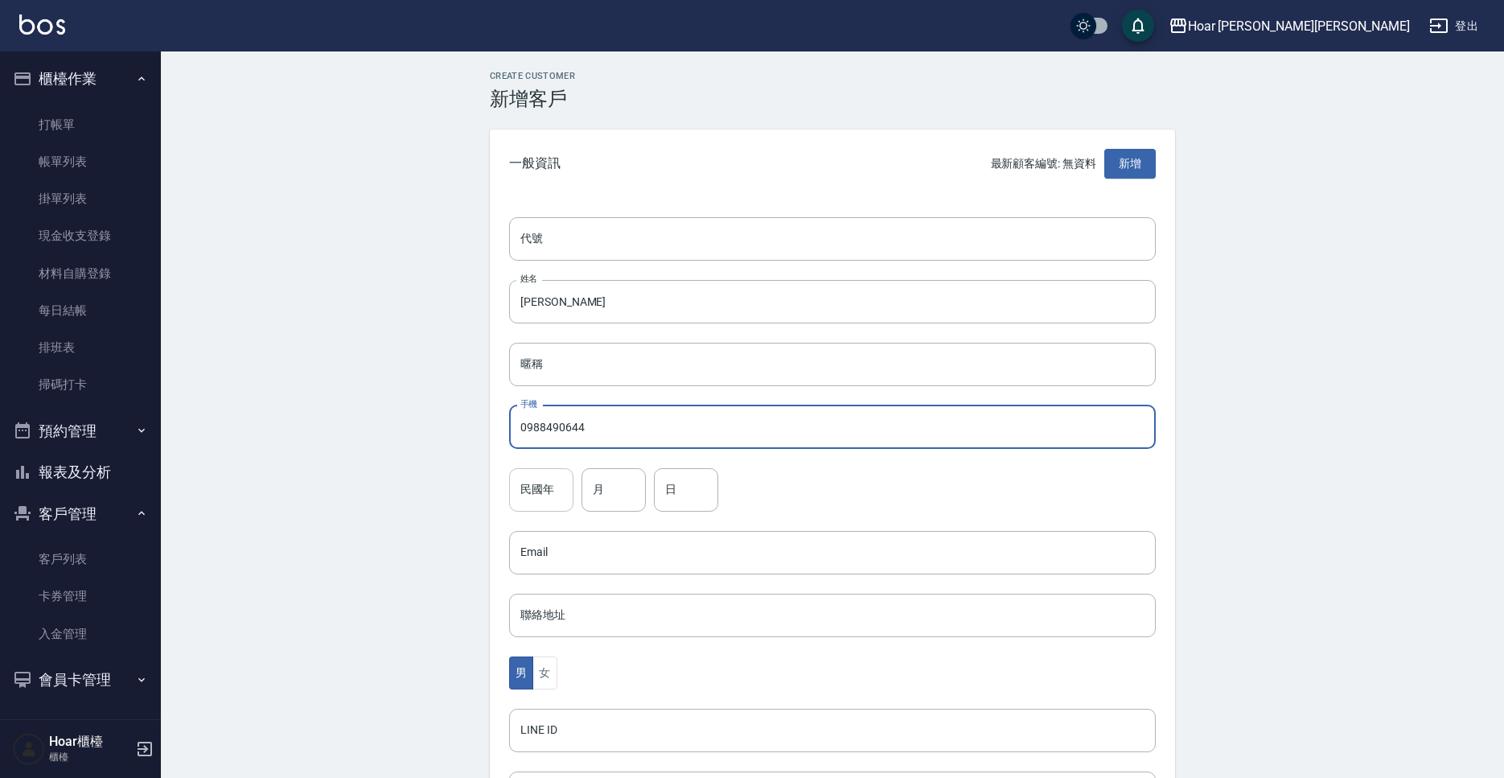
type input "0988490644"
click at [566, 498] on input "民國年" at bounding box center [541, 489] width 64 height 43
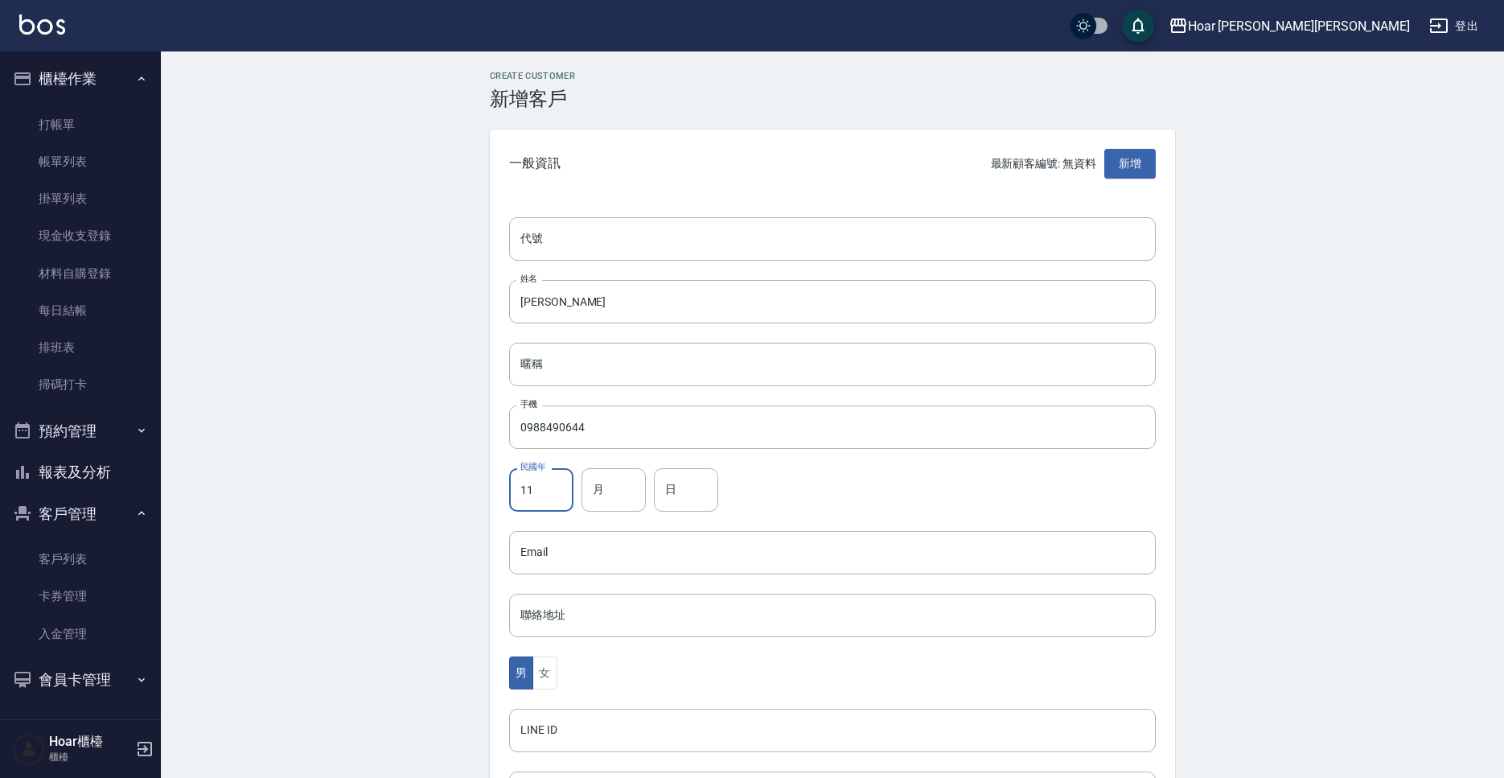
type input "1"
type input "85"
click at [639, 505] on input "月" at bounding box center [614, 489] width 64 height 43
type input "01"
click at [684, 500] on input "日" at bounding box center [686, 489] width 64 height 43
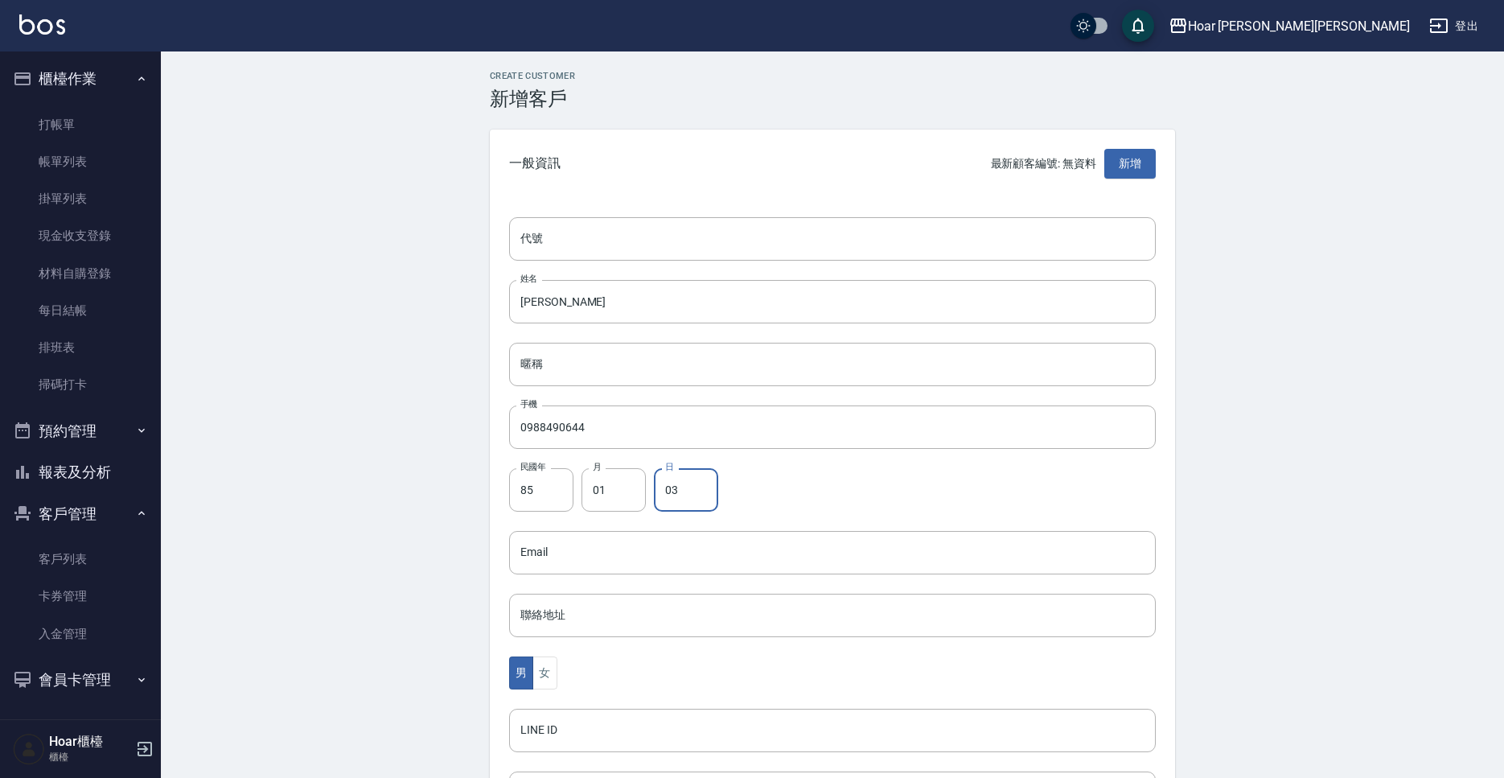
type input "03"
click at [838, 483] on div "民國年 85 民國年 月 01 月 日 03 日" at bounding box center [832, 489] width 647 height 43
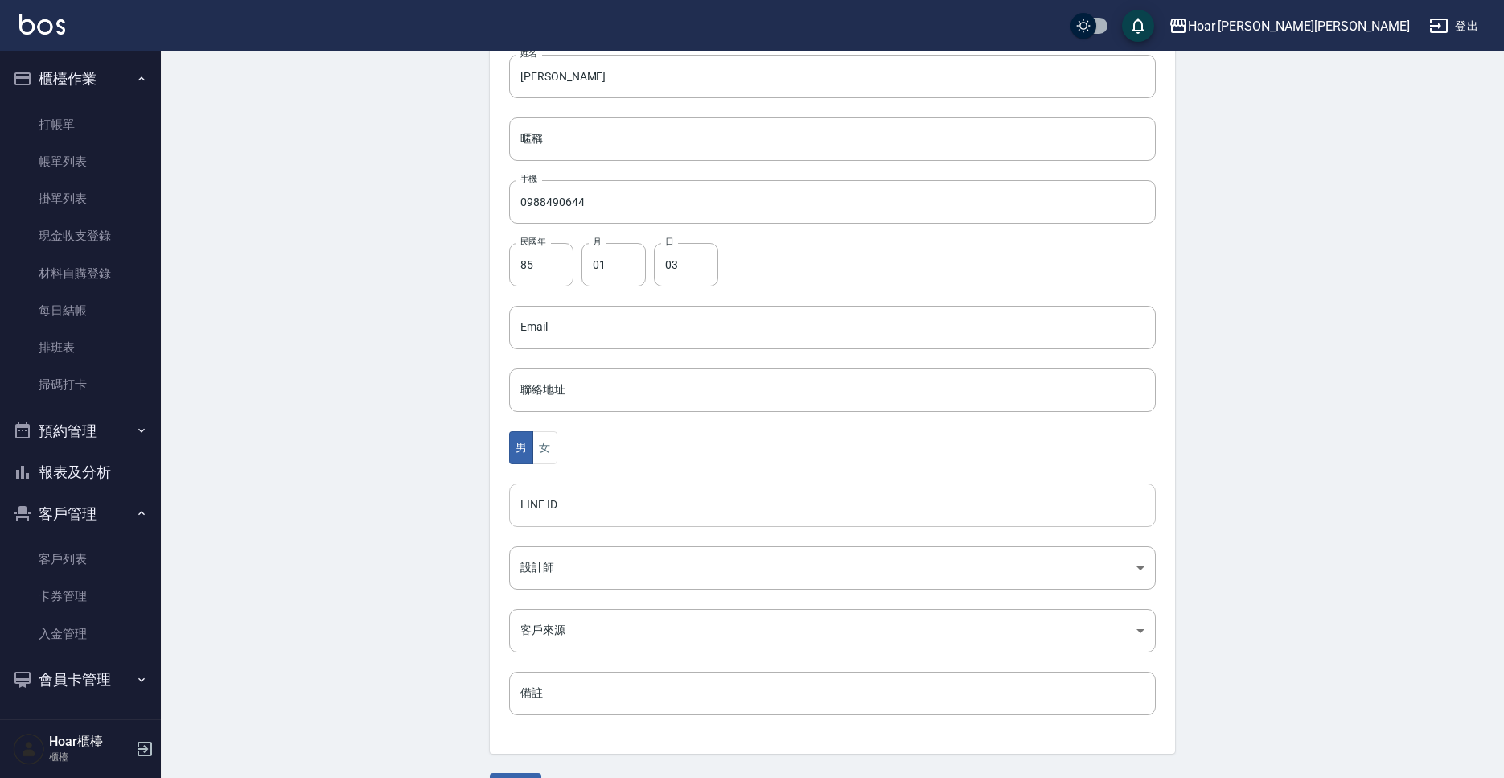
scroll to position [269, 0]
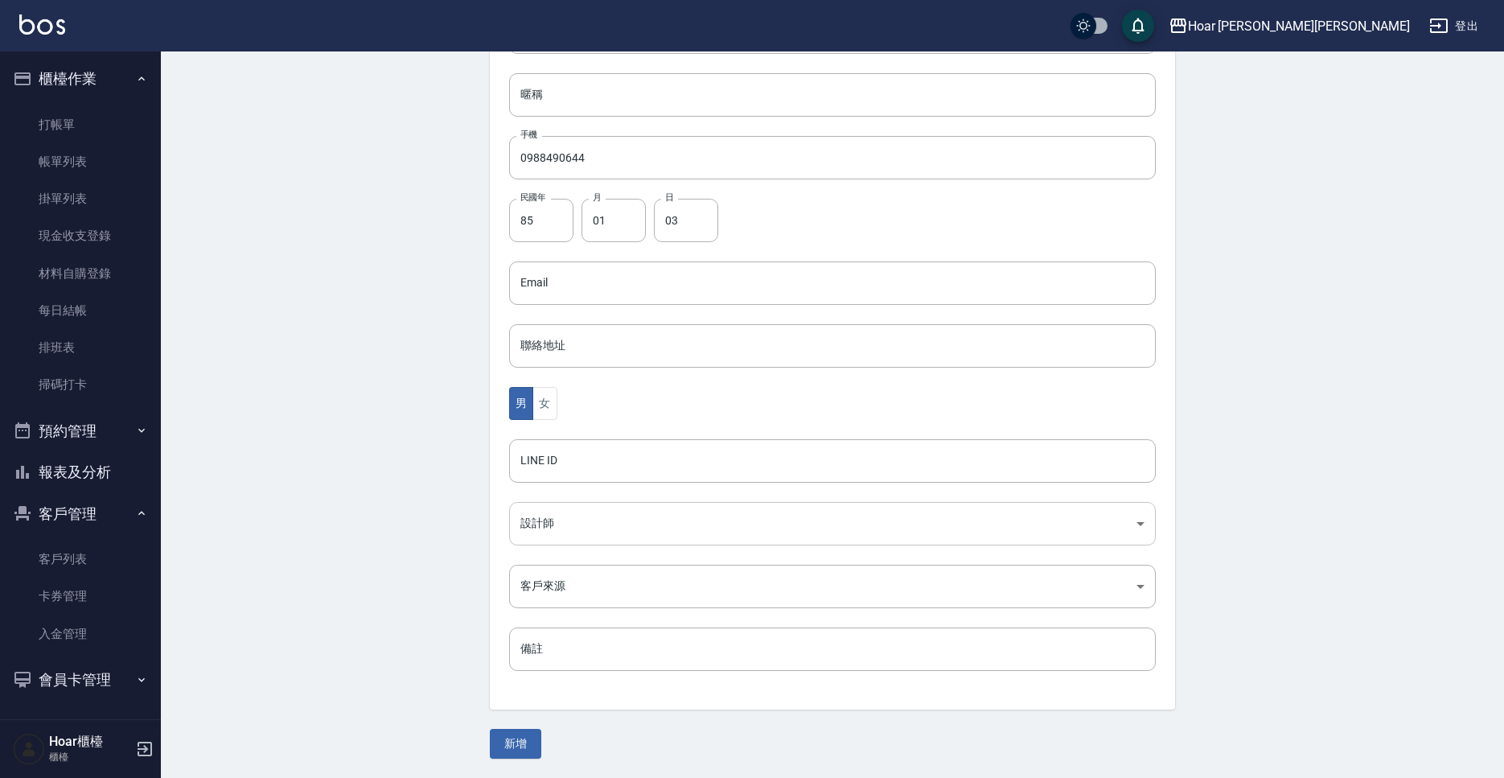
click at [596, 510] on body "Hoar [PERSON_NAME][PERSON_NAME] 登出 櫃檯作業 打帳單 帳單列表 掛單列表 現金收支登錄 材料自購登錄 每日結帳 排班表 掃碼…" at bounding box center [752, 254] width 1504 height 1047
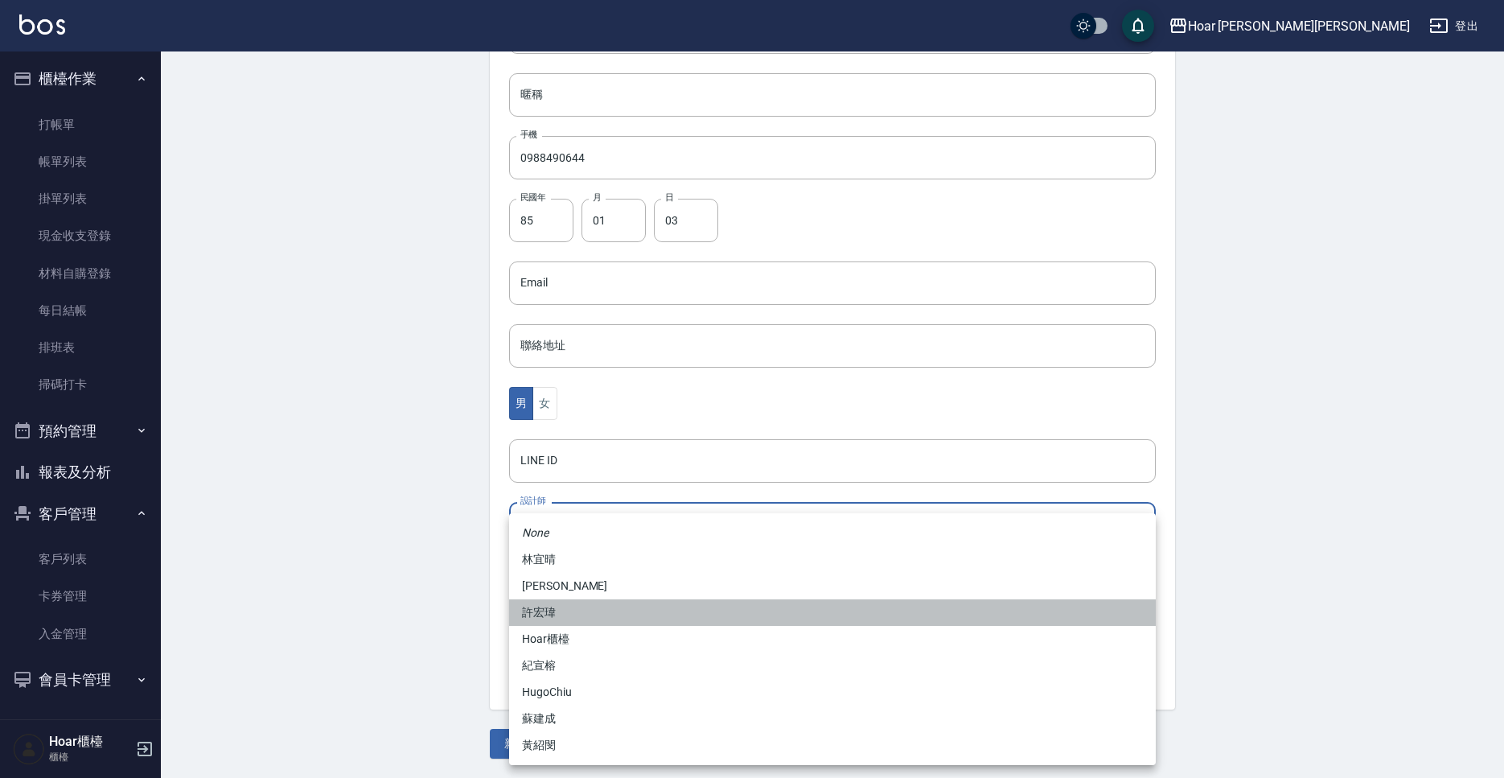
drag, startPoint x: 576, startPoint y: 619, endPoint x: 570, endPoint y: 604, distance: 16.3
click at [576, 619] on li "許宏瑋" at bounding box center [832, 612] width 647 height 27
type input "74fd62dc-a2a8-4ddf-930d-2b3d20cd9441"
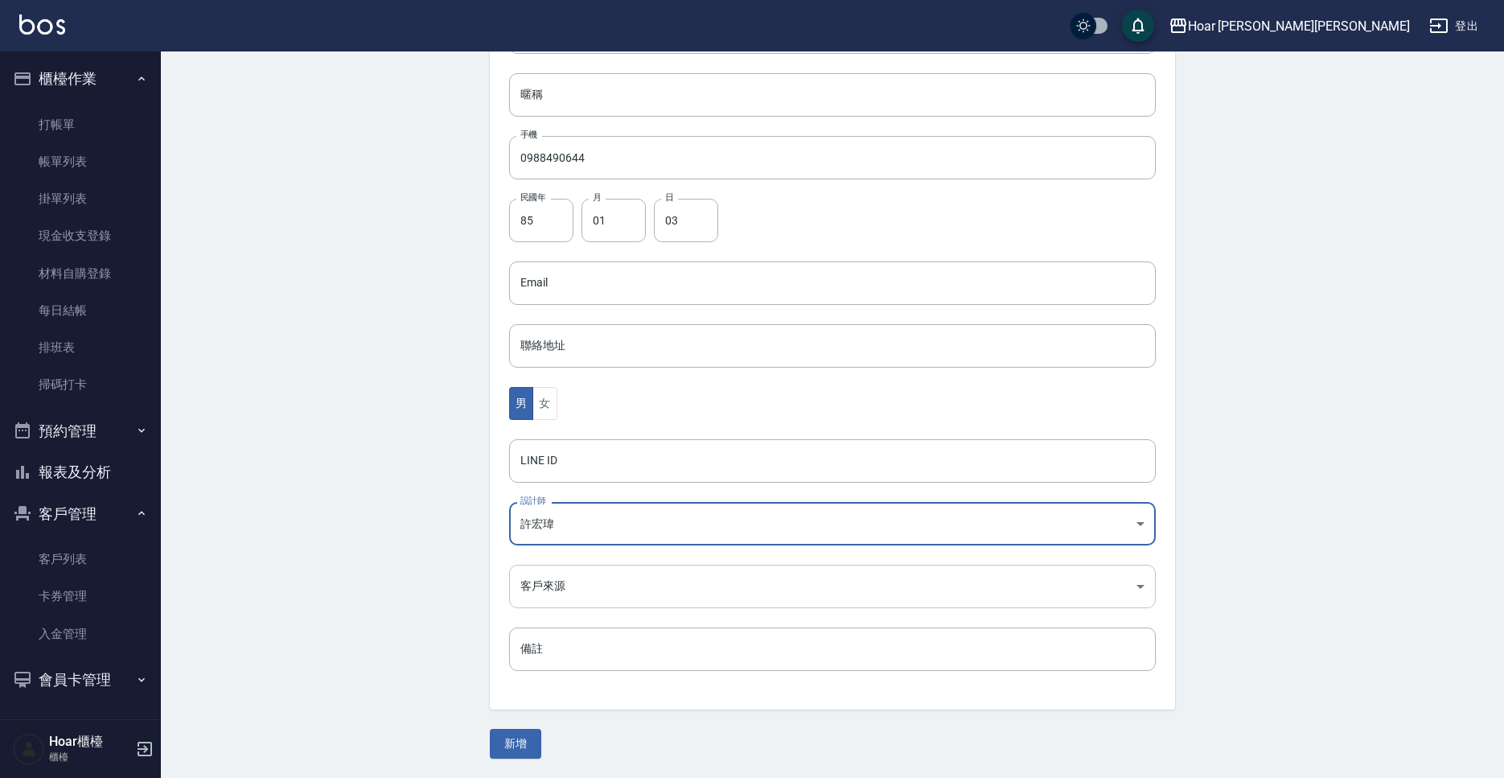
click at [601, 567] on body "Hoar [PERSON_NAME][PERSON_NAME] 登出 櫃檯作業 打帳單 帳單列表 掛單列表 現金收支登錄 材料自購登錄 每日結帳 排班表 掃碼…" at bounding box center [752, 254] width 1504 height 1047
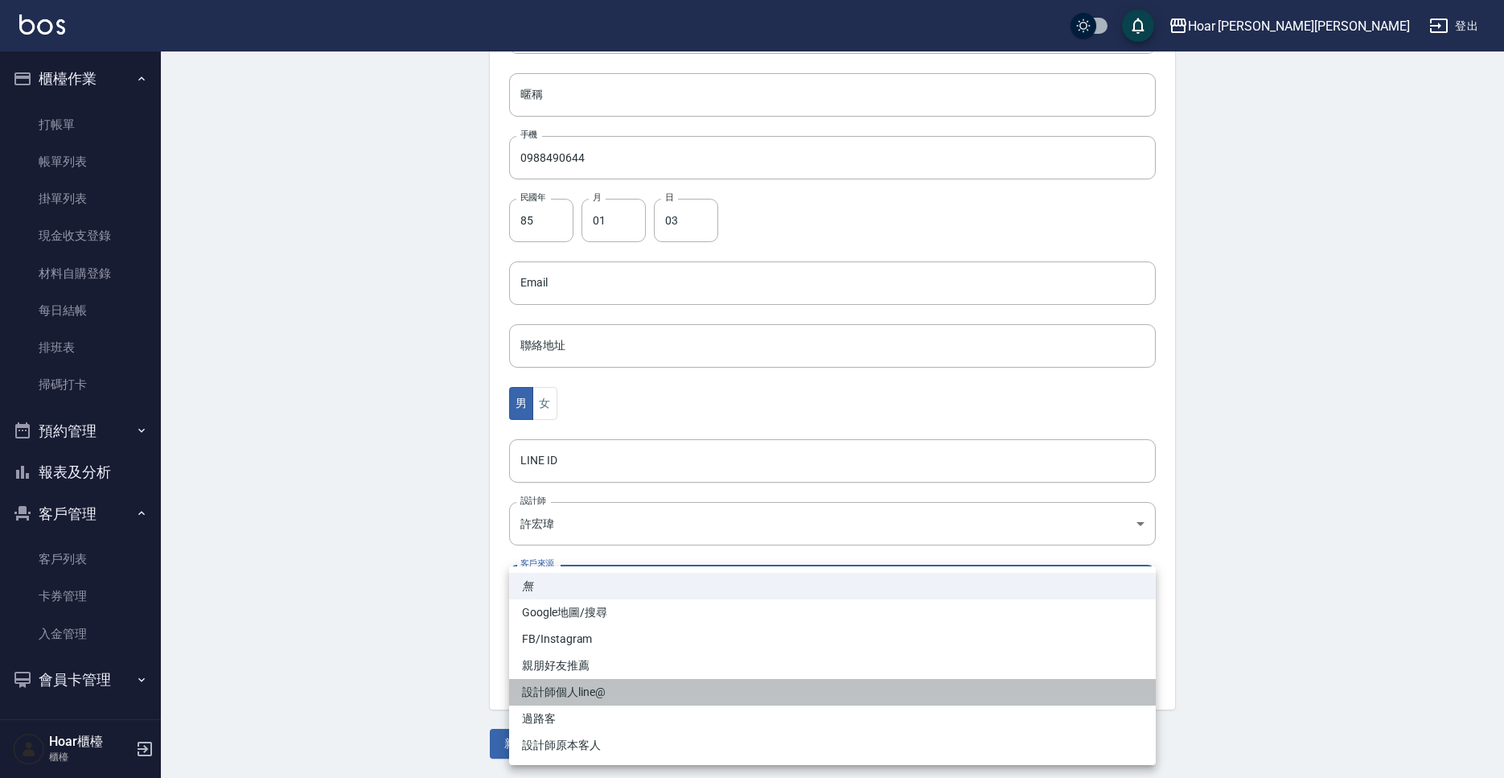
click at [607, 683] on li "設計師個人line@" at bounding box center [832, 692] width 647 height 27
type input "設計師個人line@"
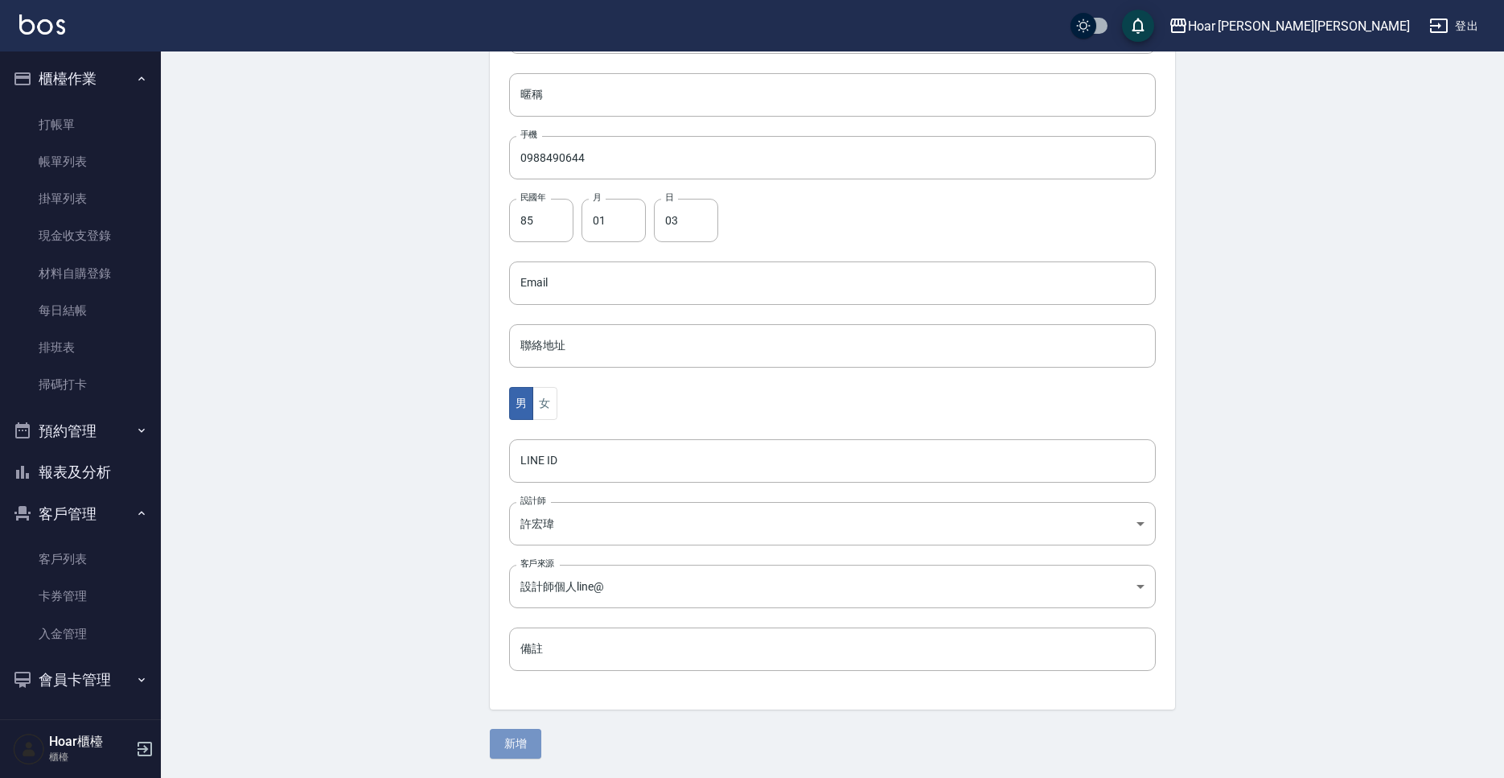
click at [529, 737] on button "新增" at bounding box center [515, 744] width 51 height 30
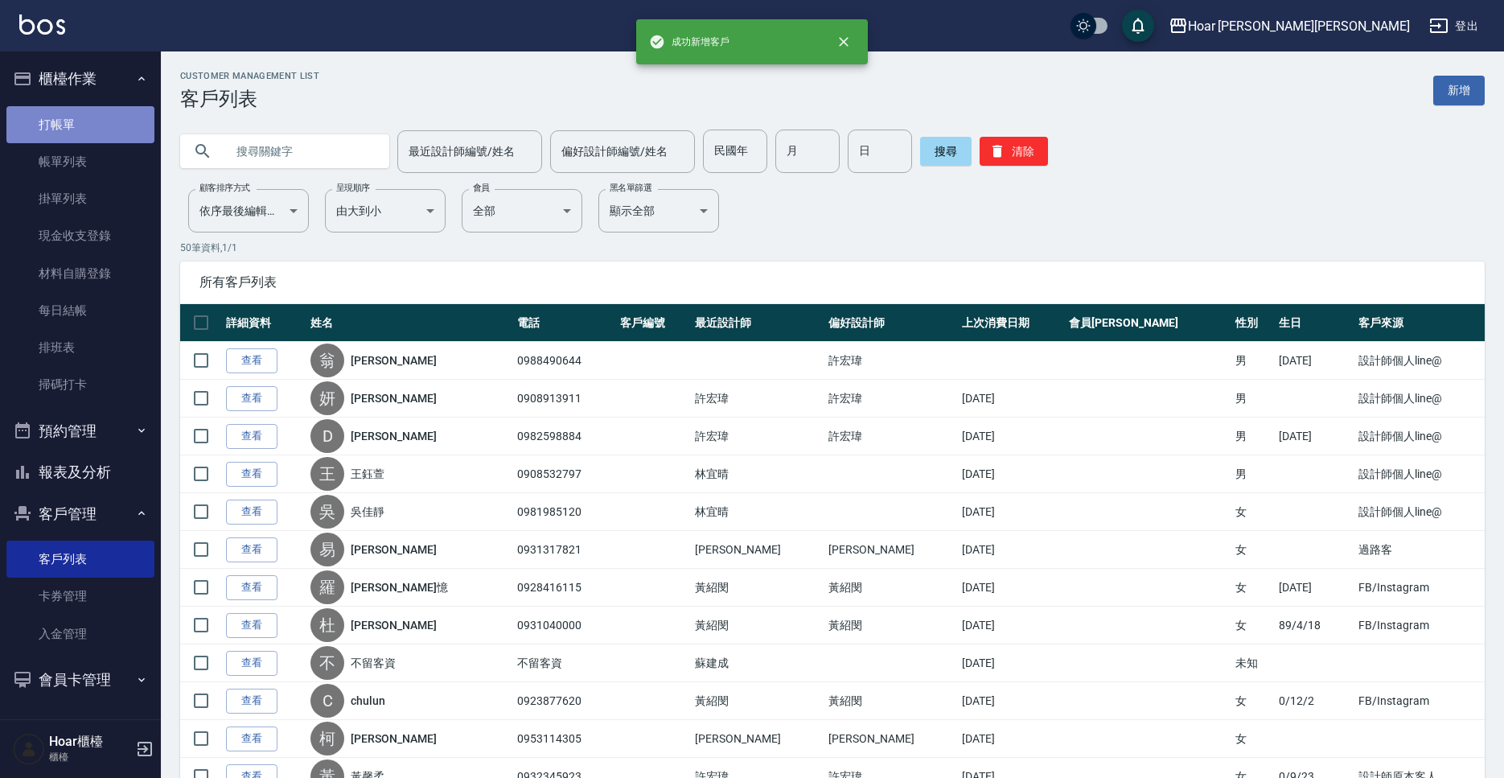
click at [68, 121] on link "打帳單" at bounding box center [80, 124] width 148 height 37
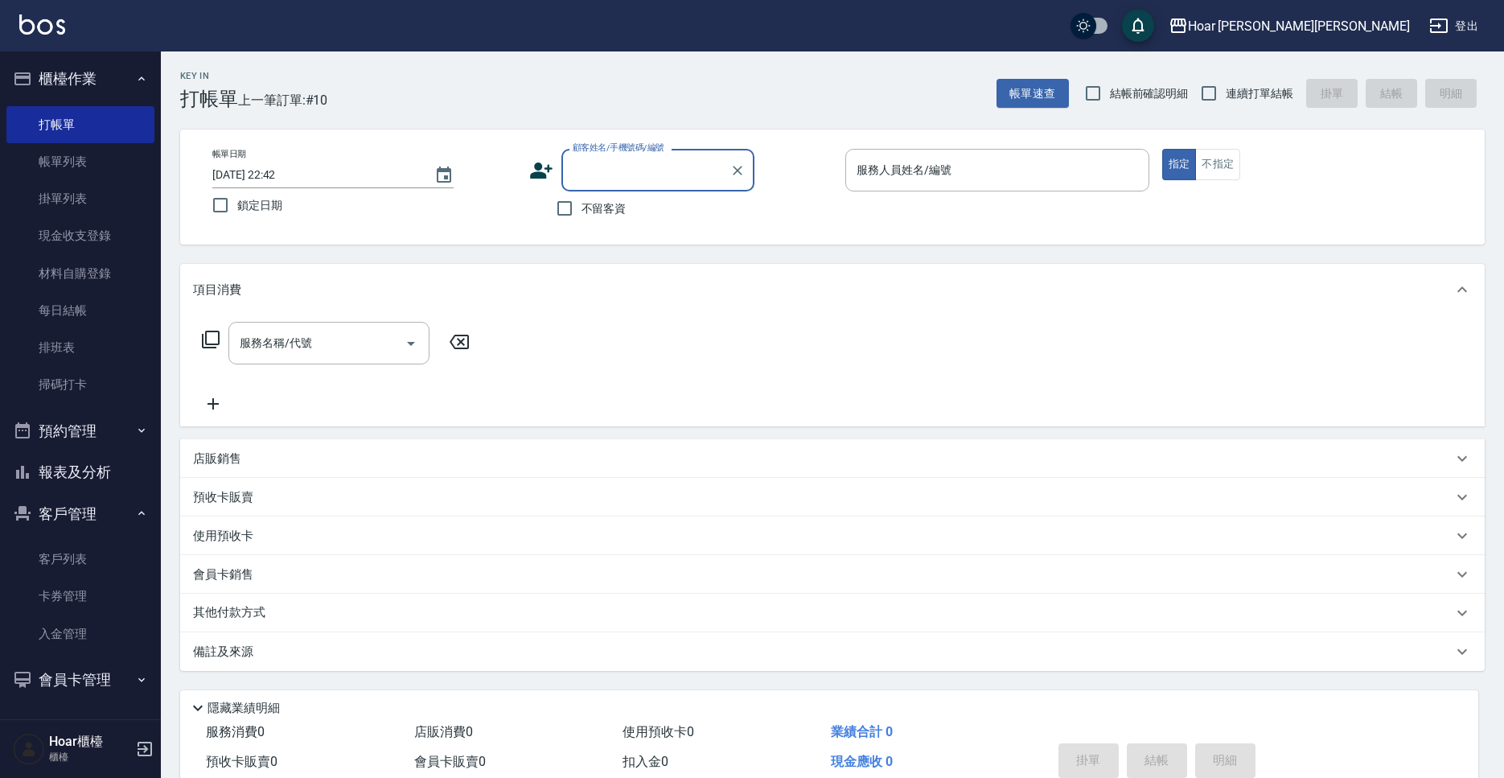
click at [642, 172] on input "顧客姓名/手機號碼/編號" at bounding box center [646, 170] width 154 height 28
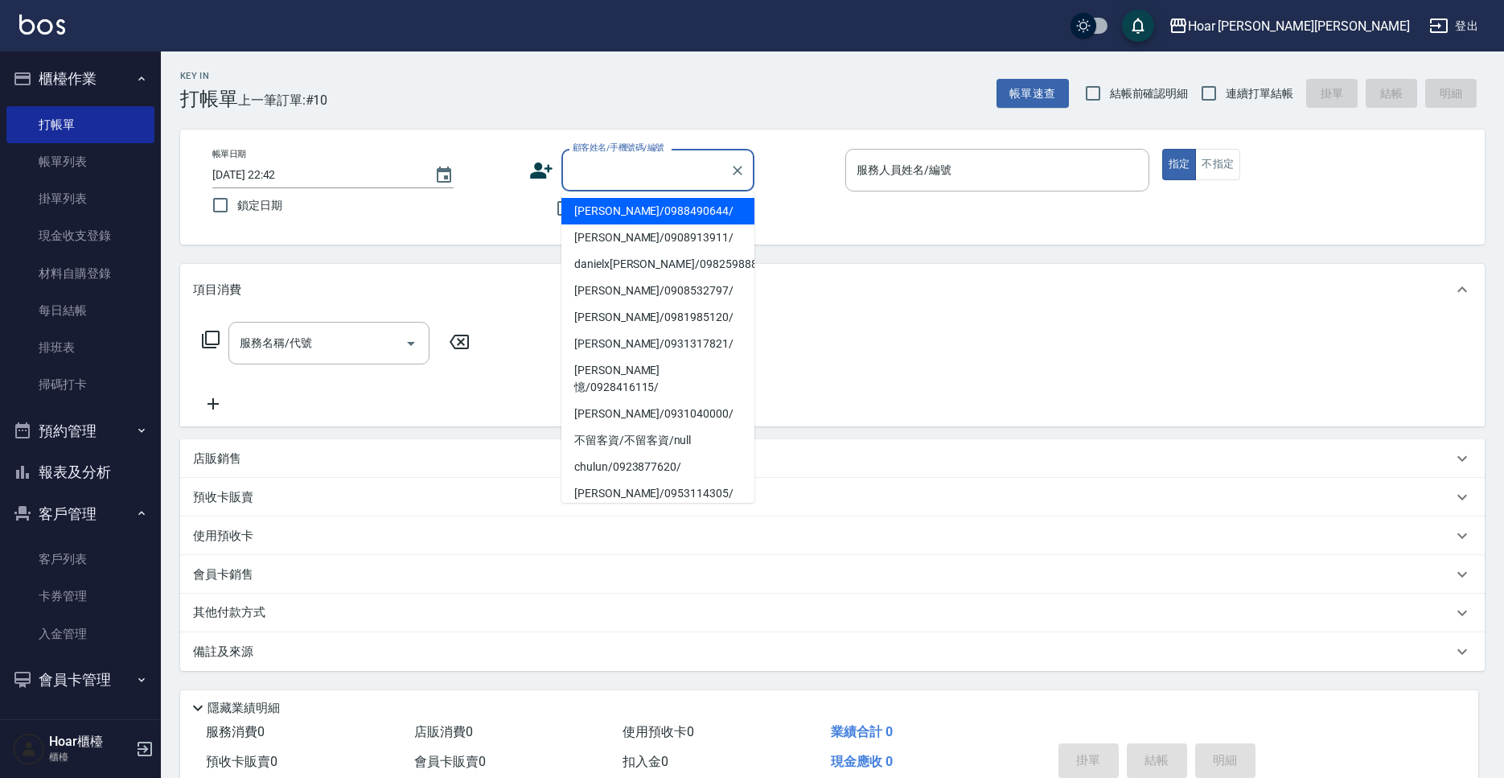
drag, startPoint x: 636, startPoint y: 210, endPoint x: 602, endPoint y: 222, distance: 36.6
click at [637, 210] on li "[PERSON_NAME]/0988490644/" at bounding box center [657, 211] width 193 height 27
type input "[PERSON_NAME]/0988490644/"
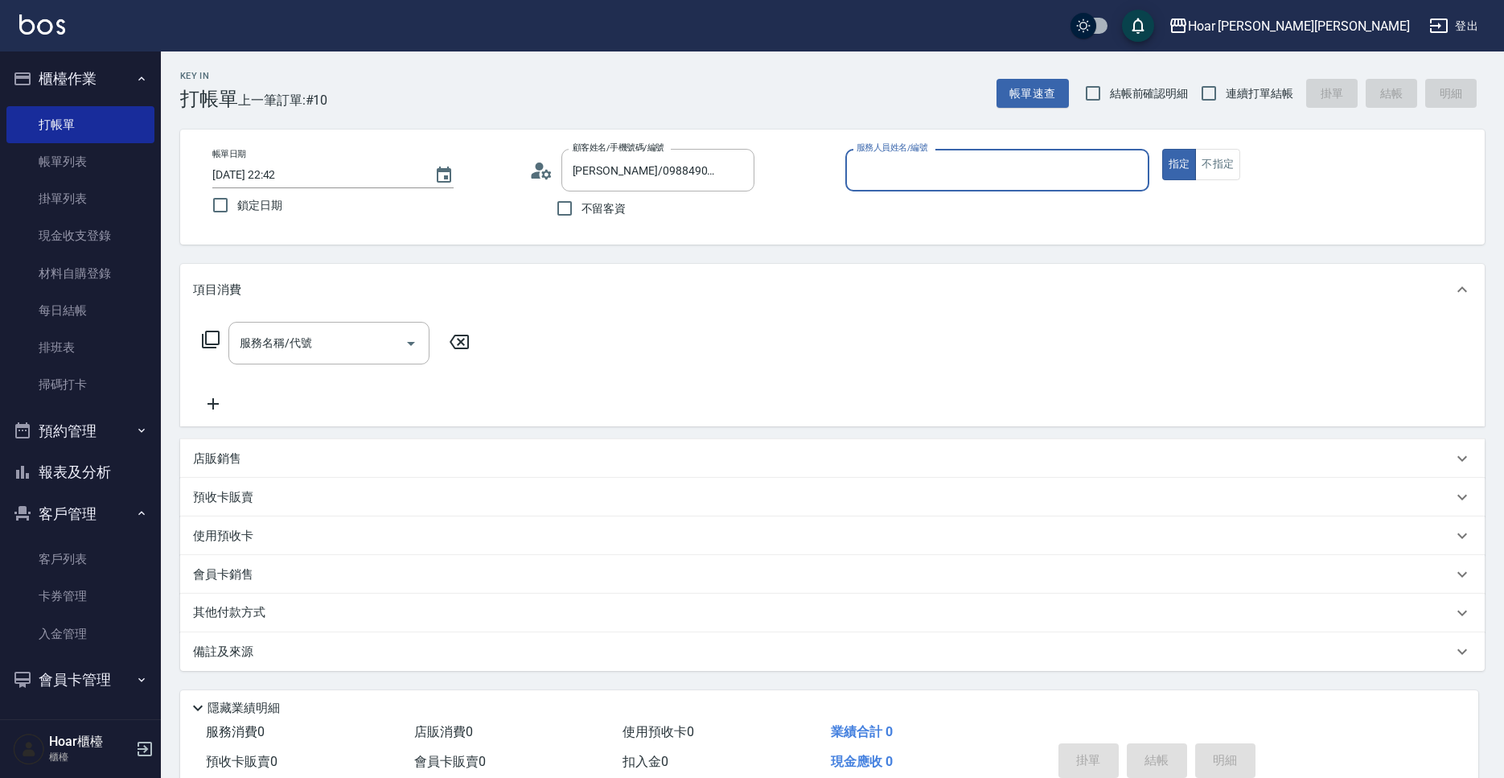
type input "RIO-2"
drag, startPoint x: 333, startPoint y: 338, endPoint x: 350, endPoint y: 327, distance: 19.9
click at [333, 338] on input "服務名稱/代號" at bounding box center [317, 343] width 162 height 28
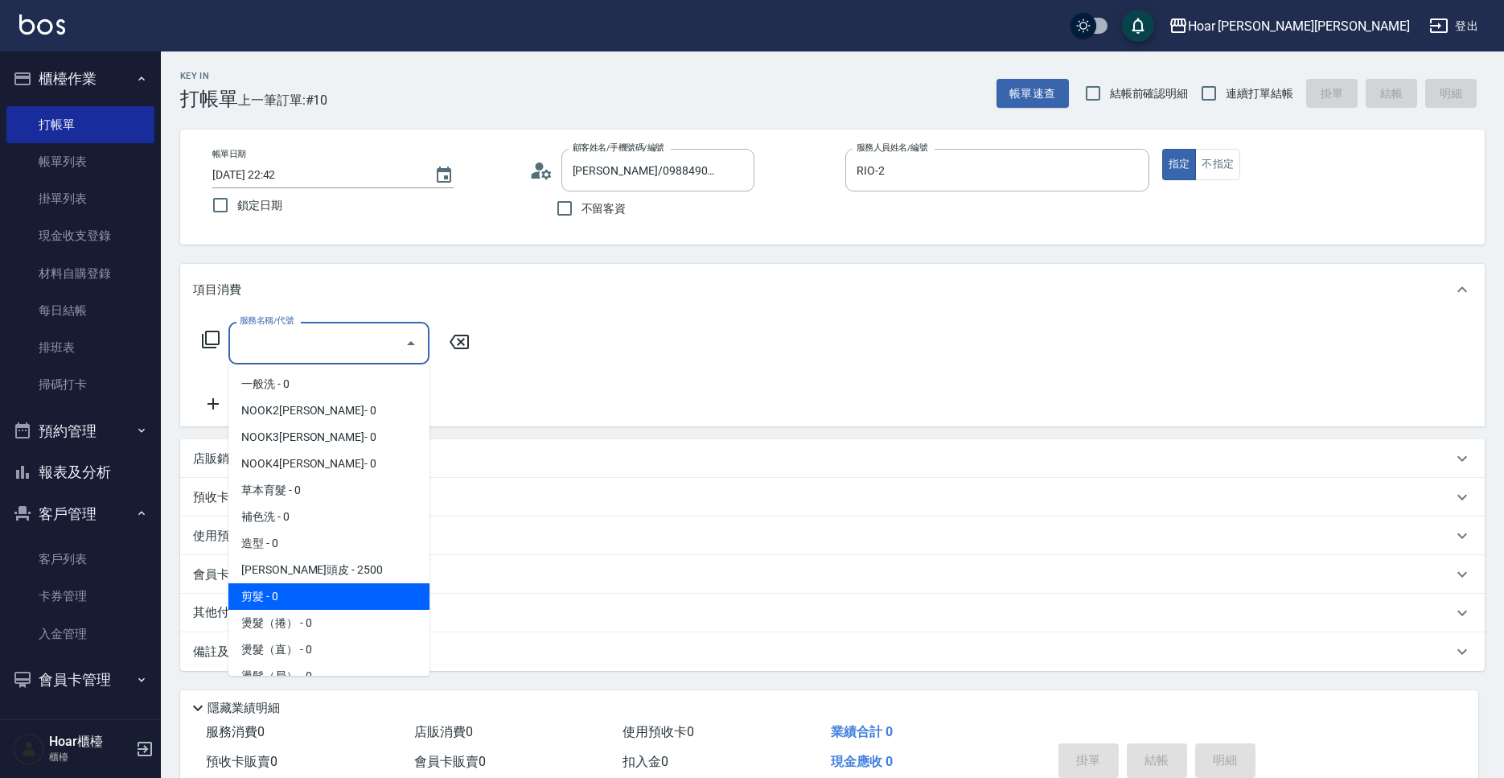
click at [278, 593] on span "剪髮 - 0" at bounding box center [328, 596] width 201 height 27
type input "剪髮(201)"
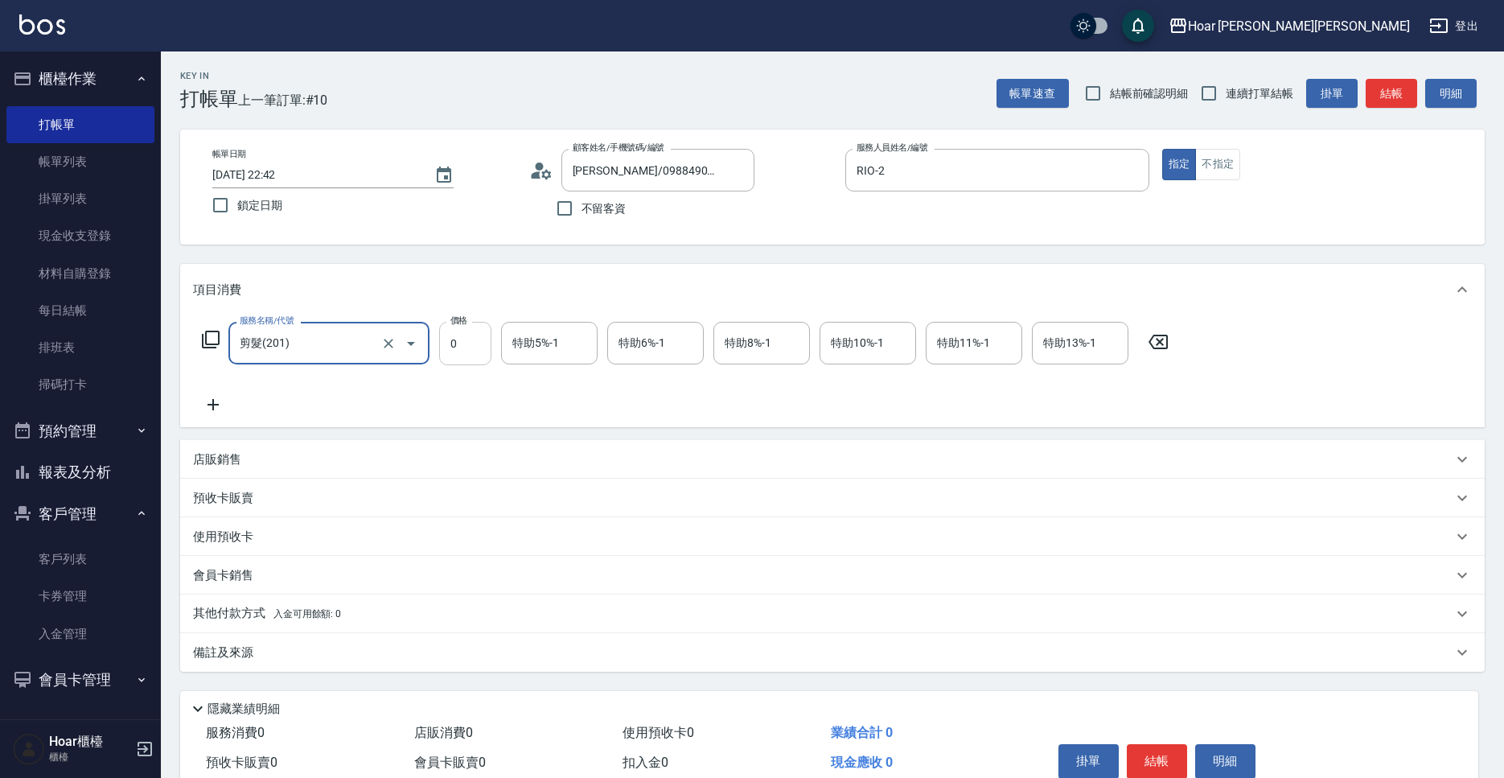
click at [468, 342] on input "0" at bounding box center [465, 343] width 52 height 43
type input "800"
drag, startPoint x: 234, startPoint y: 406, endPoint x: 220, endPoint y: 406, distance: 13.7
click at [233, 406] on div "服務名稱/代號 剪髮(201) 服務名稱/代號 價格 800 價格 特助5%-1 特助5%-1 特助6%-1 特助6%-1 特助8%-1 特助8%-1 特助1…" at bounding box center [685, 368] width 985 height 93
click at [220, 406] on icon at bounding box center [213, 404] width 40 height 19
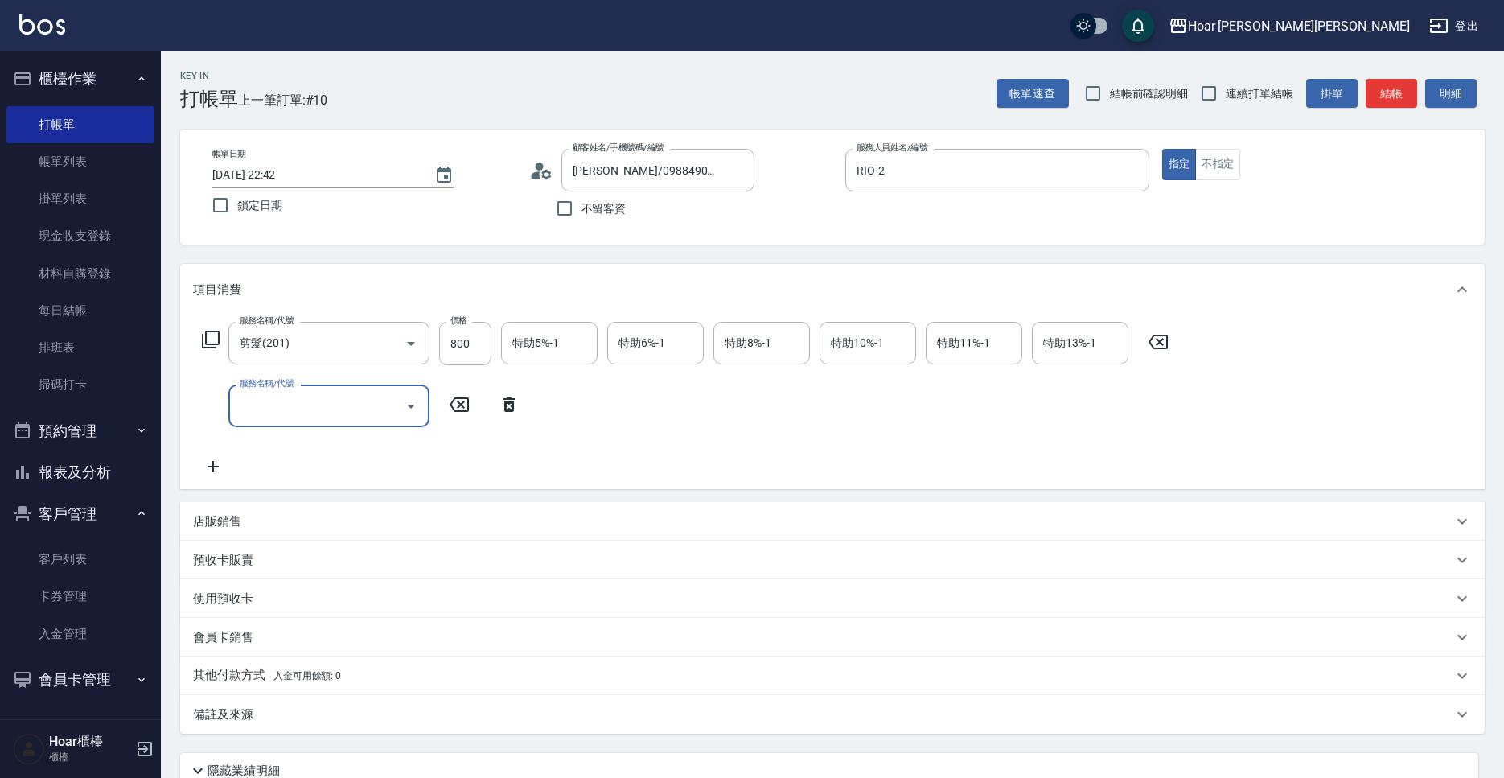
click at [278, 405] on input "服務名稱/代號" at bounding box center [317, 406] width 162 height 28
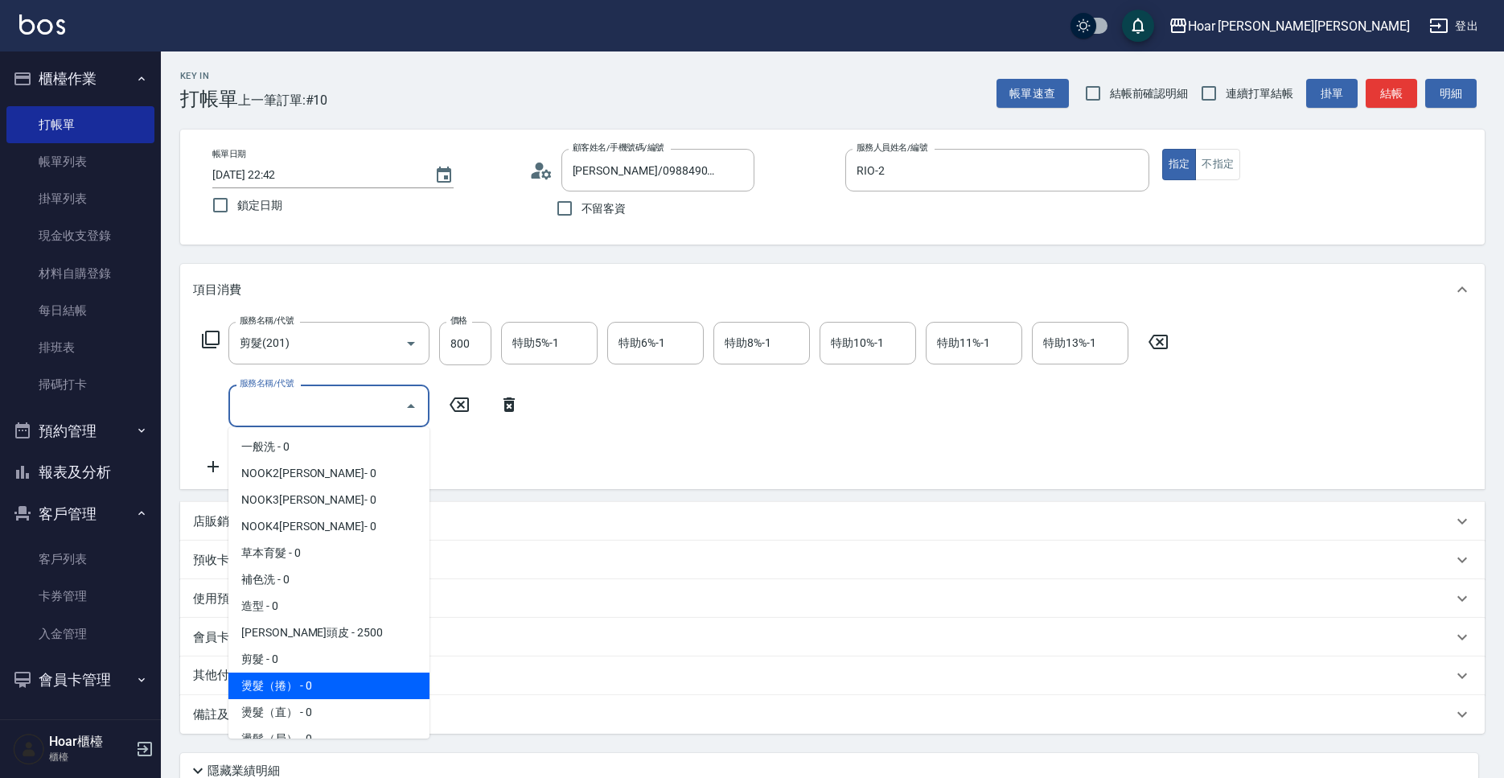
drag, startPoint x: 284, startPoint y: 678, endPoint x: 396, endPoint y: 603, distance: 134.5
click at [288, 680] on span "燙髮（捲） - 0" at bounding box center [328, 685] width 201 height 27
type input "燙髮（捲）(301)"
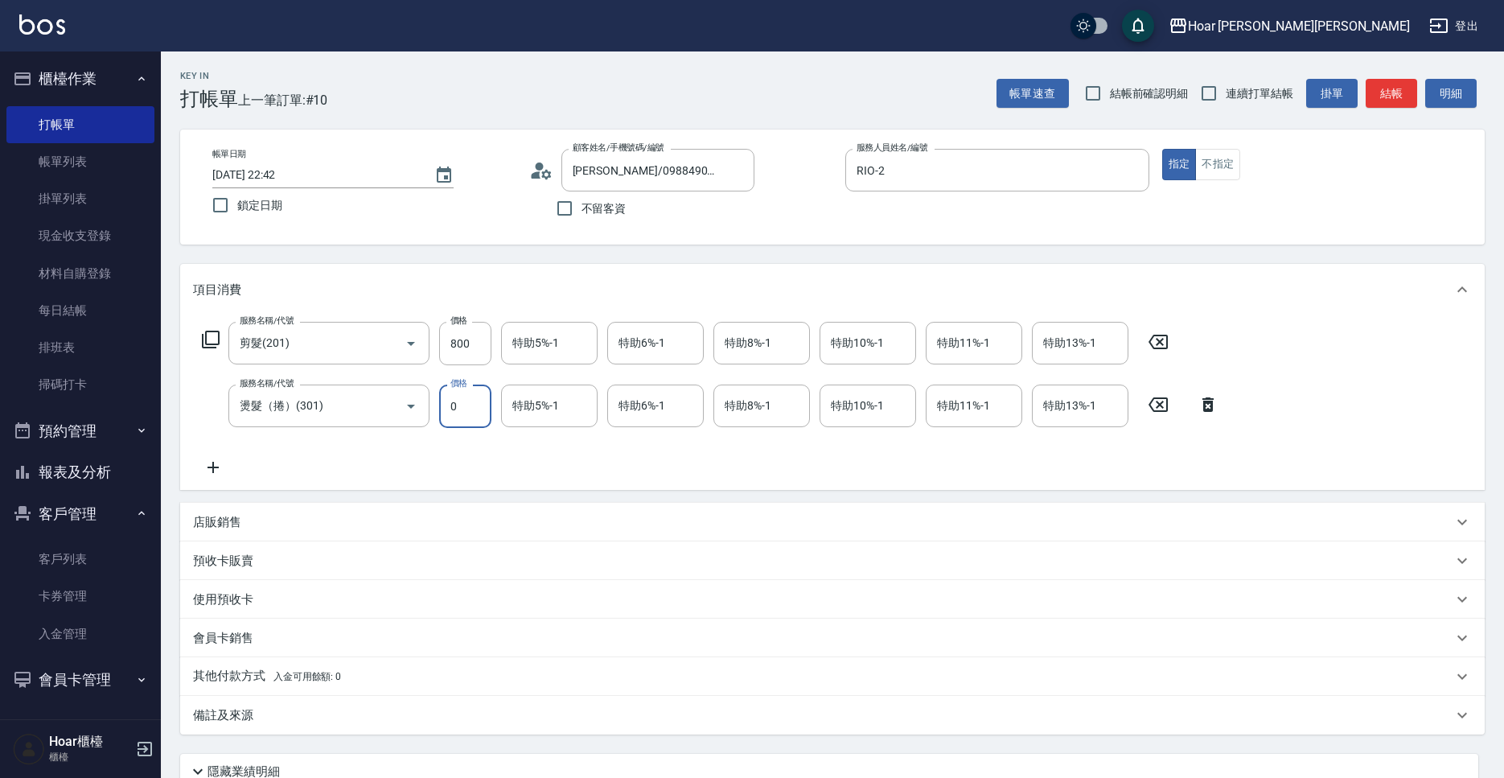
click at [480, 401] on input "0" at bounding box center [465, 405] width 52 height 43
click at [202, 471] on icon at bounding box center [213, 467] width 40 height 19
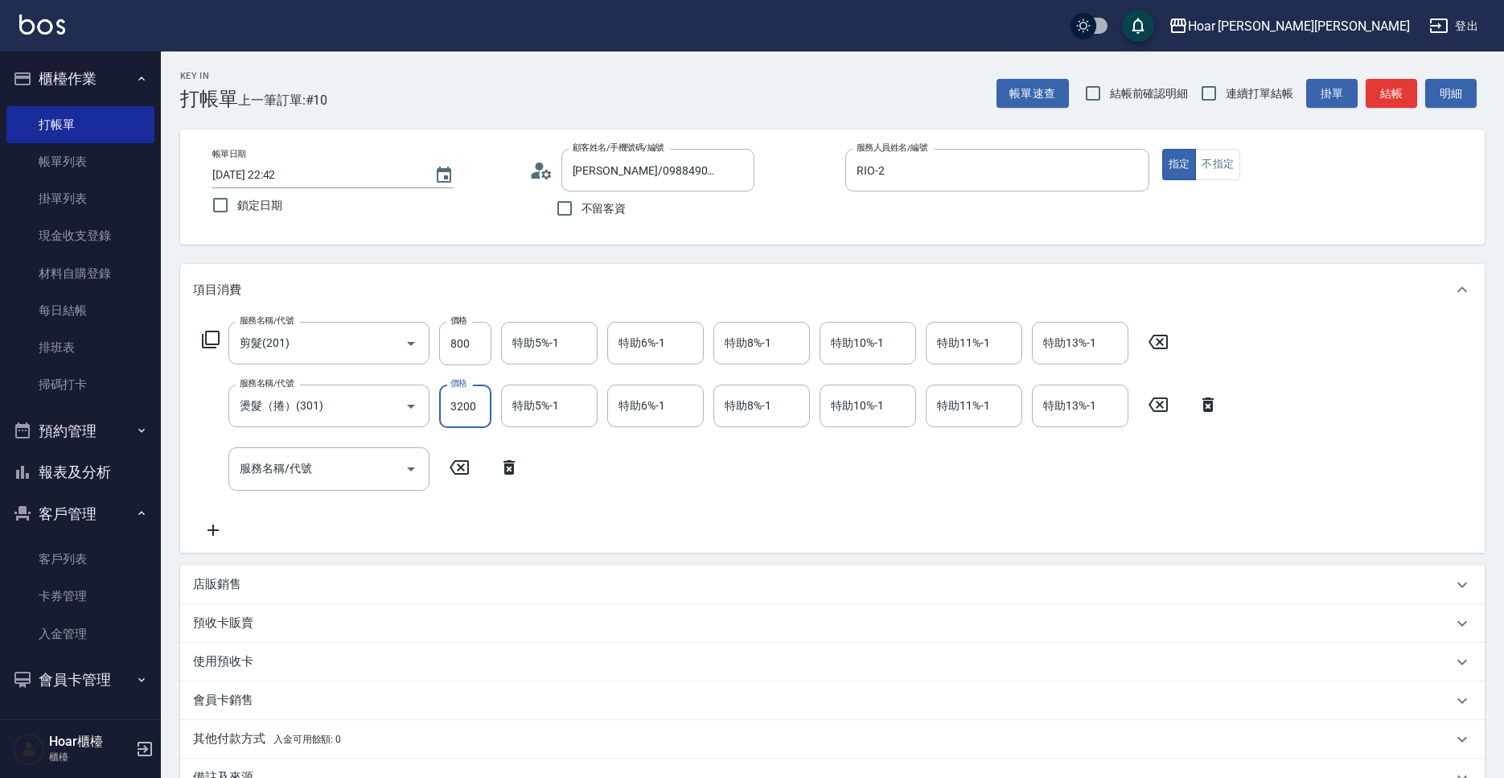
click at [467, 405] on input "3200" at bounding box center [465, 405] width 52 height 43
click at [464, 406] on input "3200" at bounding box center [465, 405] width 52 height 43
type input "3400"
click at [355, 473] on input "服務名稱/代號" at bounding box center [317, 468] width 162 height 28
click at [357, 473] on input "服務名稱/代號" at bounding box center [317, 468] width 162 height 28
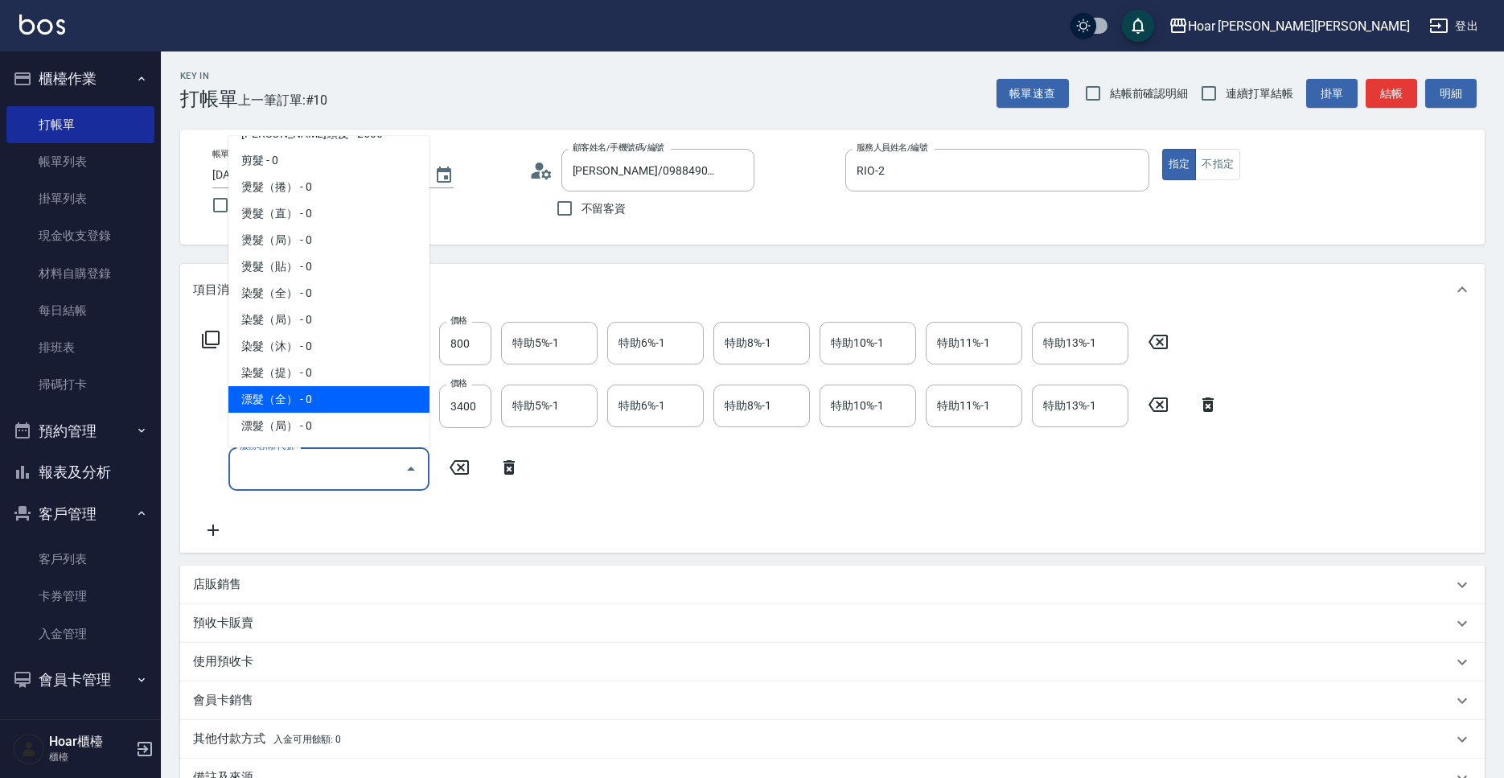
scroll to position [216, 0]
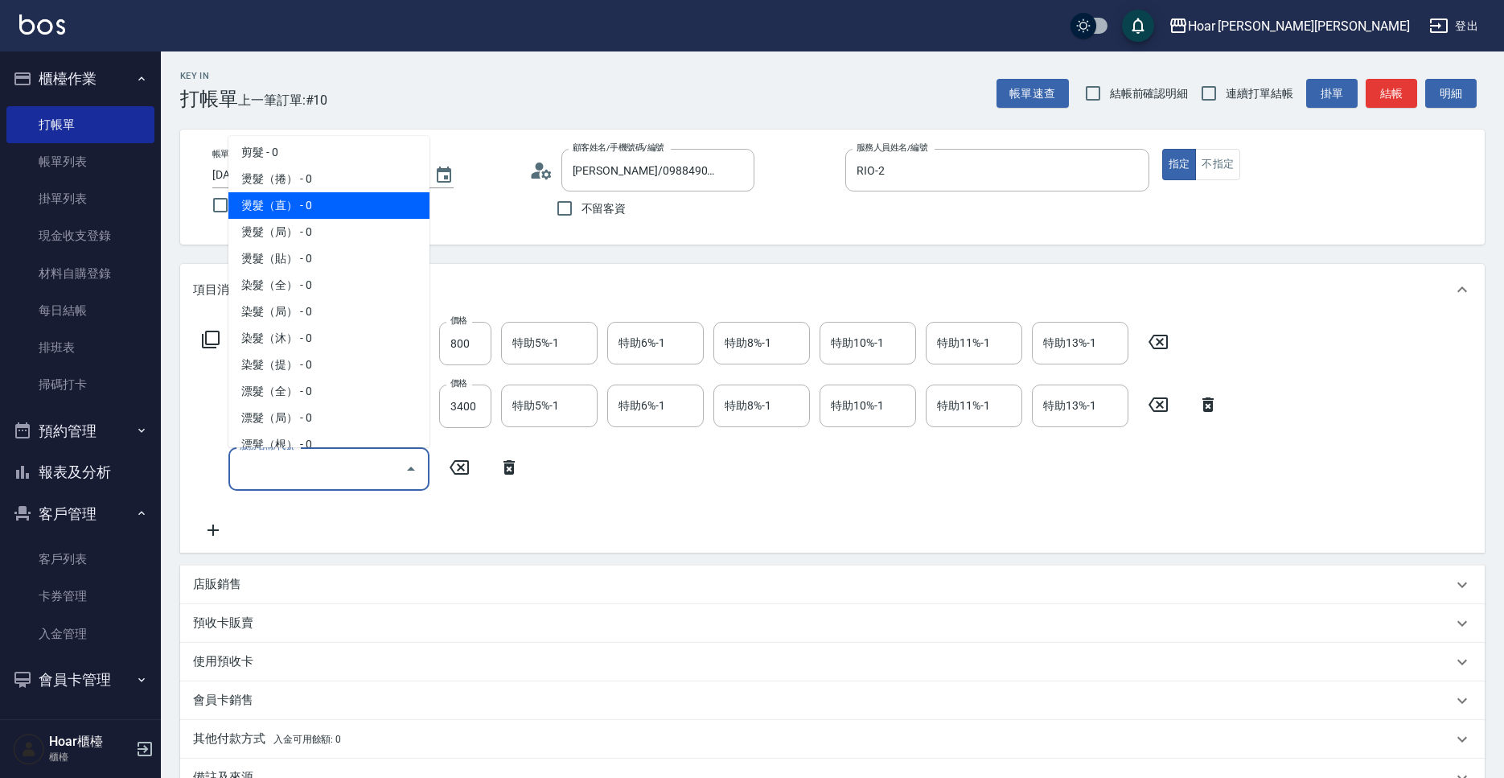
click at [298, 204] on span "燙髮（直） - 0" at bounding box center [328, 205] width 201 height 27
type input "燙髮（直）(302)"
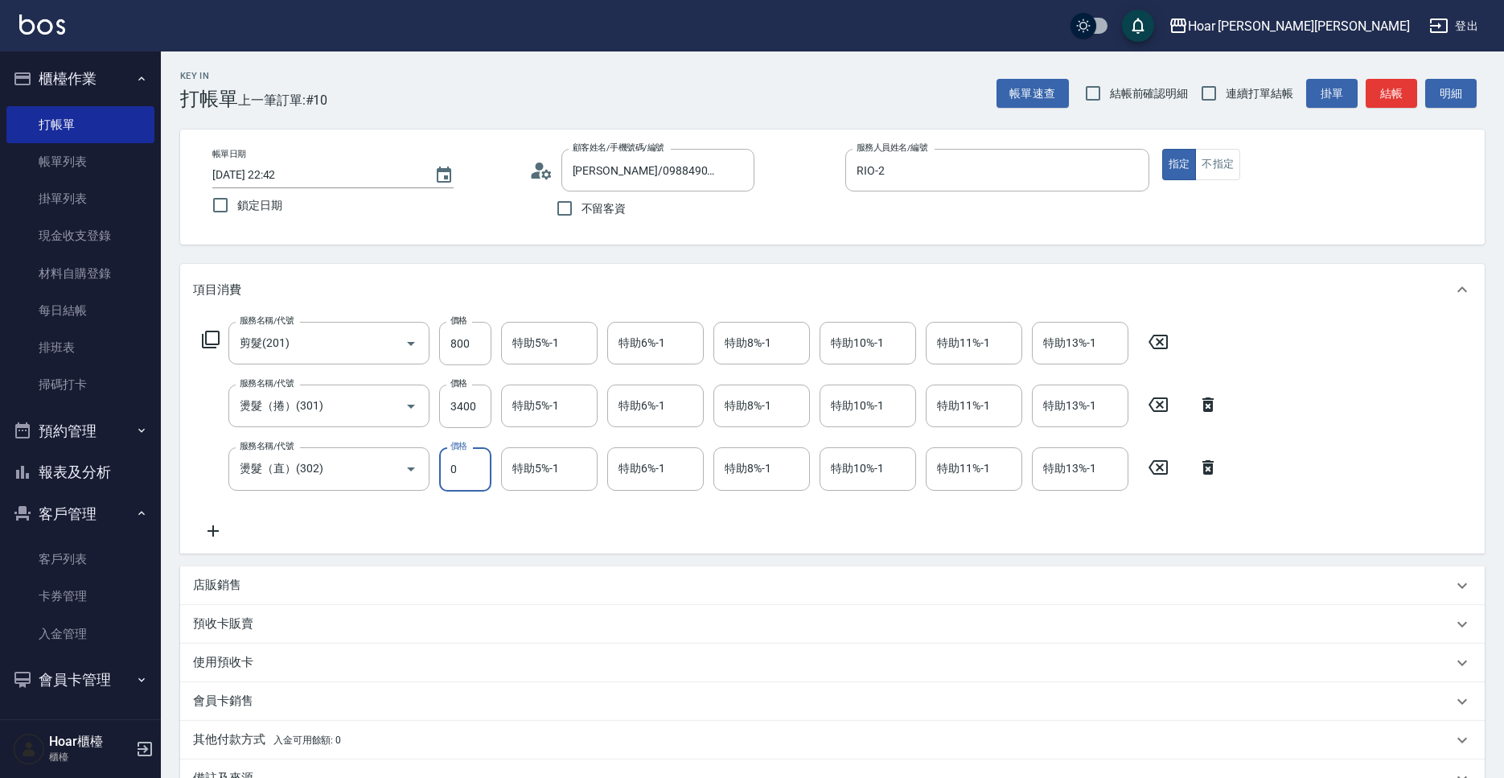
click at [470, 458] on input "0" at bounding box center [465, 468] width 52 height 43
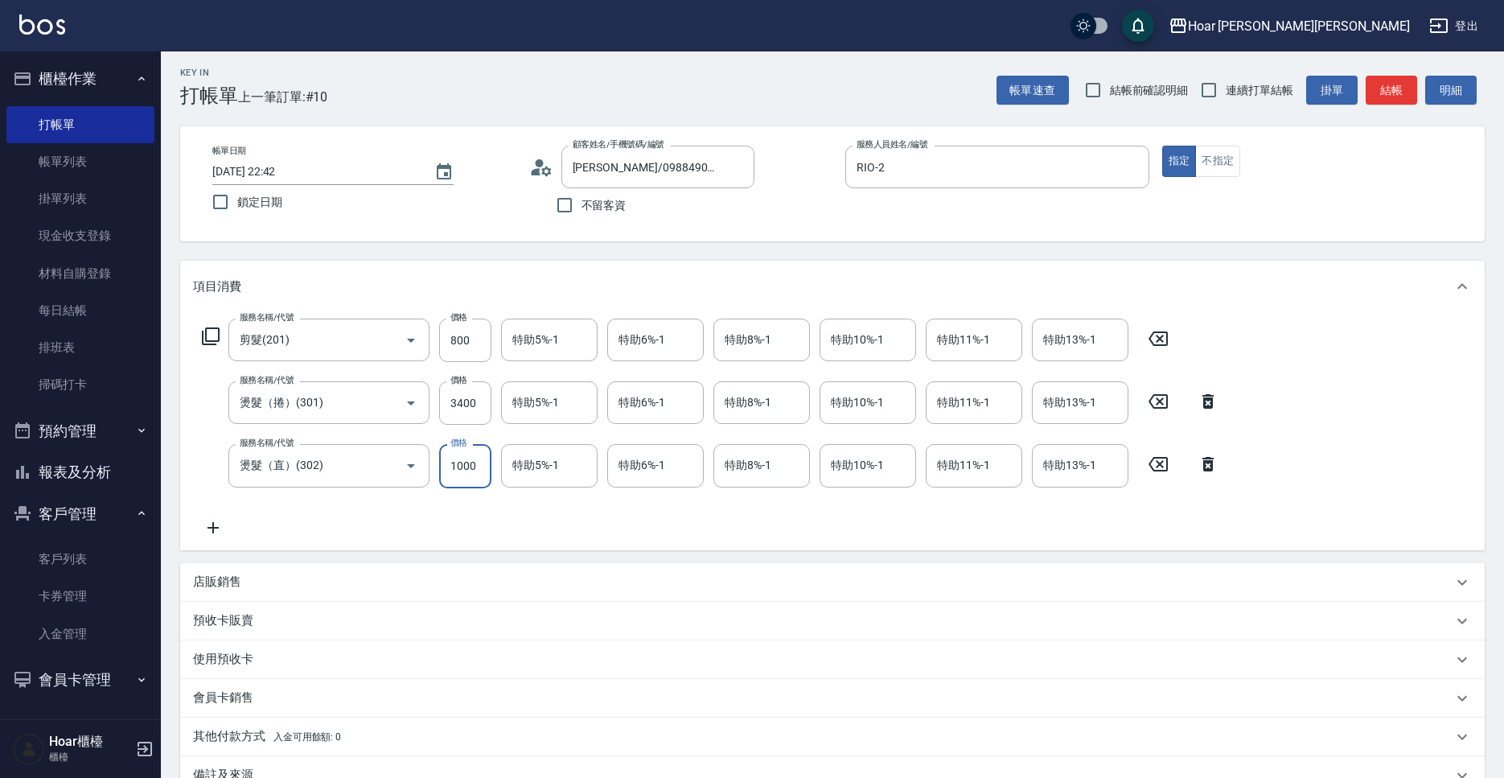
type input "1000"
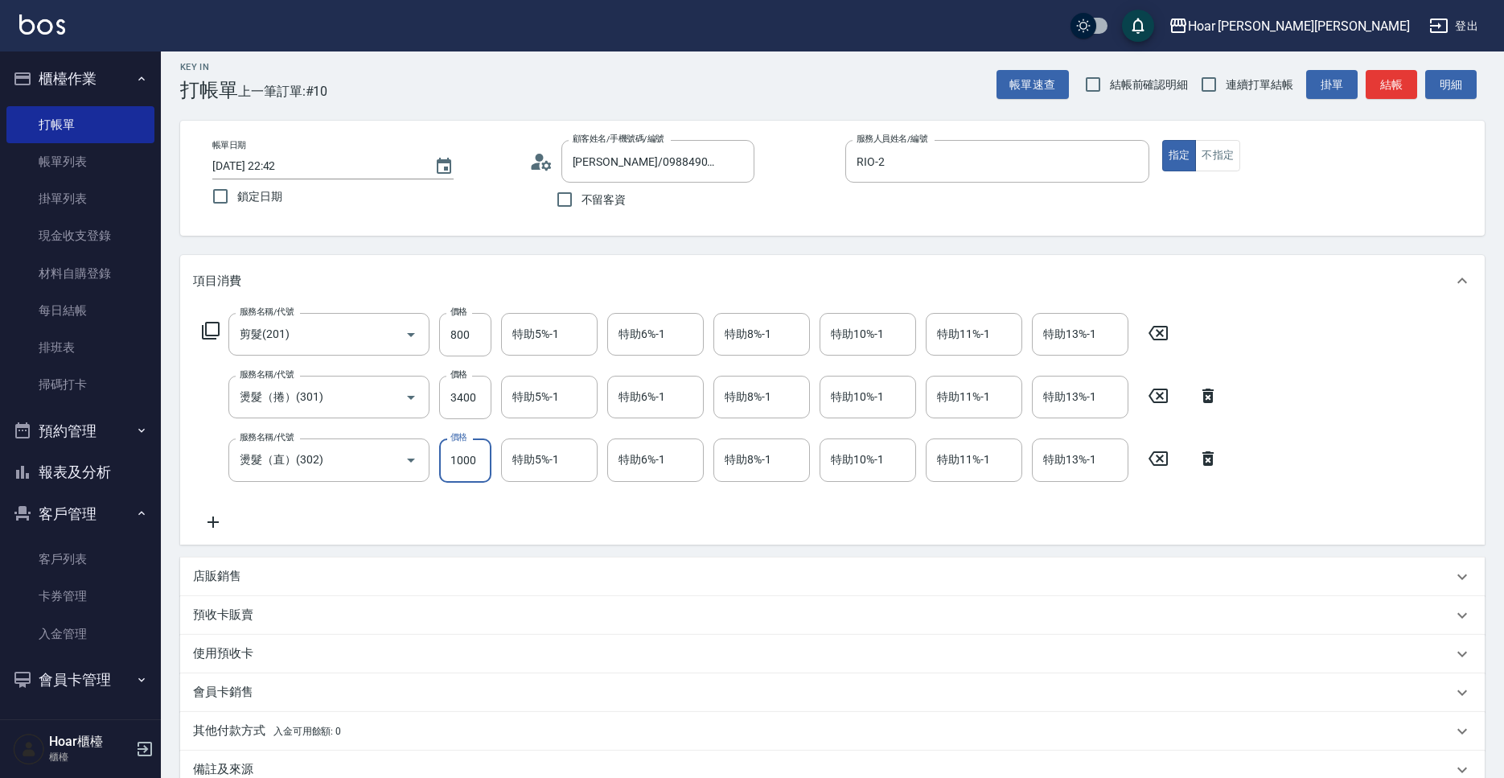
click at [504, 527] on div "服務名稱/代號 剪髮(201) 服務名稱/代號 價格 800 價格 特助5%-1 特助5%-1 特助6%-1 特助6%-1 特助8%-1 特助8%-1 特助1…" at bounding box center [710, 422] width 1035 height 218
click at [761, 514] on div "服務名稱/代號 剪髮(201) 服務名稱/代號 價格 800 價格 特助5%-1 特助5%-1 特助6%-1 特助6%-1 特助8%-1 特助8%-1 特助1…" at bounding box center [710, 422] width 1035 height 218
click at [211, 523] on icon at bounding box center [213, 521] width 11 height 11
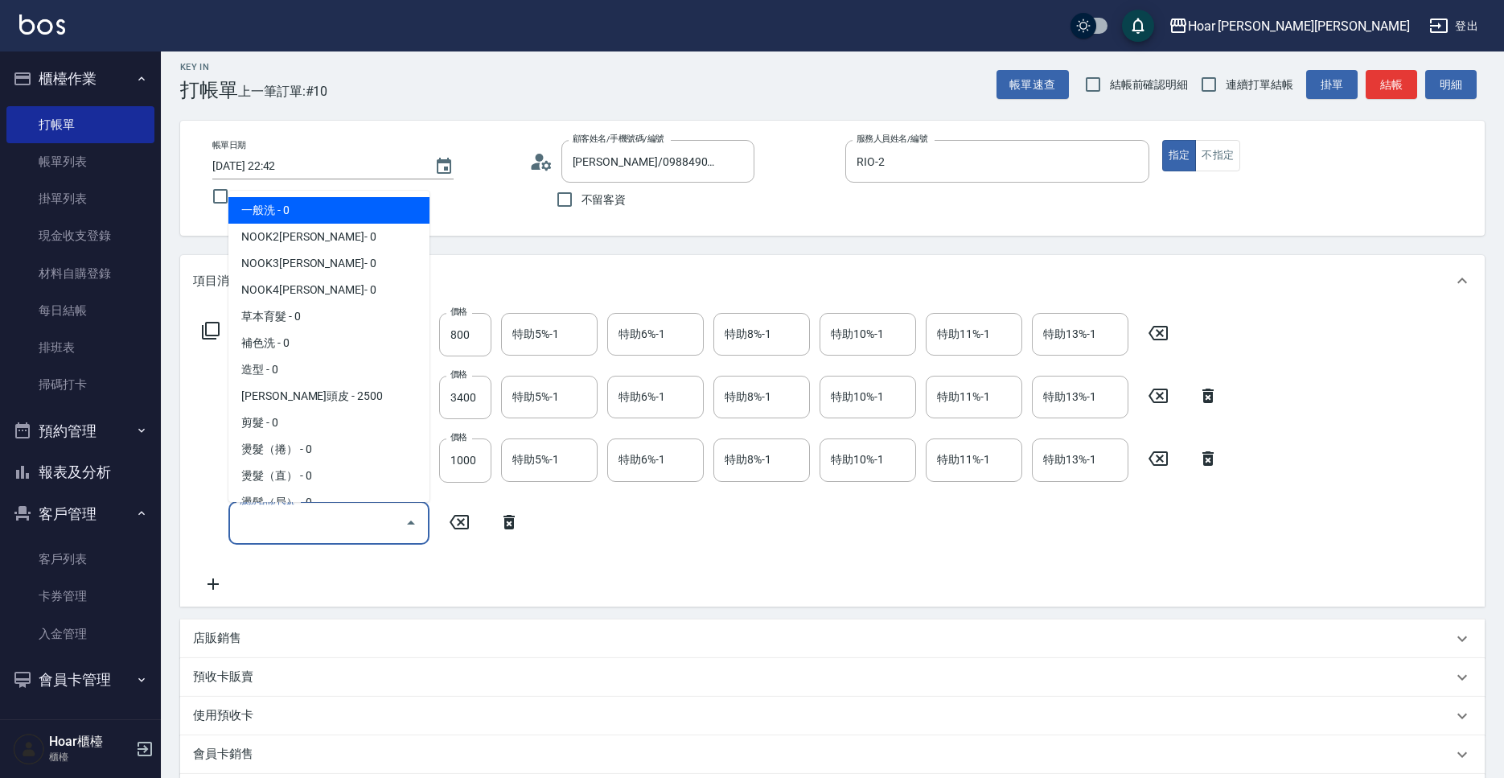
click at [313, 524] on input "服務名稱/代號" at bounding box center [317, 523] width 162 height 28
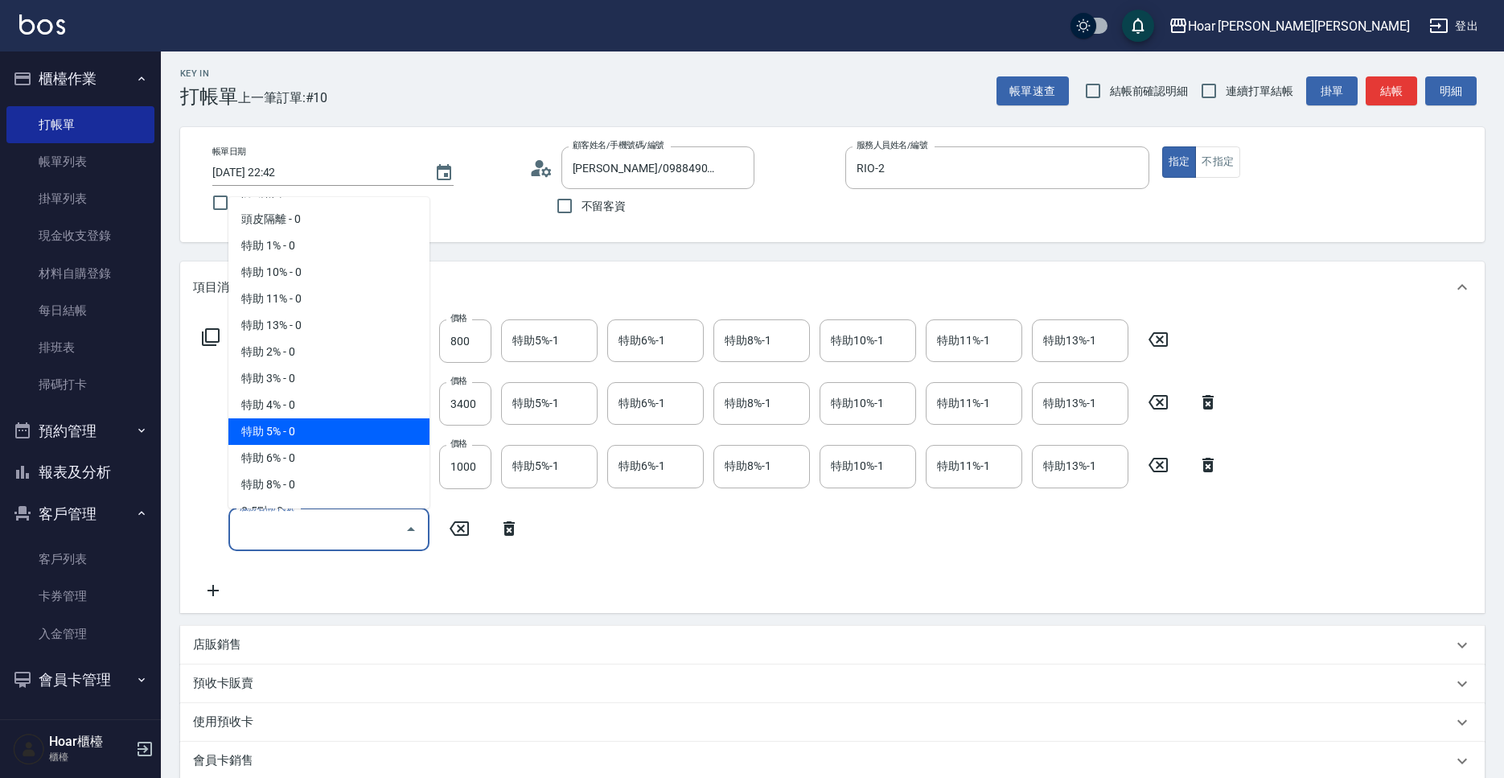
scroll to position [1029, 0]
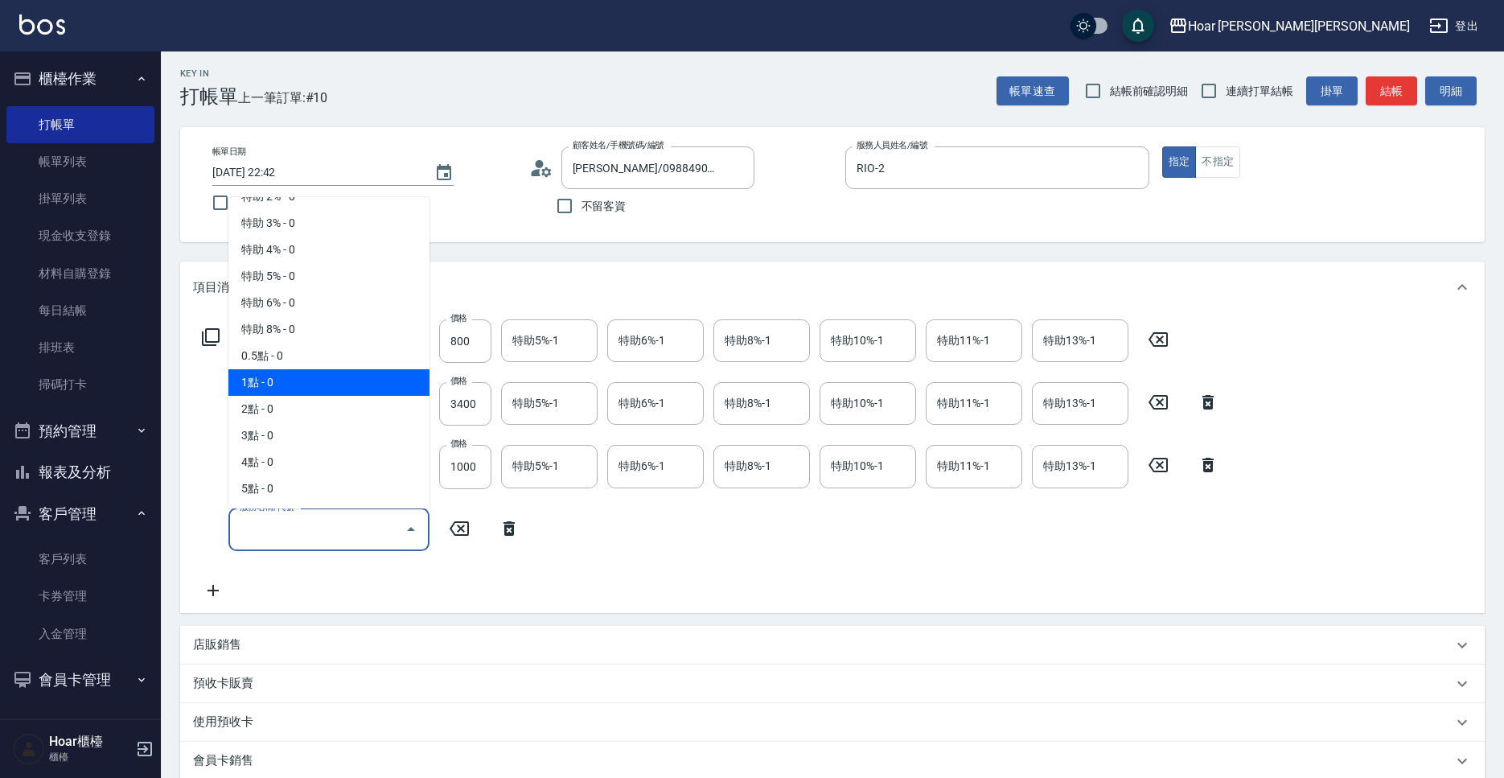
click at [283, 396] on ul "一般洗 - 0 NOOK2[PERSON_NAME]- 0 NOOK3[PERSON_NAME]- 0 NOOK4[PERSON_NAME]- 0 草本育髮 …" at bounding box center [328, 352] width 201 height 311
click at [282, 409] on span "2點 - 0" at bounding box center [328, 409] width 201 height 27
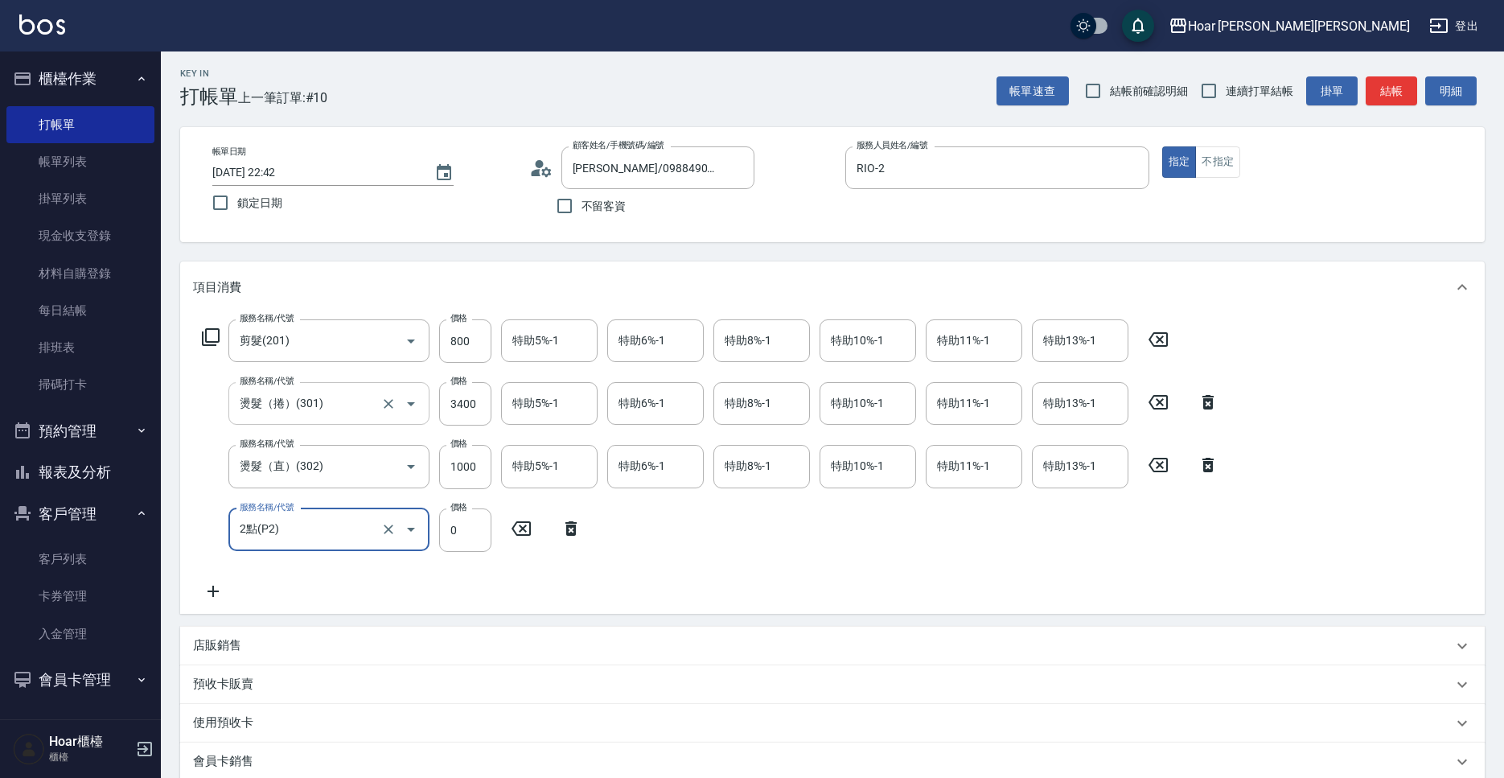
type input "2點(P2)"
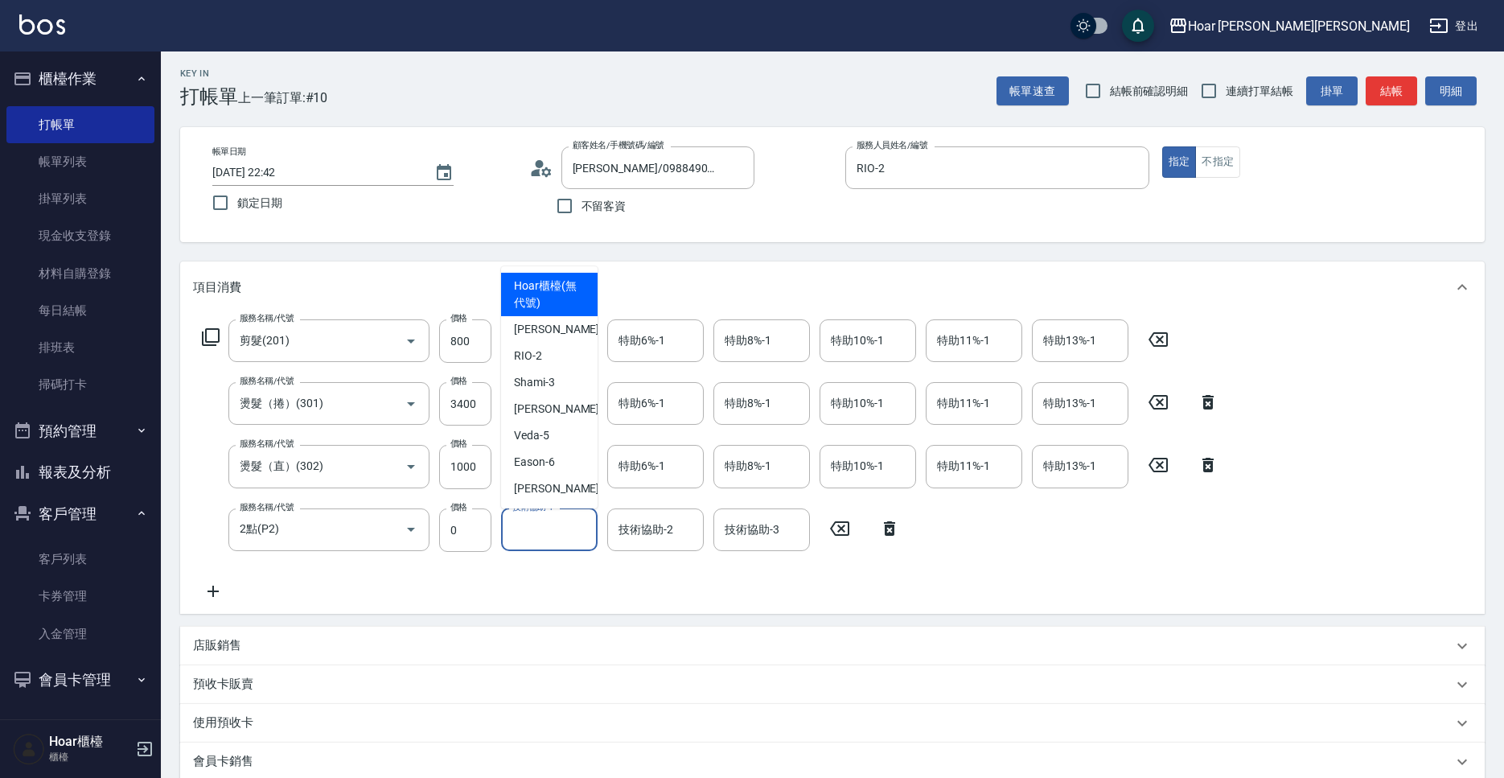
click at [554, 530] on input "技術協助-1" at bounding box center [549, 530] width 82 height 28
click at [545, 416] on span "Emma -4" at bounding box center [561, 409] width 95 height 17
type input "[PERSON_NAME]-4"
click at [569, 594] on div "服務名稱/代號 剪髮(201) 服務名稱/代號 價格 800 價格 特助5%-1 特助5%-1 特助6%-1 特助6%-1 特助8%-1 特助8%-1 特助1…" at bounding box center [710, 460] width 1035 height 282
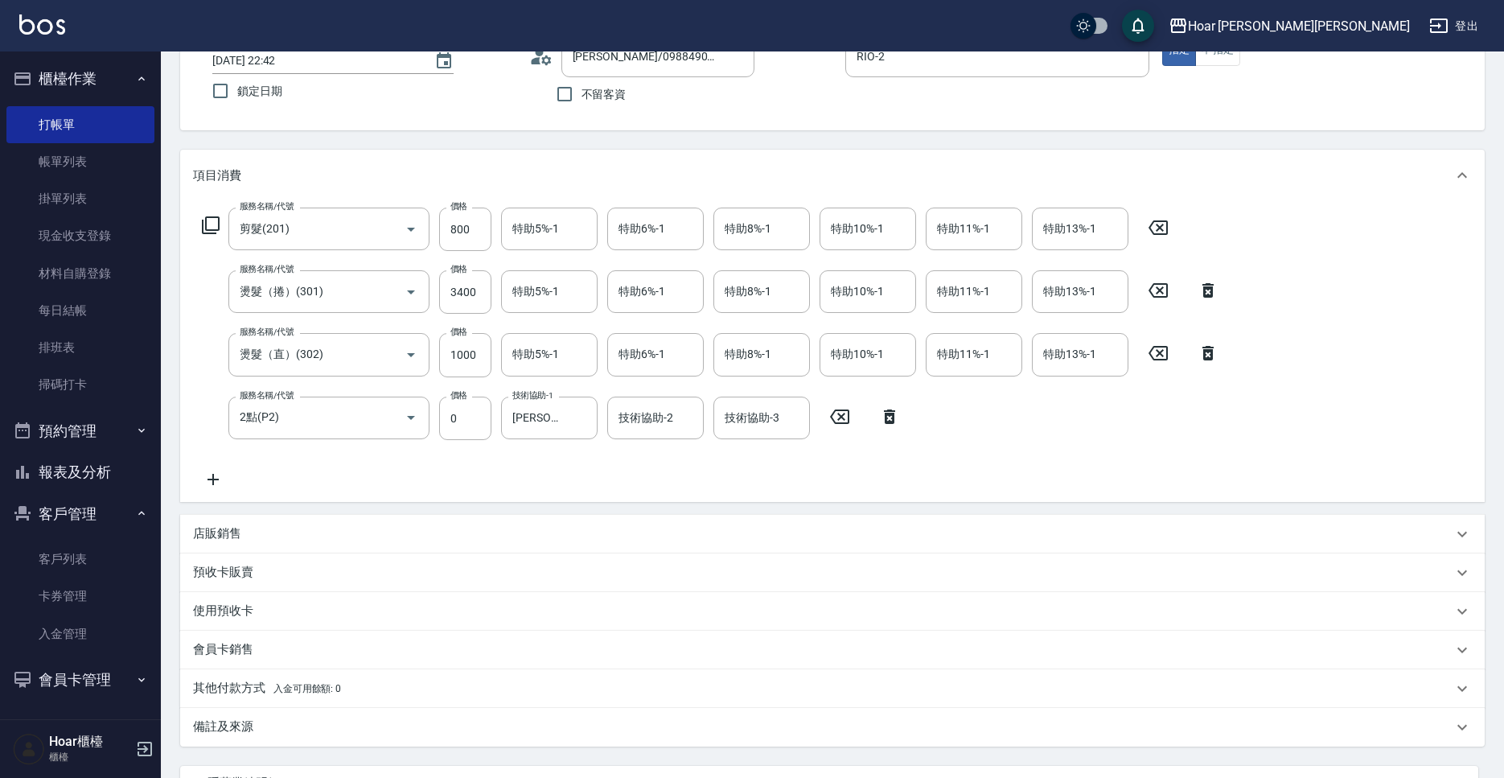
scroll to position [265, 0]
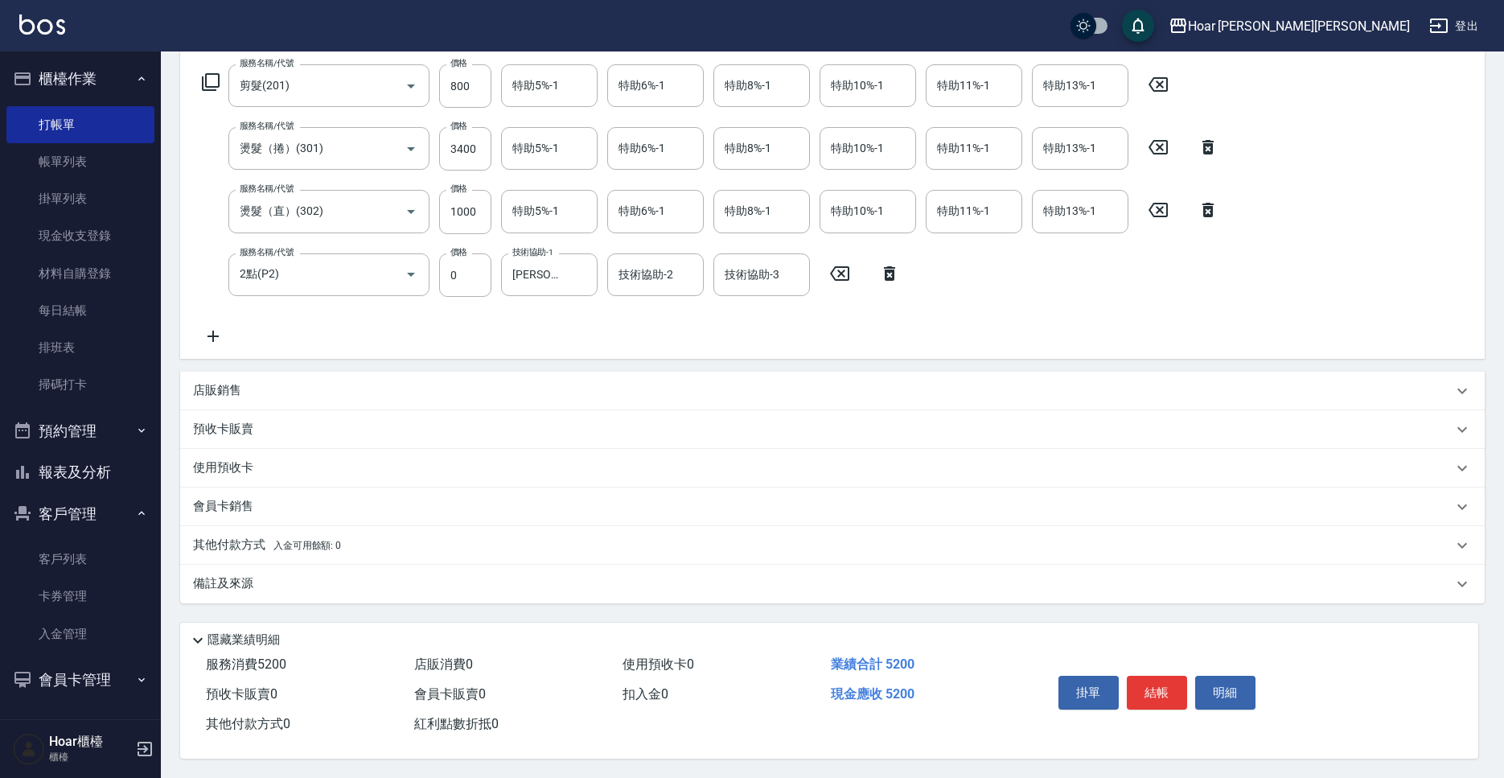
click at [291, 540] on span "入金可用餘額: 0" at bounding box center [307, 545] width 68 height 11
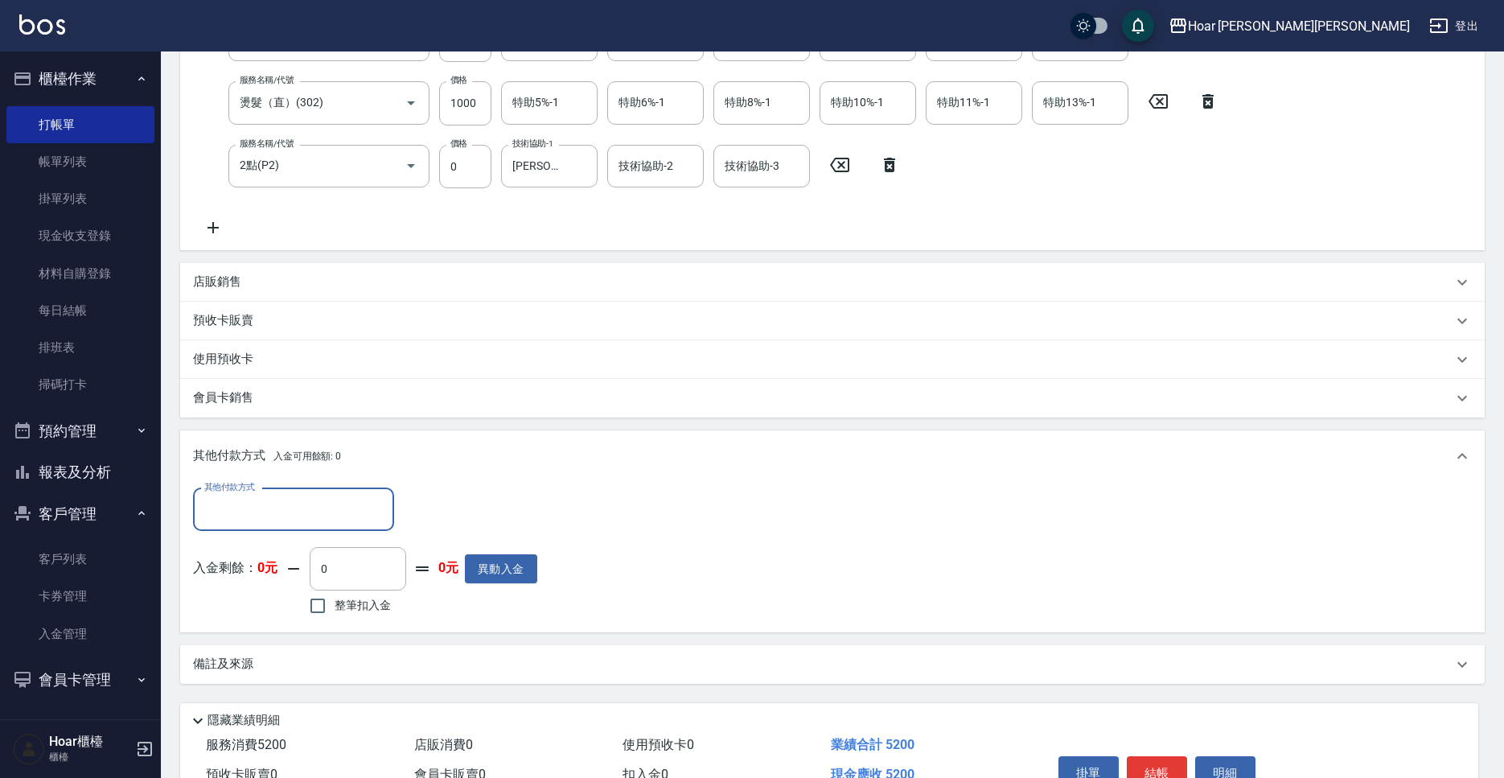
scroll to position [454, 0]
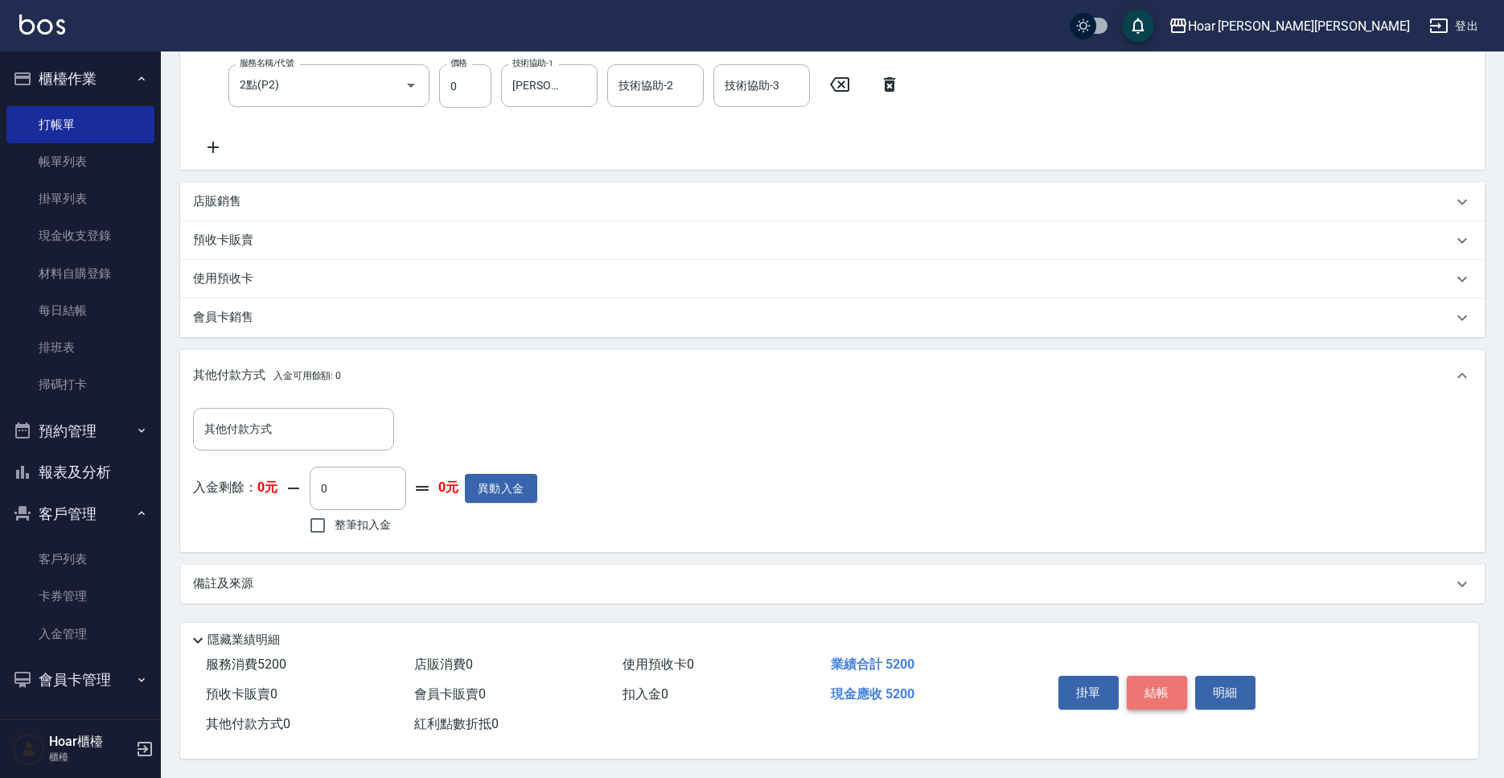
click at [1151, 682] on button "結帳" at bounding box center [1157, 693] width 60 height 34
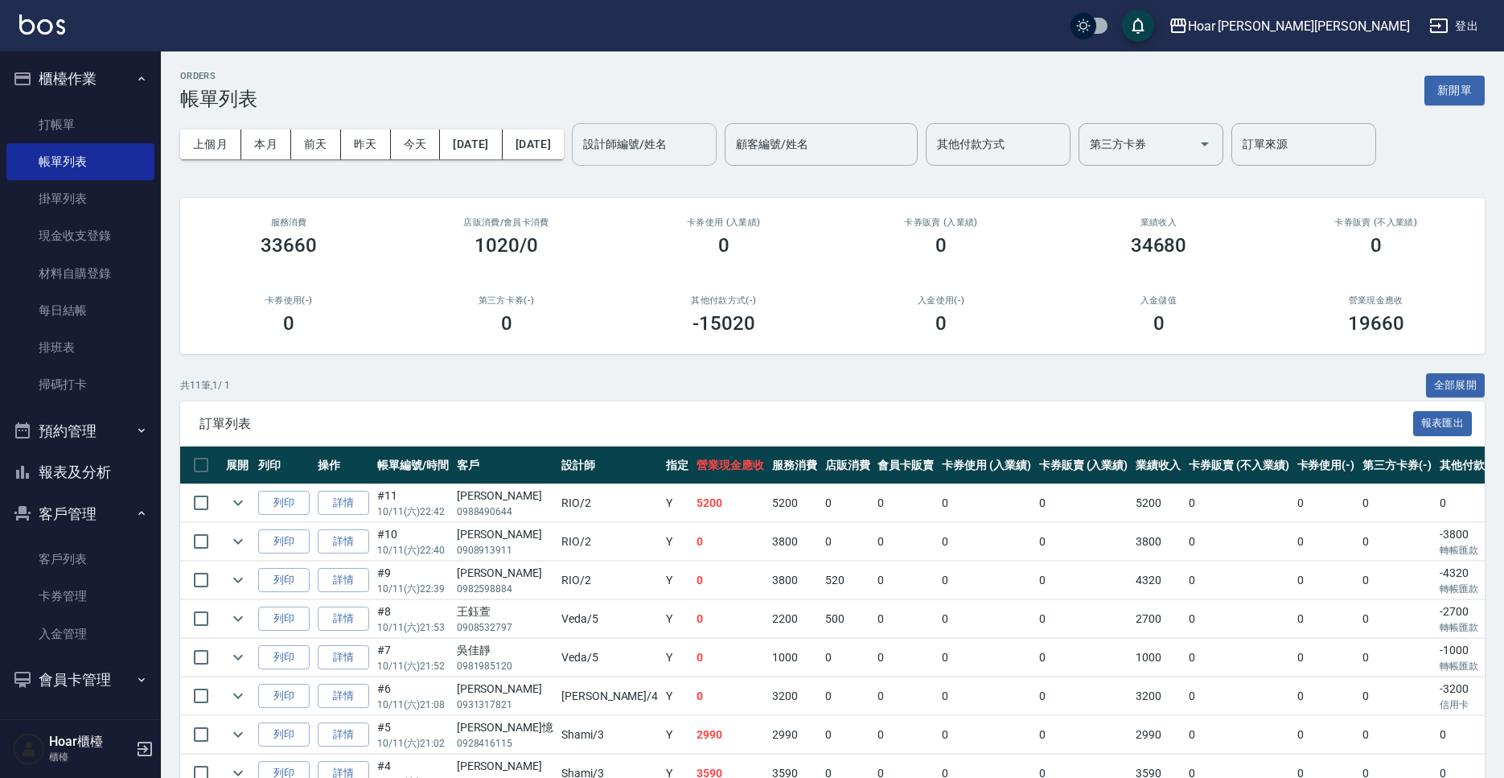
click at [690, 146] on input "設計師編號/姓名" at bounding box center [644, 144] width 130 height 28
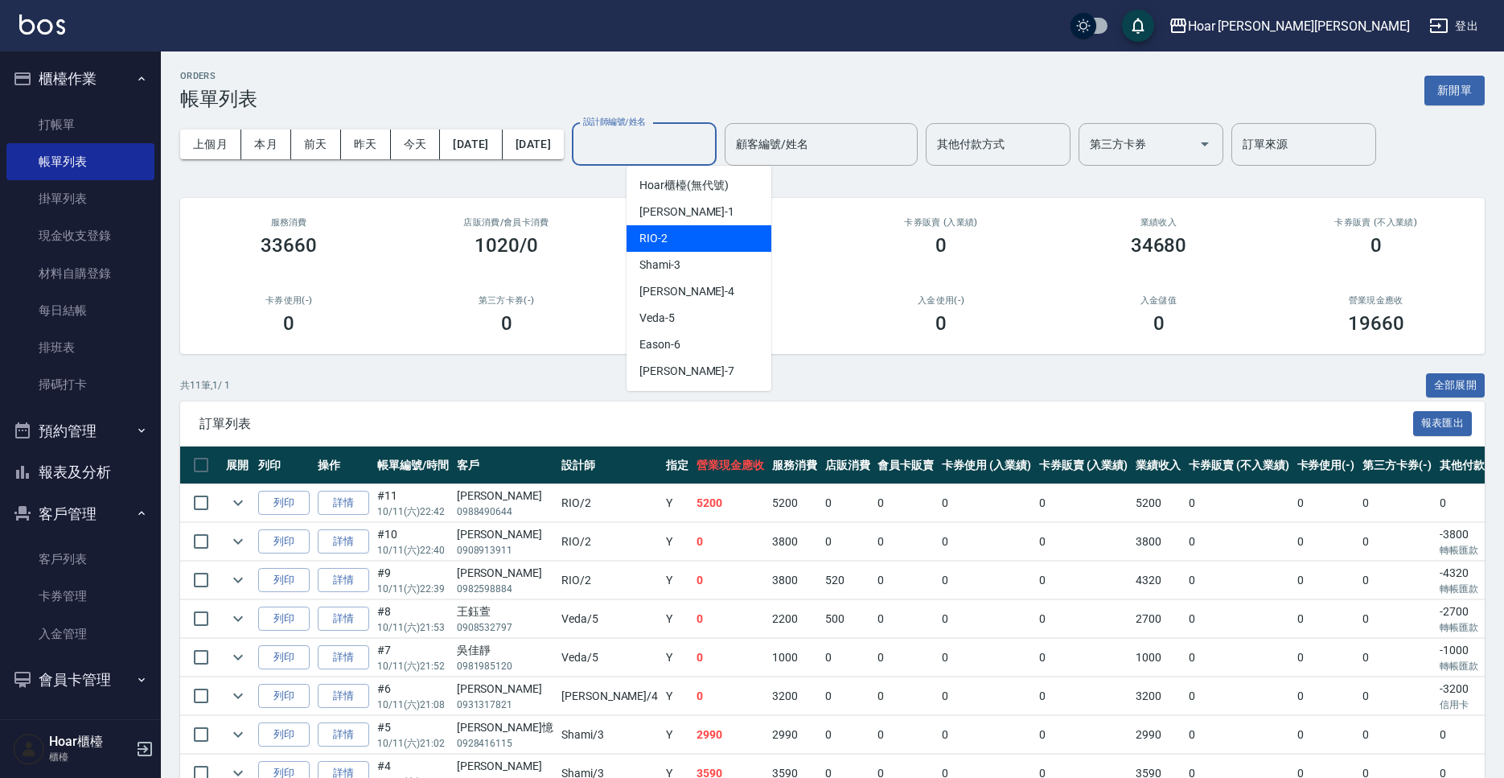
click at [680, 226] on div "RIO -2" at bounding box center [699, 238] width 145 height 27
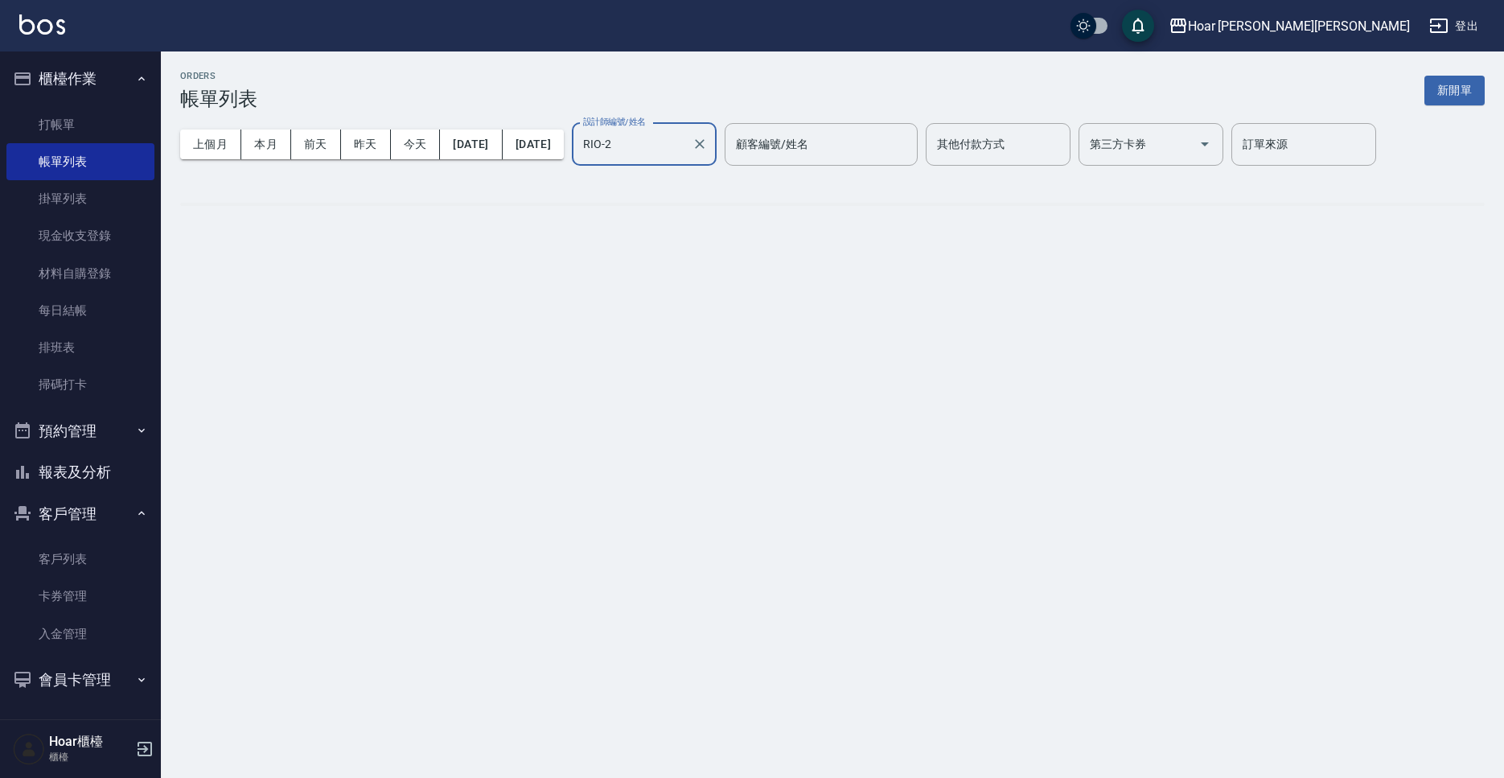
type input "RIO-2"
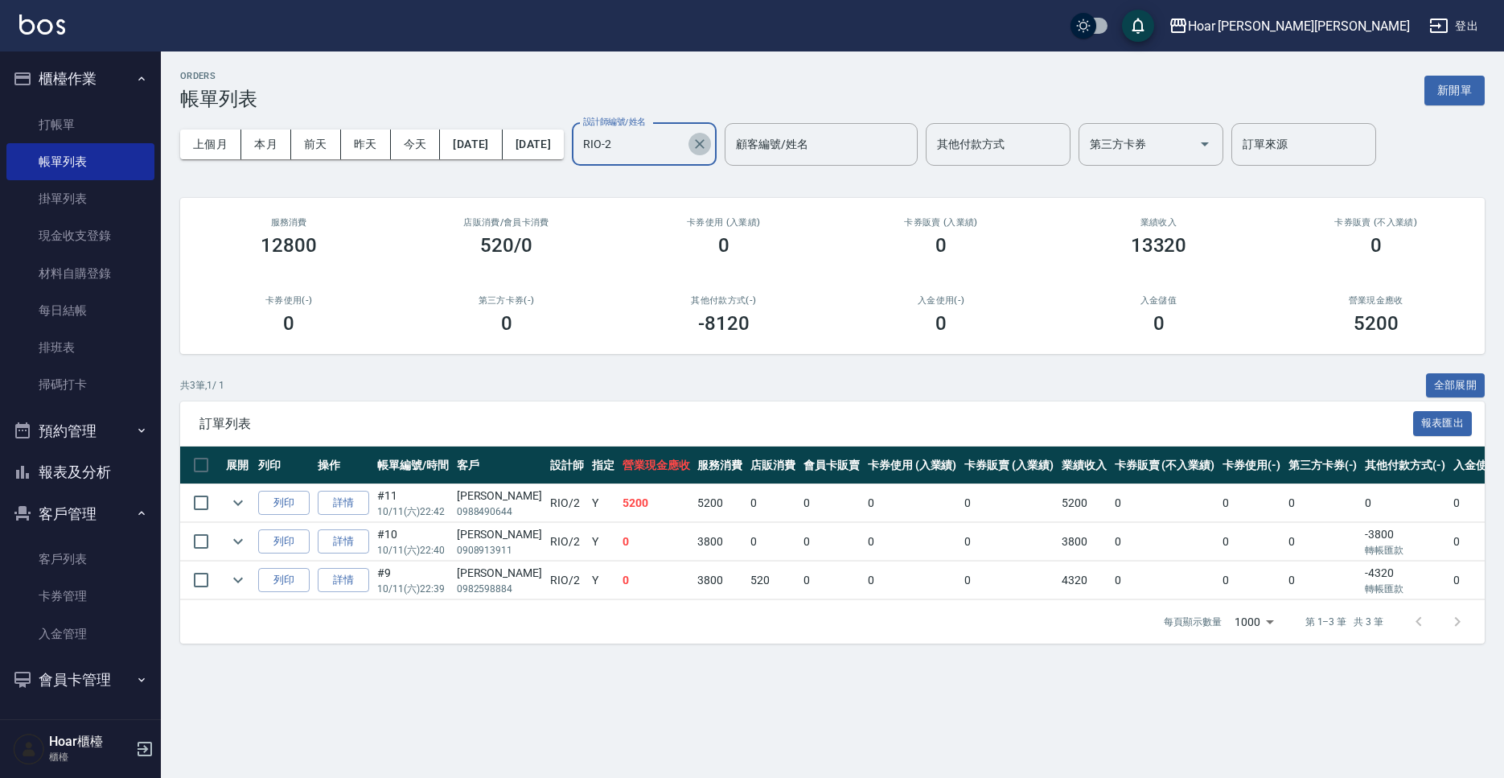
click at [705, 142] on icon "Clear" at bounding box center [700, 144] width 10 height 10
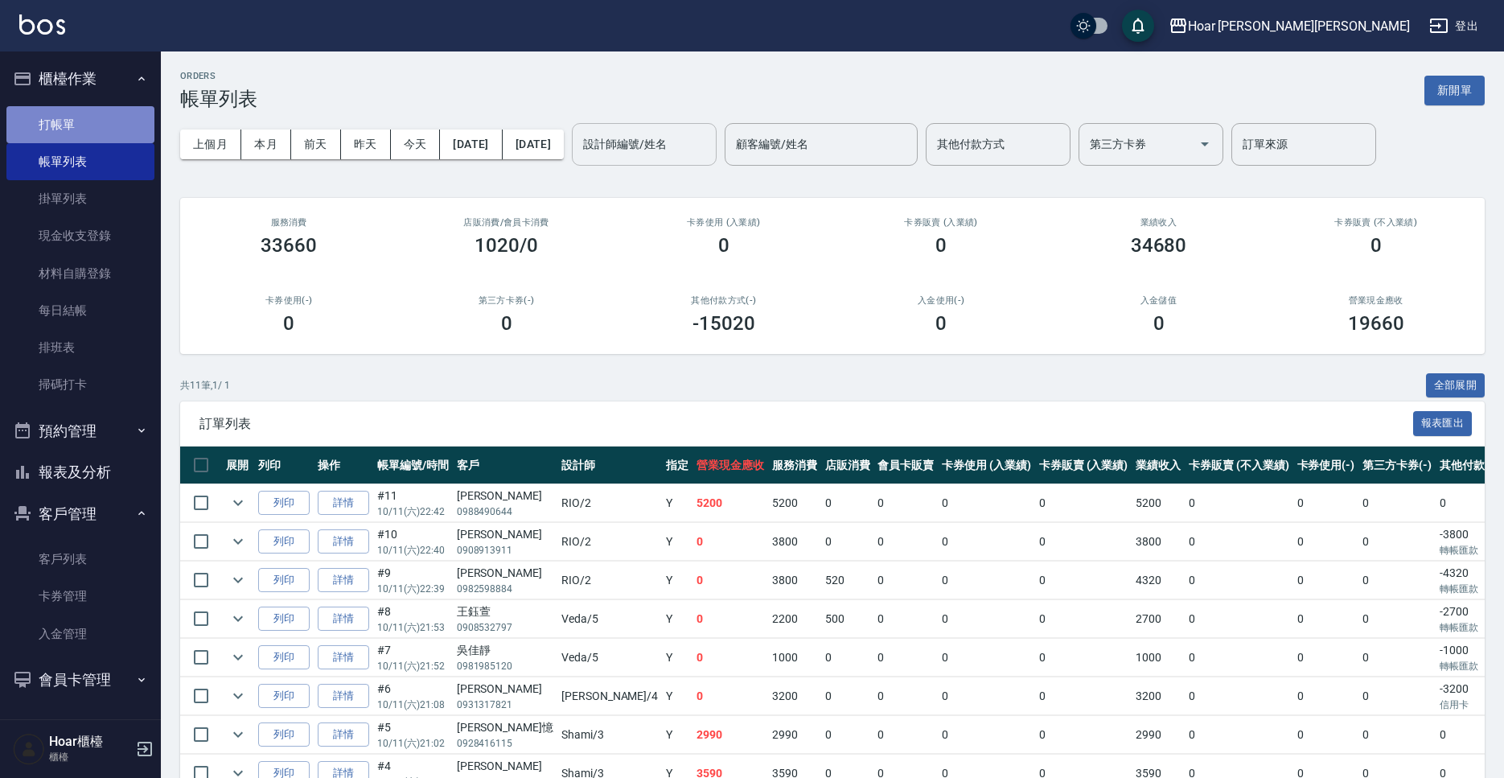
click at [109, 131] on link "打帳單" at bounding box center [80, 124] width 148 height 37
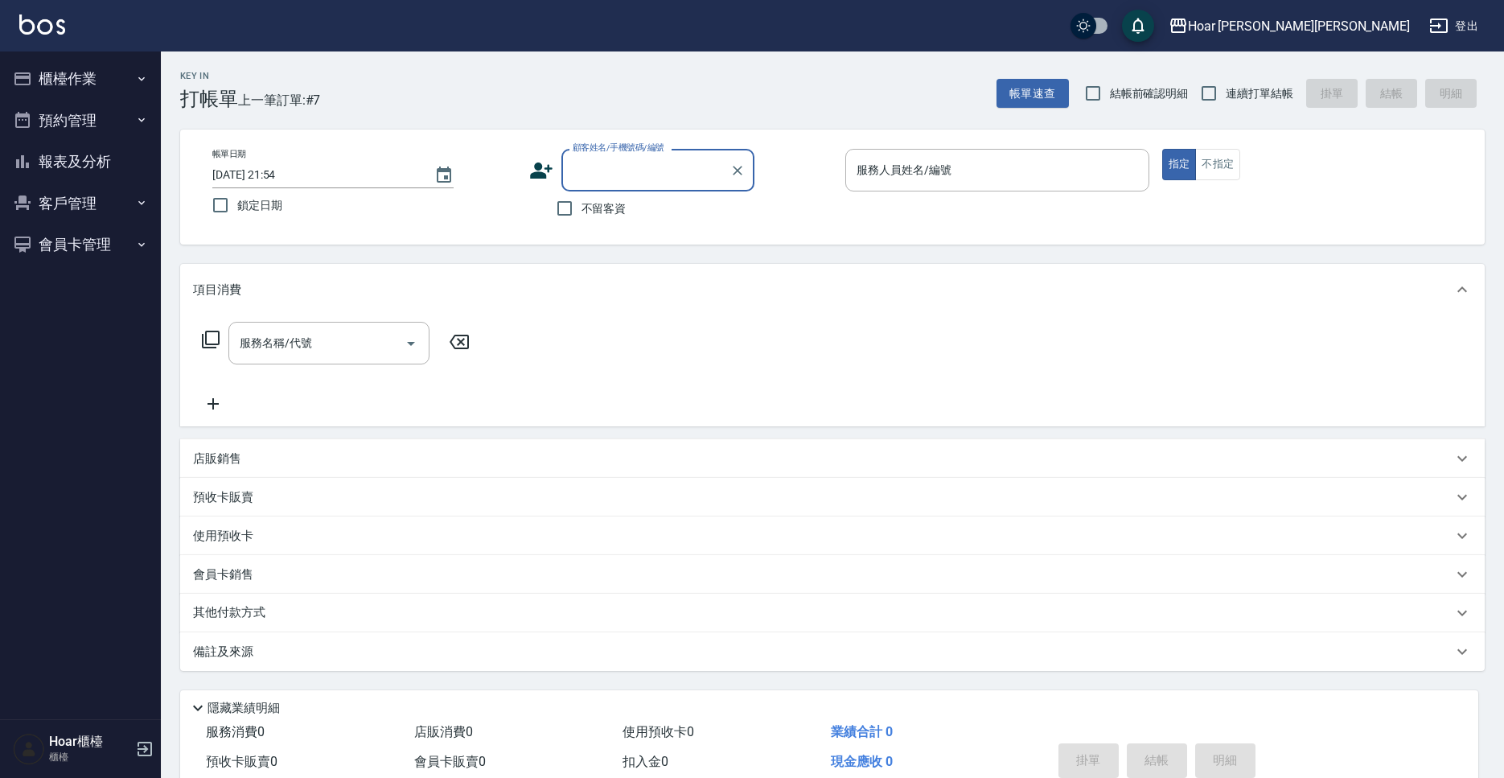
click at [53, 201] on button "客戶管理" at bounding box center [80, 204] width 148 height 42
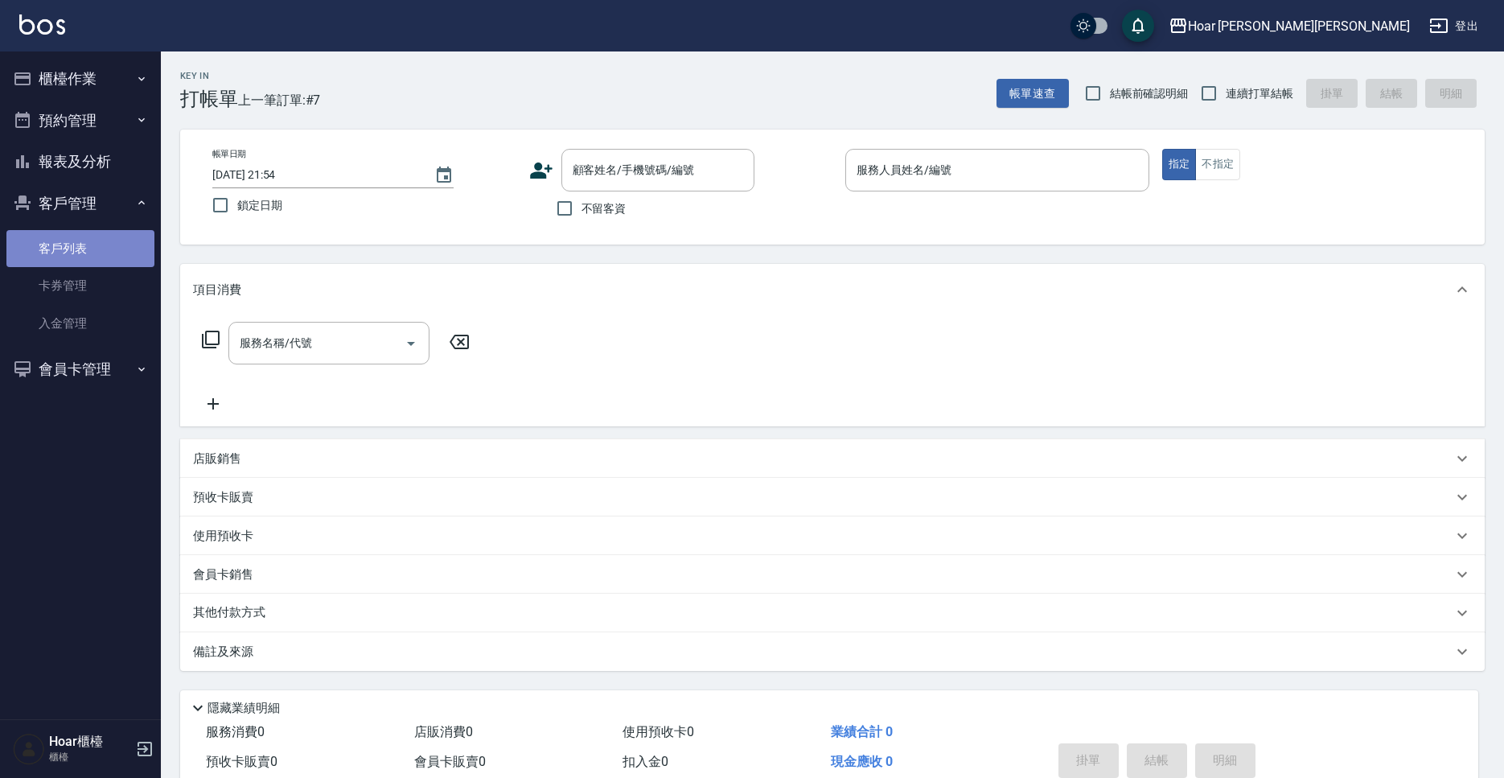
click at [98, 259] on link "客戶列表" at bounding box center [80, 248] width 148 height 37
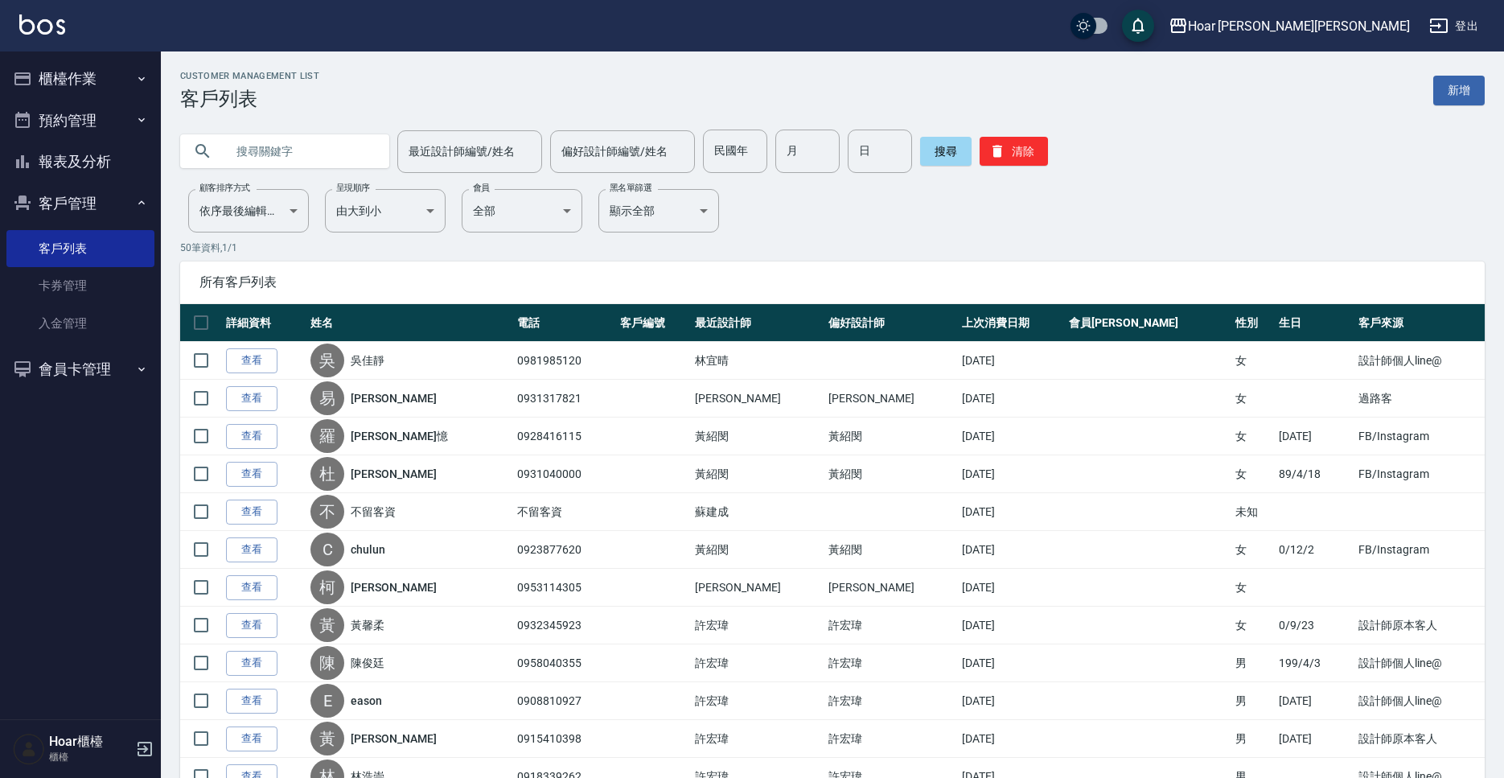
click at [315, 142] on input "text" at bounding box center [300, 151] width 151 height 43
type input "王鈺萱"
